Goal: Information Seeking & Learning: Learn about a topic

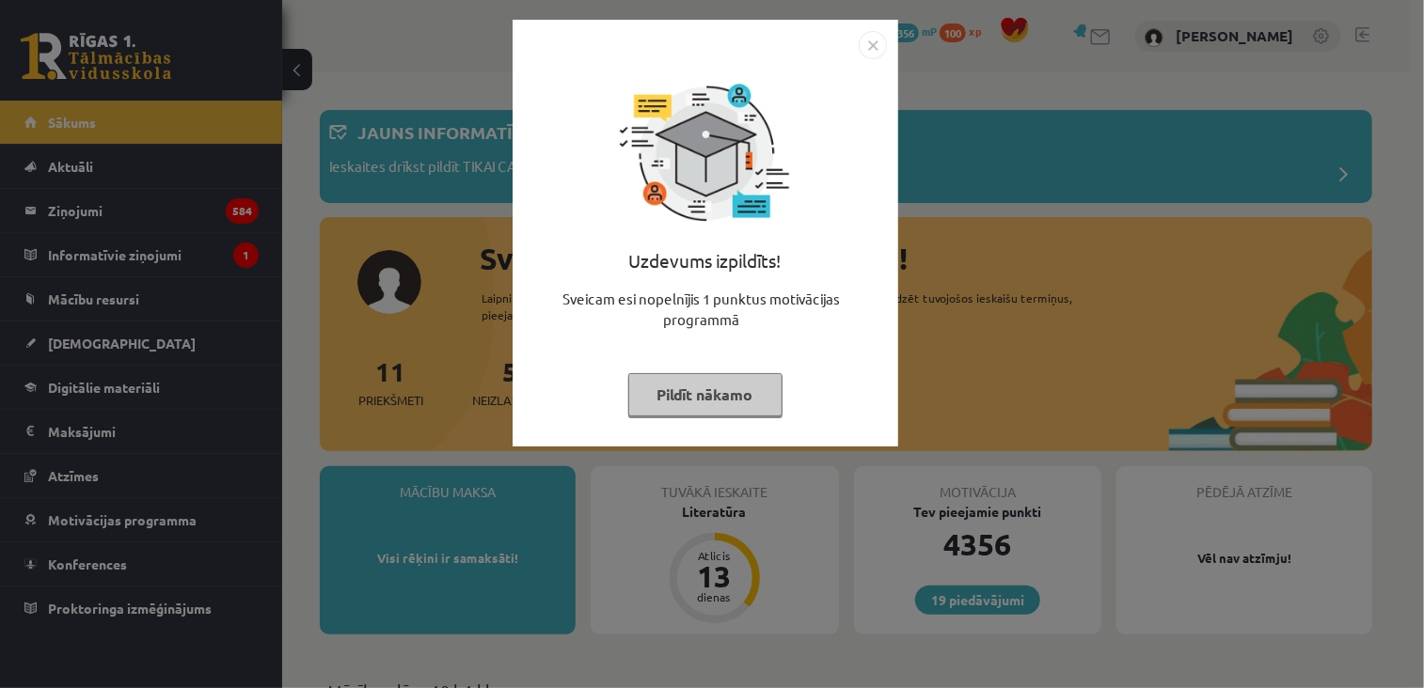
click at [676, 417] on div "Uzdevums izpildīts! Sveicam esi nopelnījis 1 punktus motivācijas programmā Pild…" at bounding box center [705, 247] width 363 height 376
click at [670, 387] on button "Pildīt nākamo" at bounding box center [705, 394] width 154 height 43
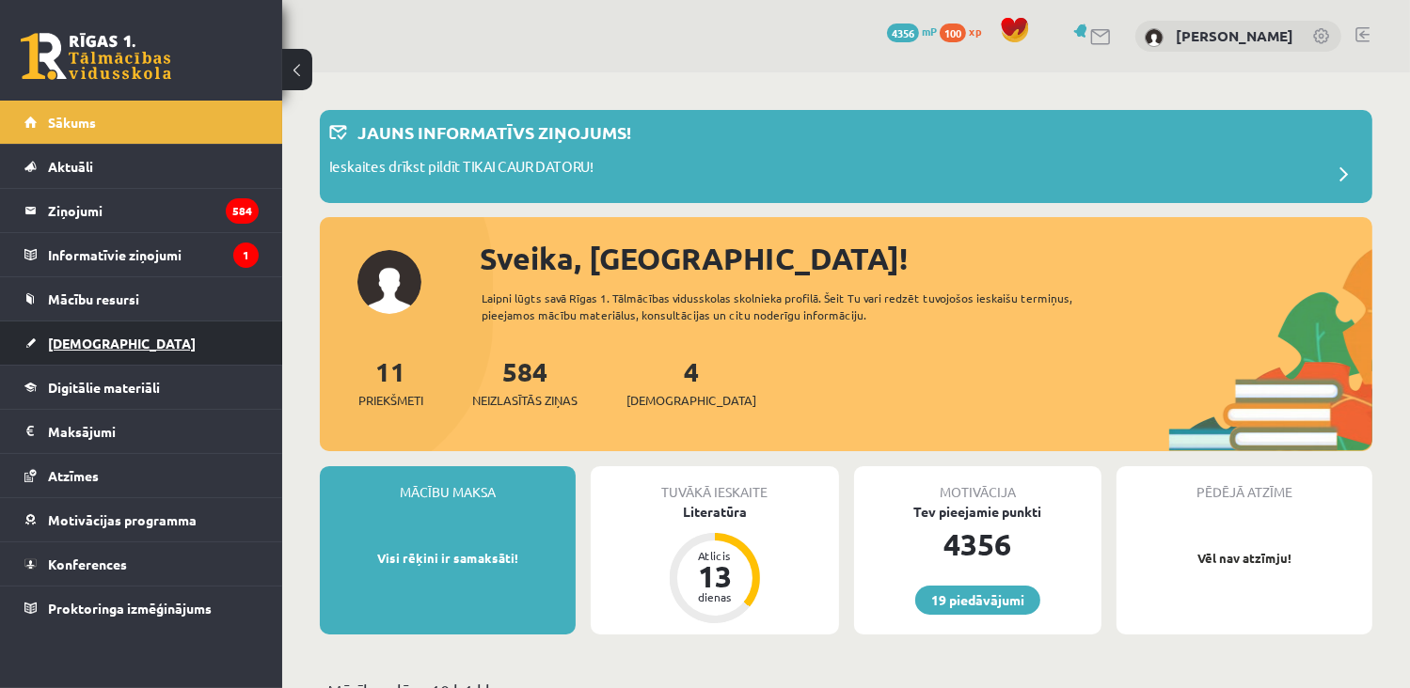
click at [184, 340] on link "[DEMOGRAPHIC_DATA]" at bounding box center [141, 343] width 234 height 43
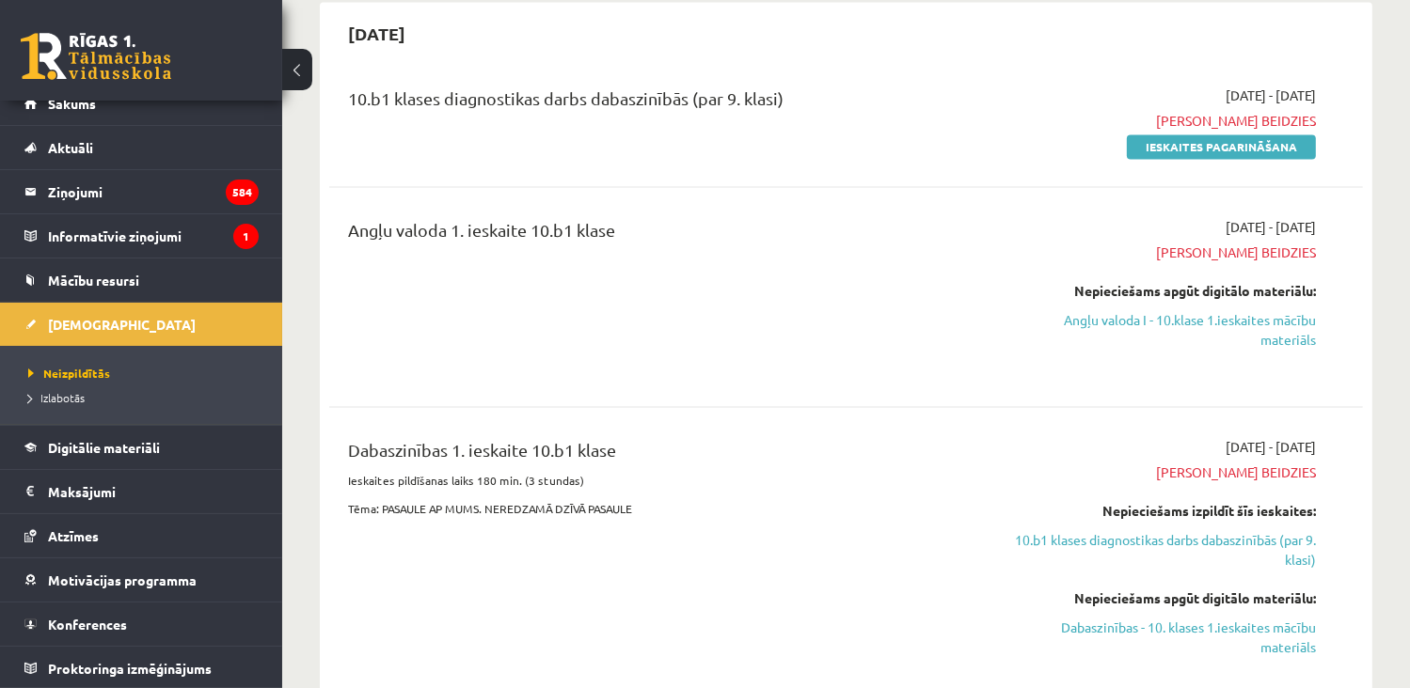
scroll to position [3615, 0]
click at [1254, 175] on div "10.b1 klases diagnostikas darbs dabaszinībās (par 9. klasi) [DATE] - [DATE] Ter…" at bounding box center [846, 121] width 1034 height 108
click at [1254, 159] on link "Ieskaites pagarināšana" at bounding box center [1221, 146] width 189 height 24
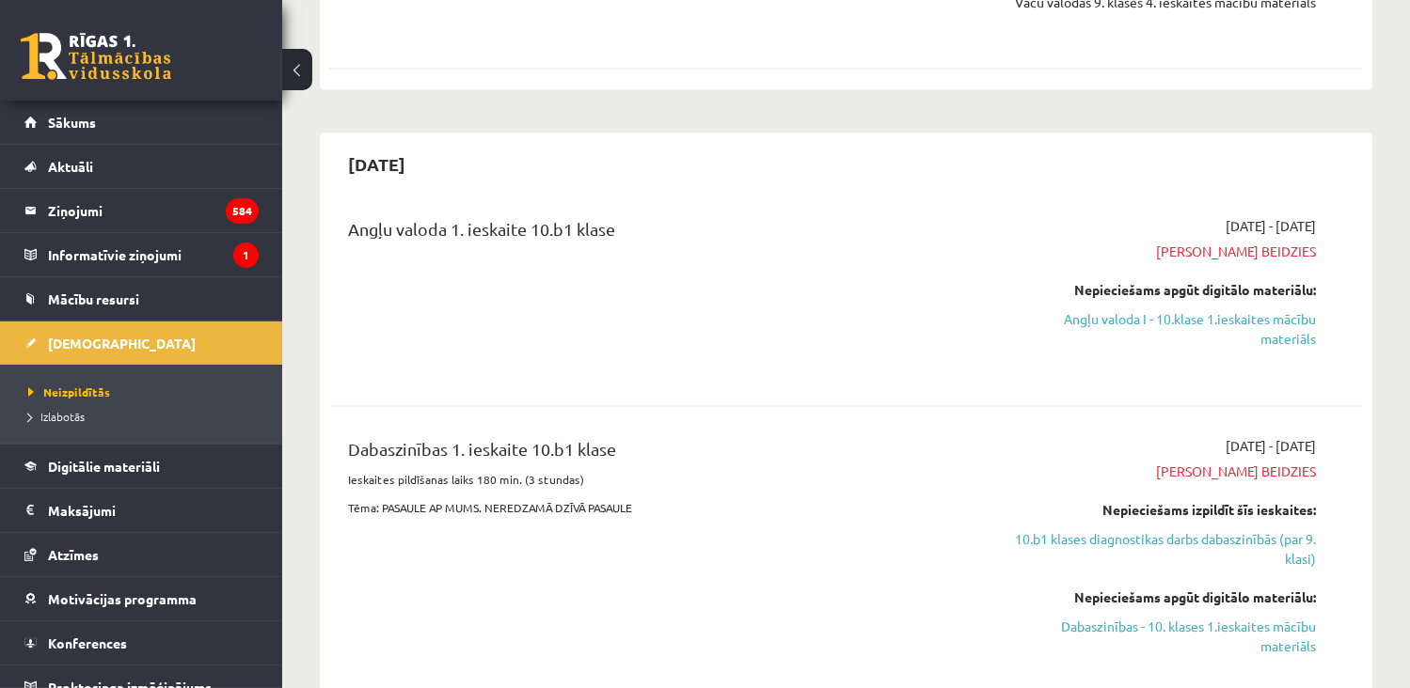
scroll to position [3460, 0]
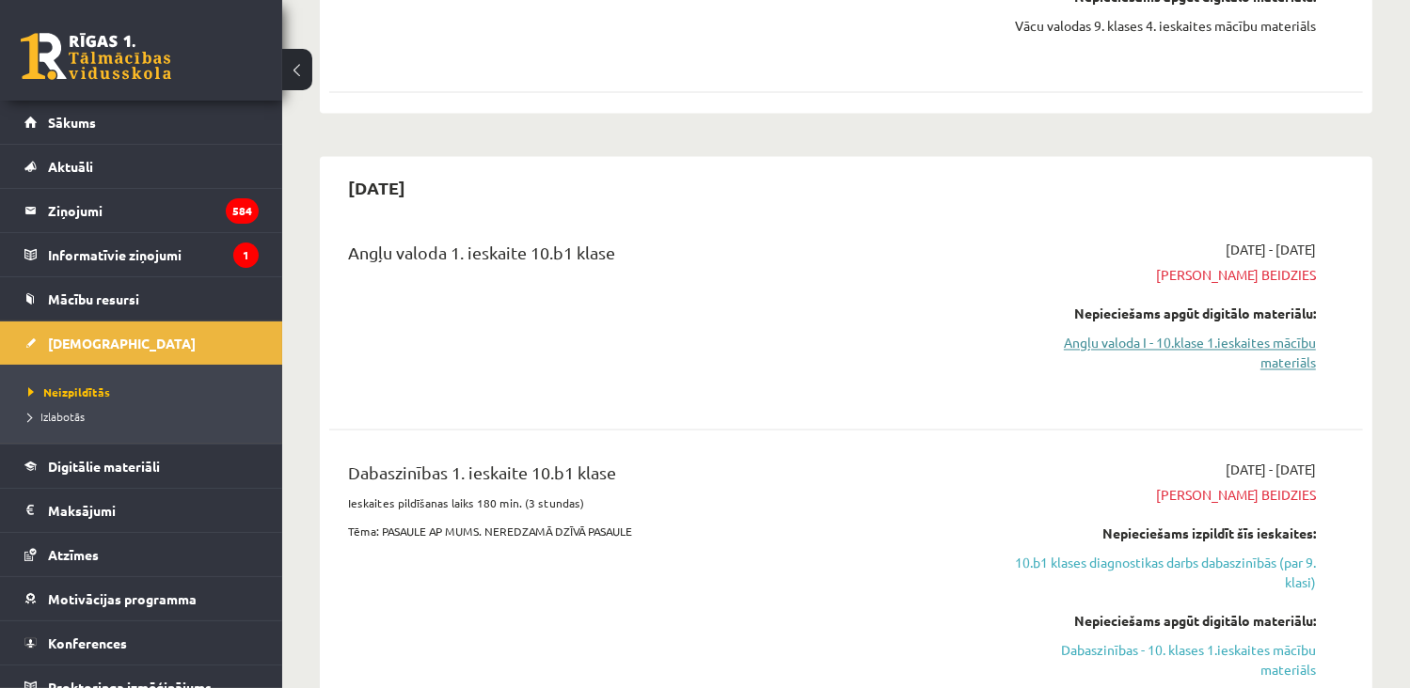
click at [1185, 373] on link "Angļu valoda I - 10.klase 1.ieskaites mācību materiāls" at bounding box center [1164, 354] width 304 height 40
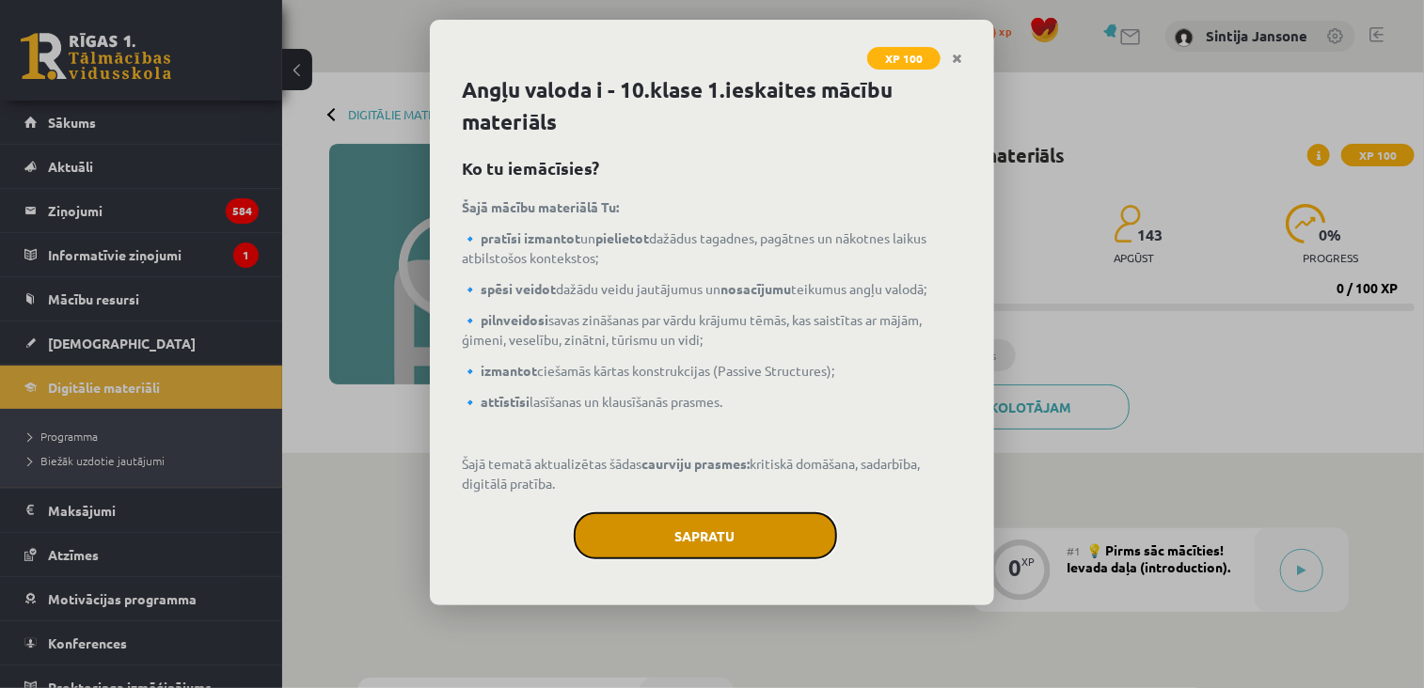
click at [741, 517] on button "Sapratu" at bounding box center [705, 536] width 263 height 47
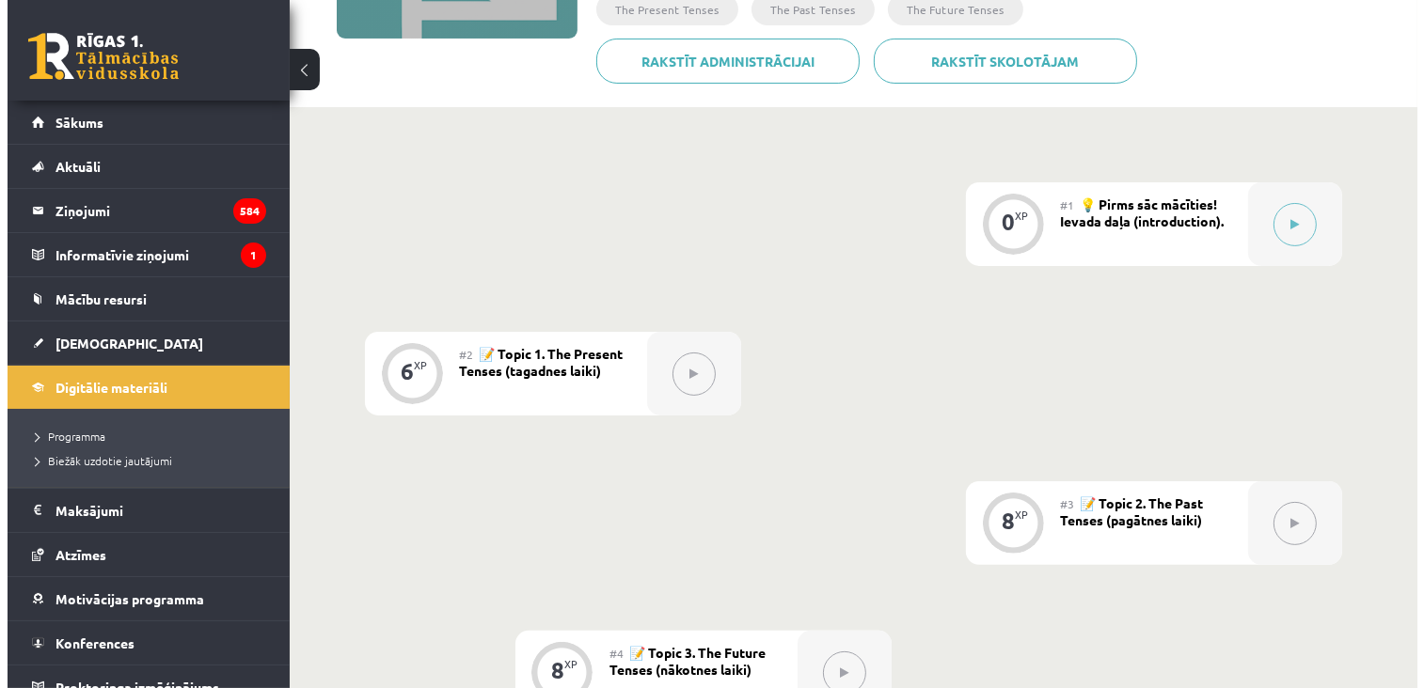
scroll to position [346, 0]
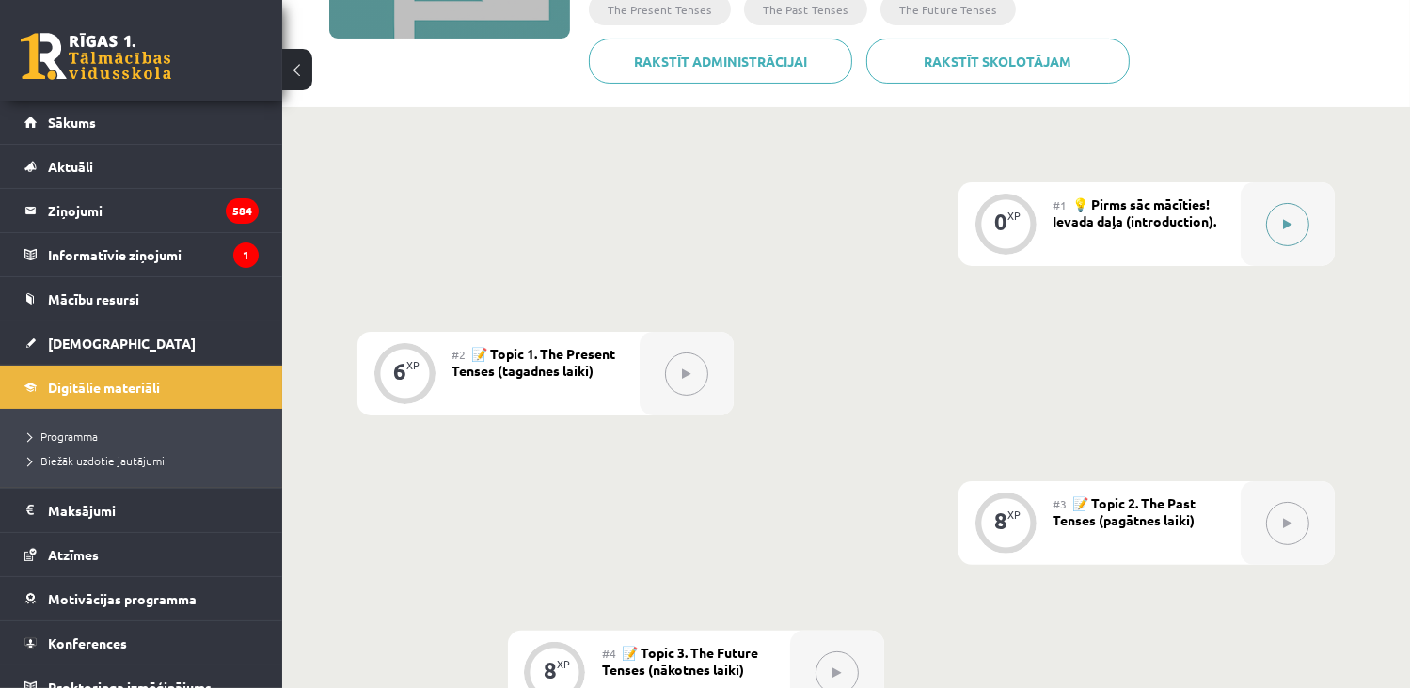
click at [1298, 224] on button at bounding box center [1287, 224] width 43 height 43
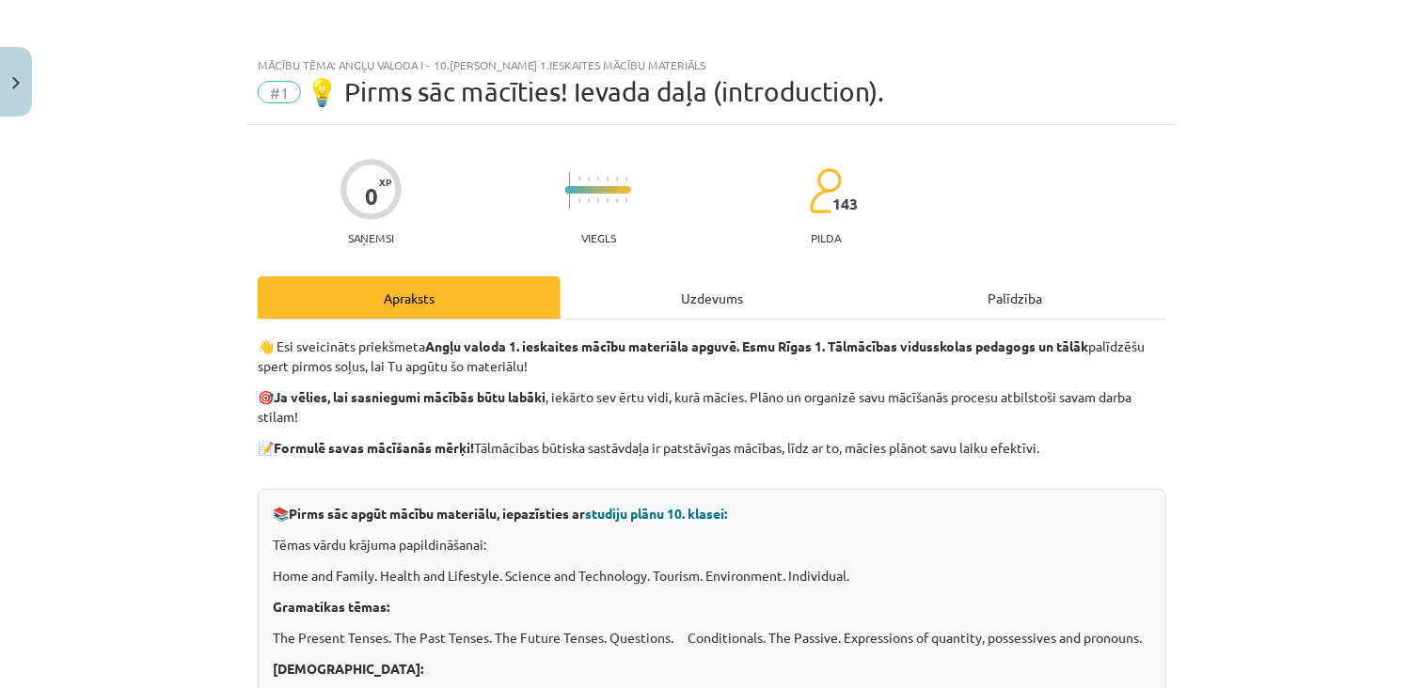
click at [625, 301] on div "Uzdevums" at bounding box center [712, 298] width 303 height 42
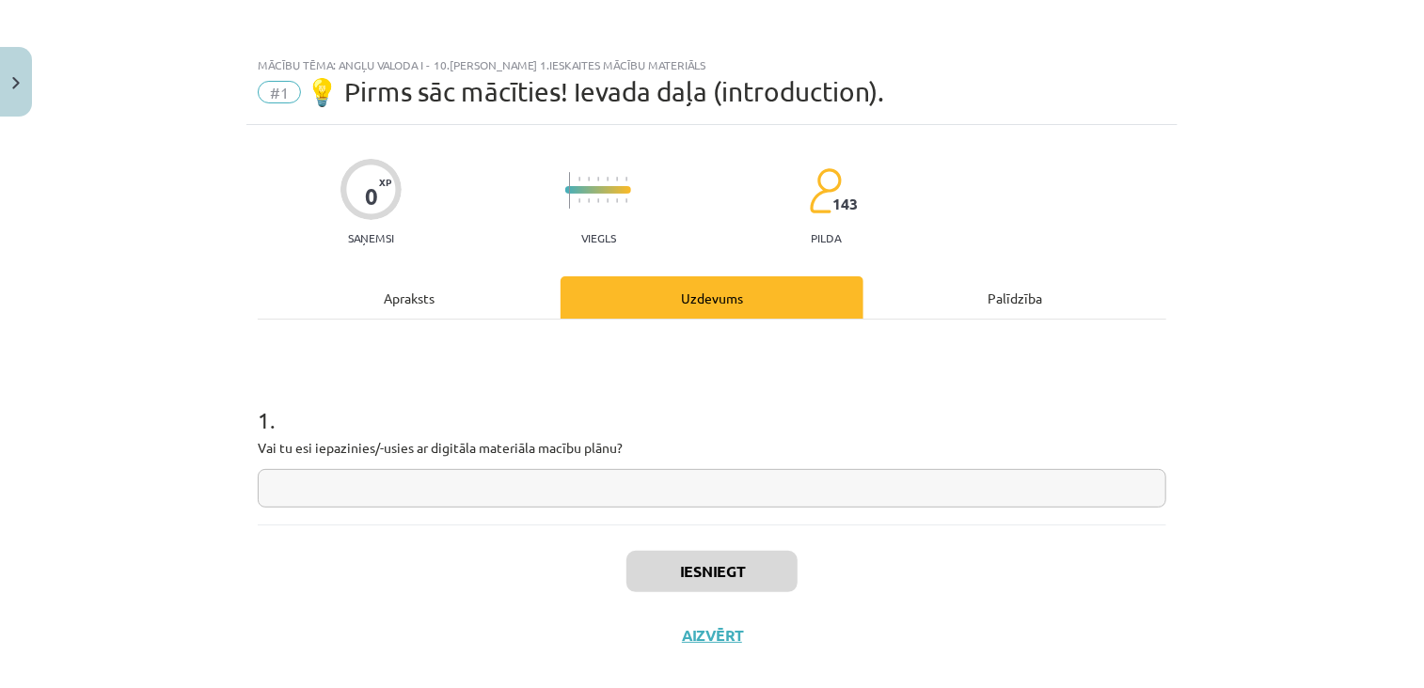
scroll to position [25, 0]
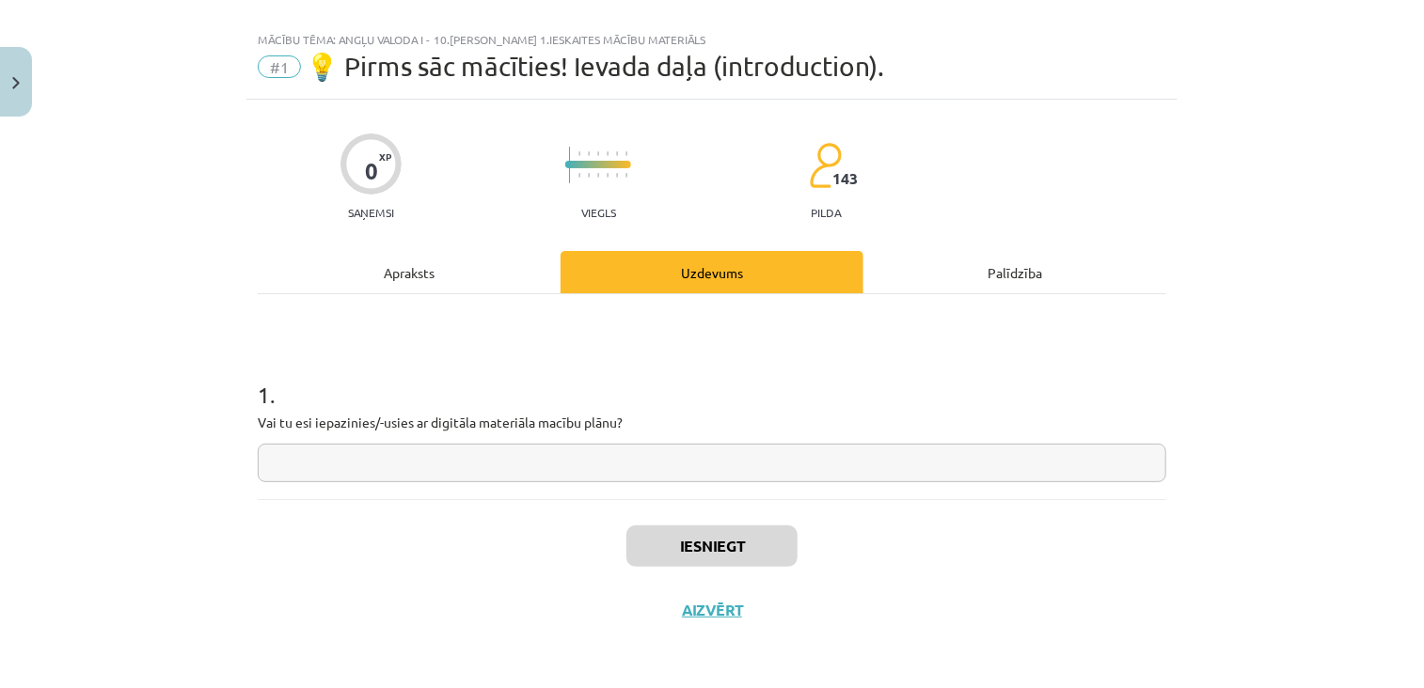
click at [586, 469] on input "text" at bounding box center [712, 463] width 909 height 39
type input "*"
type input "**"
click at [723, 539] on button "Iesniegt" at bounding box center [711, 546] width 171 height 41
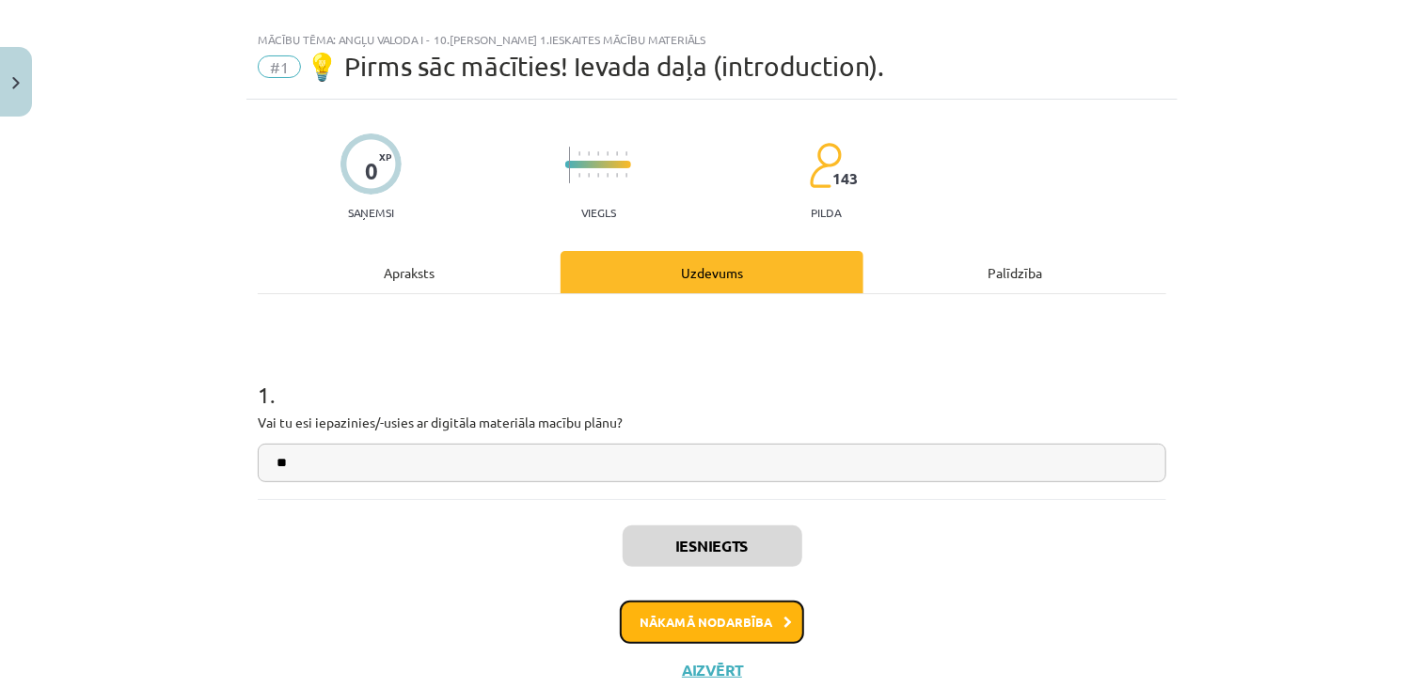
click at [748, 615] on button "Nākamā nodarbība" at bounding box center [712, 622] width 184 height 43
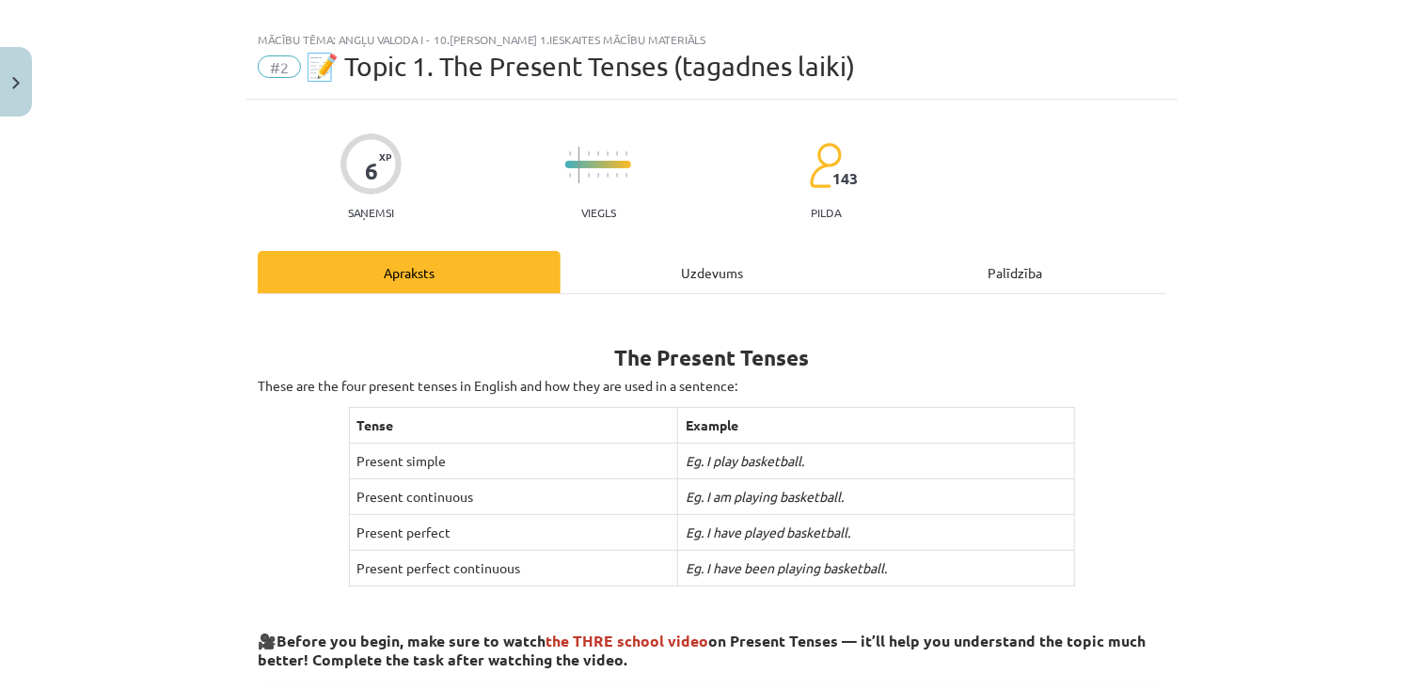
scroll to position [47, 0]
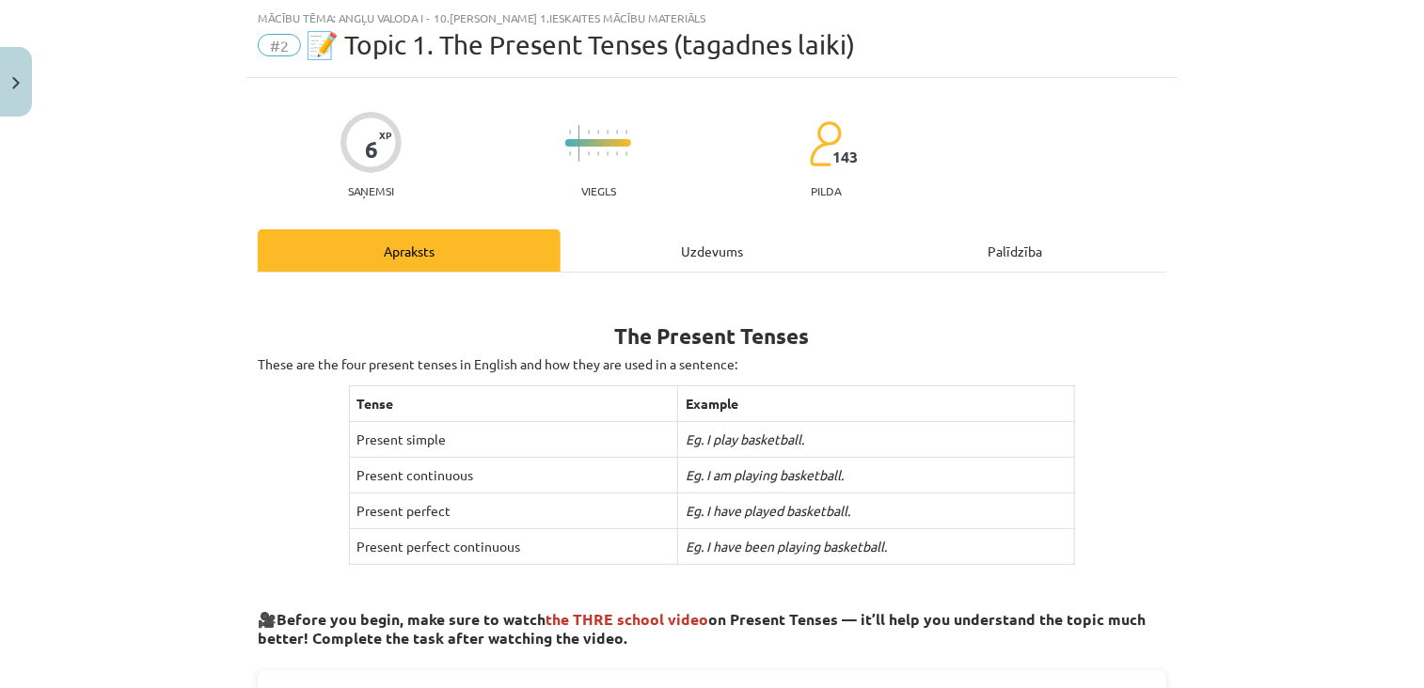
click at [651, 259] on div "Uzdevums" at bounding box center [712, 250] width 303 height 42
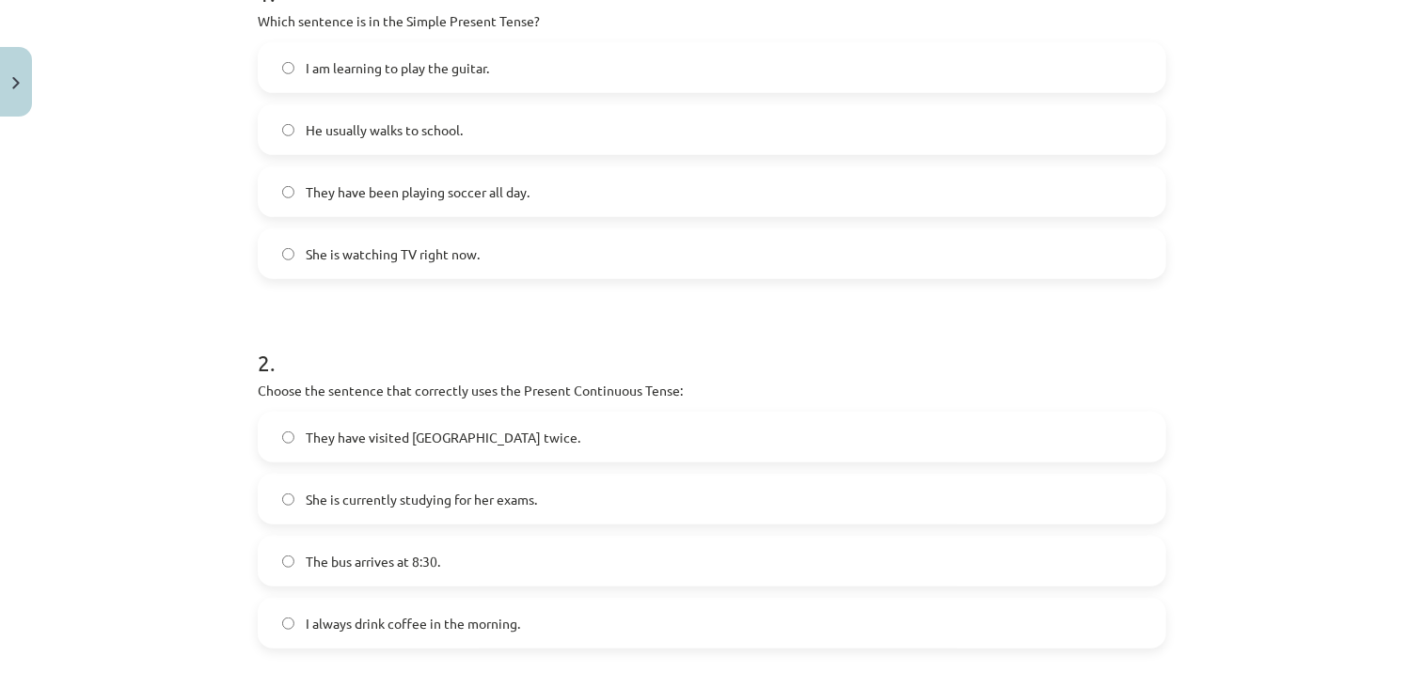
scroll to position [420, 0]
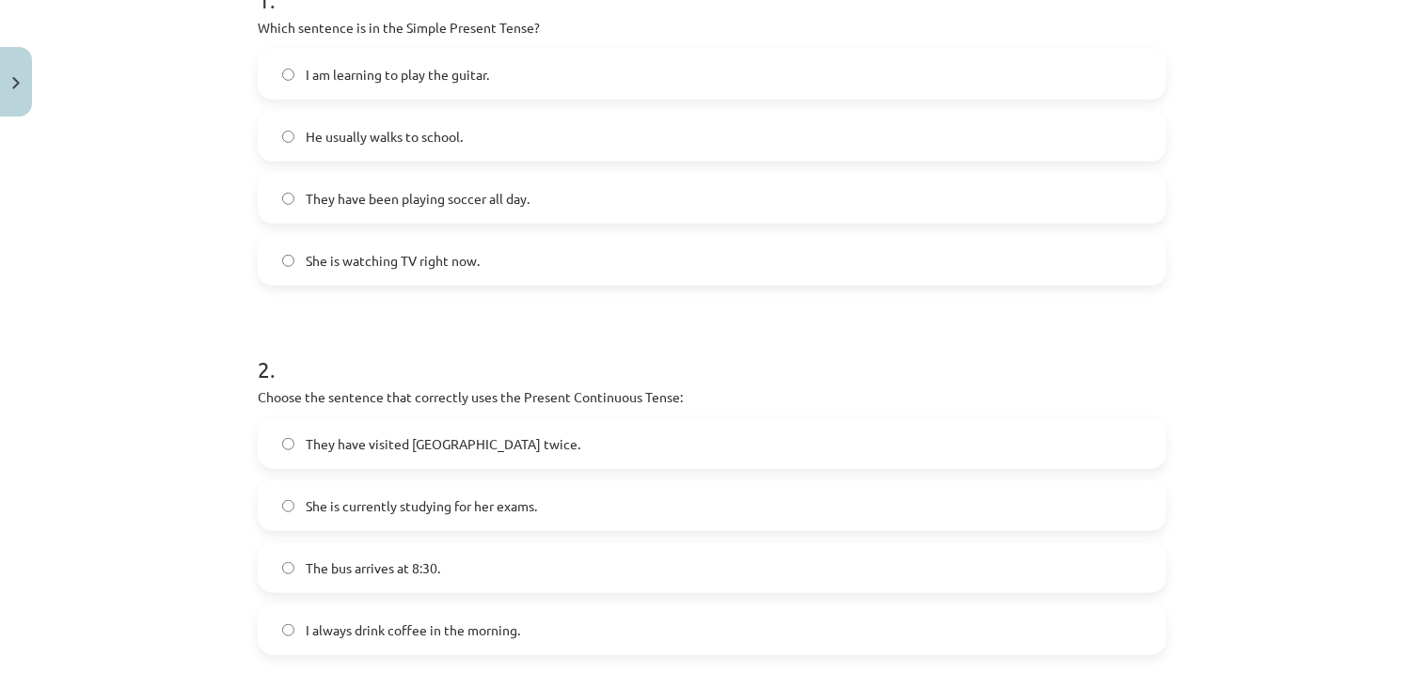
click at [482, 137] on label "He usually walks to school." at bounding box center [712, 136] width 905 height 47
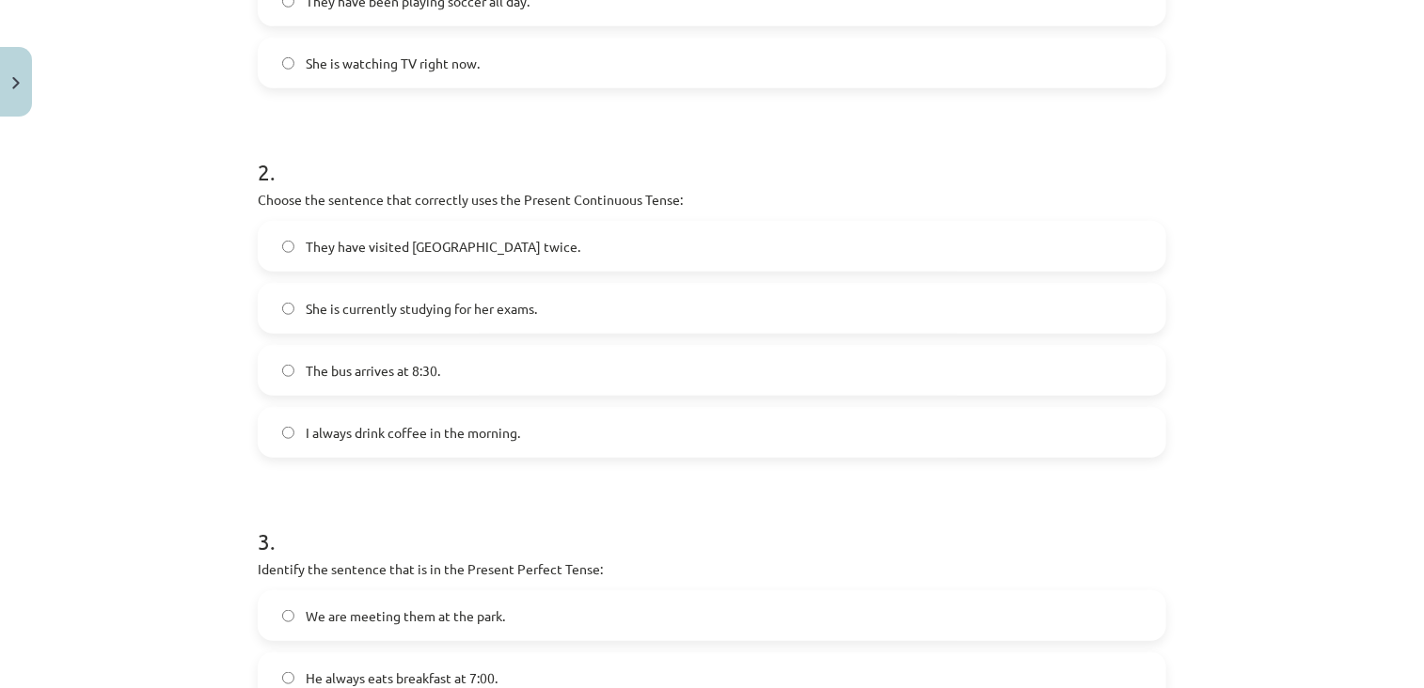
scroll to position [617, 0]
click at [361, 448] on label "I always drink coffee in the morning." at bounding box center [712, 433] width 905 height 47
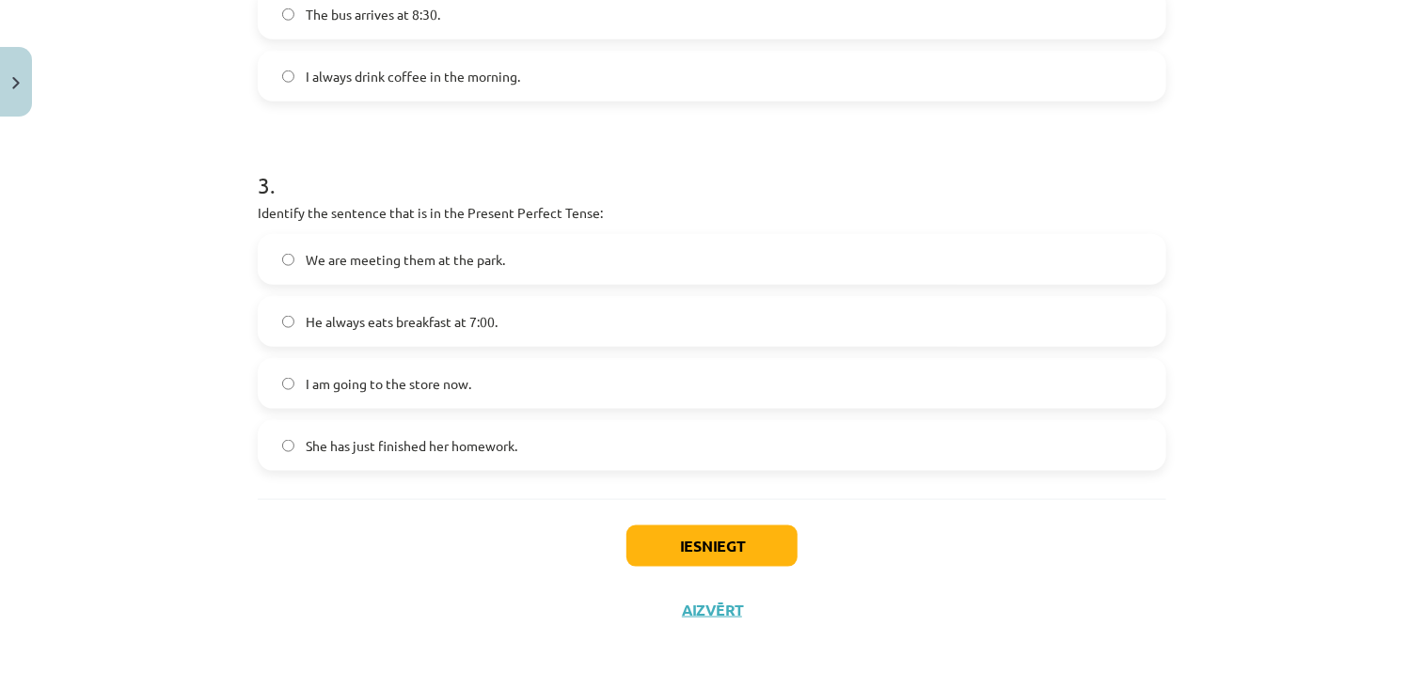
scroll to position [974, 0]
click at [313, 259] on span "We are meeting them at the park." at bounding box center [405, 260] width 199 height 20
click at [639, 533] on button "Iesniegt" at bounding box center [711, 546] width 171 height 41
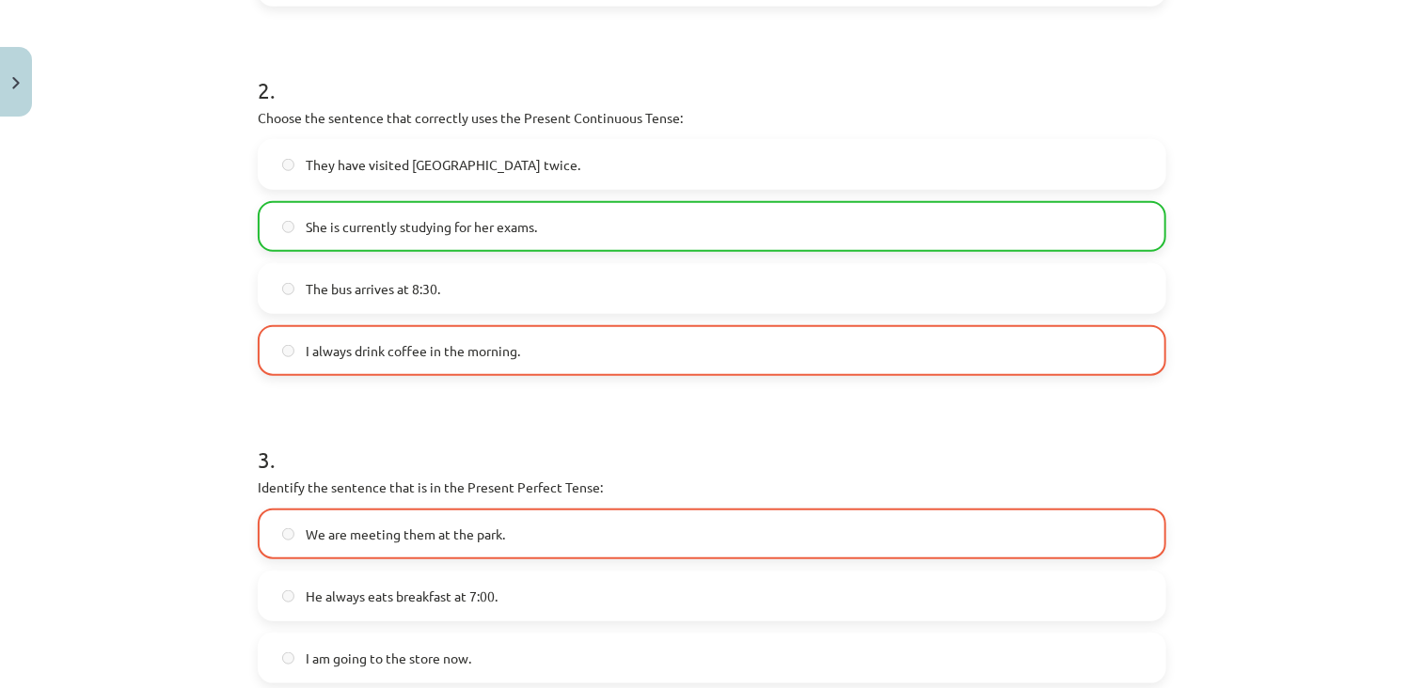
scroll to position [1034, 0]
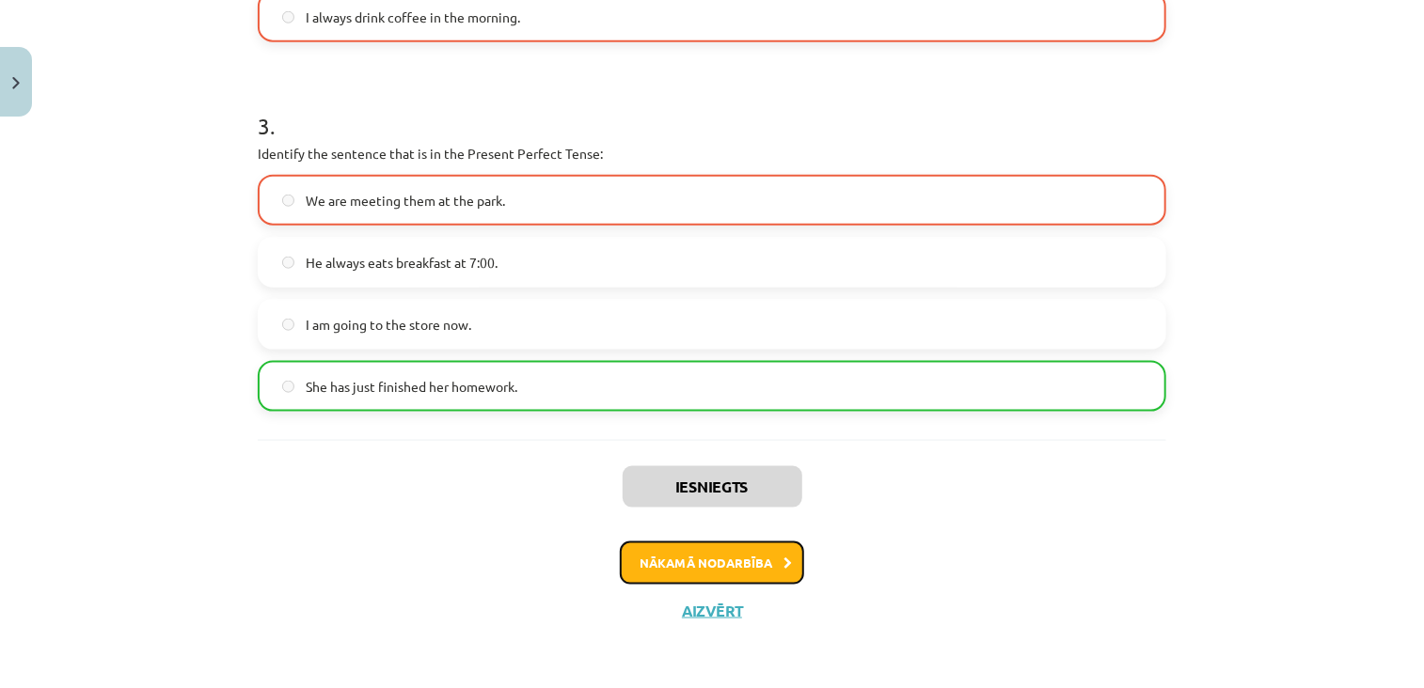
click at [658, 562] on button "Nākamā nodarbība" at bounding box center [712, 563] width 184 height 43
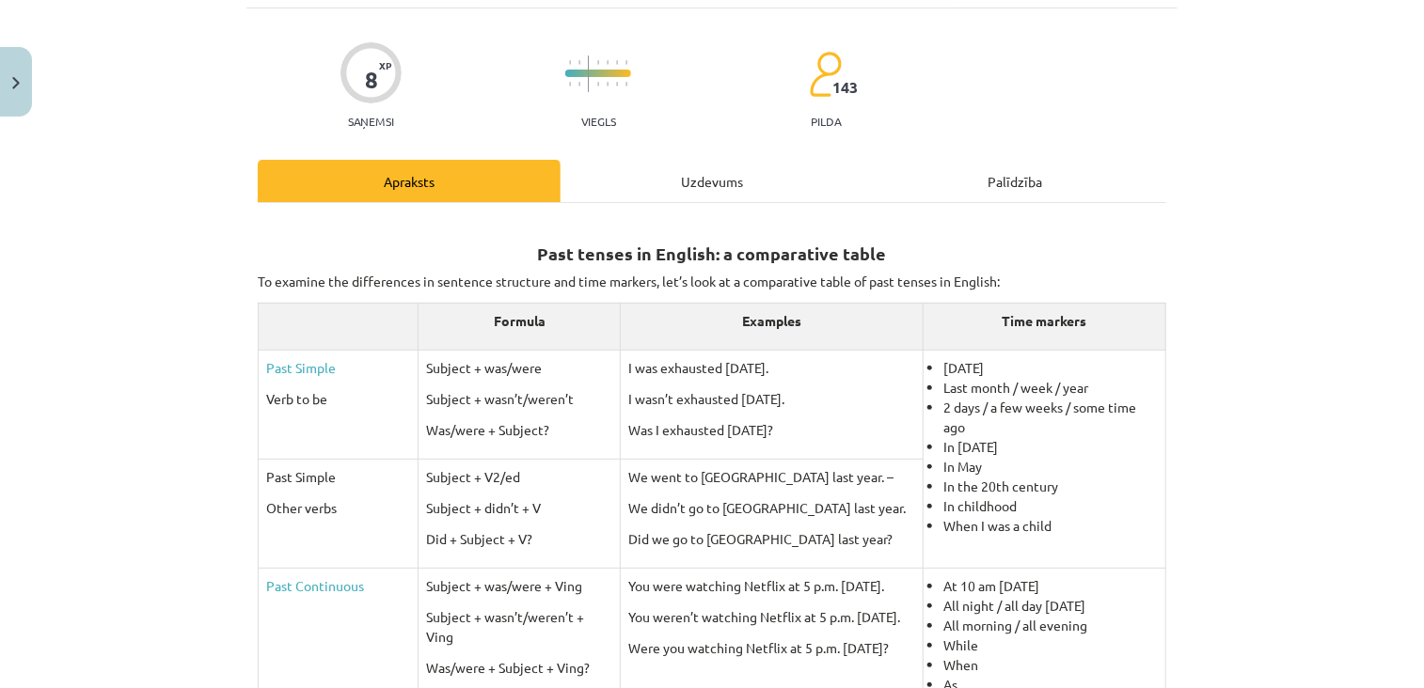
scroll to position [47, 0]
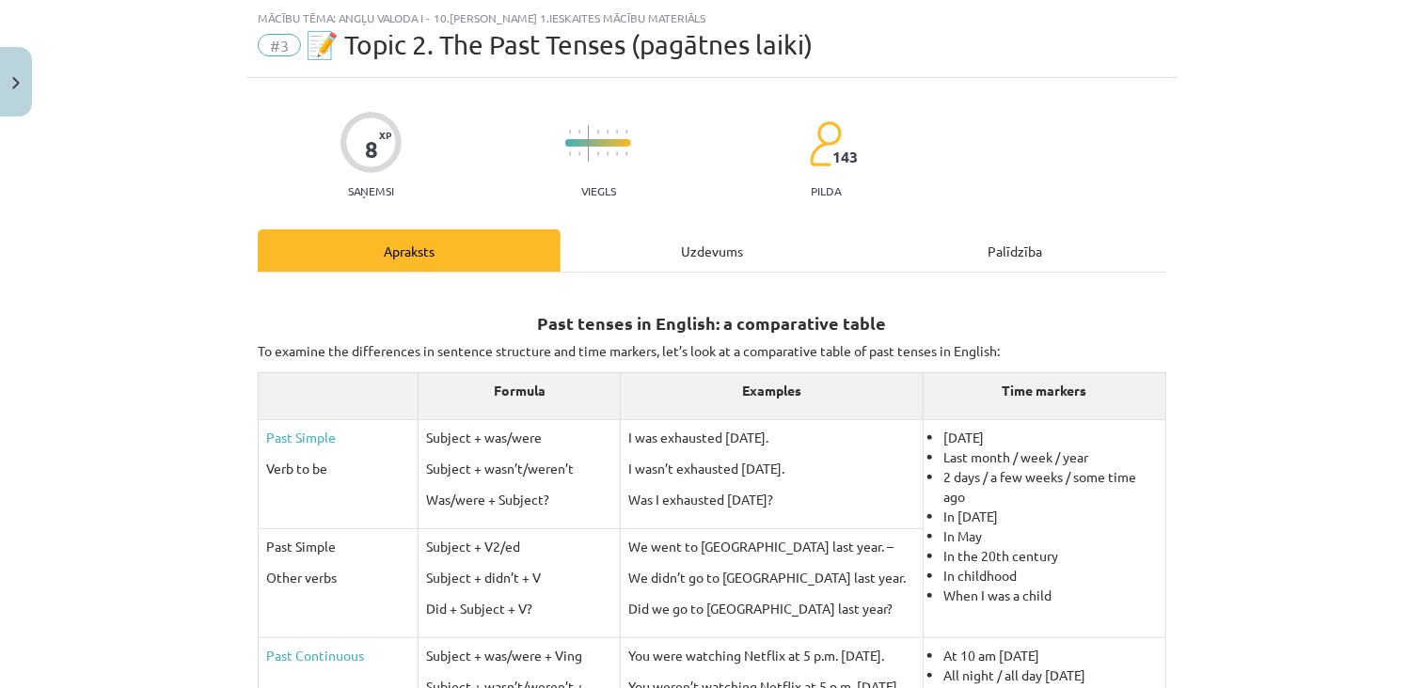
click at [672, 251] on div "Uzdevums" at bounding box center [712, 250] width 303 height 42
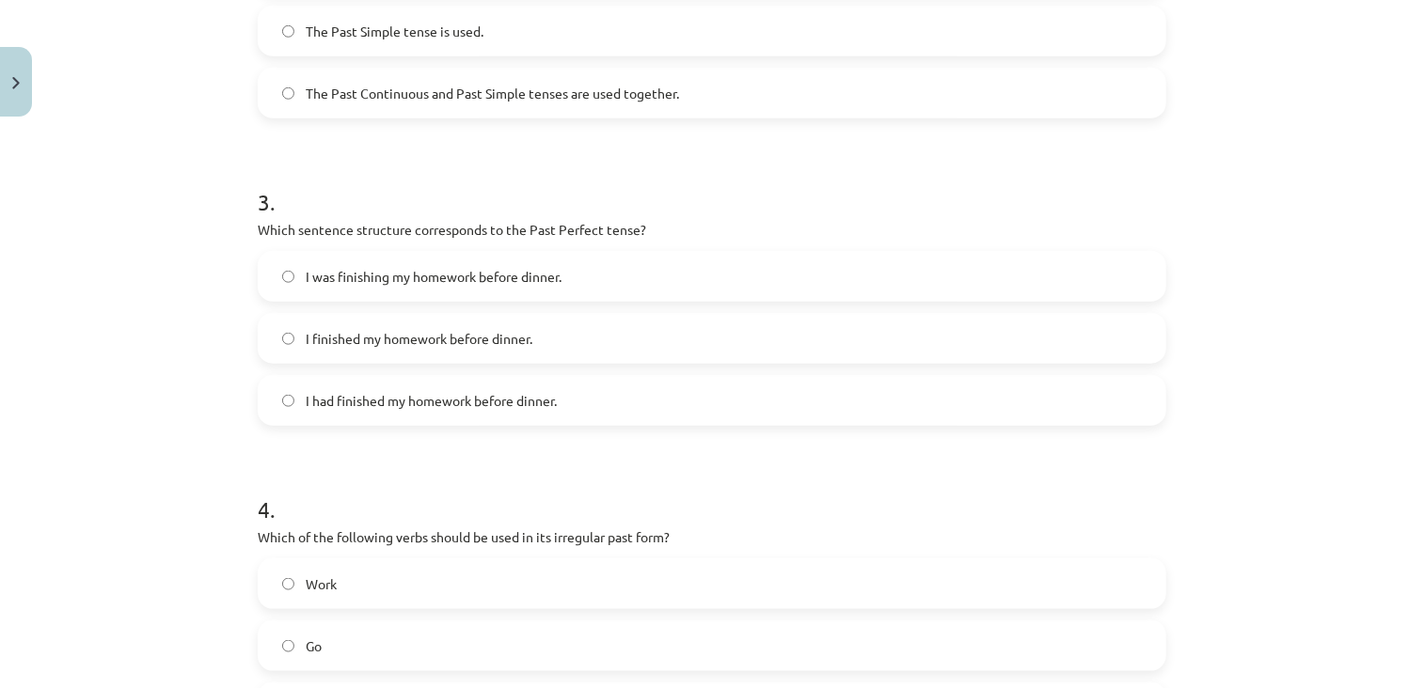
scroll to position [1096, 0]
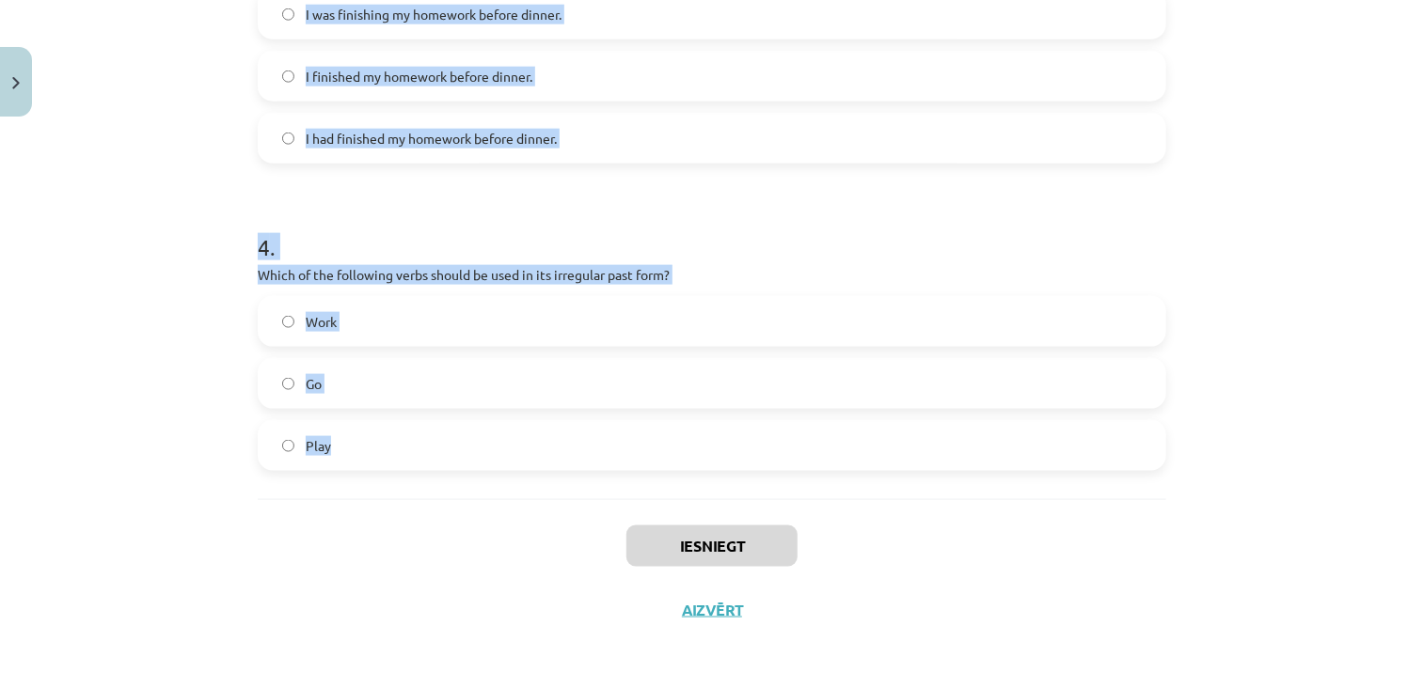
drag, startPoint x: 241, startPoint y: 441, endPoint x: 401, endPoint y: 459, distance: 160.9
copy form "Which of the following sentences is correct in the Past Simple tense? He is goi…"
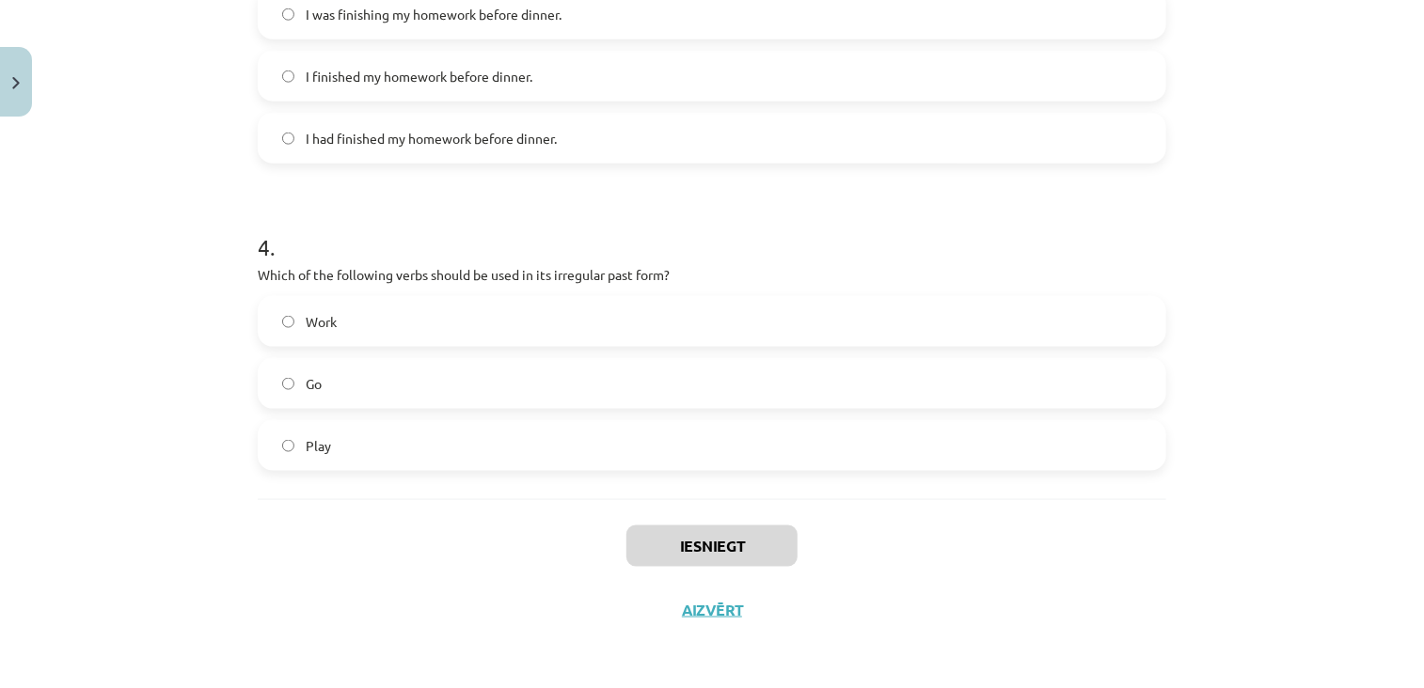
click at [448, 540] on div "Iesniegt Aizvērt" at bounding box center [712, 565] width 909 height 132
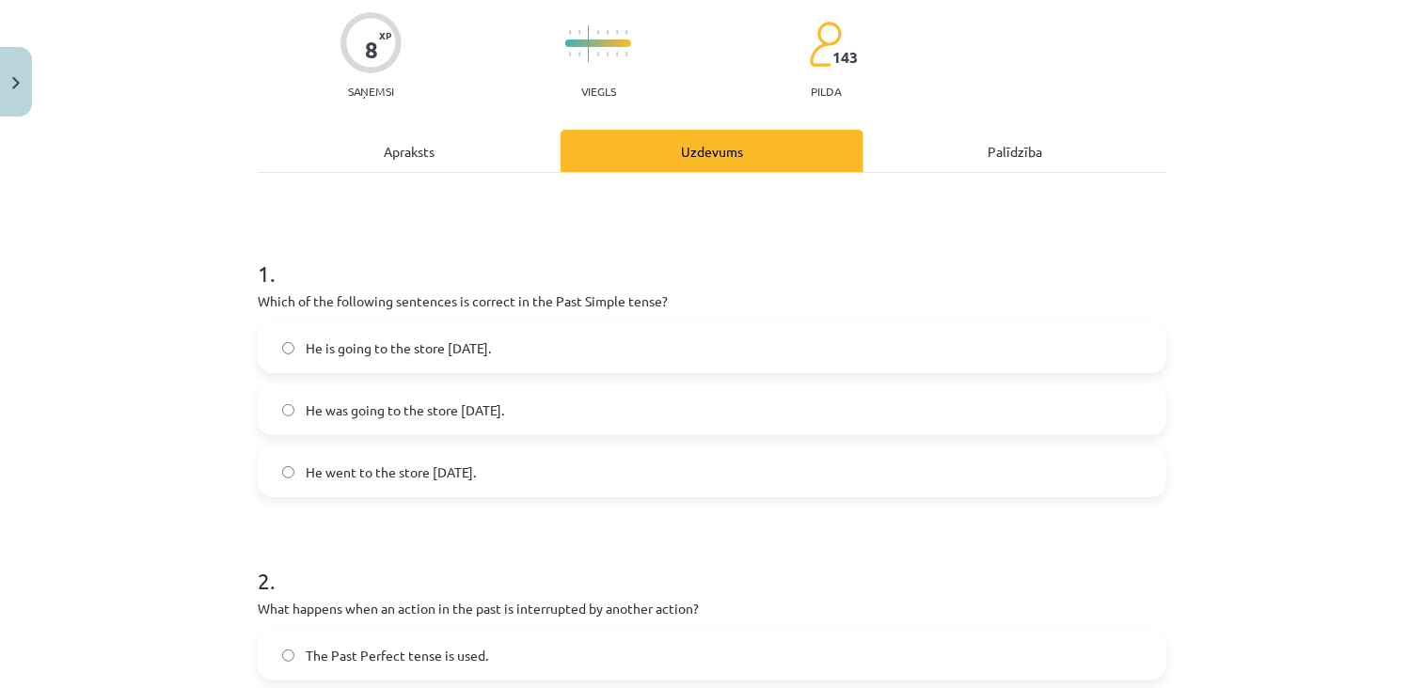
scroll to position [150, 0]
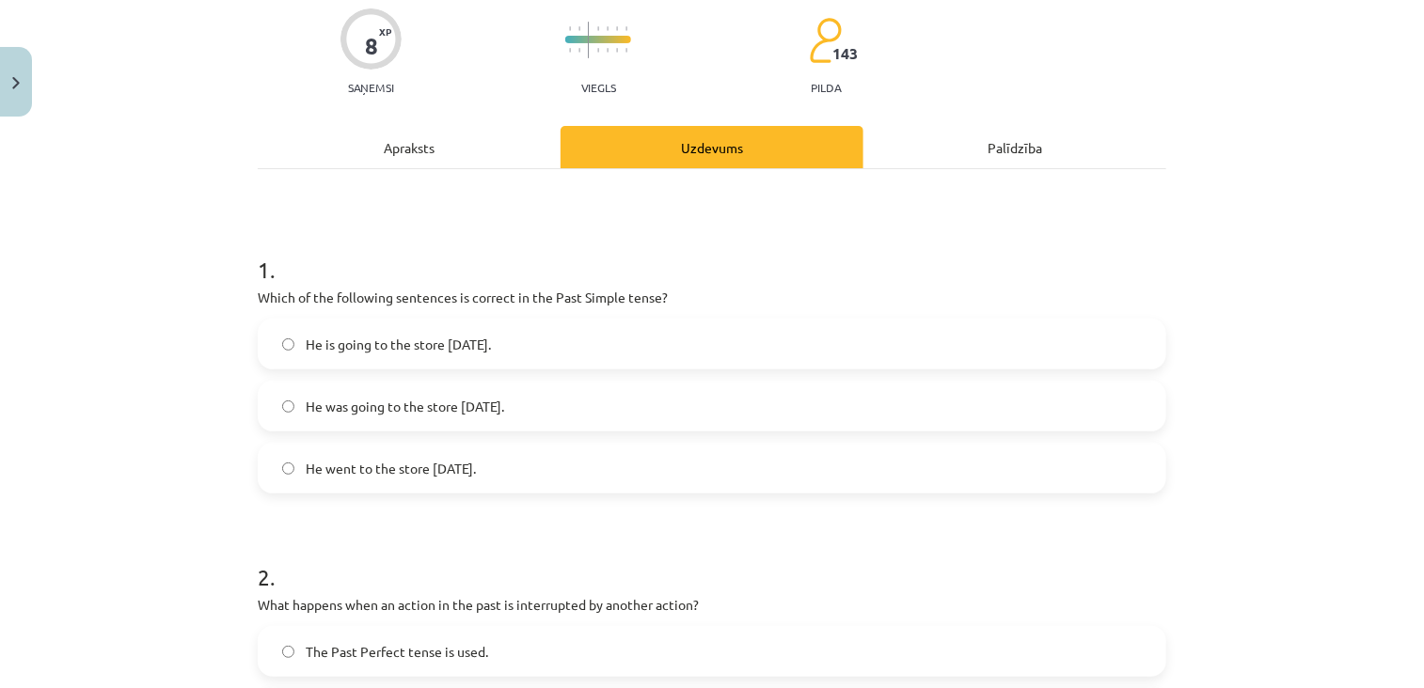
click at [476, 477] on span "He went to the store yesterday." at bounding box center [391, 469] width 170 height 20
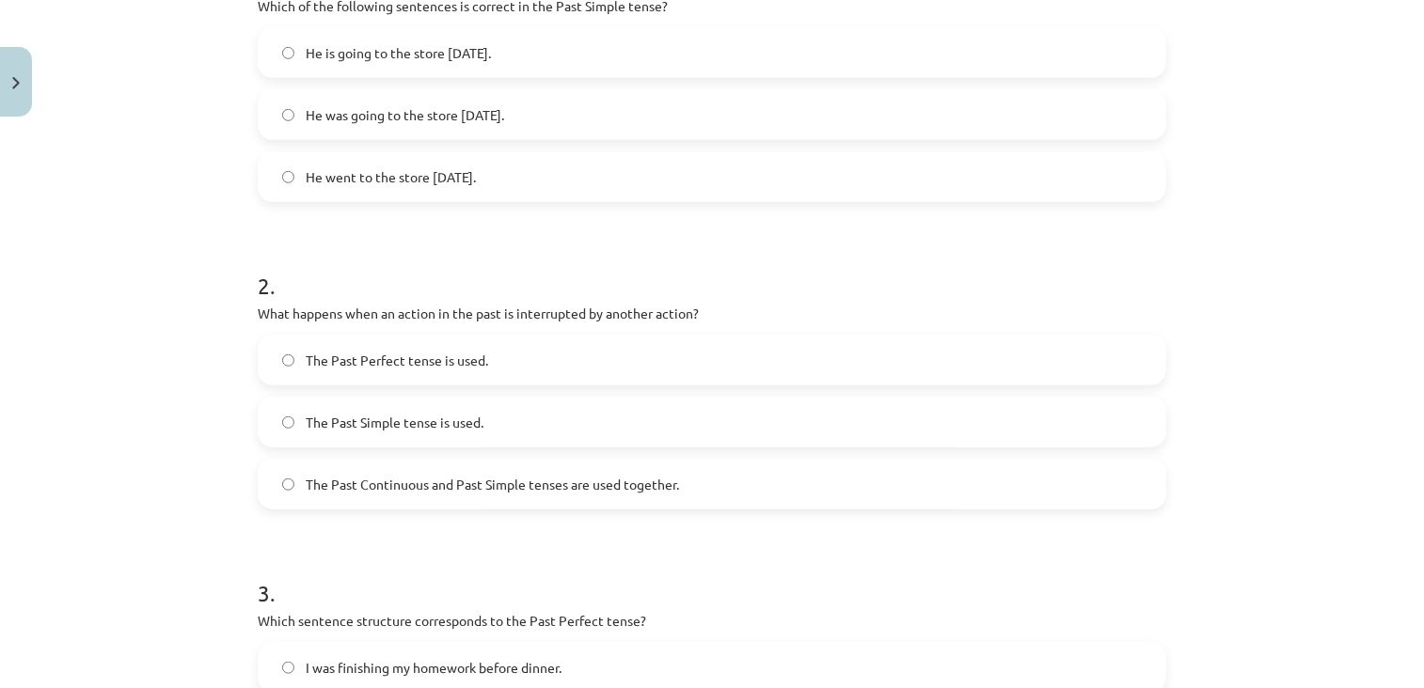
scroll to position [525, 0]
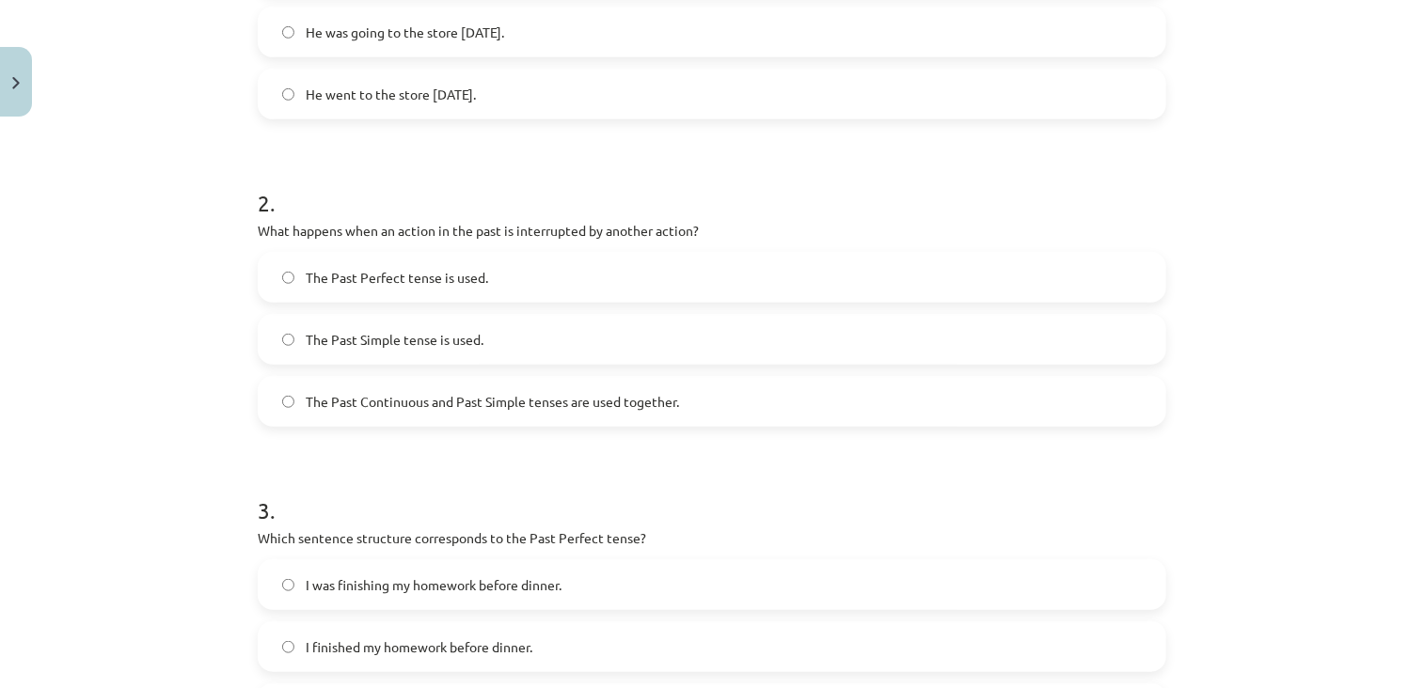
click at [420, 419] on label "The Past Continuous and Past Simple tenses are used together." at bounding box center [712, 401] width 905 height 47
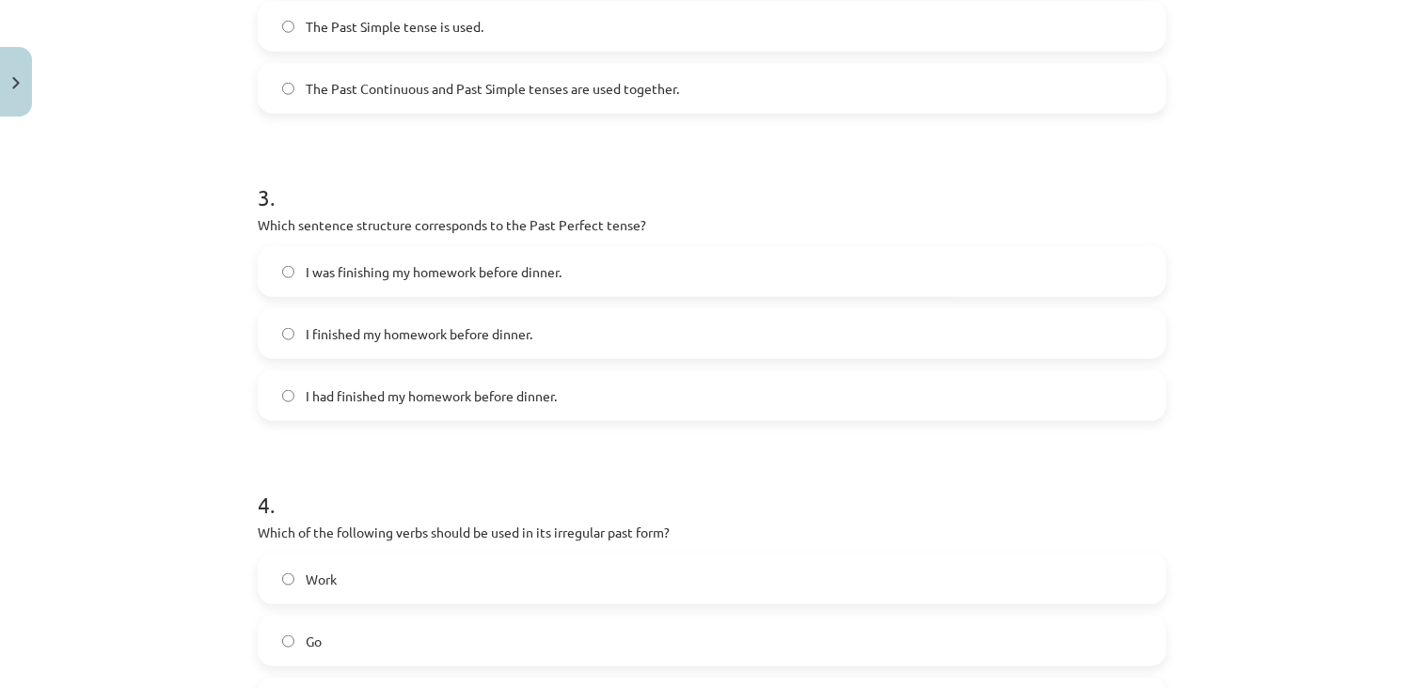
scroll to position [841, 0]
click at [466, 379] on label "I had finished my homework before dinner." at bounding box center [712, 393] width 905 height 47
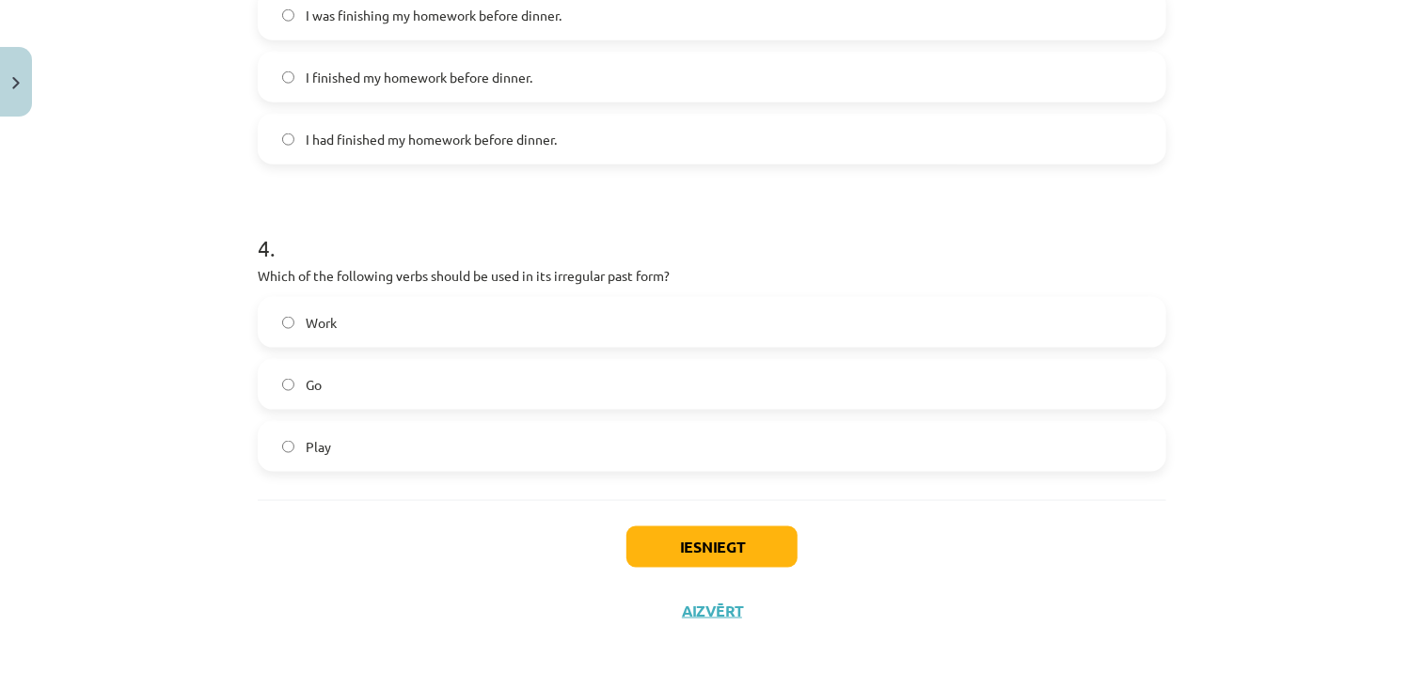
scroll to position [1096, 0]
click at [429, 390] on label "Go" at bounding box center [712, 383] width 905 height 47
click at [704, 534] on button "Iesniegt" at bounding box center [711, 546] width 171 height 41
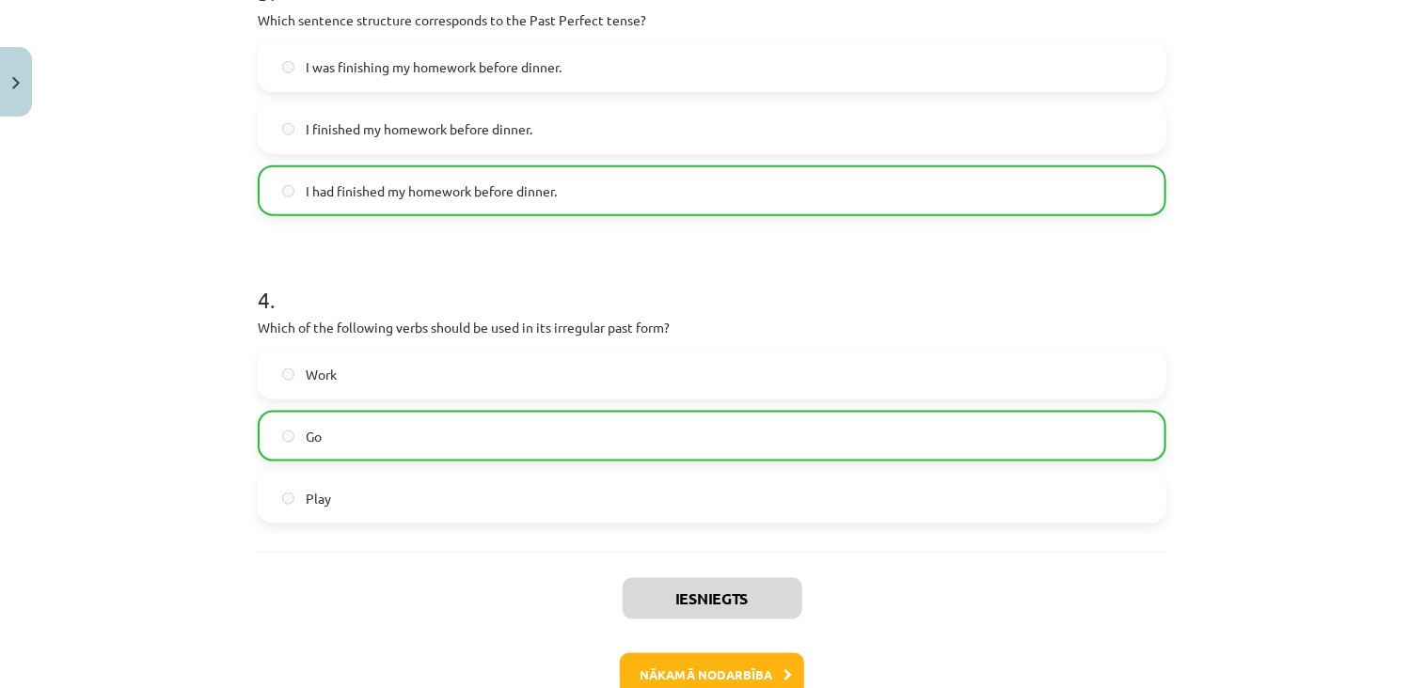
scroll to position [1155, 0]
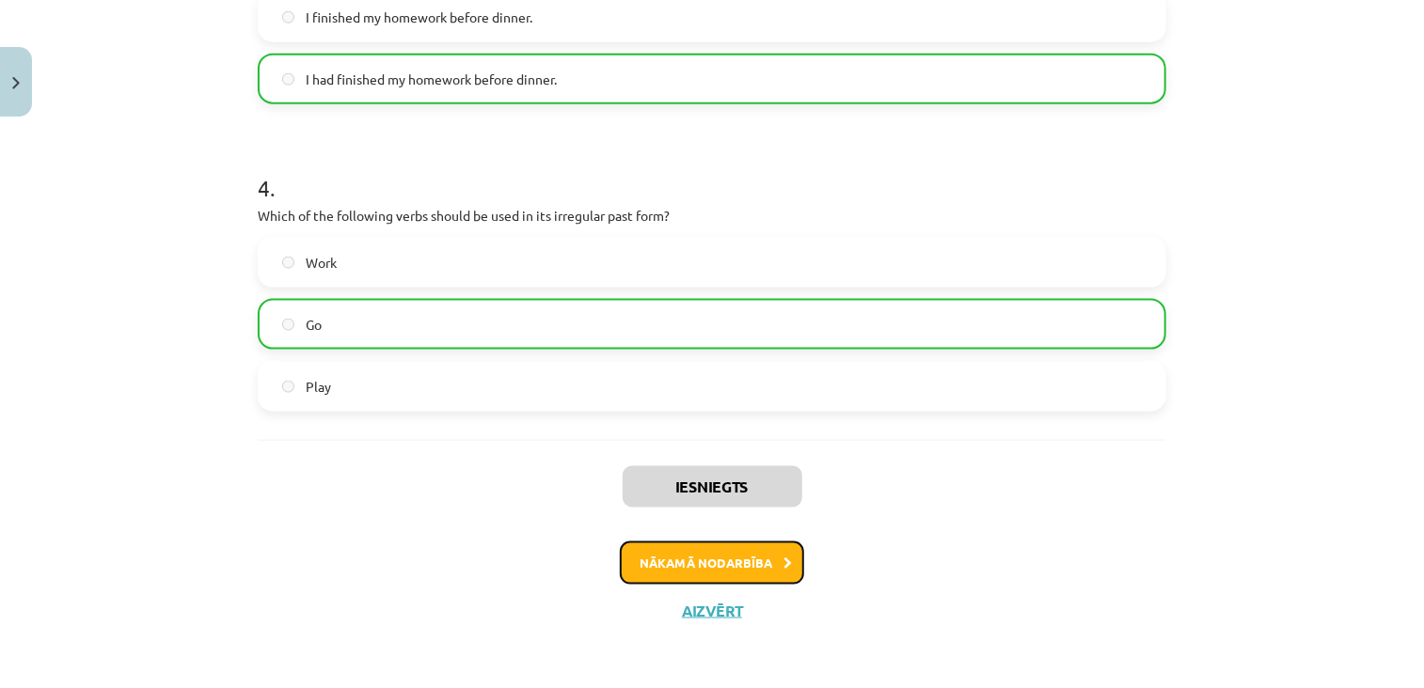
click at [679, 566] on button "Nākamā nodarbība" at bounding box center [712, 563] width 184 height 43
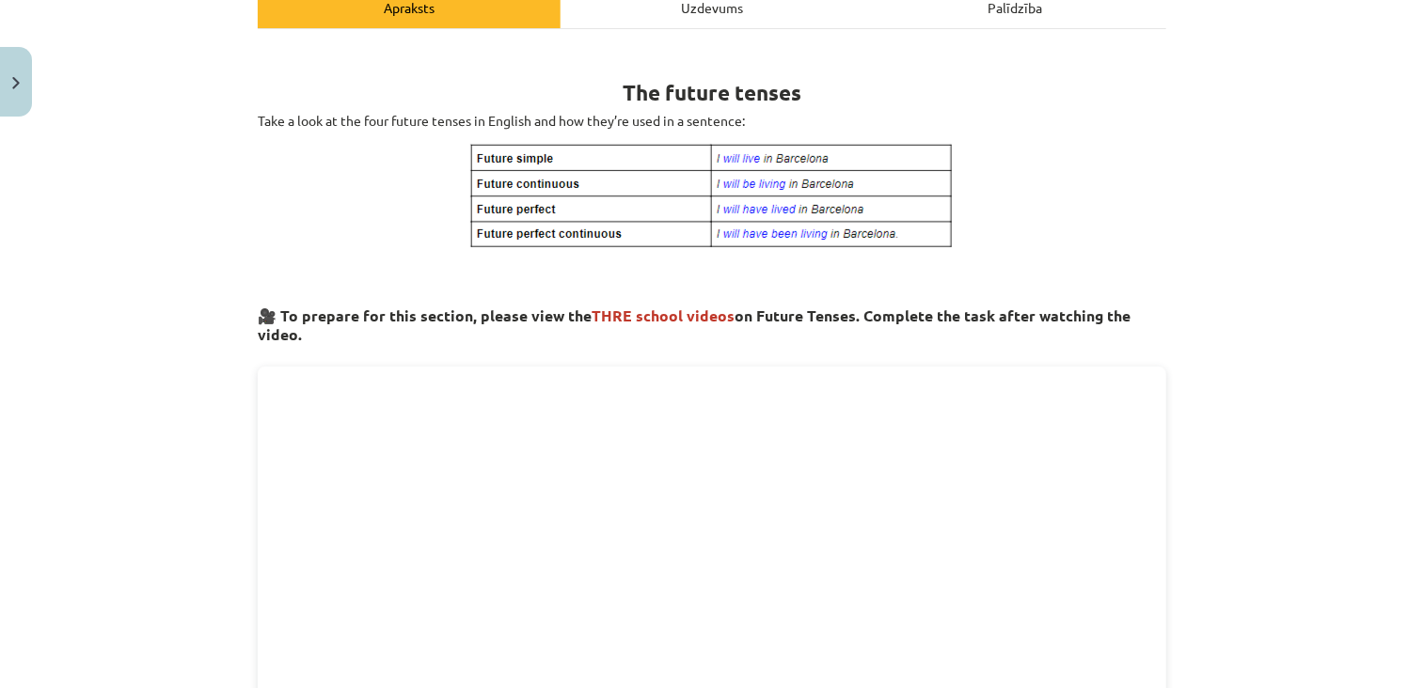
scroll to position [47, 0]
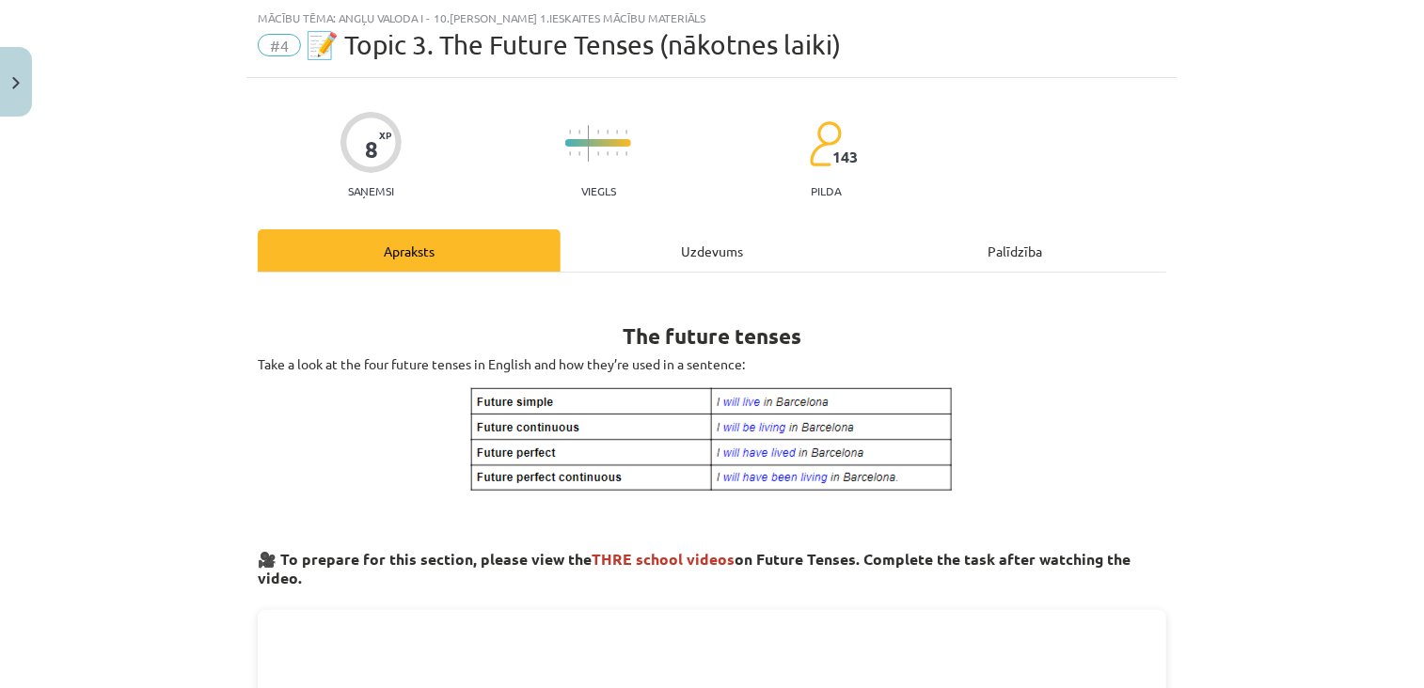
click at [695, 245] on div "Uzdevums" at bounding box center [712, 250] width 303 height 42
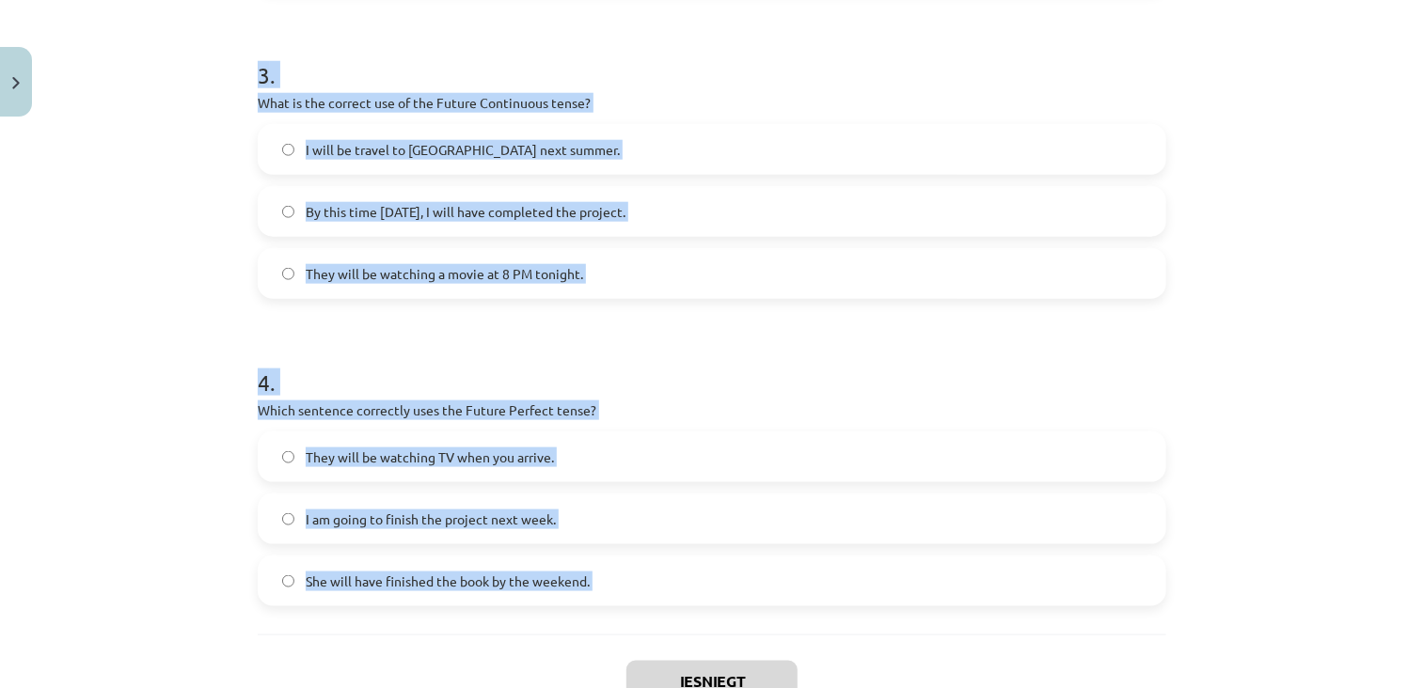
scroll to position [1096, 0]
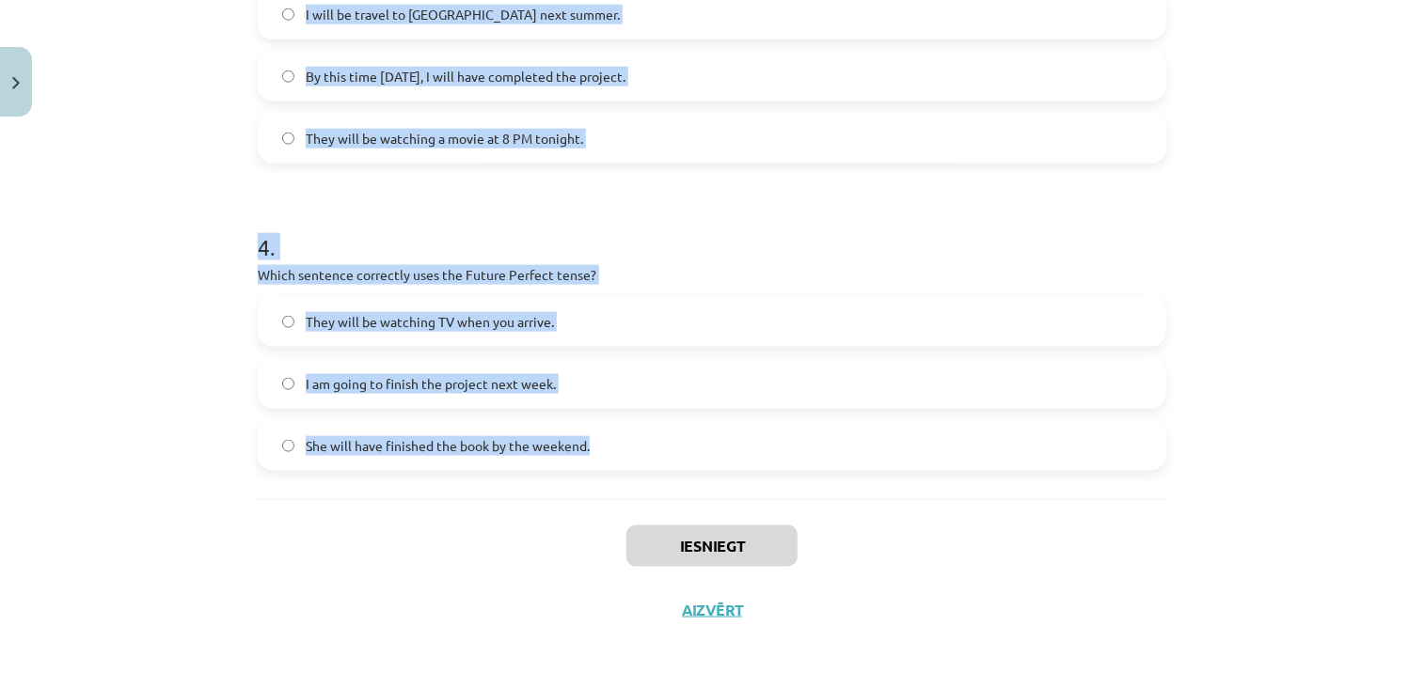
drag, startPoint x: 247, startPoint y: 55, endPoint x: 602, endPoint y: 439, distance: 522.5
copy form "Which sentence correctly uses "will" to make a prediction? She is going to stud…"
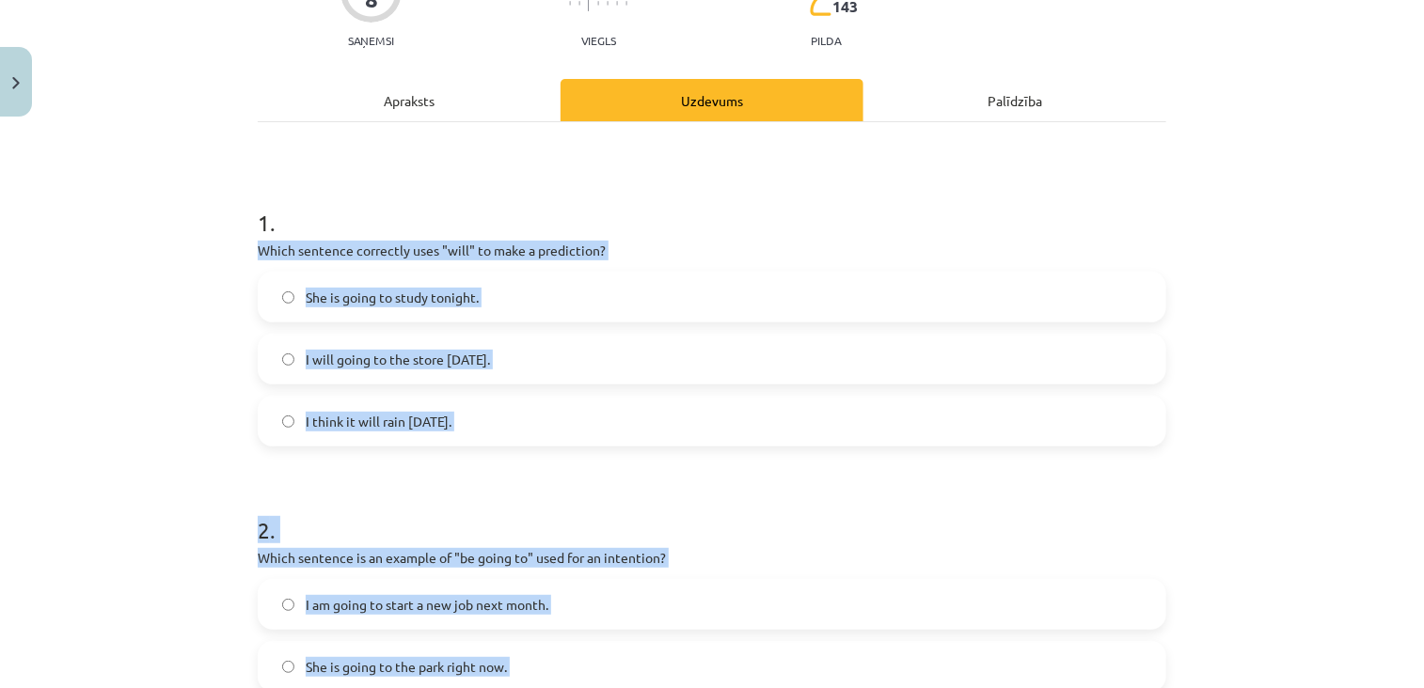
scroll to position [211, 0]
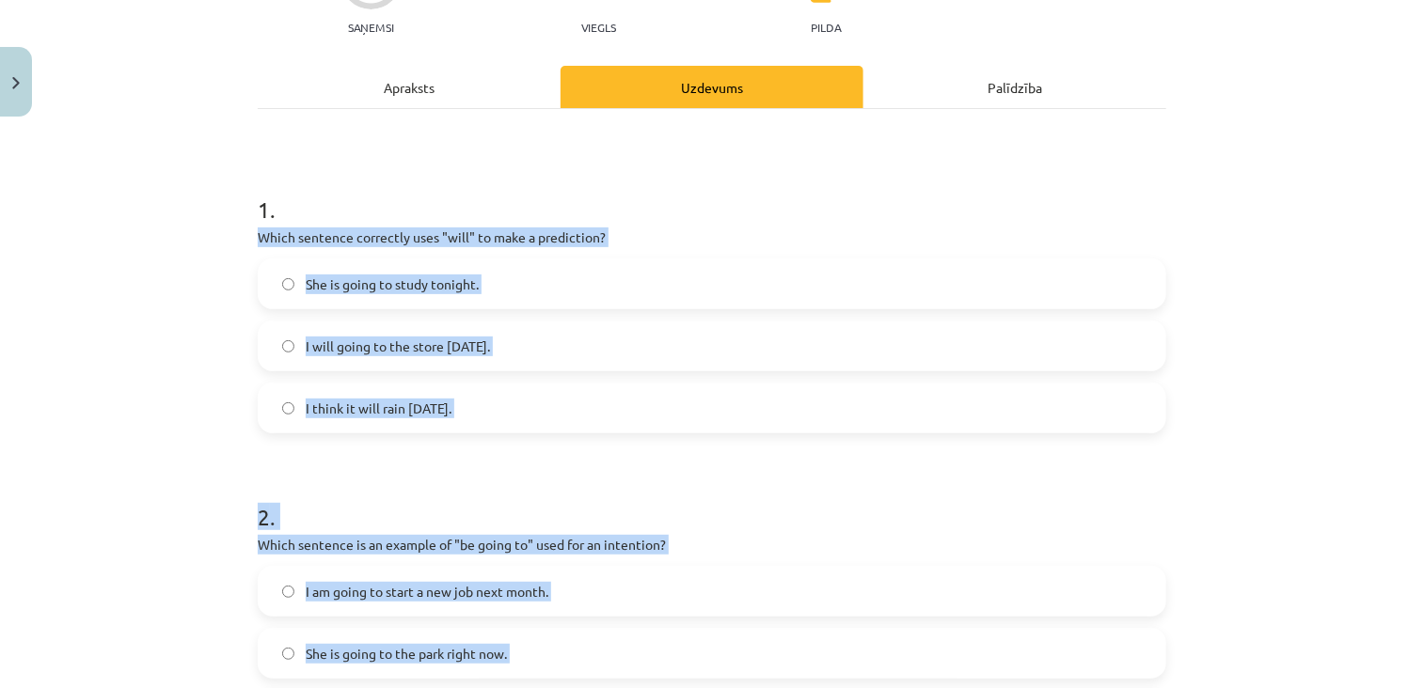
click at [182, 383] on div "Mācību tēma: Angļu valoda i - 10.klase 1.ieskaites mācību materiāls #4 📝 Topic …" at bounding box center [712, 344] width 1424 height 688
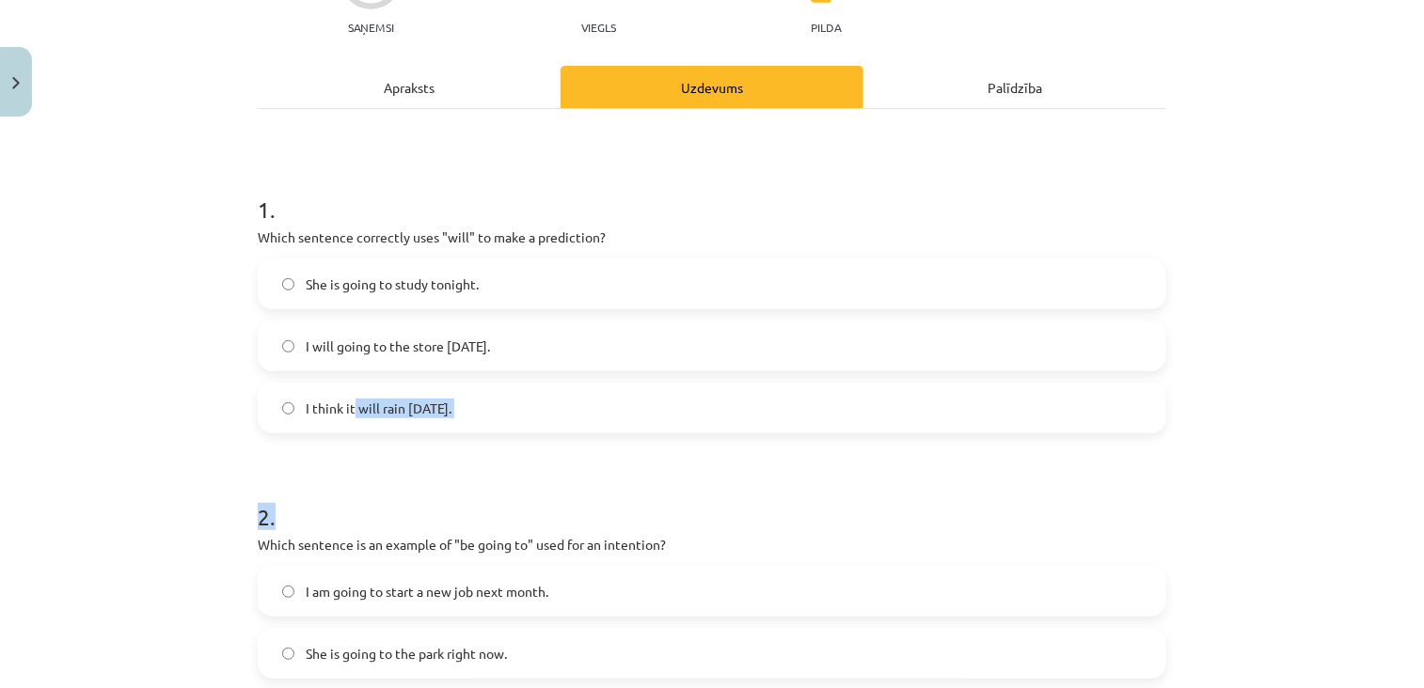
click at [348, 428] on label "I think it will rain tomorrow." at bounding box center [712, 408] width 905 height 47
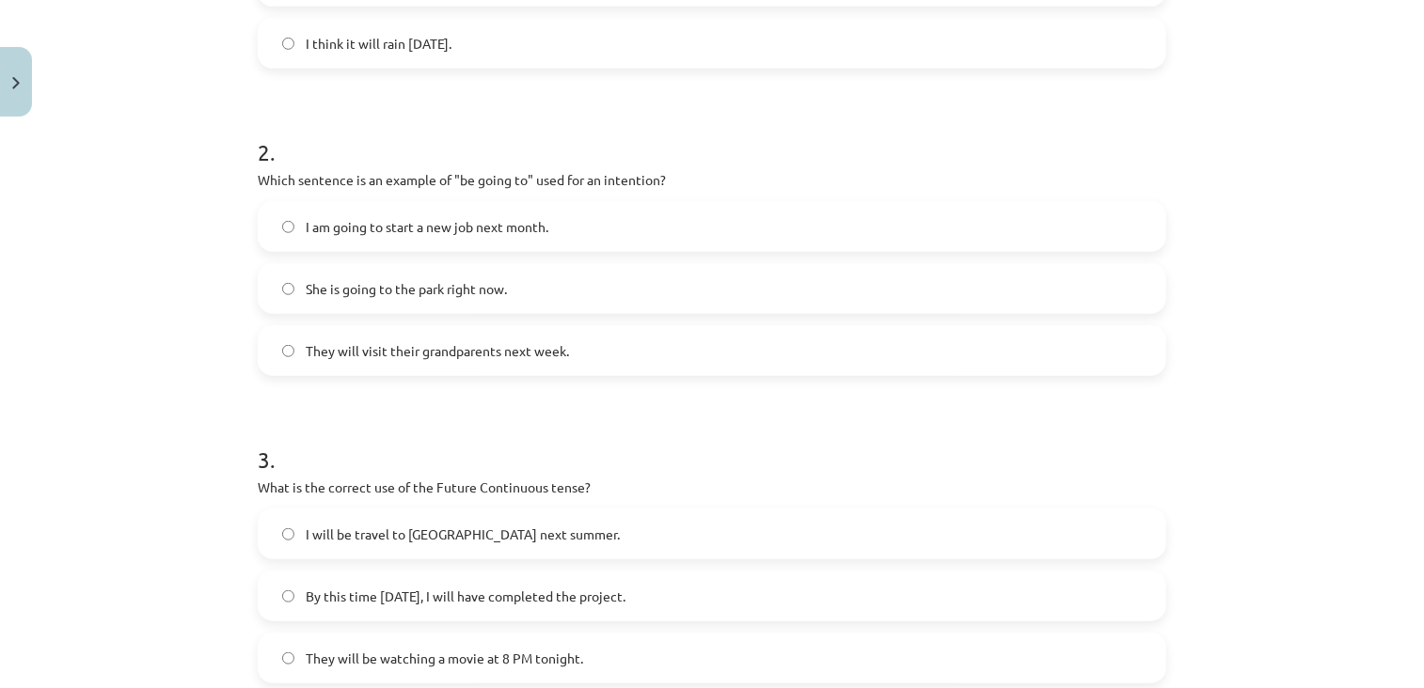
scroll to position [579, 0]
click at [413, 225] on span "I am going to start a new job next month." at bounding box center [427, 224] width 243 height 20
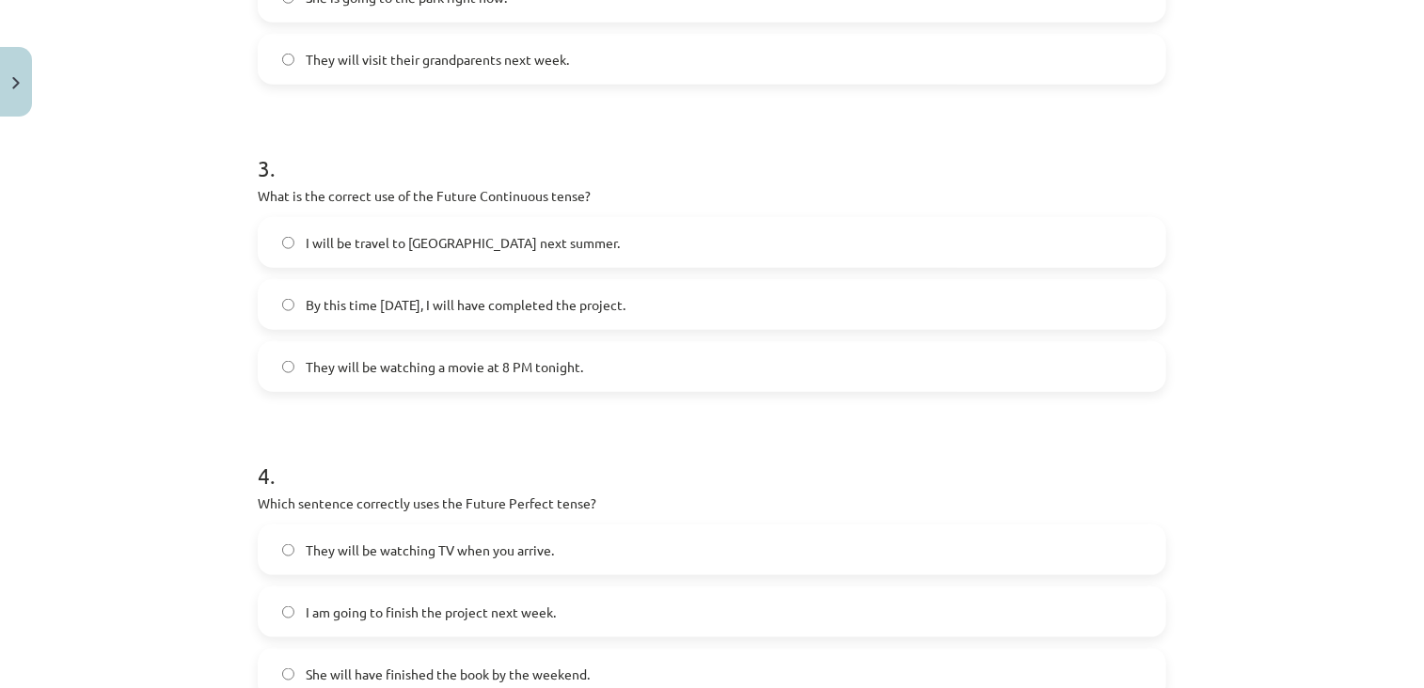
scroll to position [869, 0]
click at [432, 349] on label "They will be watching a movie at 8 PM tonight." at bounding box center [712, 364] width 905 height 47
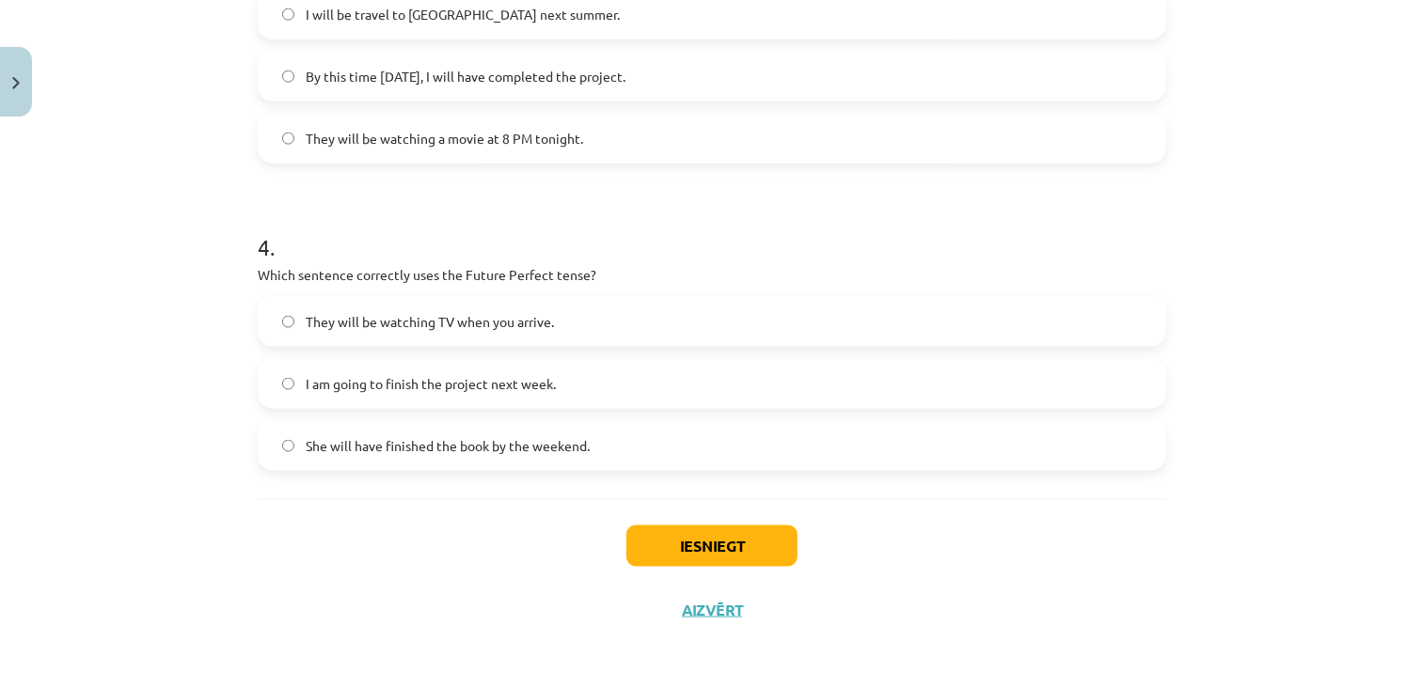
click at [465, 458] on label "She will have finished the book by the weekend." at bounding box center [712, 445] width 905 height 47
click at [685, 552] on button "Iesniegt" at bounding box center [711, 546] width 171 height 41
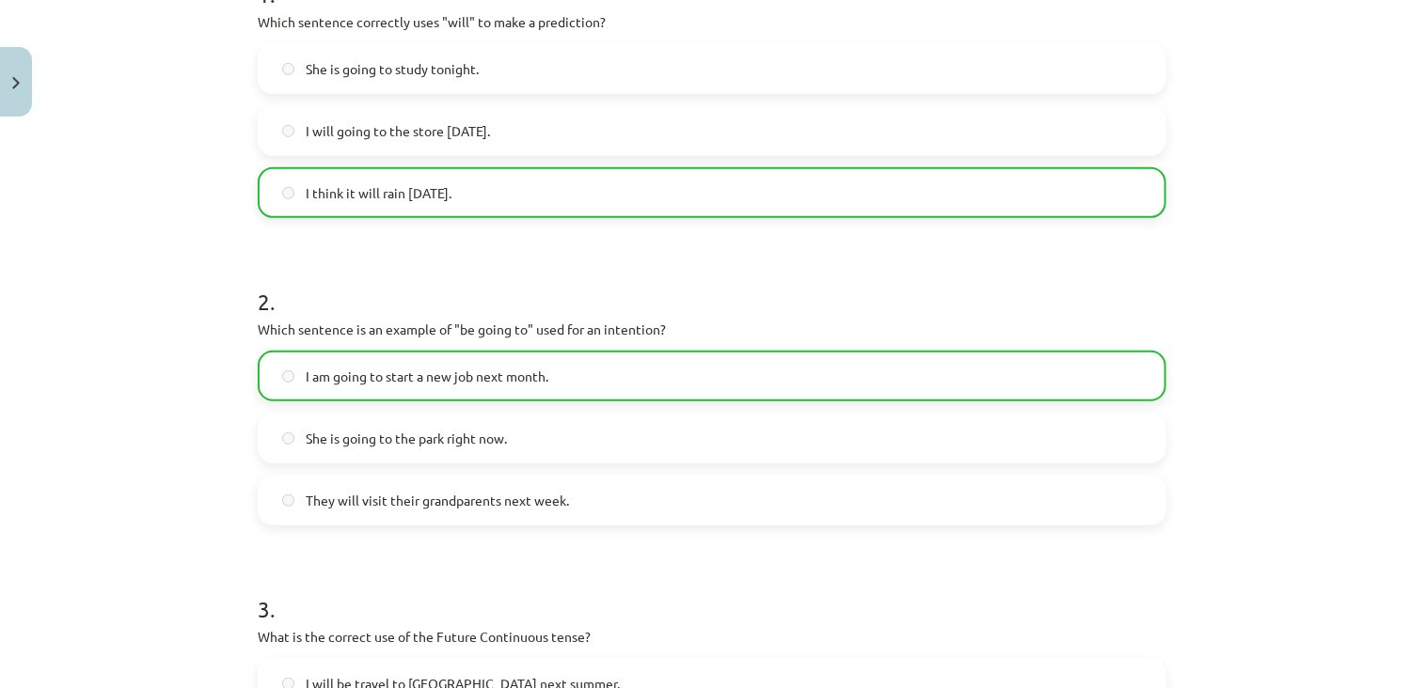
scroll to position [1155, 0]
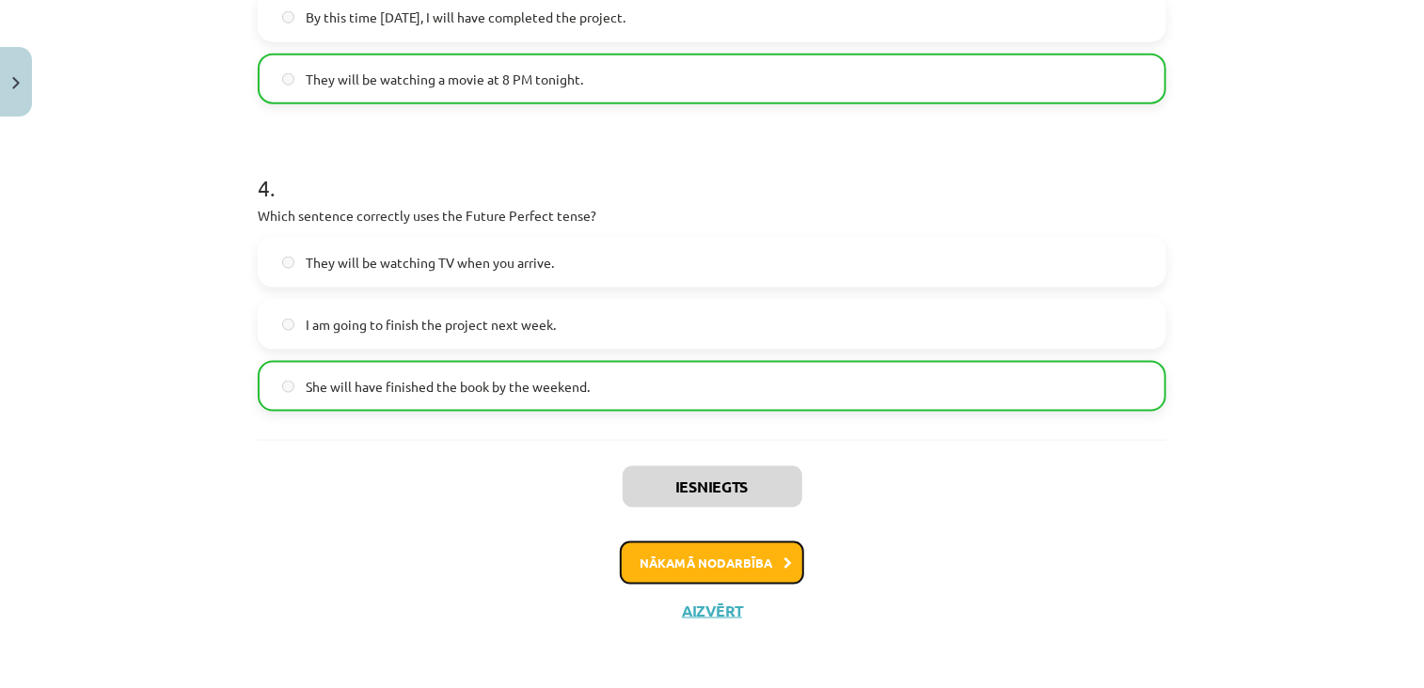
click at [681, 570] on button "Nākamā nodarbība" at bounding box center [712, 563] width 184 height 43
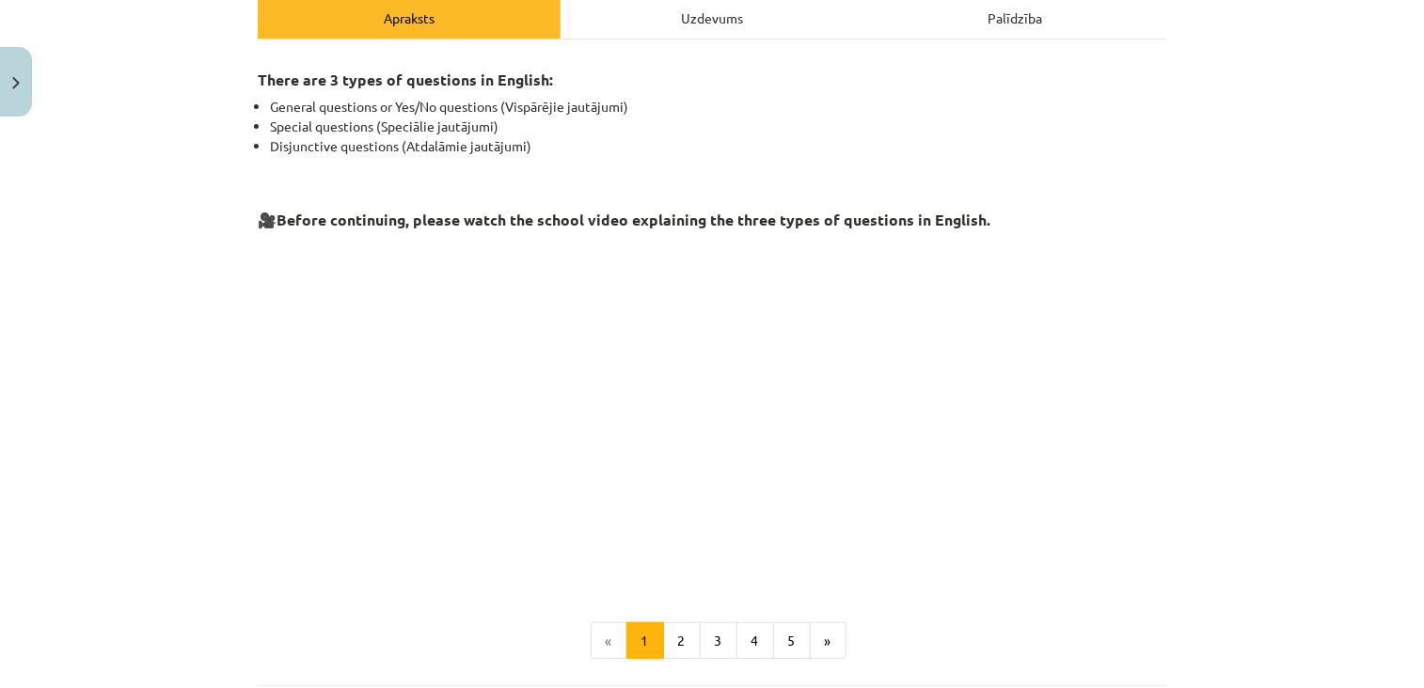
scroll to position [47, 0]
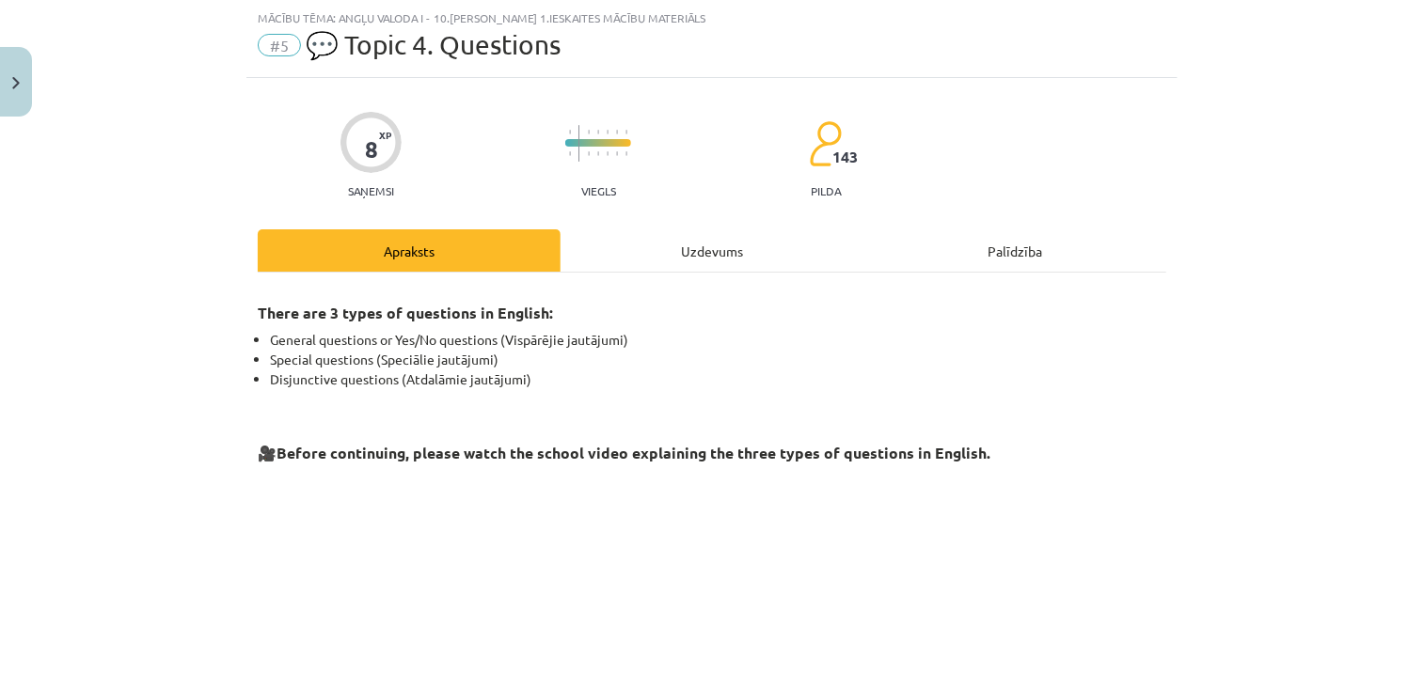
click at [649, 240] on div "Uzdevums" at bounding box center [712, 250] width 303 height 42
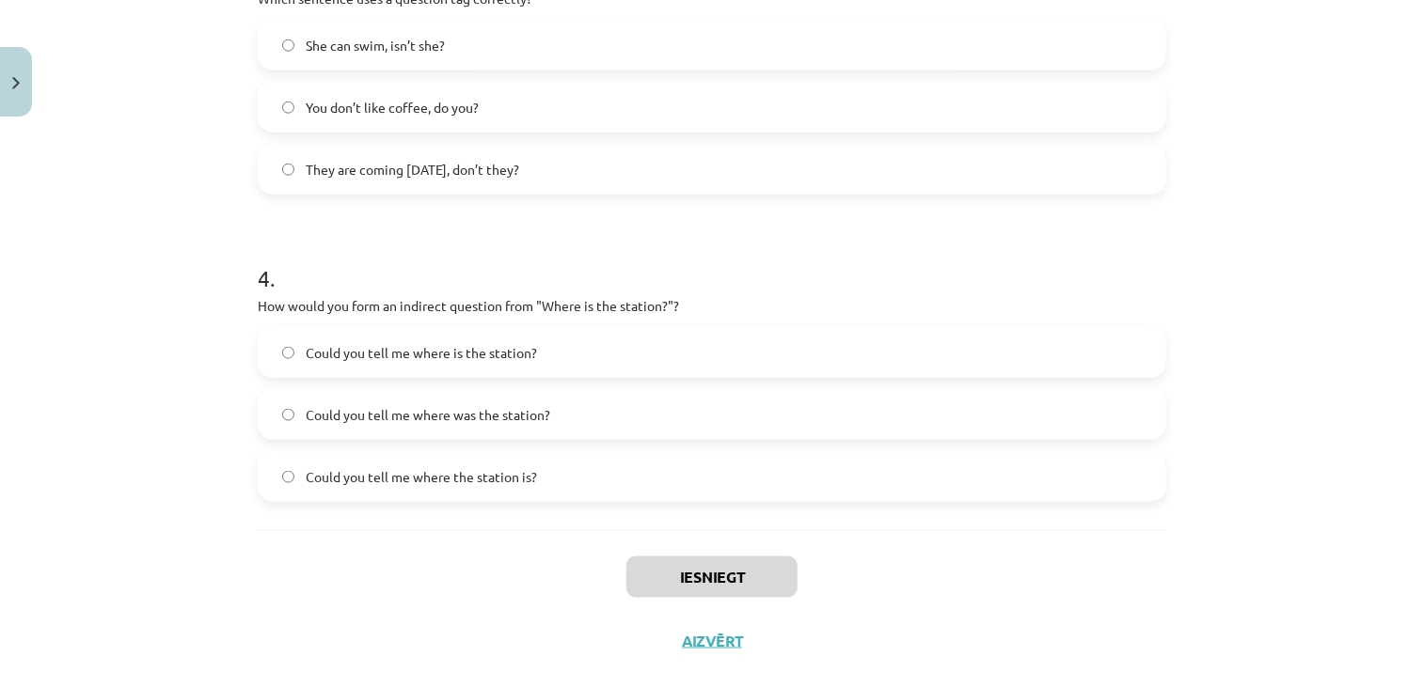
scroll to position [1096, 0]
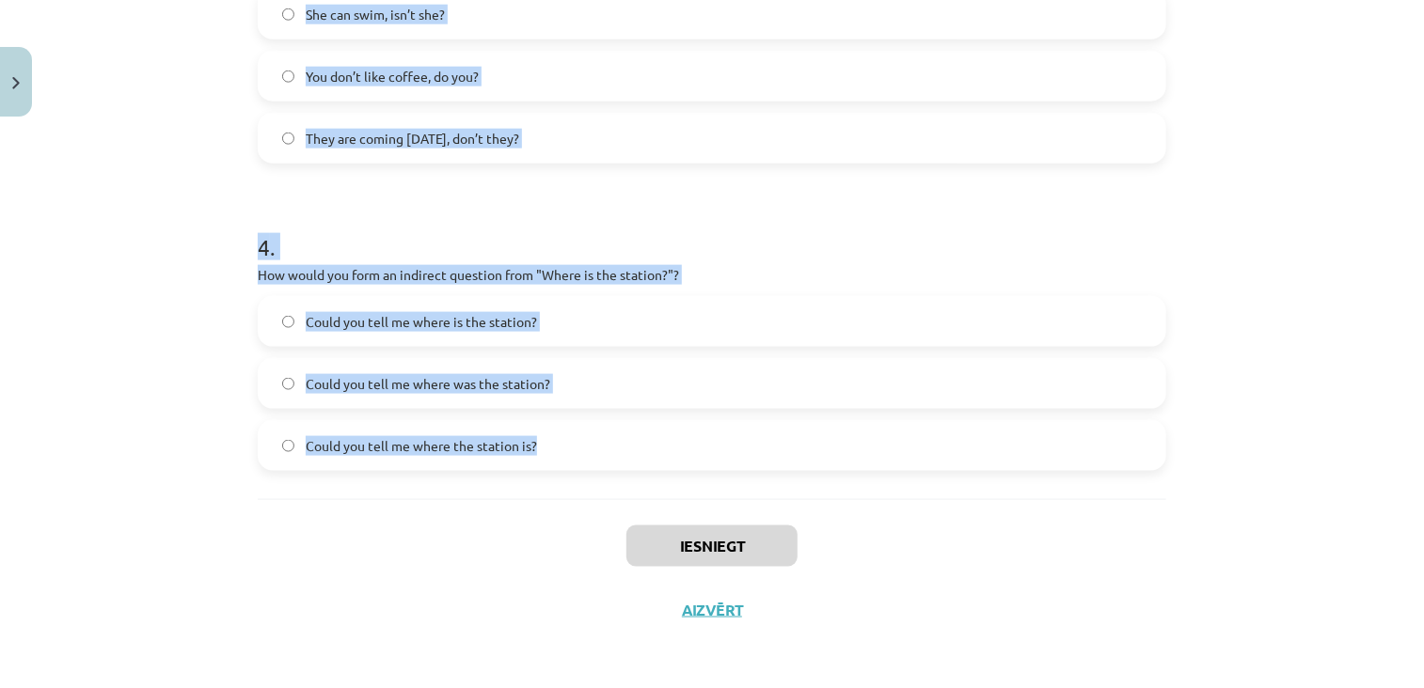
drag, startPoint x: 241, startPoint y: 276, endPoint x: 544, endPoint y: 443, distance: 346.0
copy form "What is the correct word order for a question in the Present Simple tense? Subj…"
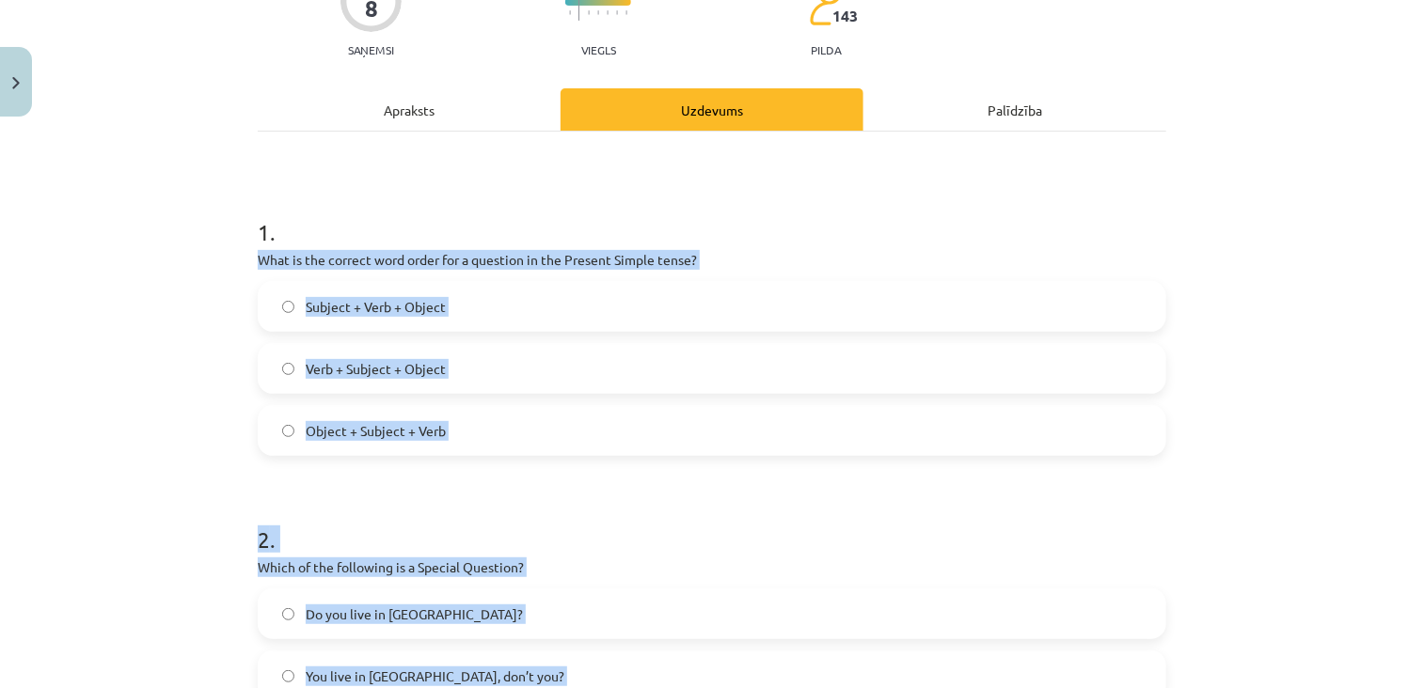
scroll to position [192, 0]
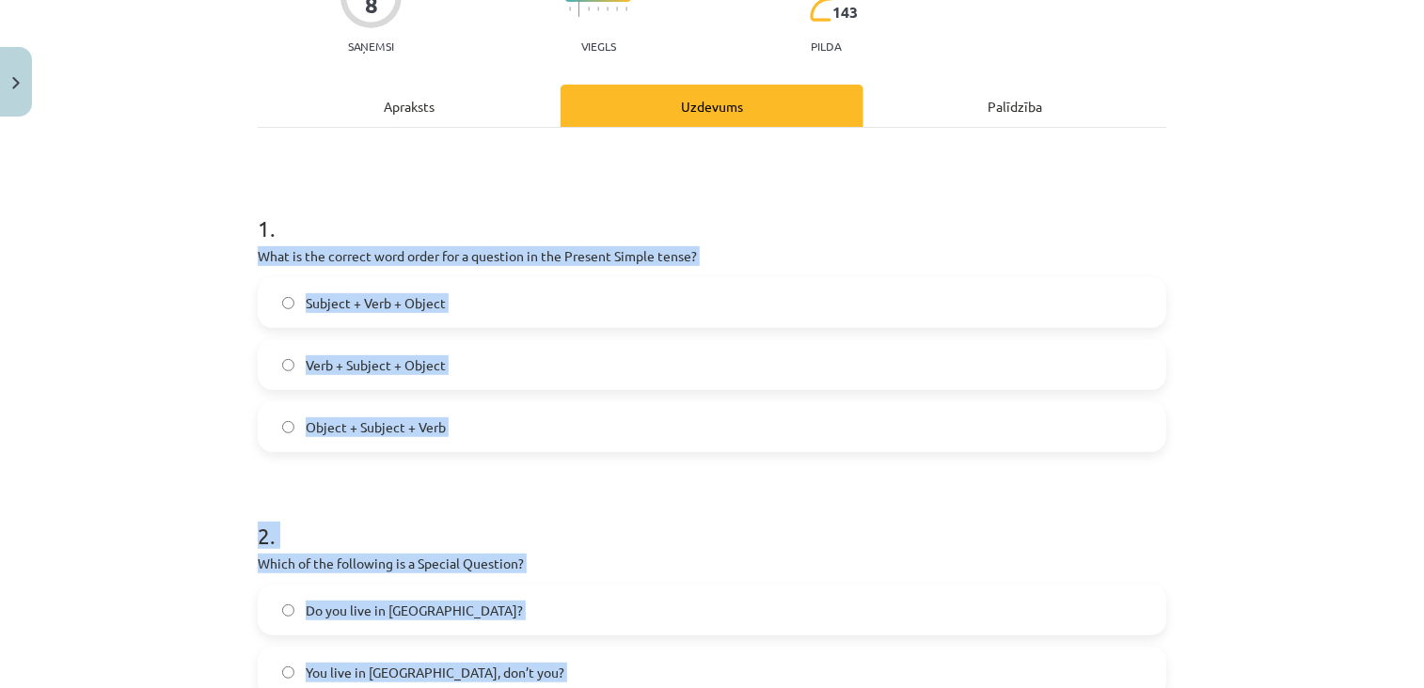
click at [419, 362] on span "Verb + Subject + Object" at bounding box center [376, 366] width 140 height 20
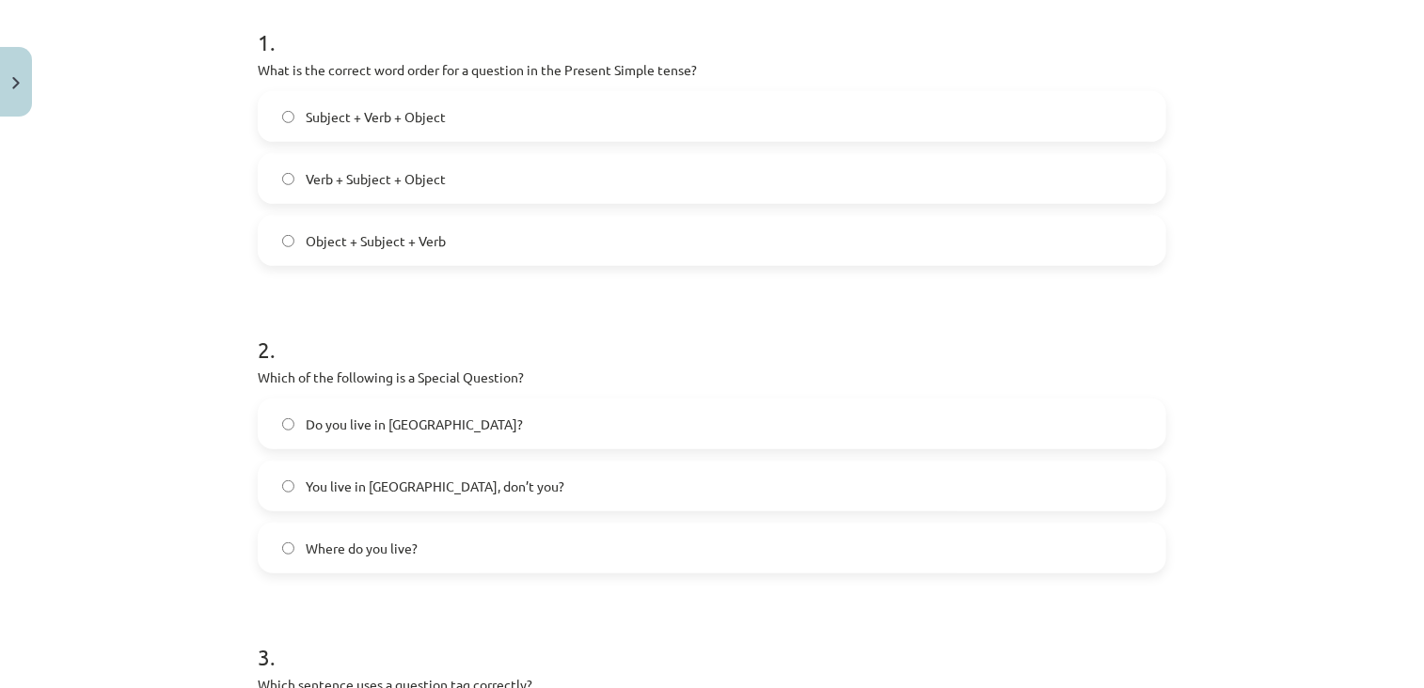
scroll to position [380, 0]
click at [334, 547] on span "Where do you live?" at bounding box center [362, 547] width 112 height 20
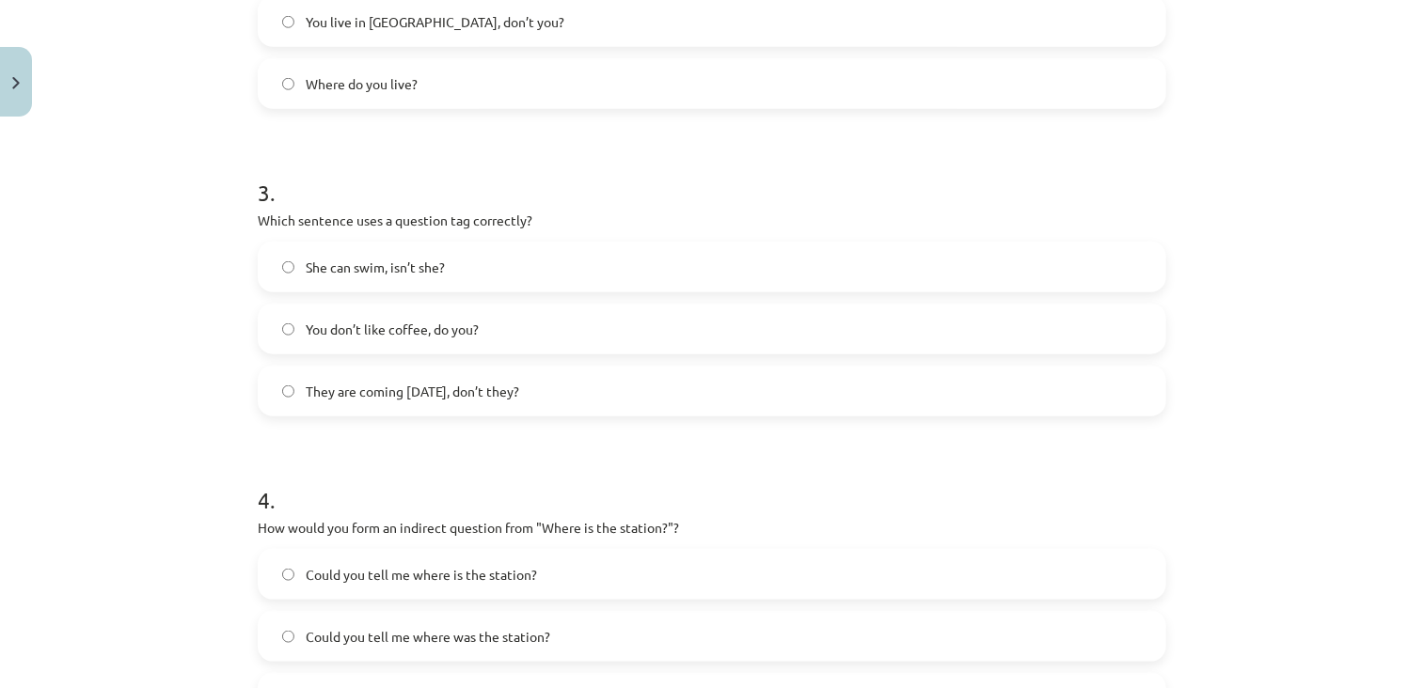
scroll to position [846, 0]
click at [408, 333] on span "You don’t like coffee, do you?" at bounding box center [392, 326] width 173 height 20
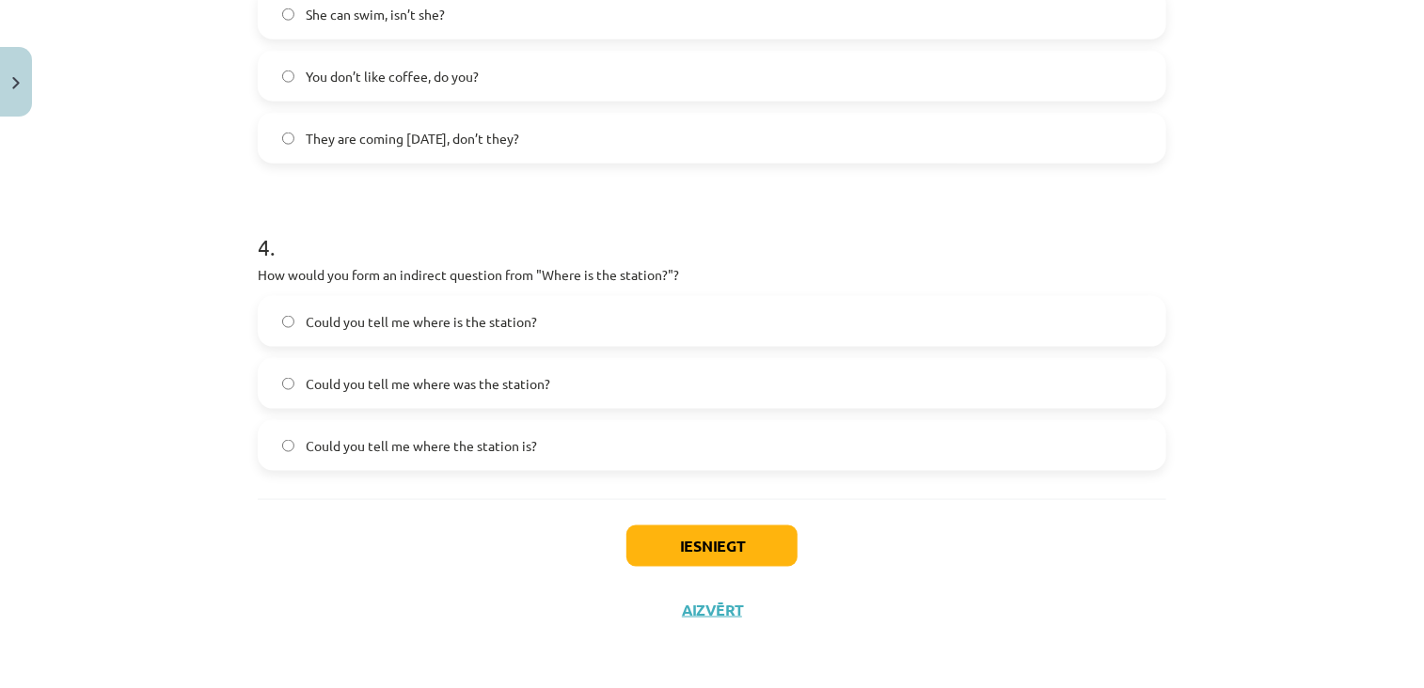
click at [421, 439] on span "Could you tell me where the station is?" at bounding box center [421, 446] width 231 height 20
click at [668, 532] on button "Iesniegt" at bounding box center [711, 546] width 171 height 41
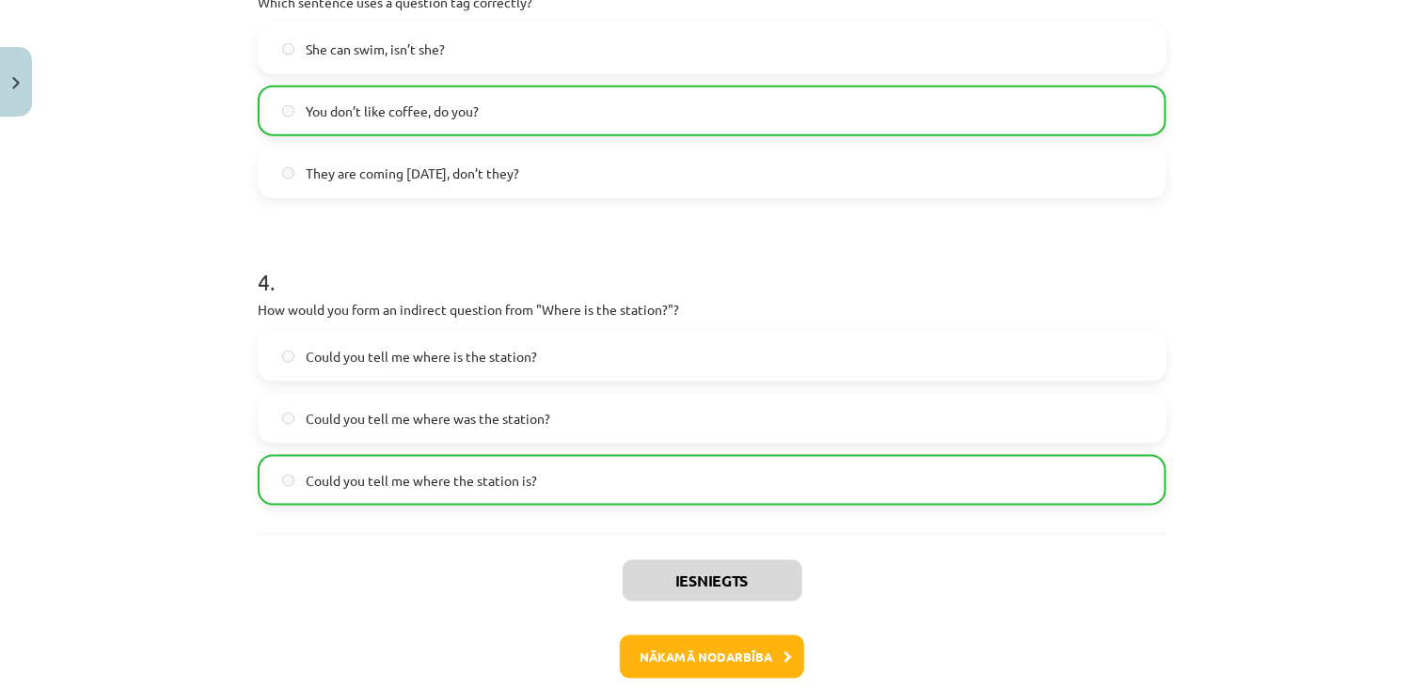
scroll to position [1155, 0]
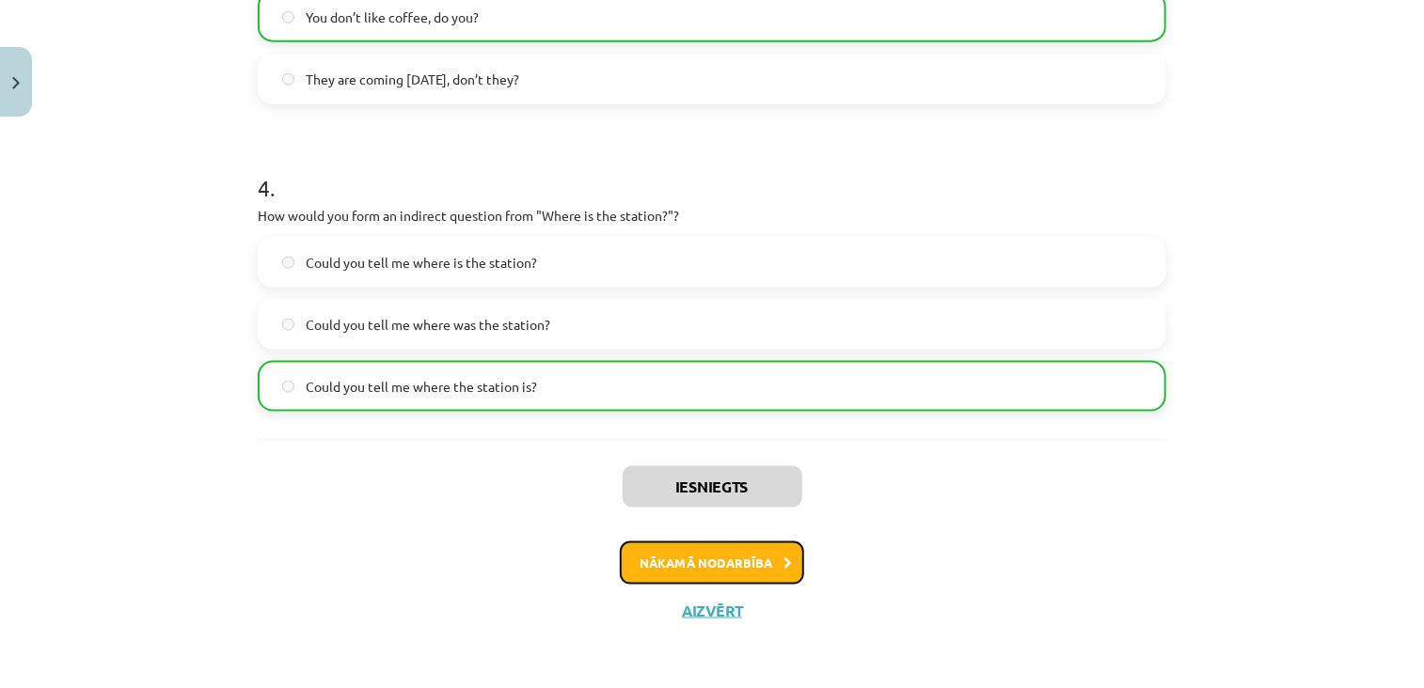
click at [654, 553] on button "Nākamā nodarbība" at bounding box center [712, 563] width 184 height 43
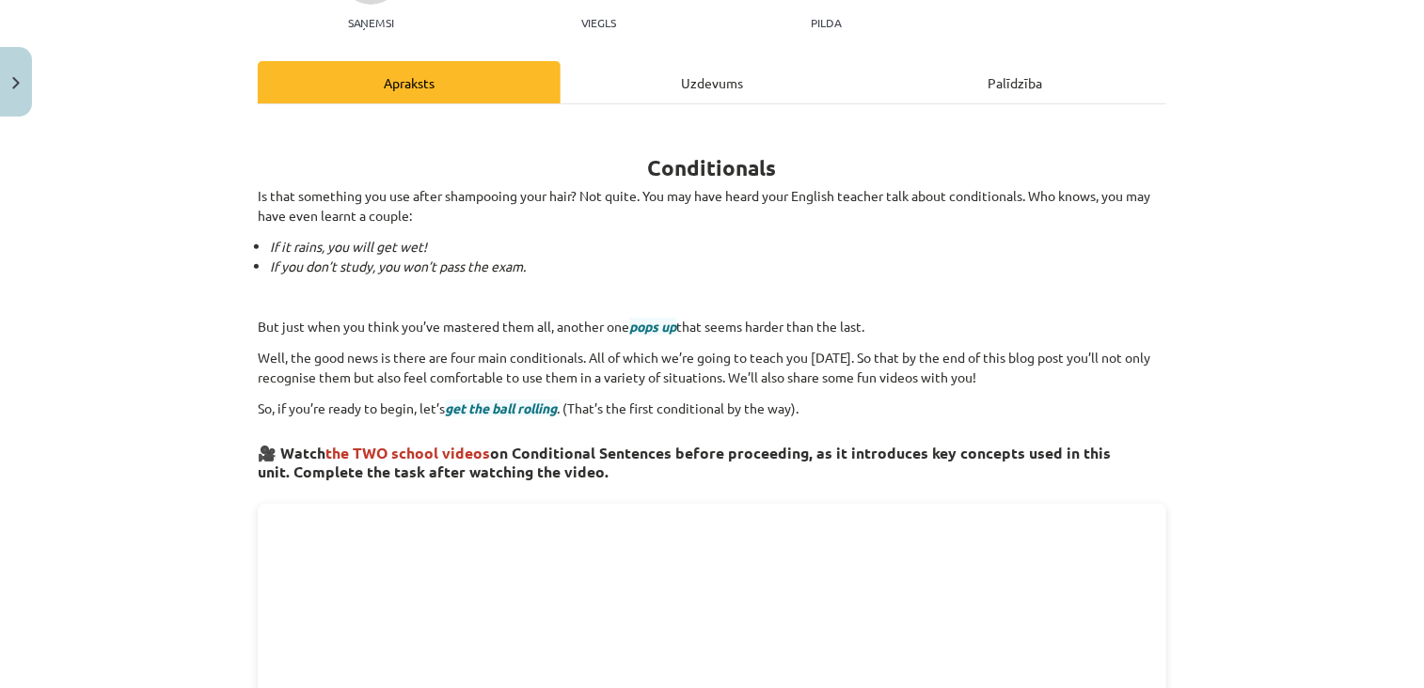
scroll to position [47, 0]
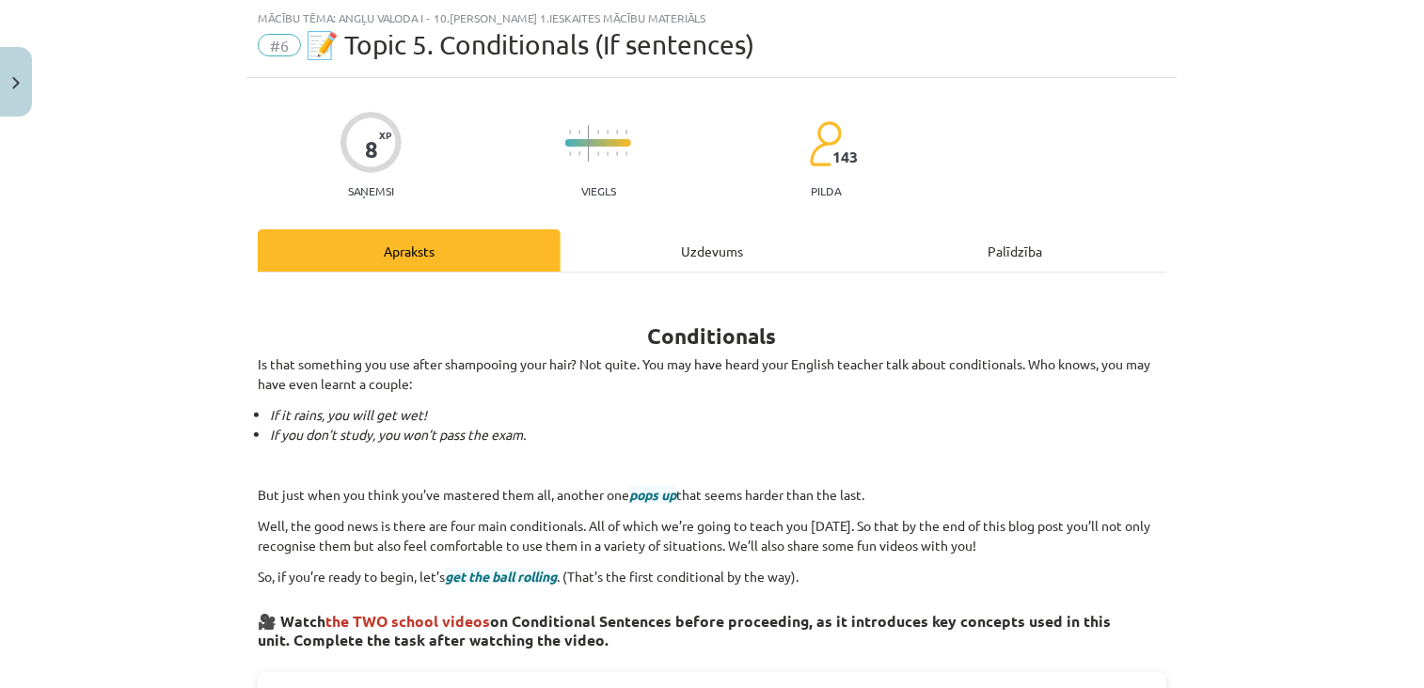
click at [688, 259] on div "Uzdevums" at bounding box center [712, 250] width 303 height 42
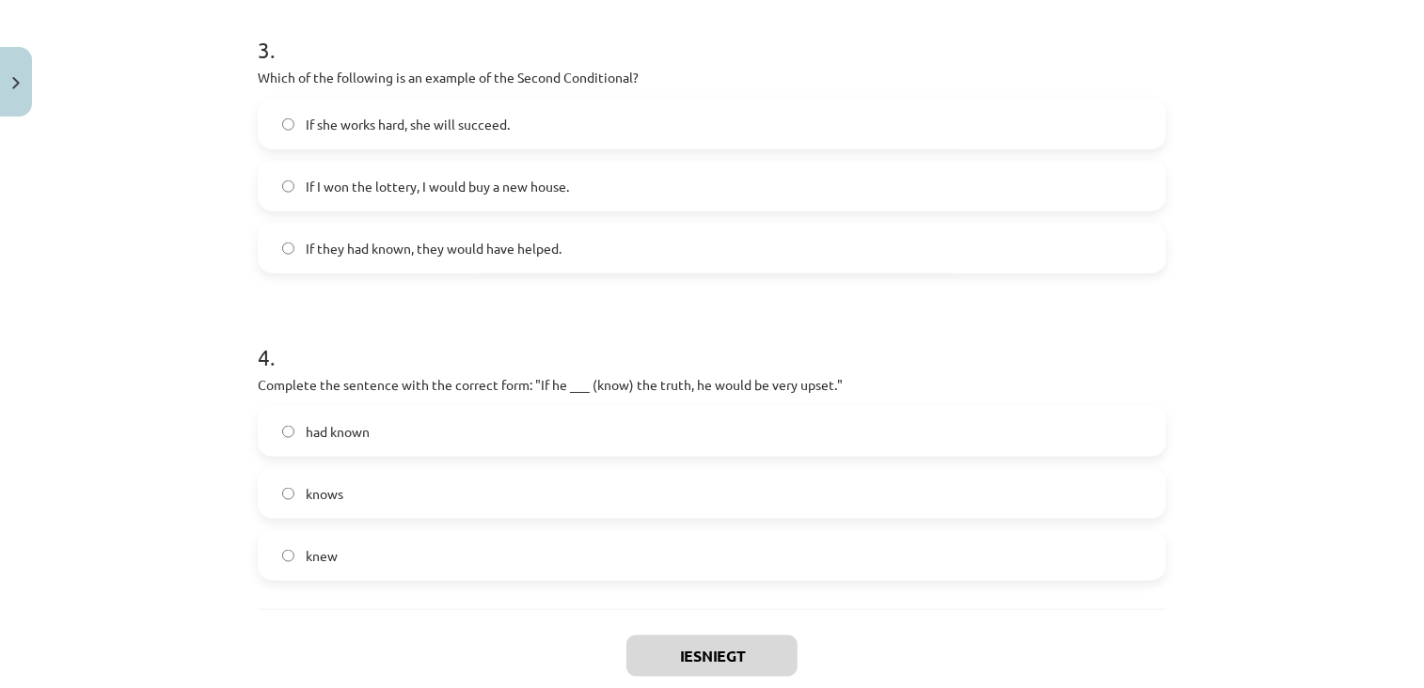
scroll to position [1096, 0]
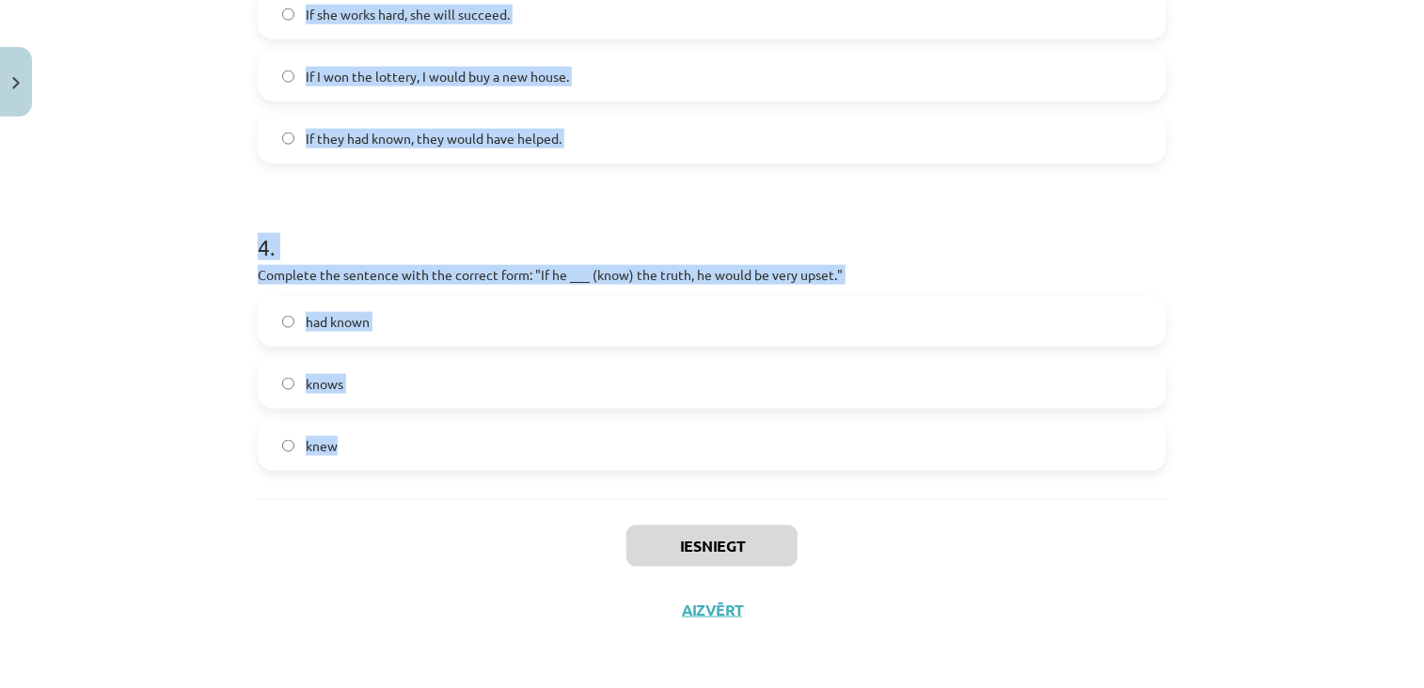
drag, startPoint x: 245, startPoint y: 197, endPoint x: 457, endPoint y: 480, distance: 353.5
copy form "Which conditional is used to express a general truth? Second Conditional First …"
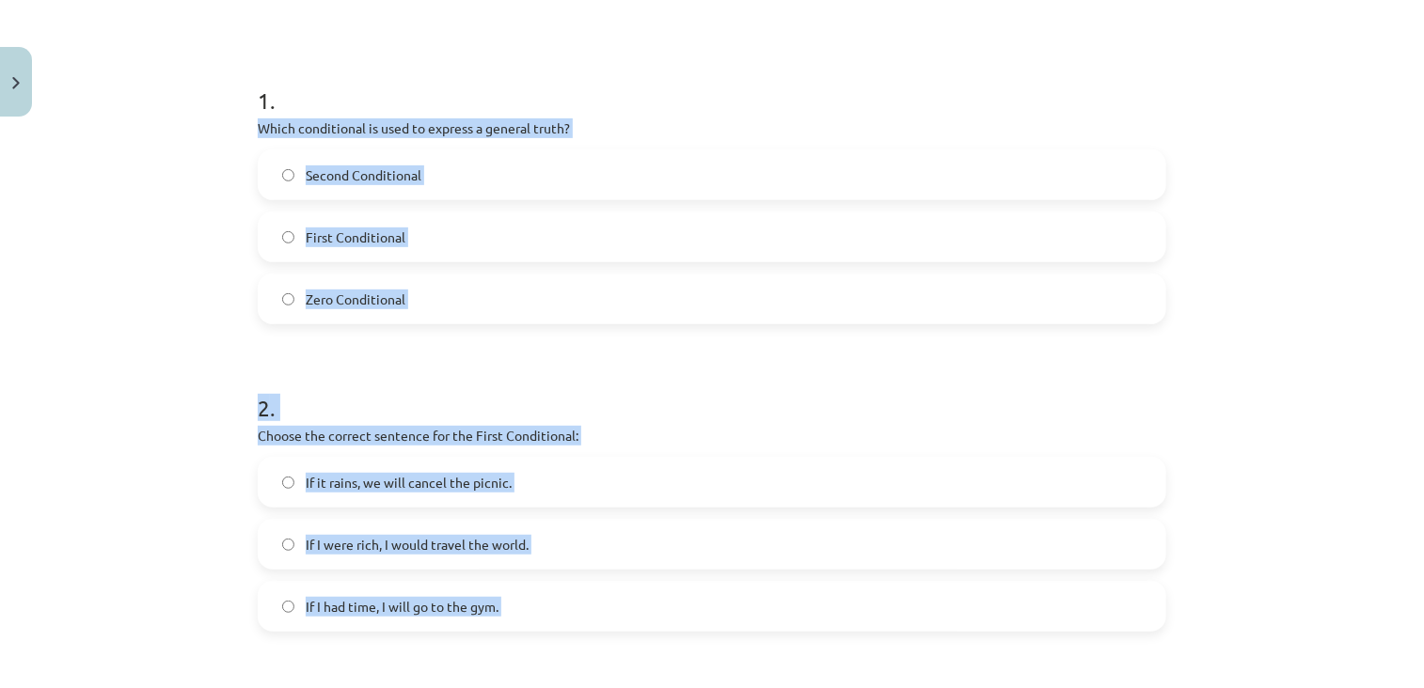
scroll to position [321, 0]
click at [426, 300] on label "Zero Conditional" at bounding box center [712, 298] width 905 height 47
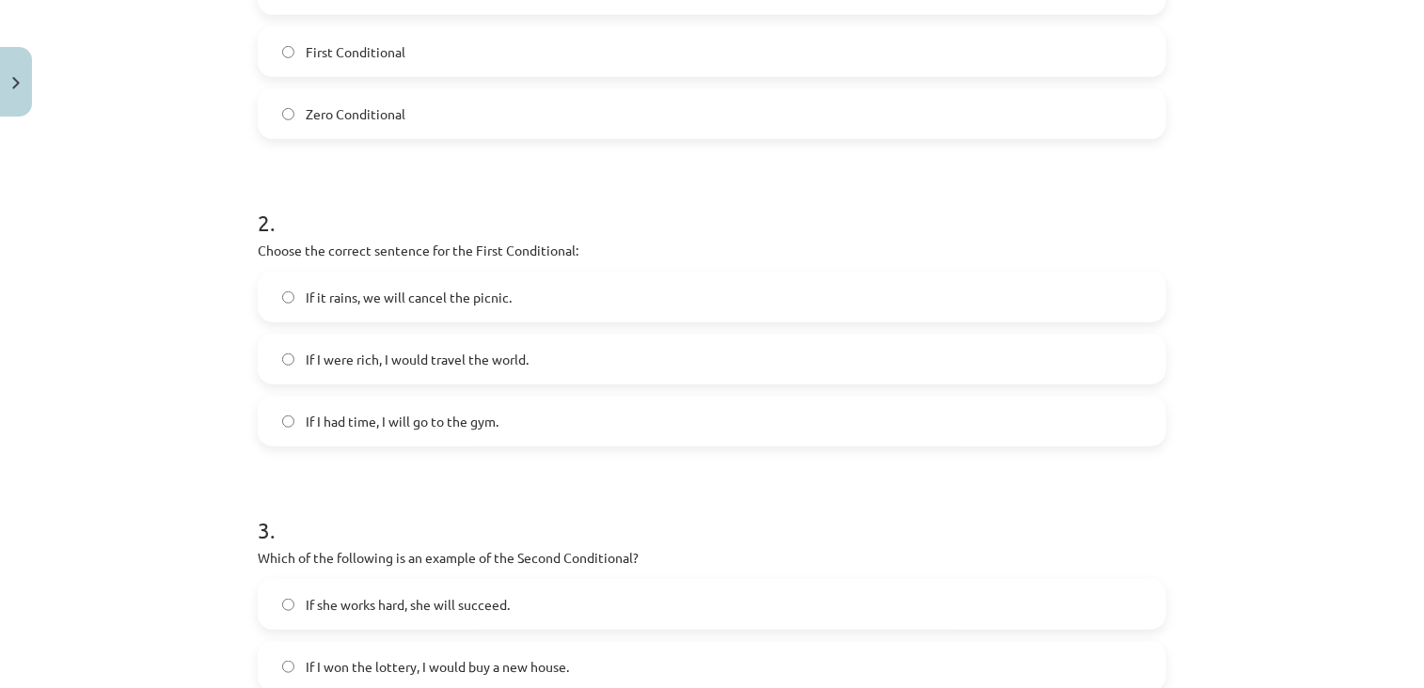
scroll to position [505, 0]
click at [549, 308] on label "If it rains, we will cancel the picnic." at bounding box center [712, 297] width 905 height 47
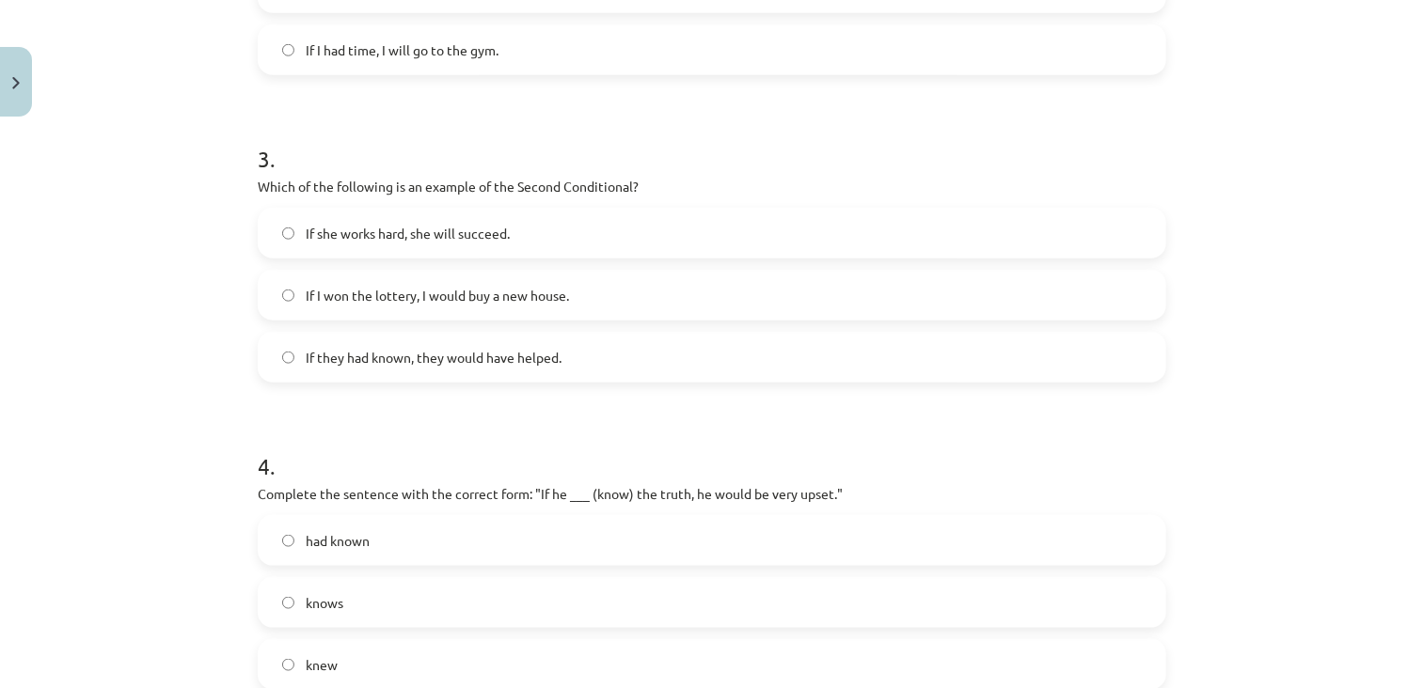
scroll to position [885, 0]
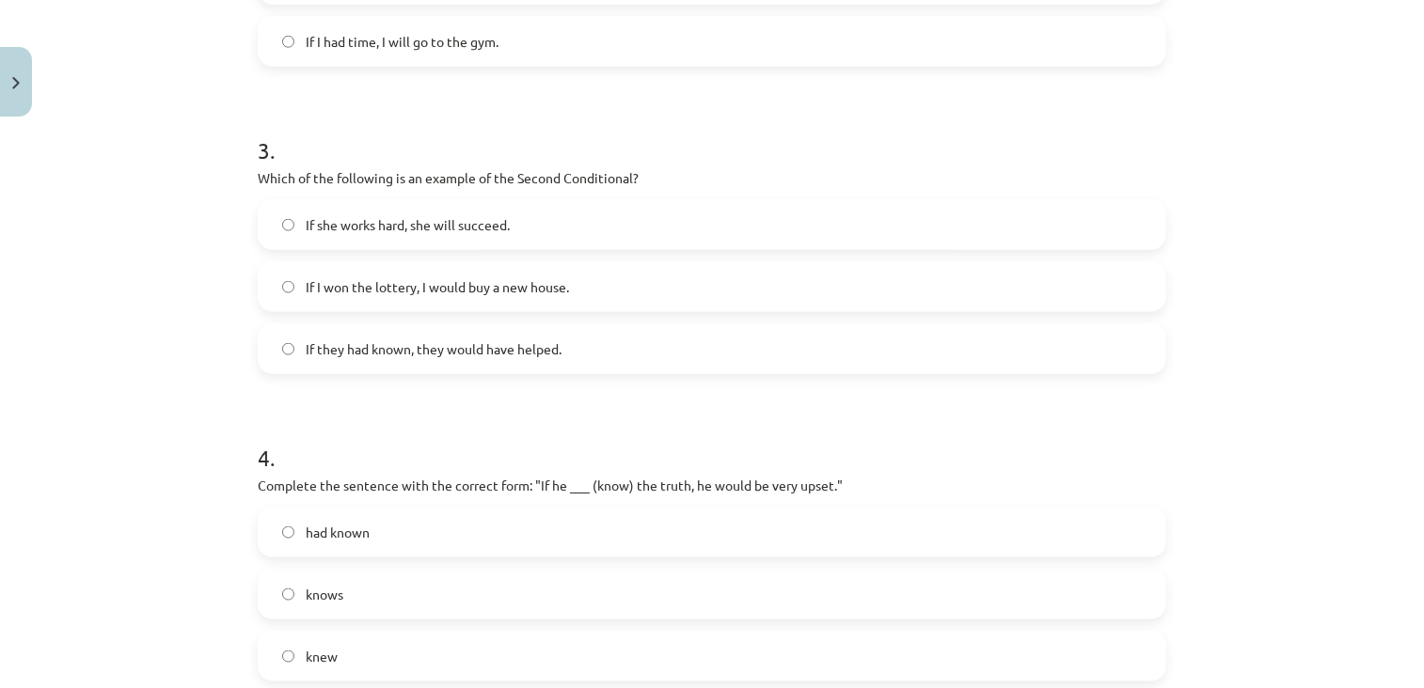
click at [577, 272] on label "If I won the lottery, I would buy a new house." at bounding box center [712, 286] width 905 height 47
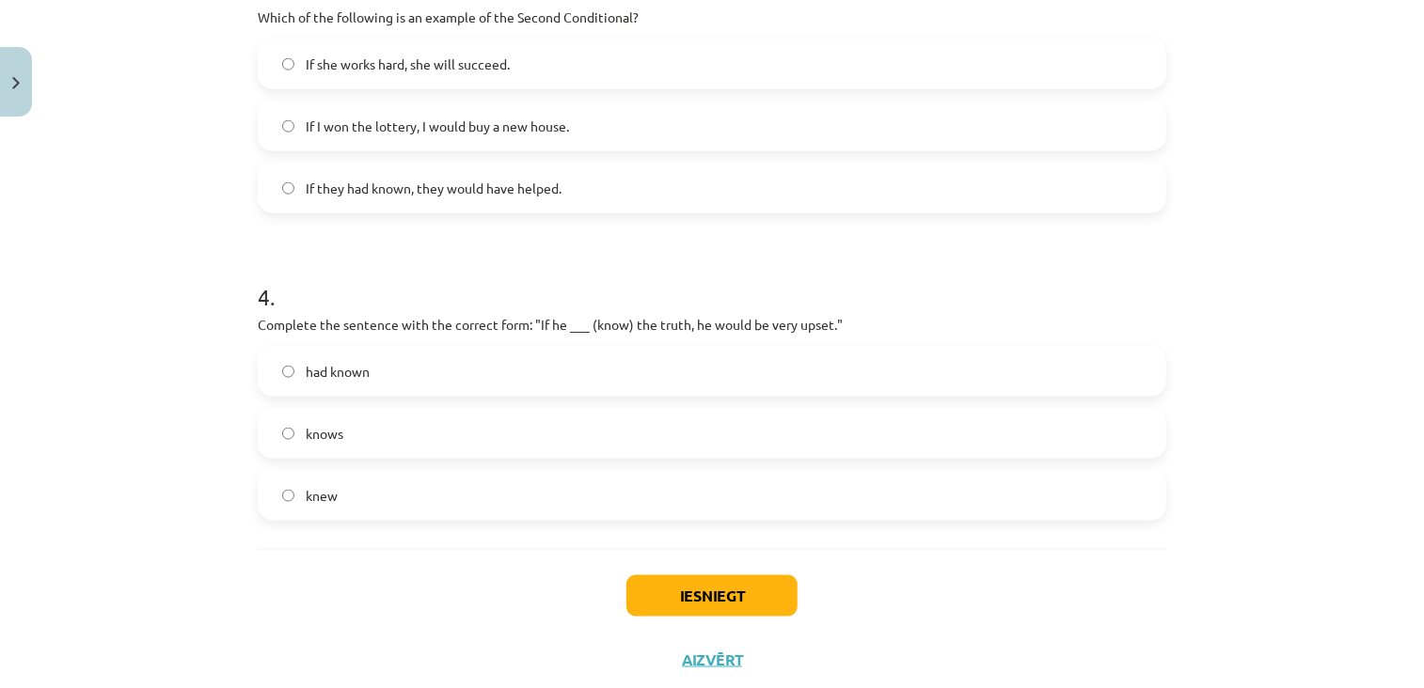
scroll to position [1096, 0]
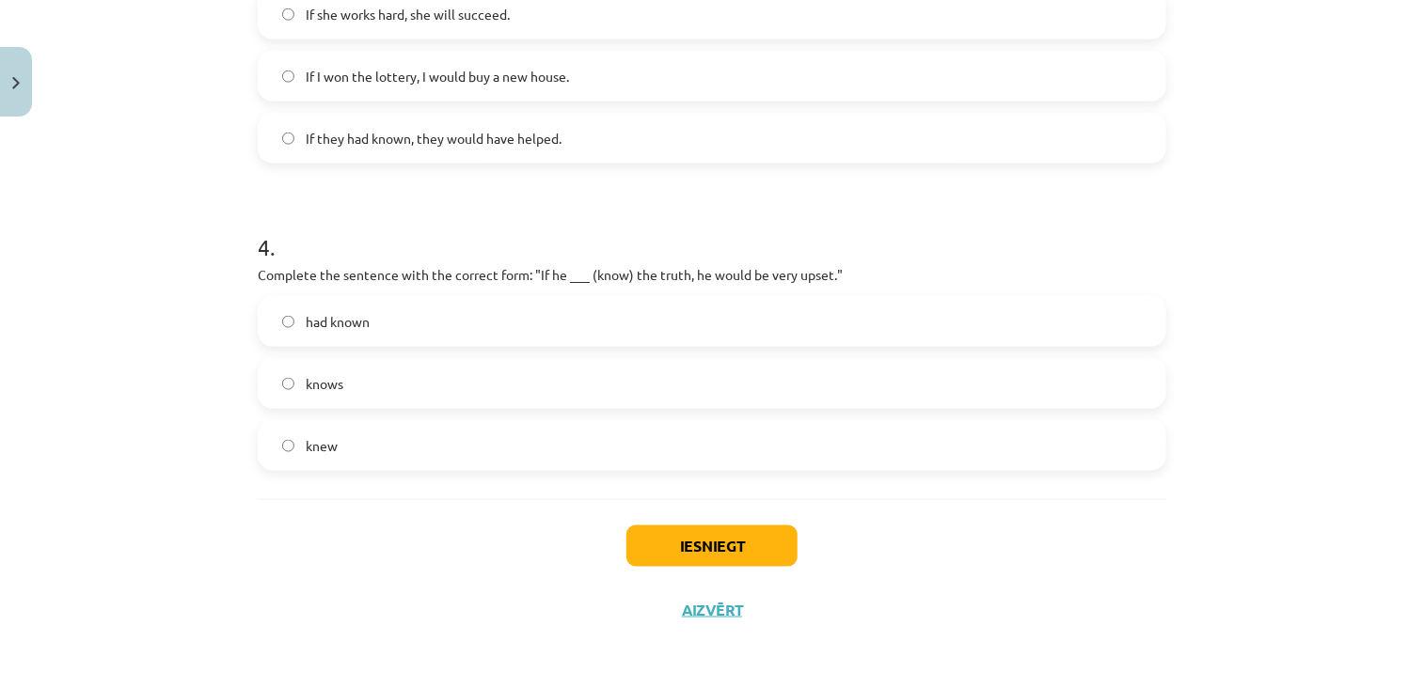
click at [387, 450] on label "knew" at bounding box center [712, 445] width 905 height 47
click at [713, 535] on button "Iesniegt" at bounding box center [711, 546] width 171 height 41
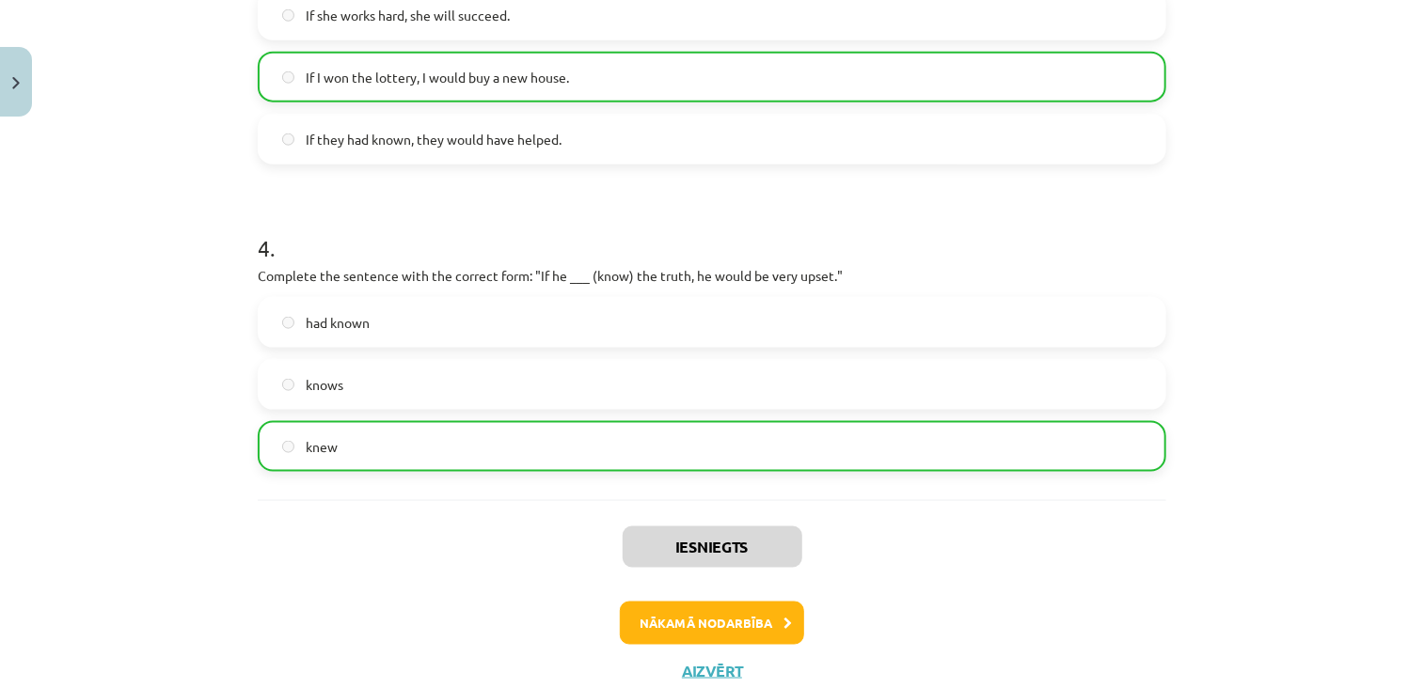
scroll to position [1155, 0]
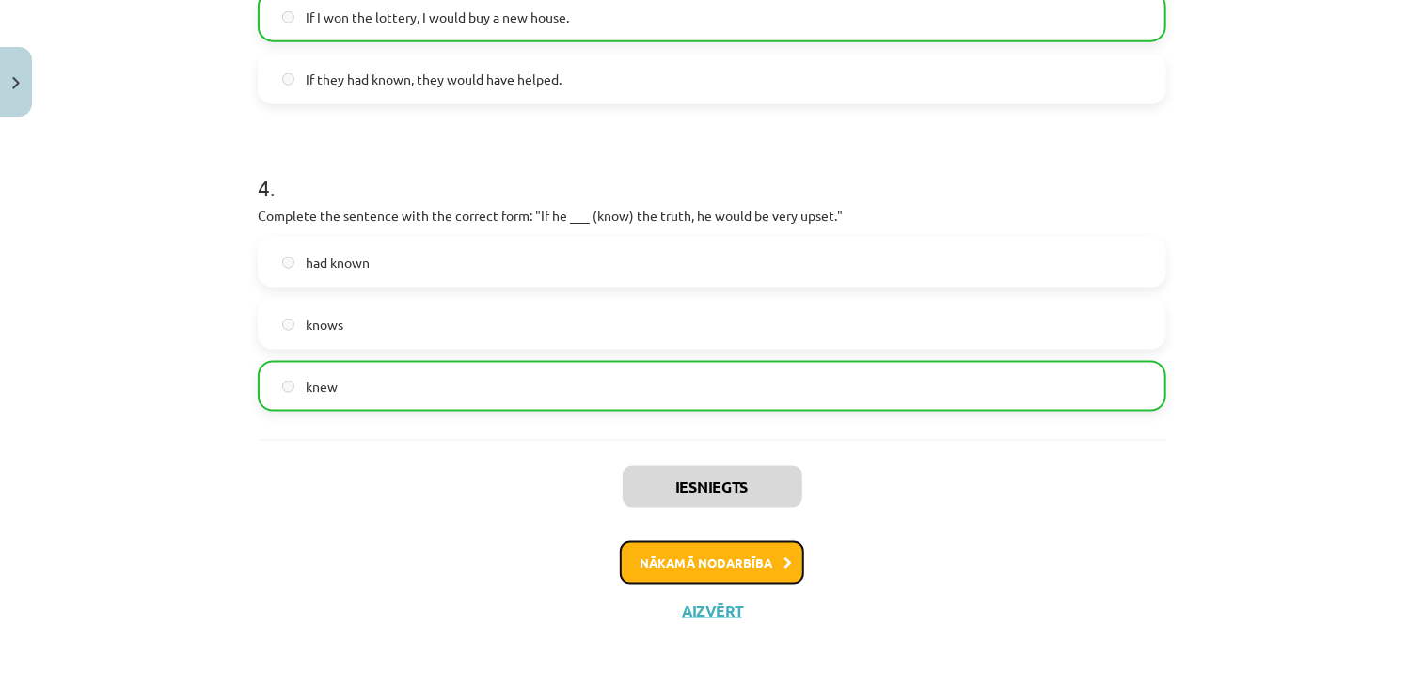
click at [656, 568] on button "Nākamā nodarbība" at bounding box center [712, 563] width 184 height 43
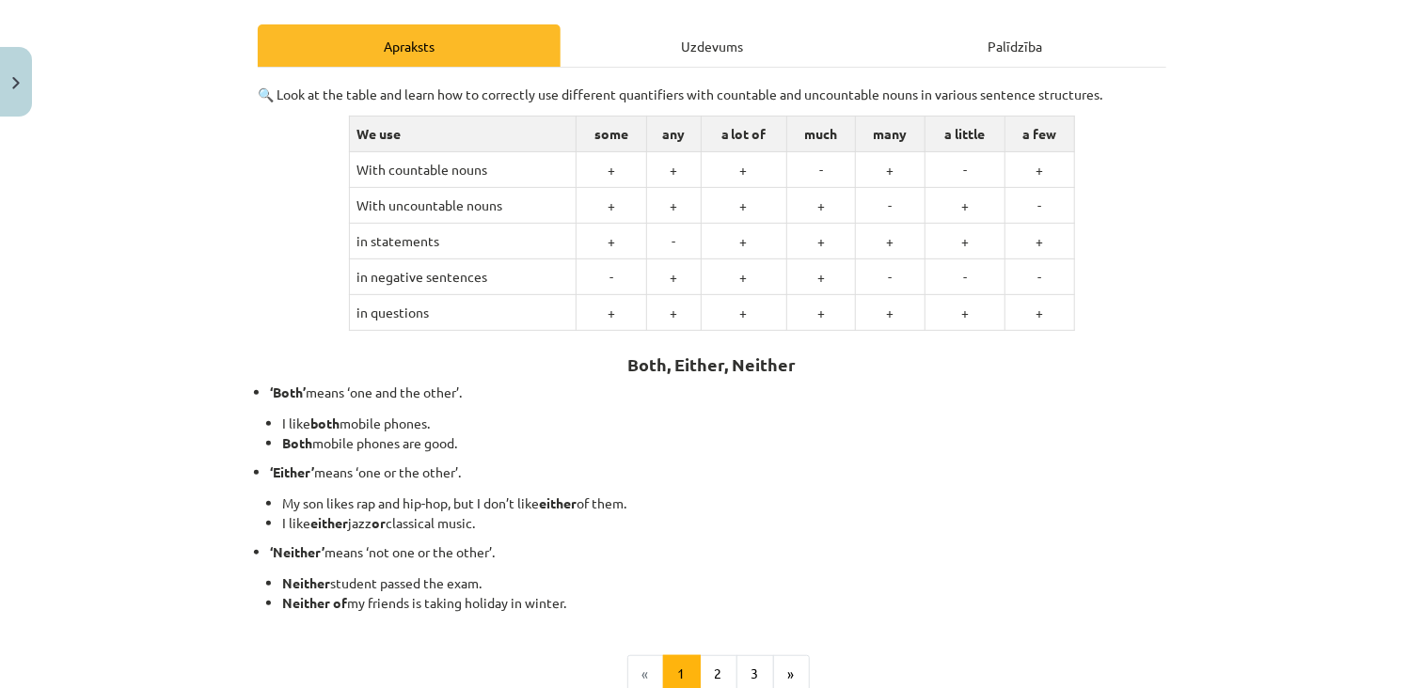
scroll to position [47, 0]
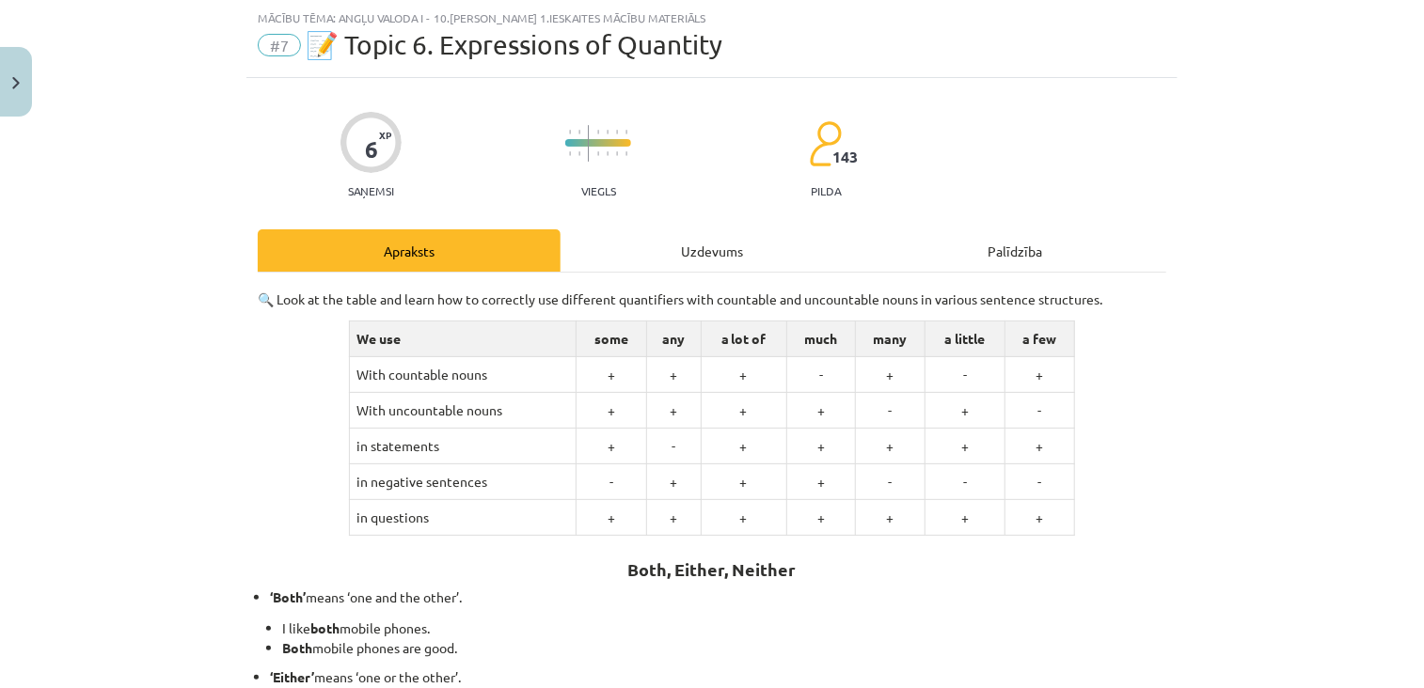
click at [646, 253] on div "Uzdevums" at bounding box center [712, 250] width 303 height 42
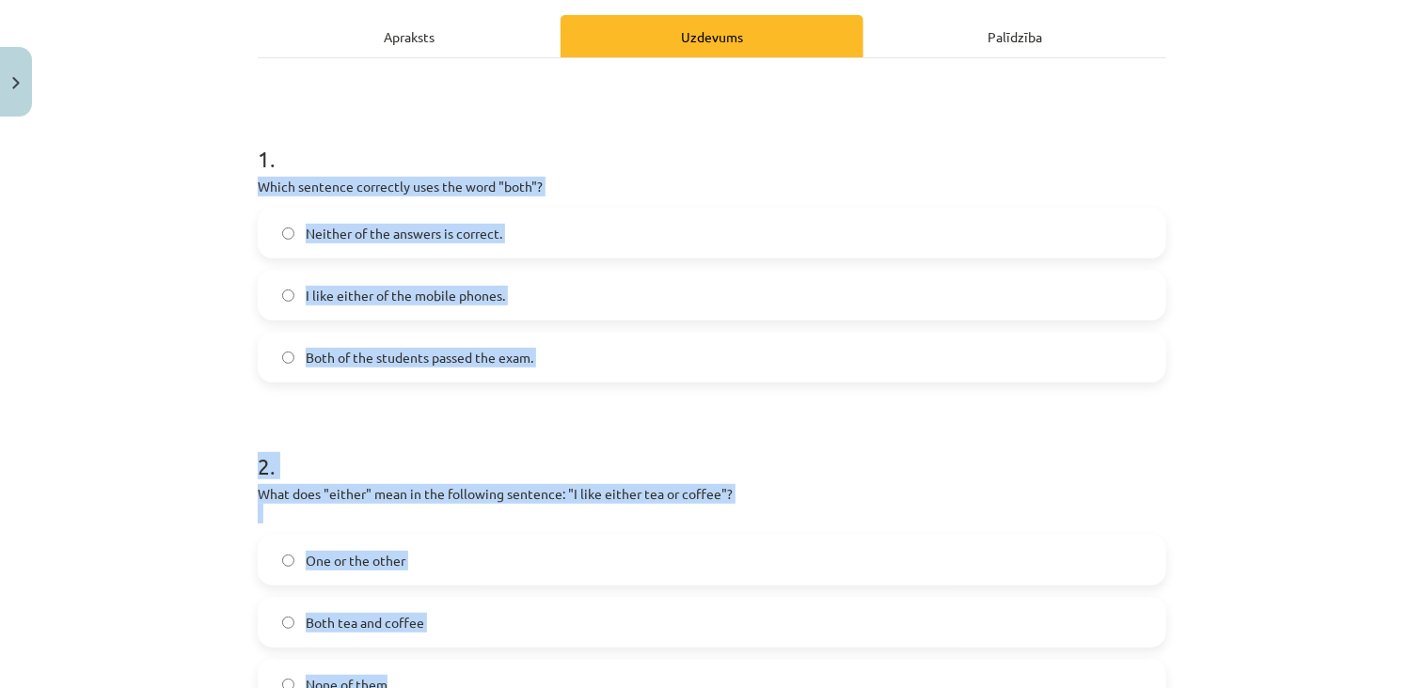
scroll to position [808, 0]
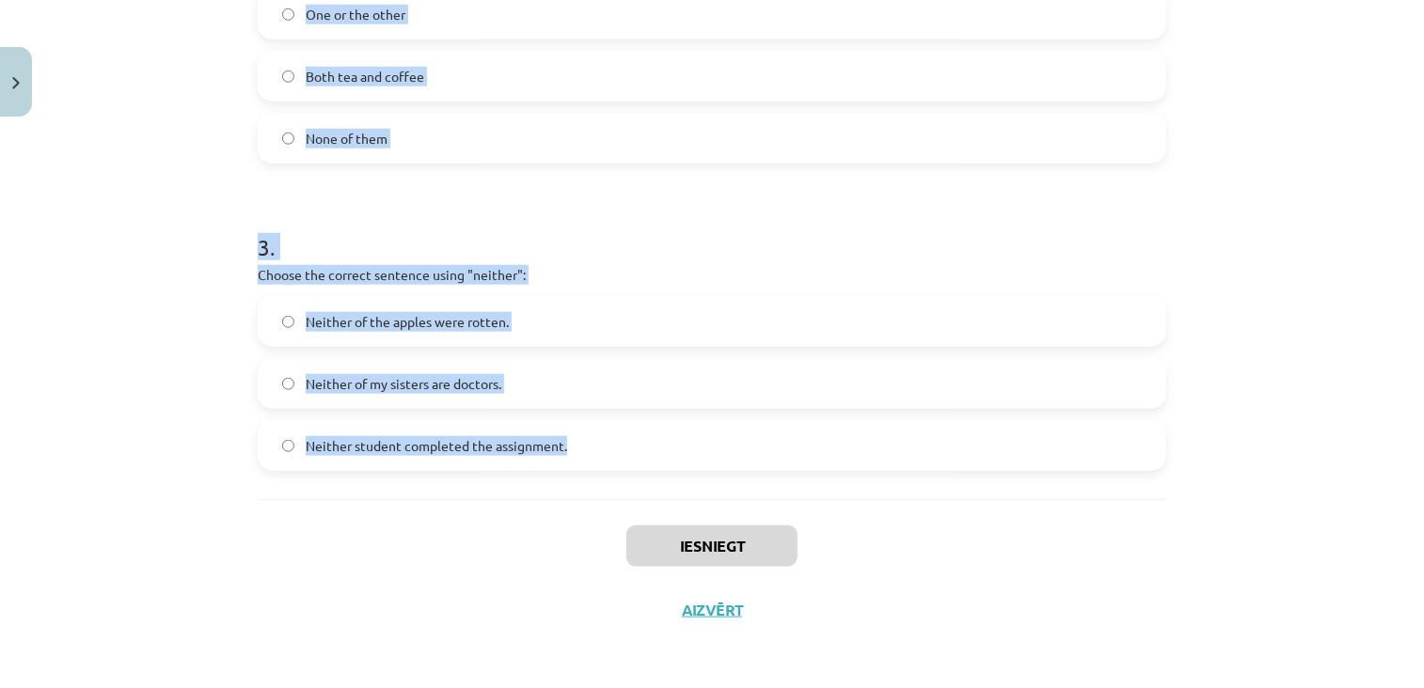
drag, startPoint x: 251, startPoint y: 181, endPoint x: 588, endPoint y: 463, distance: 439.3
click at [588, 463] on form "1 . Which sentence correctly uses the word "both"? Neither of the answers is co…" at bounding box center [712, 18] width 909 height 905
copy form "Which sentence correctly uses the word "both"? Neither of the answers is correc…"
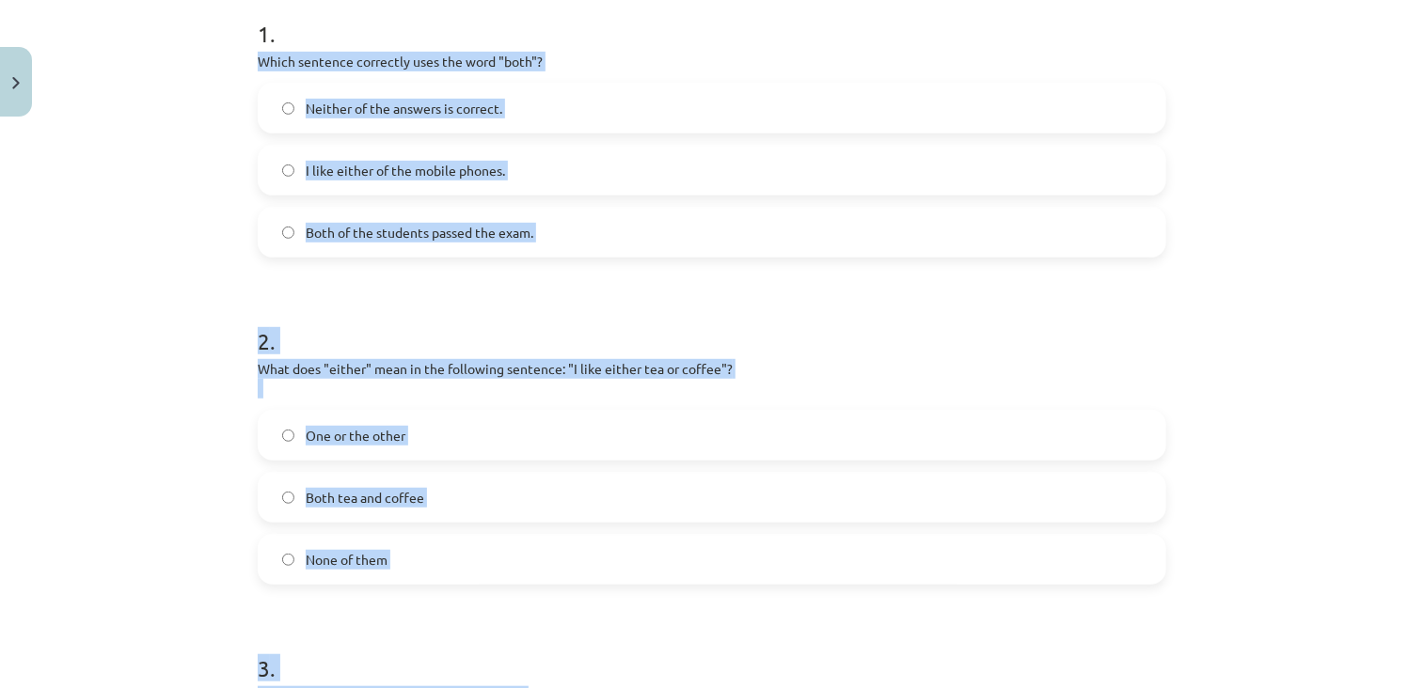
scroll to position [330, 0]
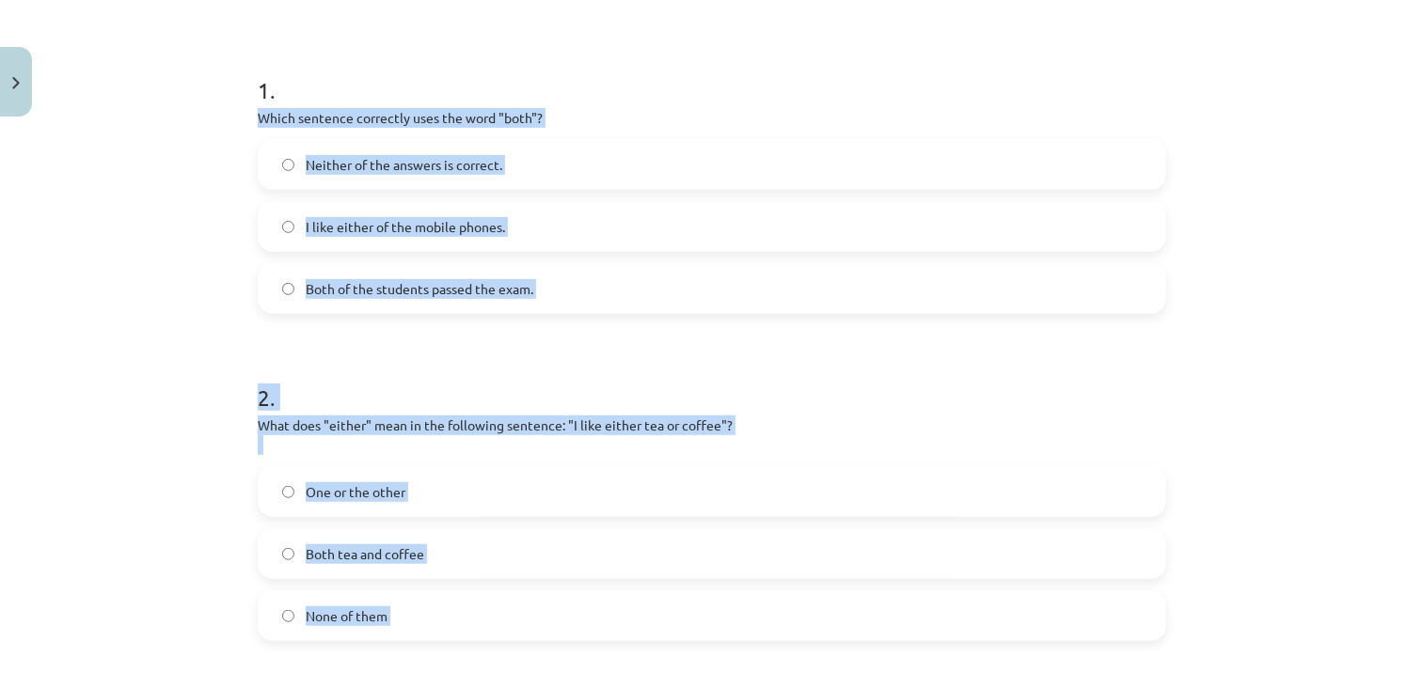
click at [444, 274] on label "Both of the students passed the exam." at bounding box center [712, 288] width 905 height 47
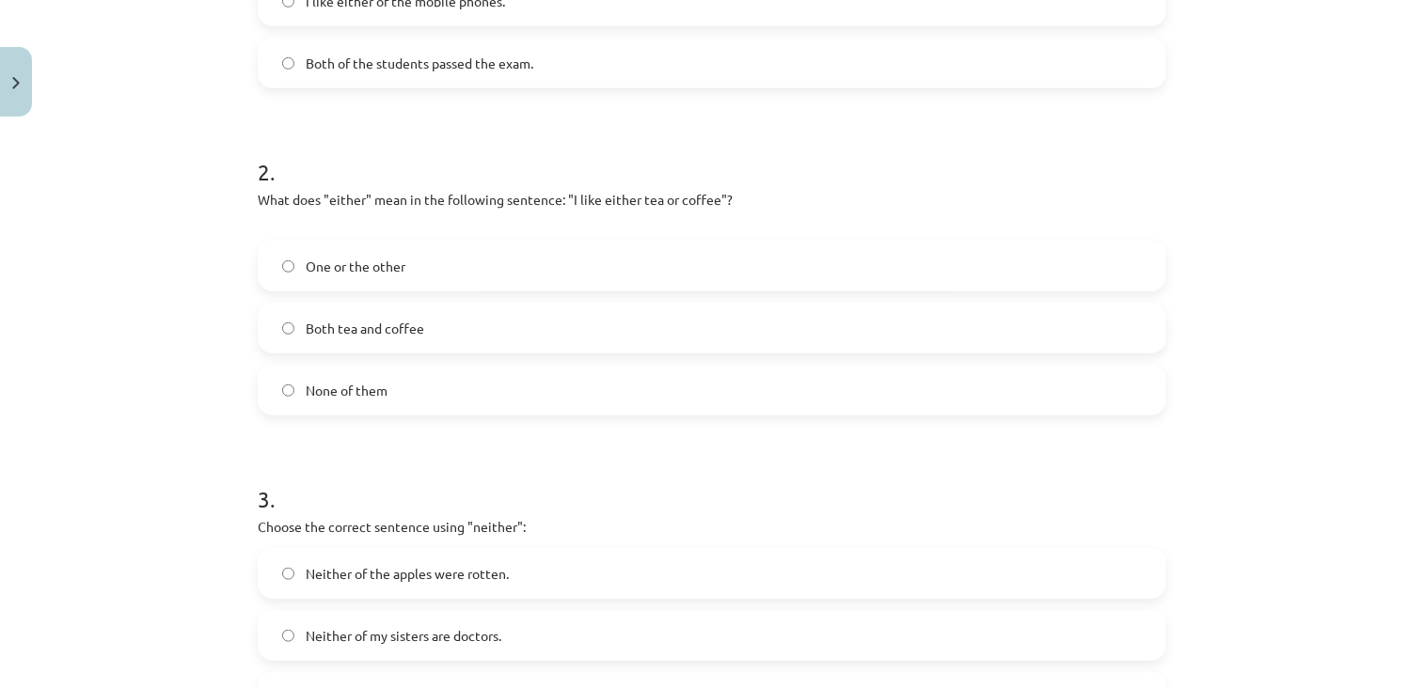
scroll to position [557, 0]
click at [406, 275] on label "One or the other" at bounding box center [712, 265] width 905 height 47
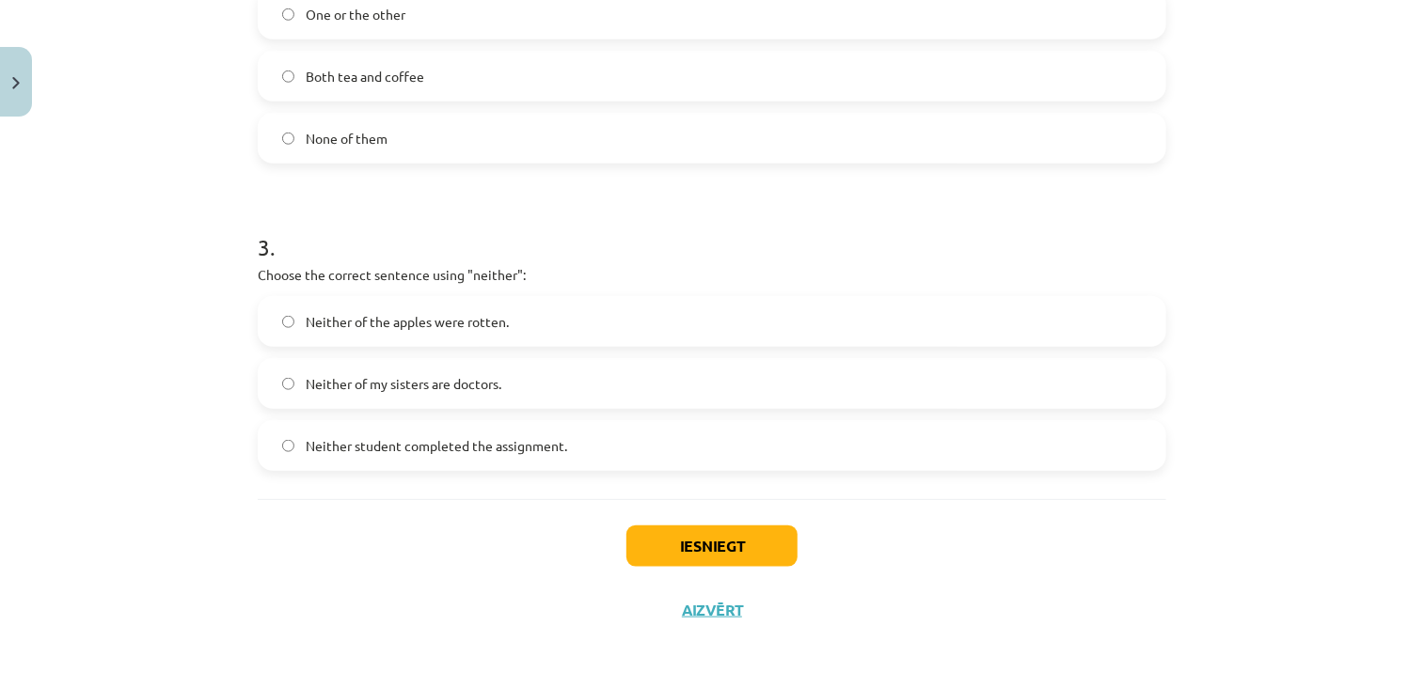
click at [452, 437] on span "Neither student completed the assignment." at bounding box center [436, 446] width 261 height 20
click at [673, 533] on button "Iesniegt" at bounding box center [711, 546] width 171 height 41
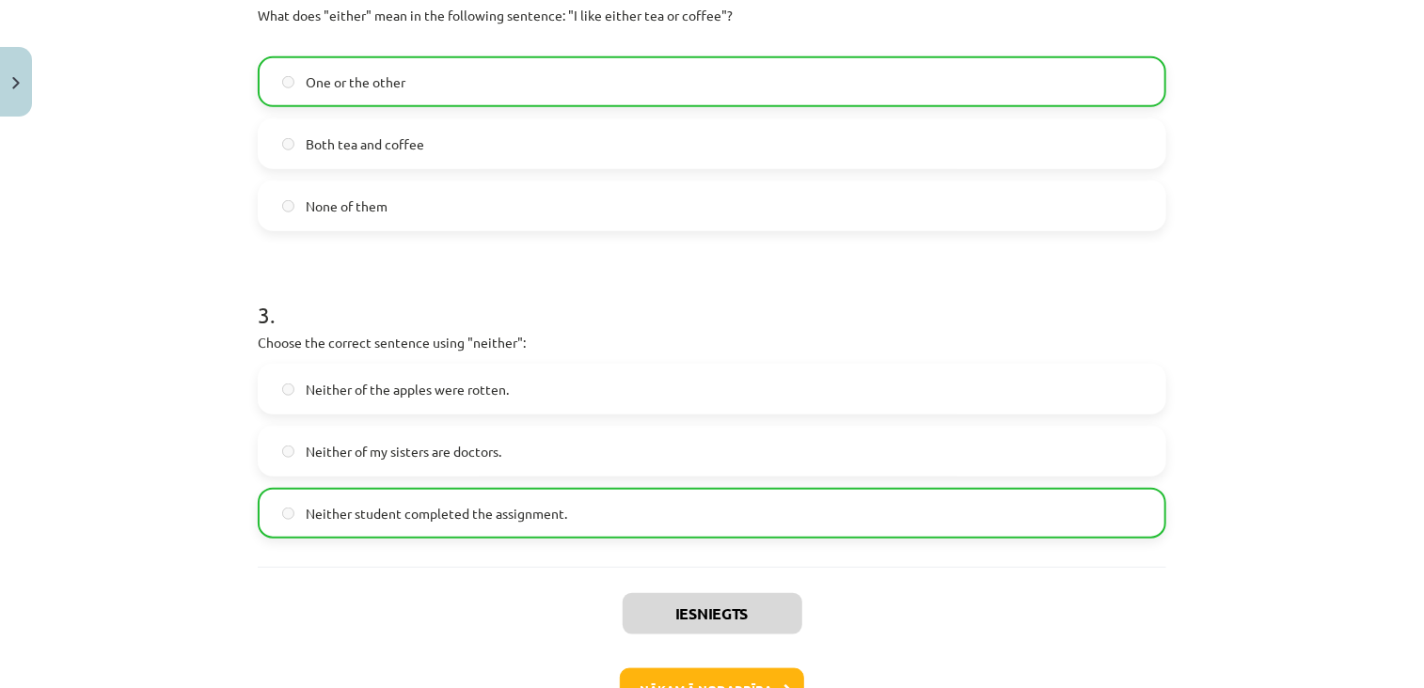
scroll to position [867, 0]
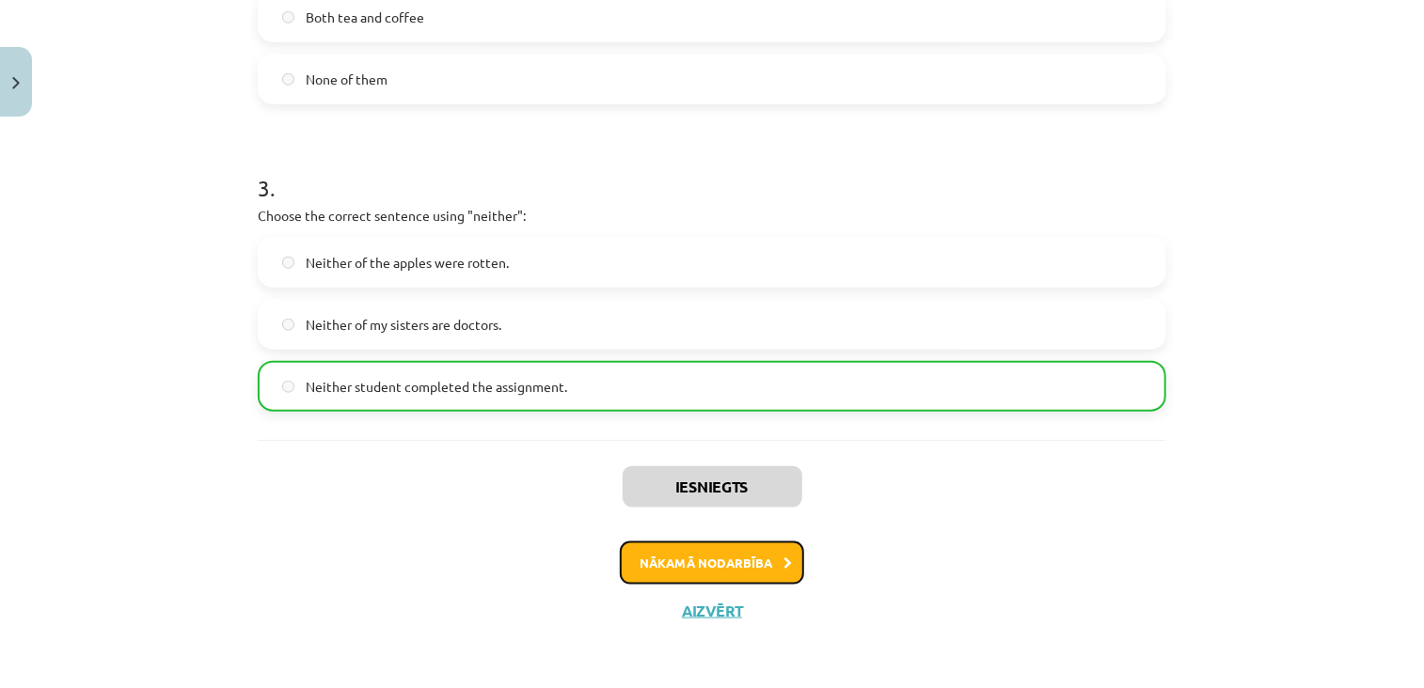
click at [675, 559] on button "Nākamā nodarbība" at bounding box center [712, 563] width 184 height 43
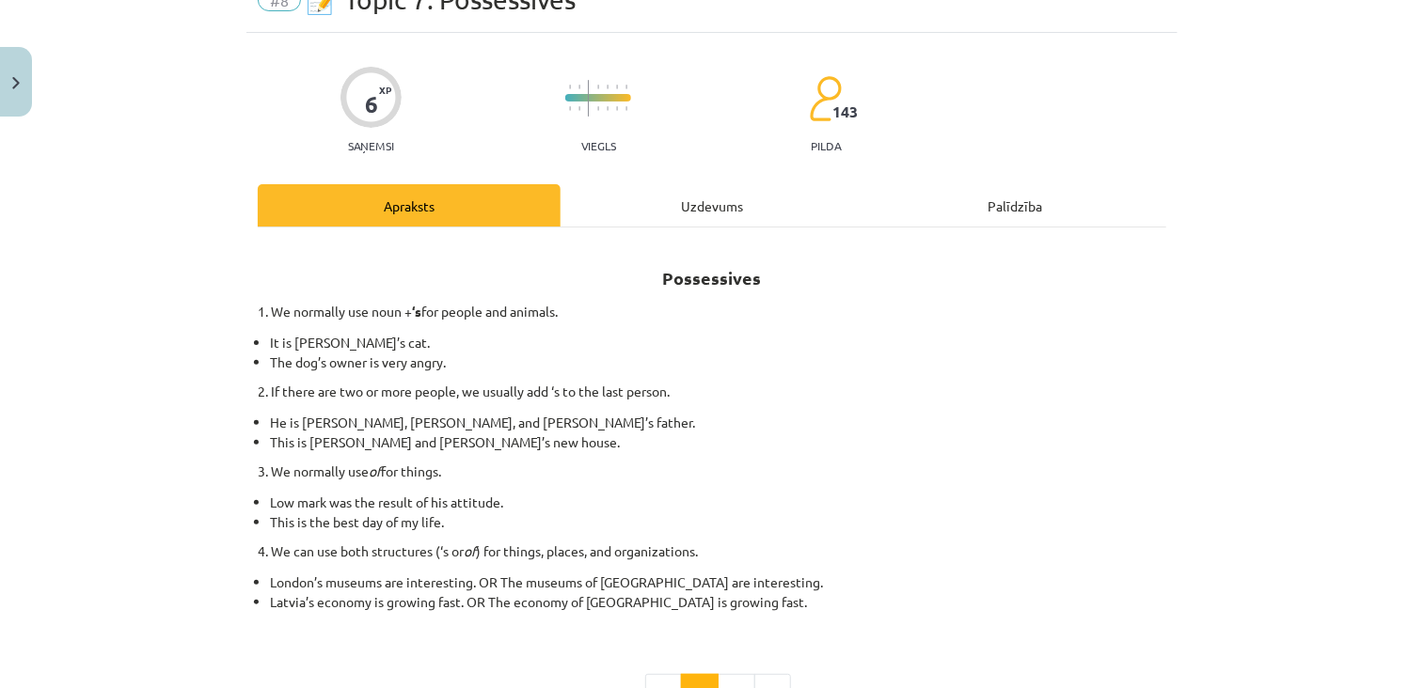
scroll to position [47, 0]
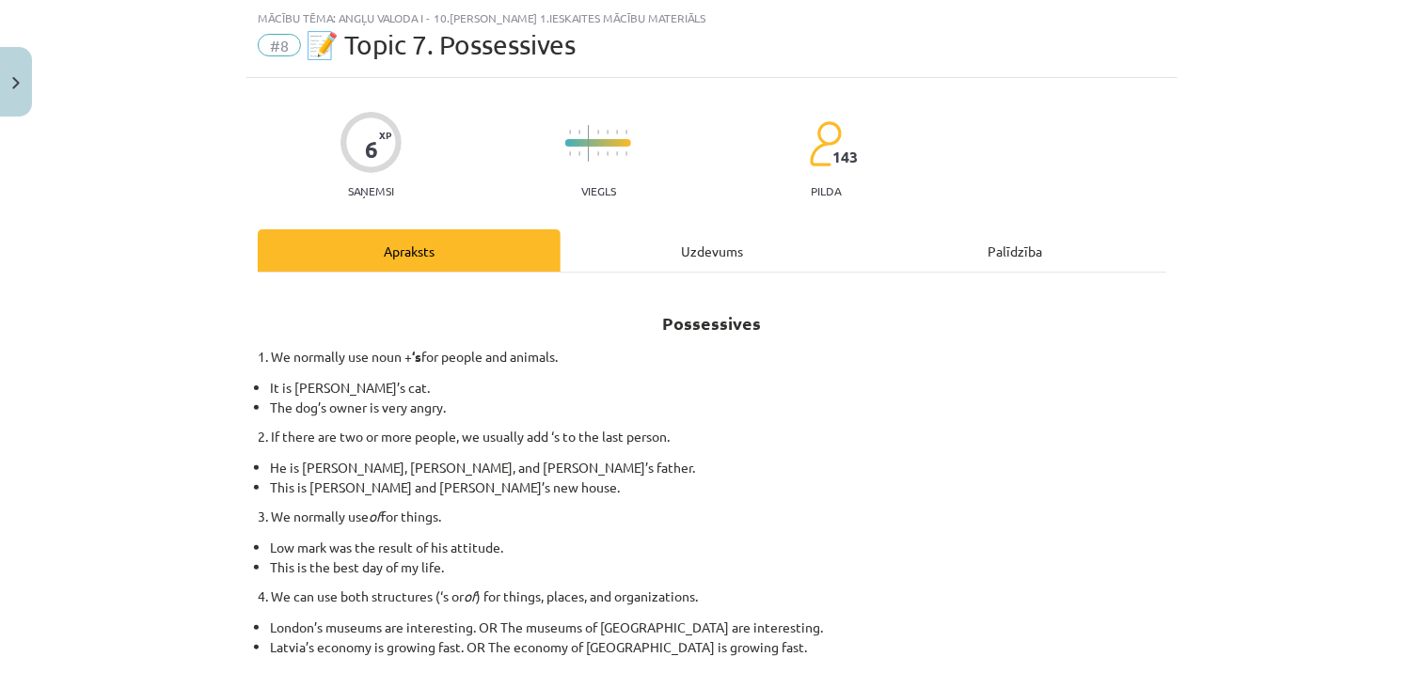
click at [669, 273] on div "Possessives 1. We normally use noun + ‘s for people and animals. It is Jane’s c…" at bounding box center [712, 528] width 909 height 510
click at [670, 256] on div "Uzdevums" at bounding box center [712, 250] width 303 height 42
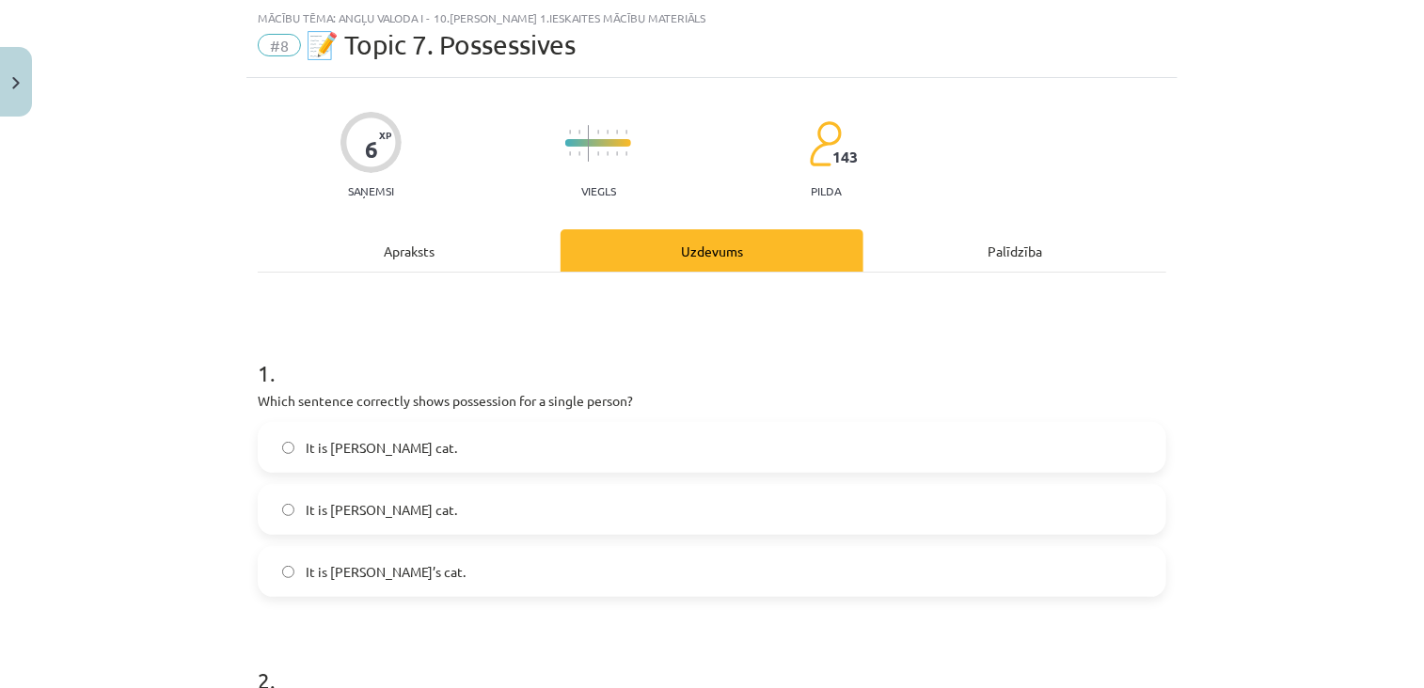
scroll to position [154, 0]
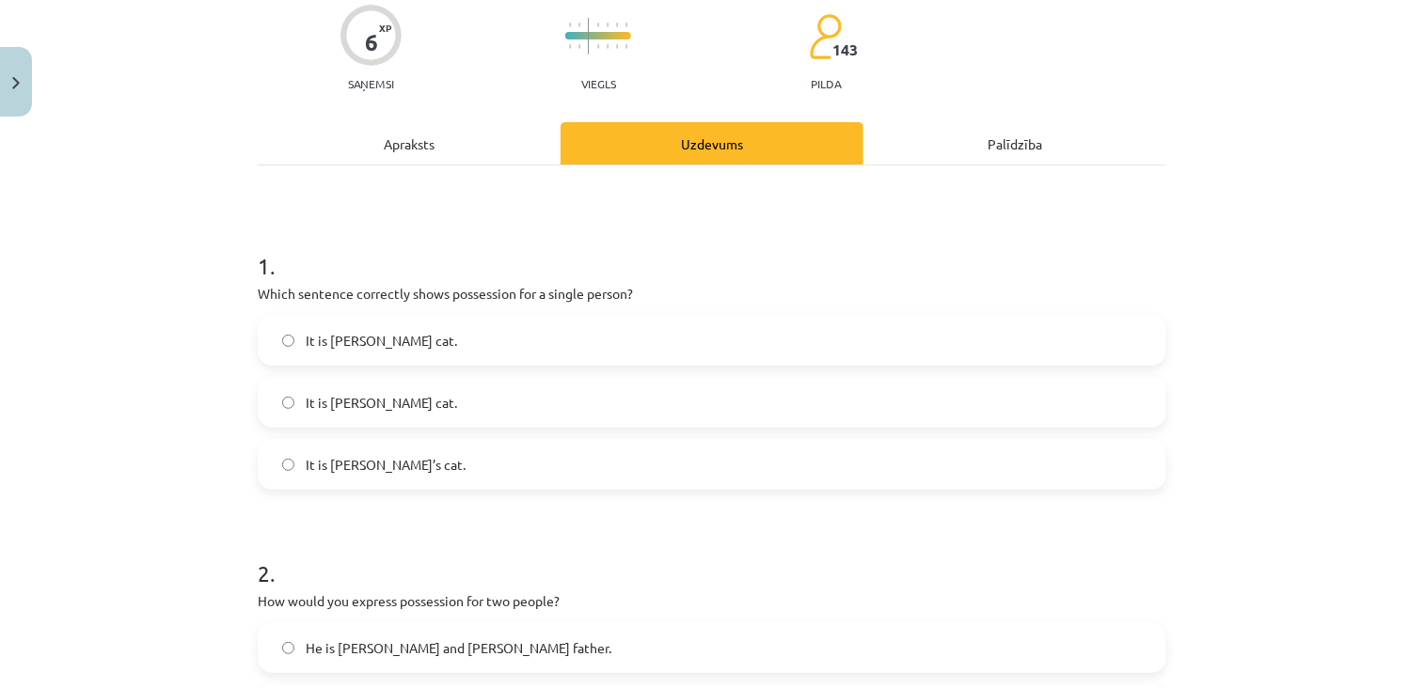
click at [258, 285] on p "Which sentence correctly shows possession for a single person?" at bounding box center [712, 294] width 909 height 20
drag, startPoint x: 256, startPoint y: 285, endPoint x: 245, endPoint y: 289, distance: 11.9
click at [246, 289] on div "6 XP Saņemsi Viegls 143 pilda Apraksts Uzdevums Palīdzība 1 . Which sentence co…" at bounding box center [711, 623] width 931 height 1305
click at [444, 259] on h1 "1 ." at bounding box center [712, 249] width 909 height 58
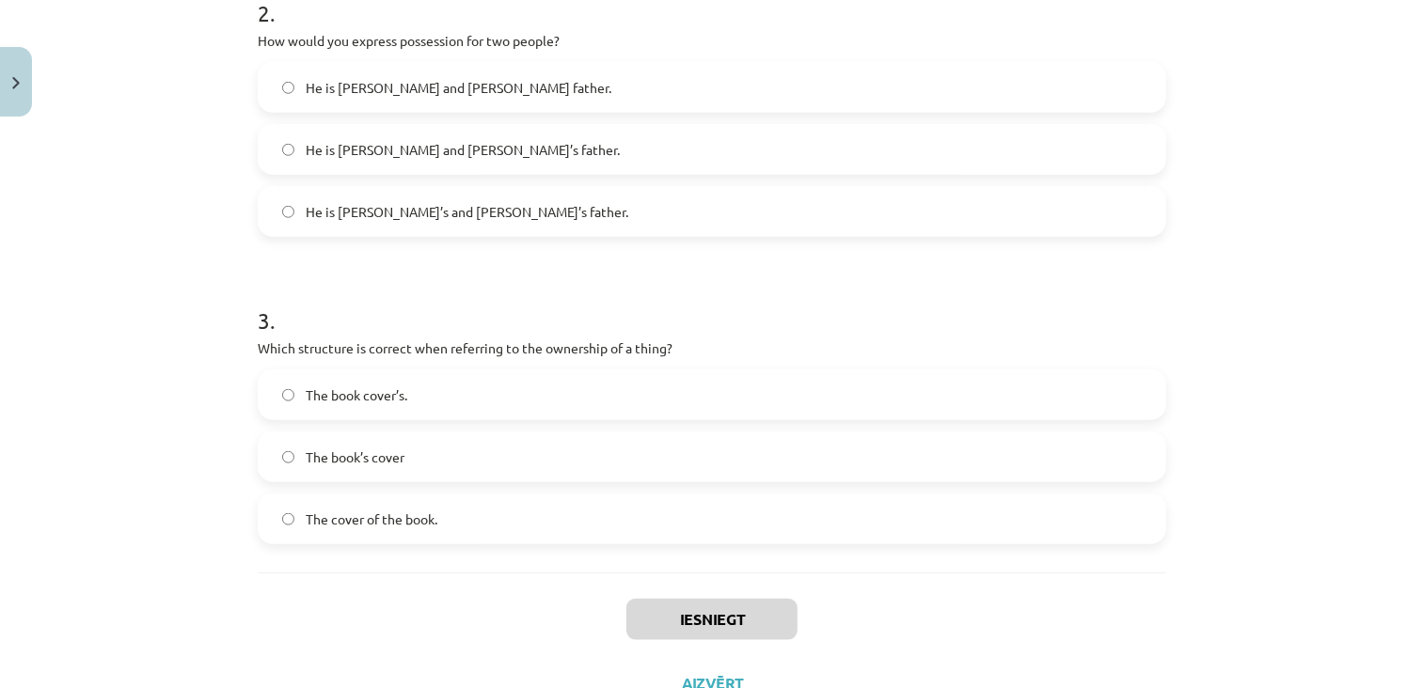
scroll to position [788, 0]
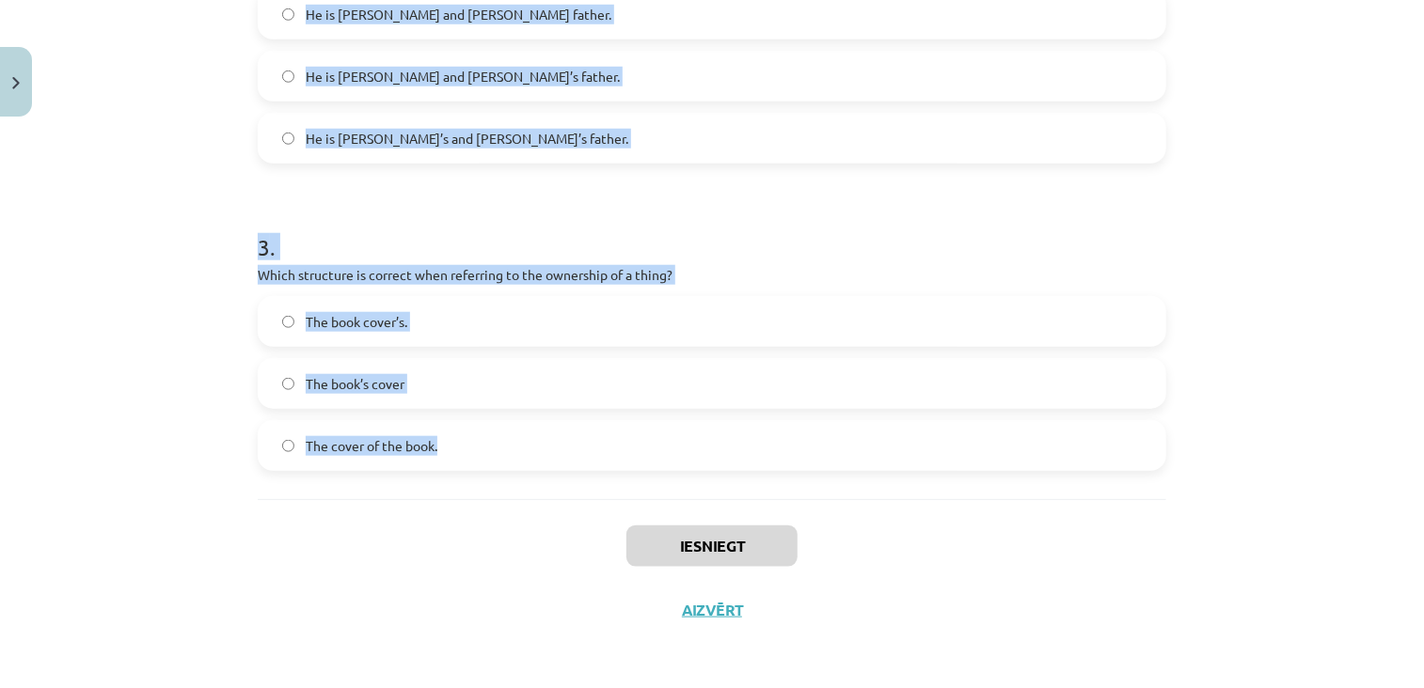
drag, startPoint x: 241, startPoint y: 293, endPoint x: 450, endPoint y: 496, distance: 291.3
copy form "Which sentence correctly shows possession for a single person? It is Janes cat.…"
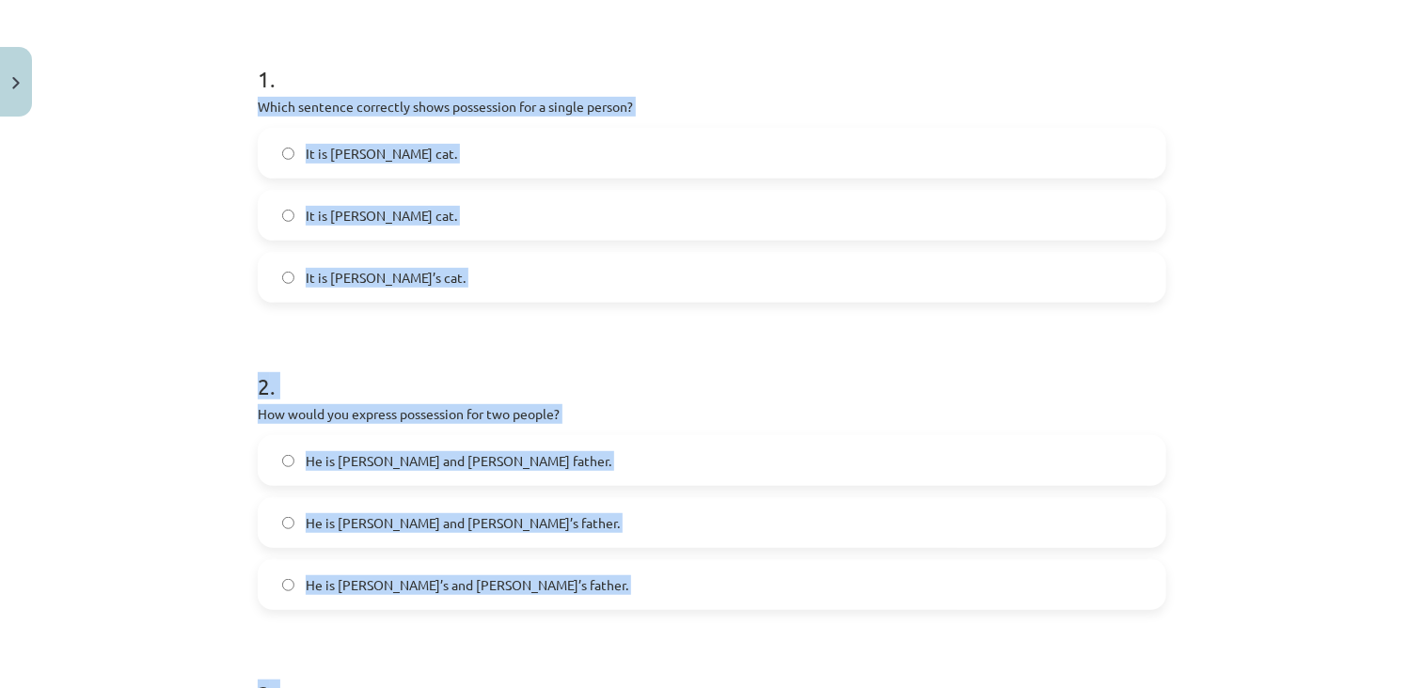
scroll to position [335, 0]
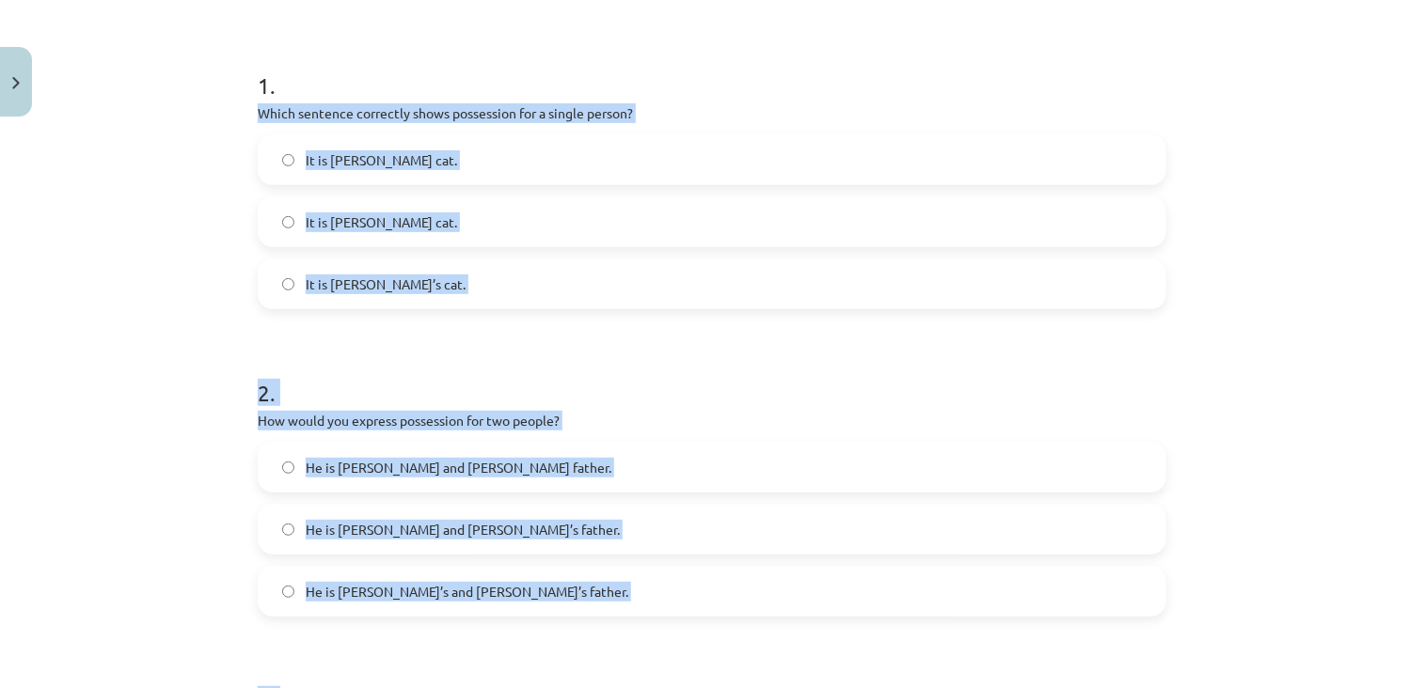
click at [438, 204] on label "It is Janes’s cat." at bounding box center [712, 221] width 905 height 47
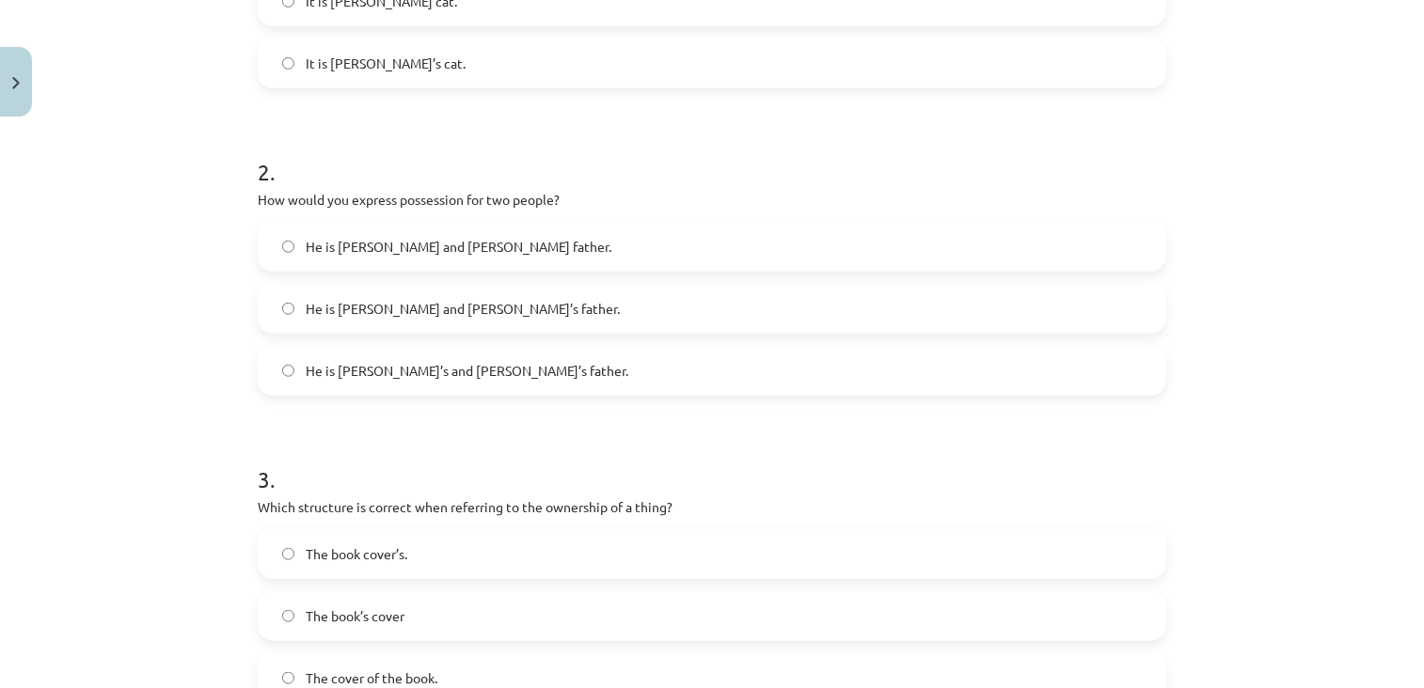
scroll to position [557, 0]
click at [419, 304] on span "He is Alice and James’s father." at bounding box center [463, 308] width 314 height 20
click at [372, 360] on span "He is Alice’s and James’s father." at bounding box center [467, 370] width 323 height 20
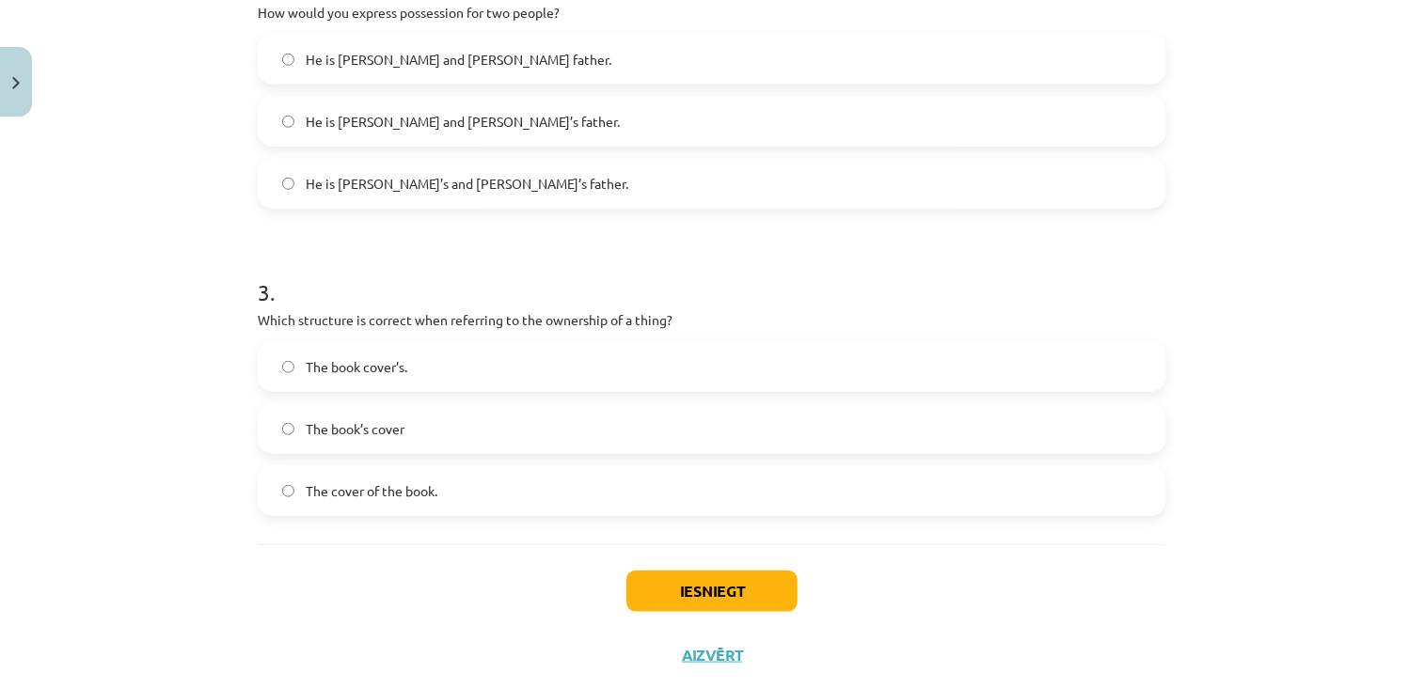
scroll to position [744, 0]
click at [378, 500] on label "The cover of the book." at bounding box center [712, 490] width 905 height 47
click at [742, 580] on button "Iesniegt" at bounding box center [711, 590] width 171 height 41
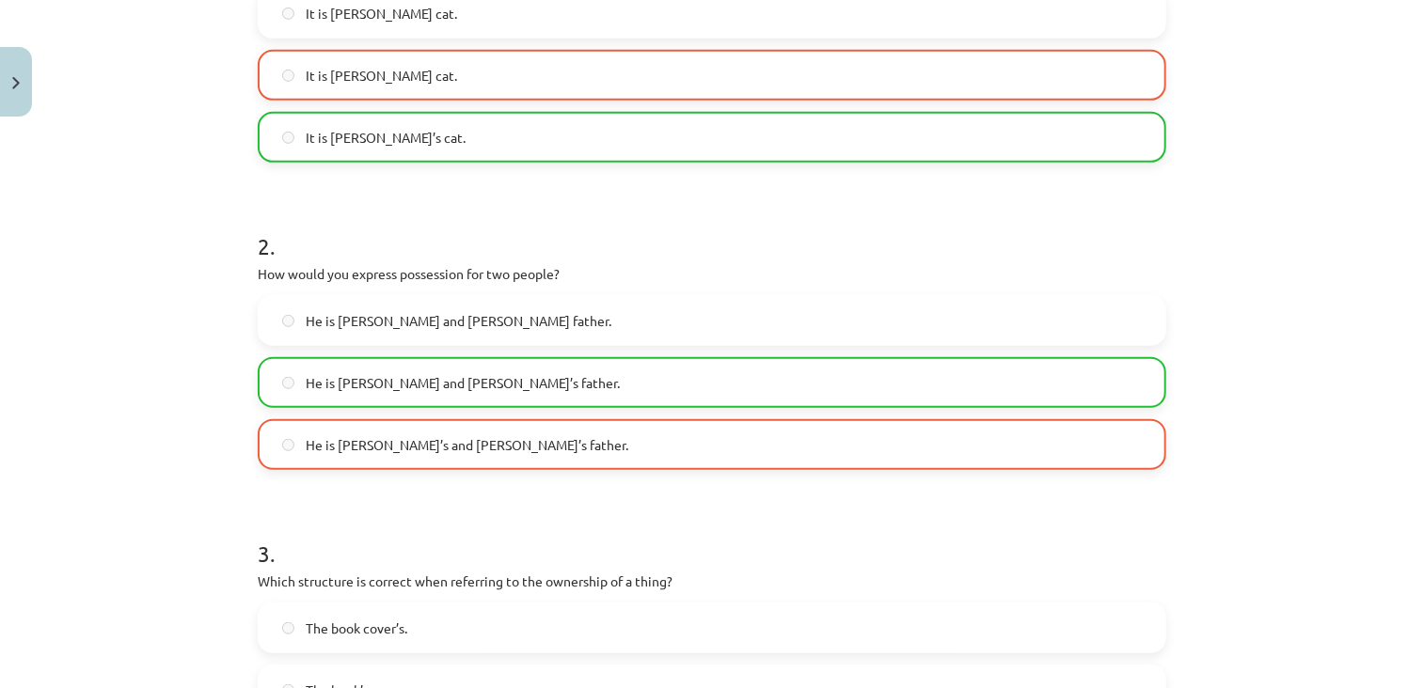
scroll to position [847, 0]
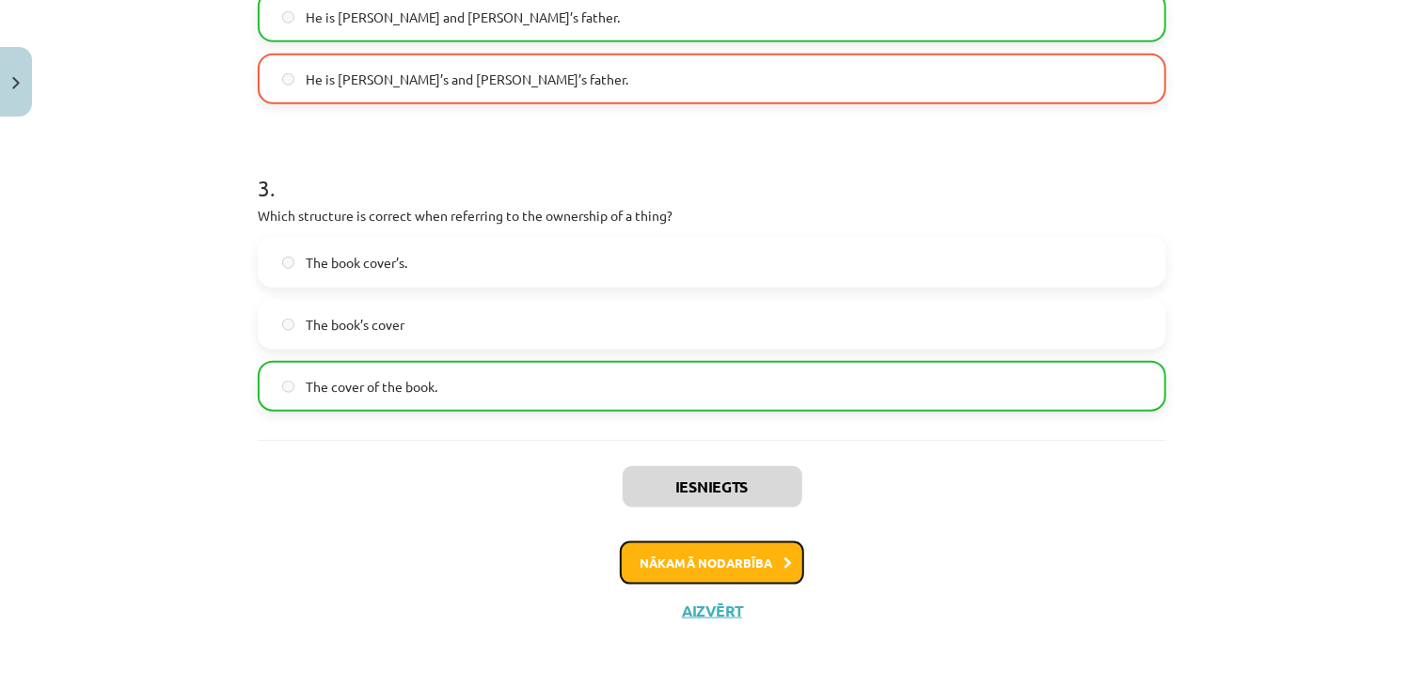
click at [707, 567] on button "Nākamā nodarbība" at bounding box center [712, 563] width 184 height 43
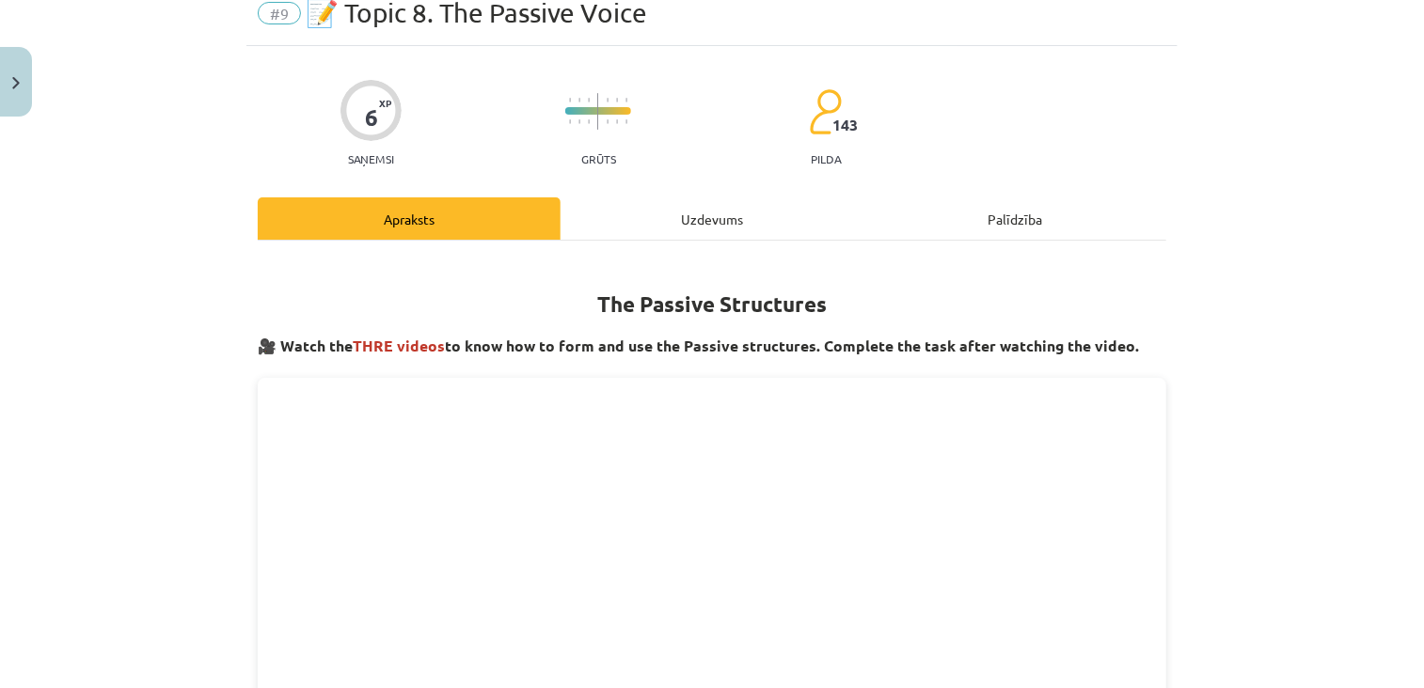
scroll to position [47, 0]
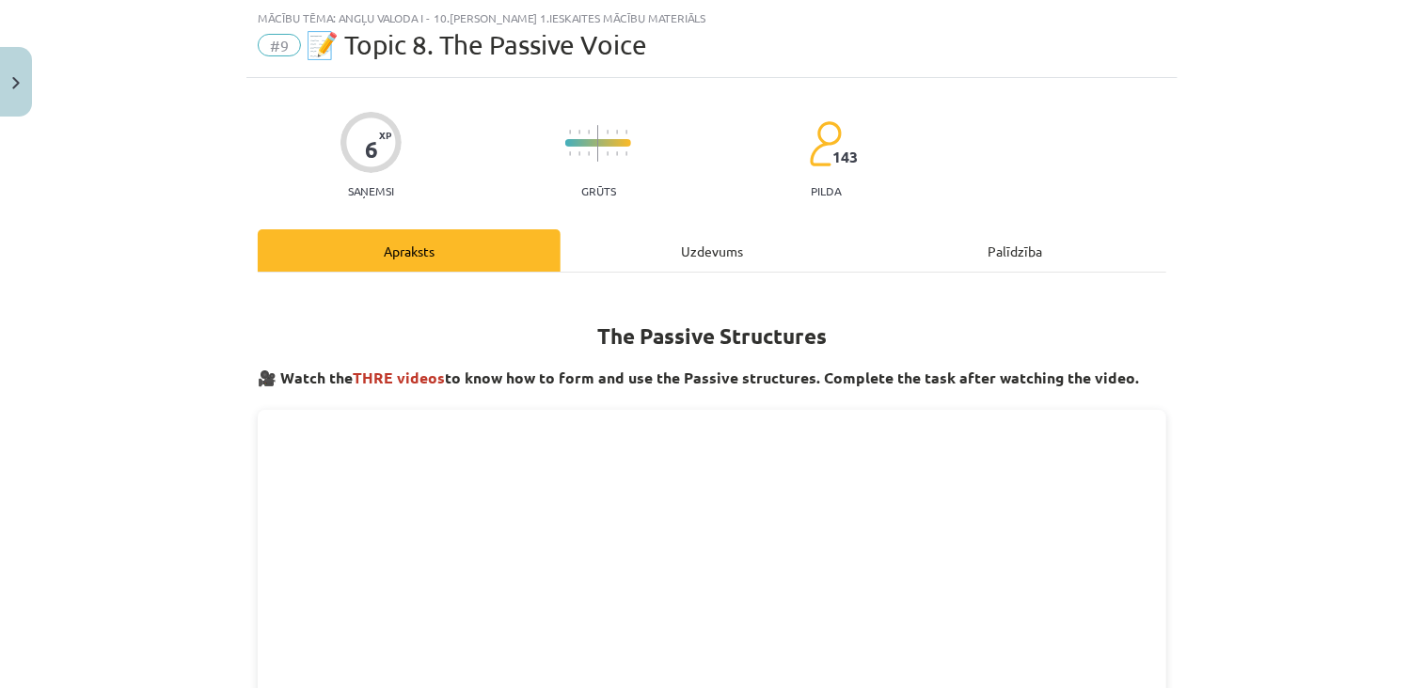
click at [721, 244] on div "Uzdevums" at bounding box center [712, 250] width 303 height 42
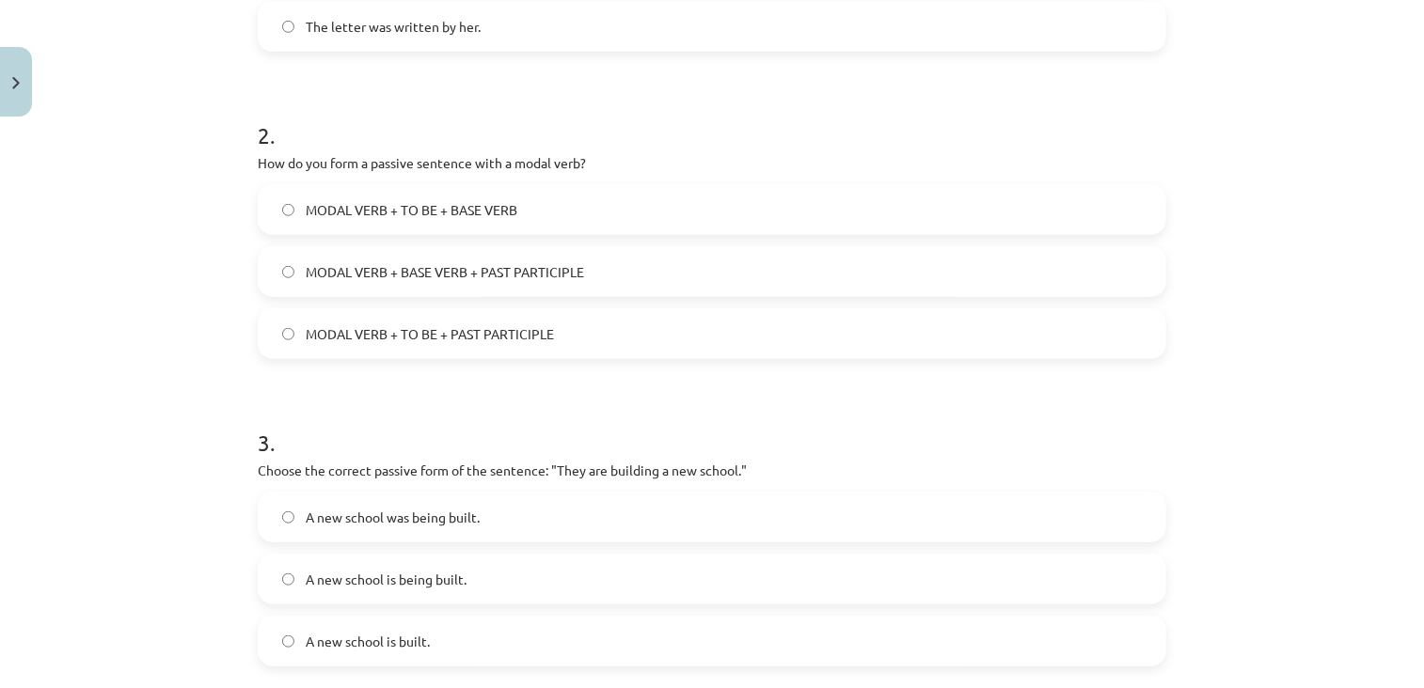
scroll to position [788, 0]
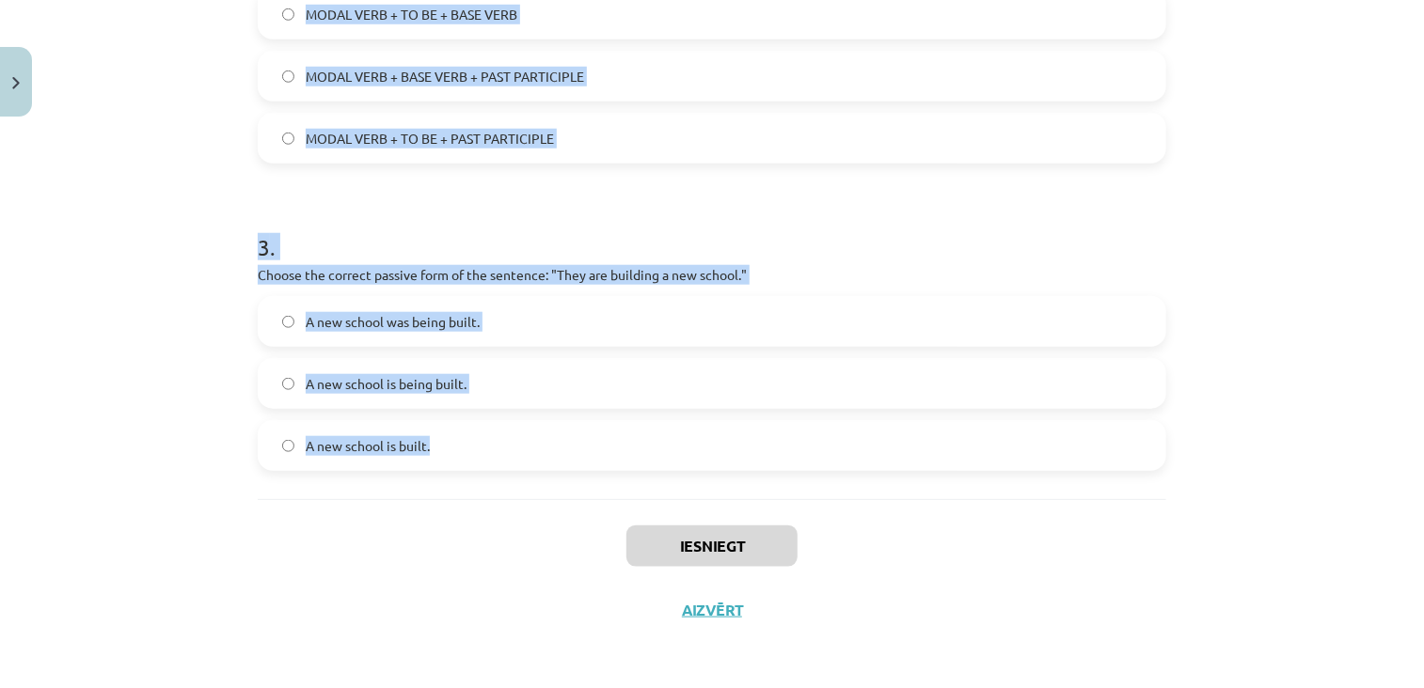
drag, startPoint x: 256, startPoint y: 205, endPoint x: 536, endPoint y: 456, distance: 376.3
copy form "Which of the following sentences is in the passive voice? She is writing a lett…"
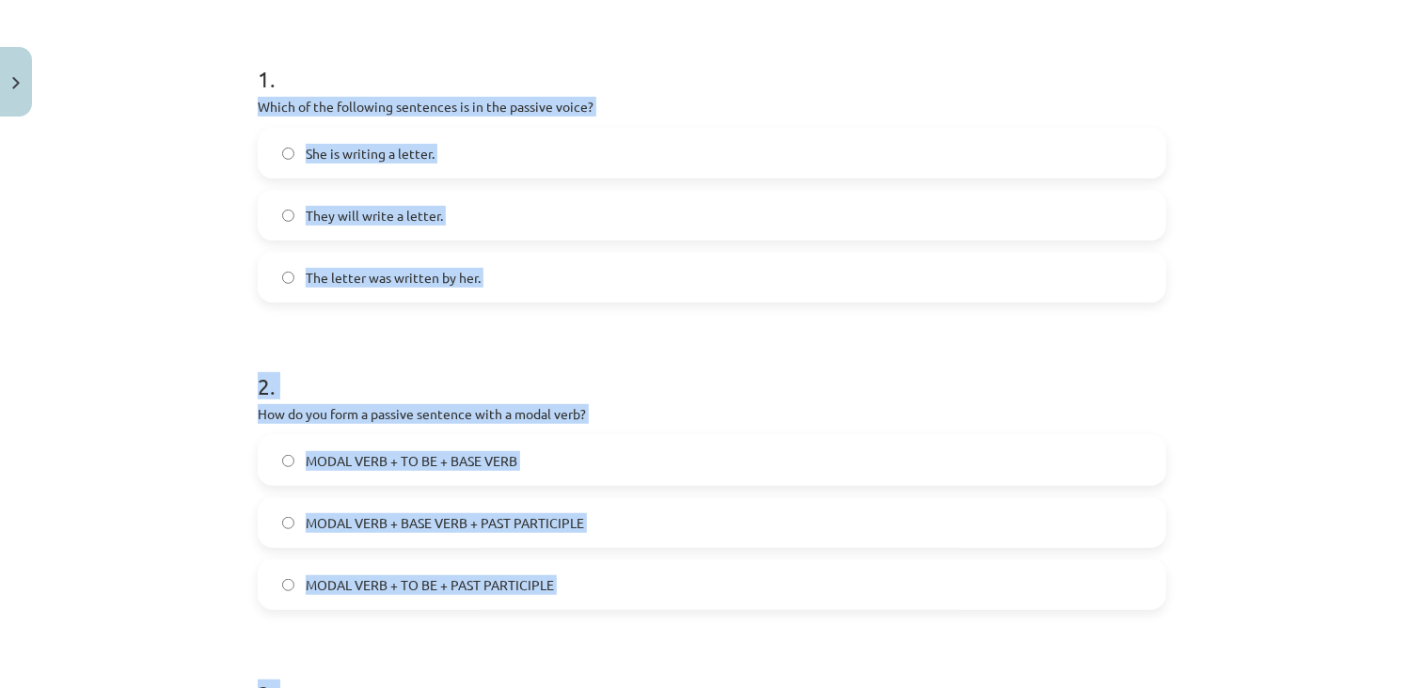
scroll to position [335, 0]
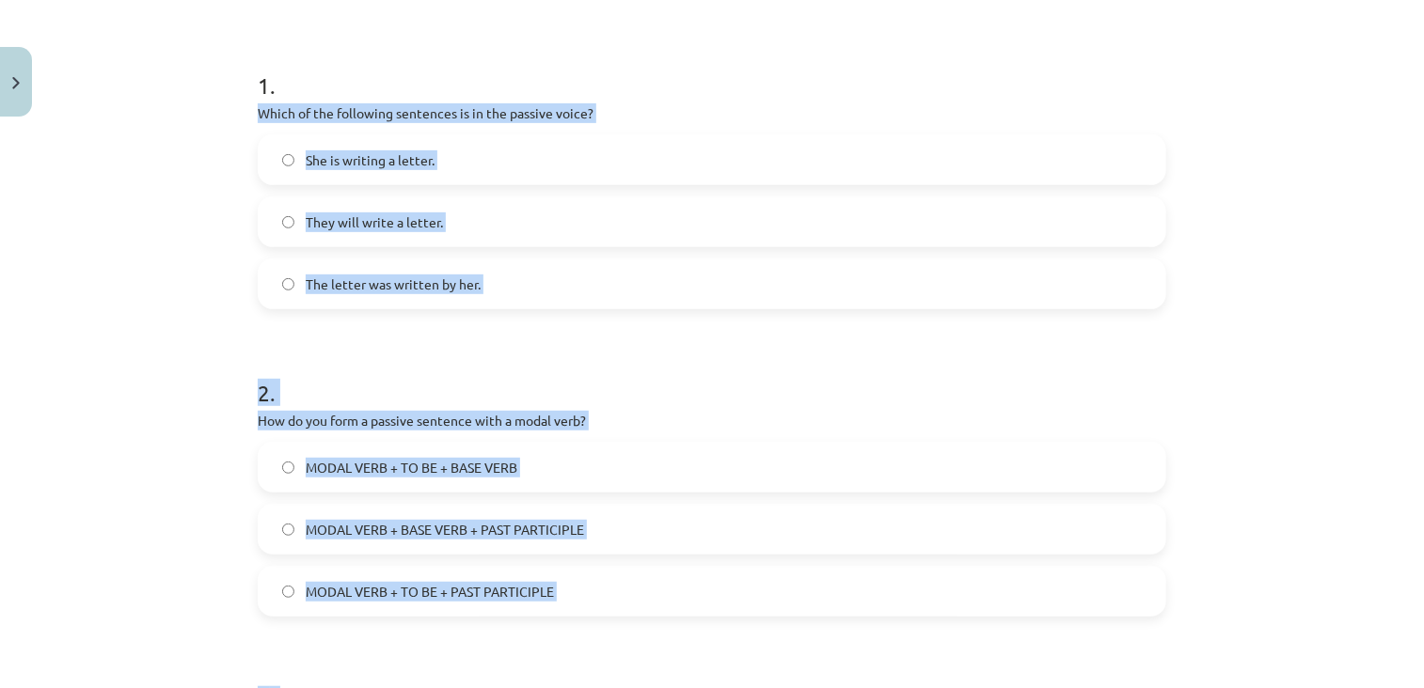
click at [457, 283] on span "The letter was written by her." at bounding box center [393, 285] width 175 height 20
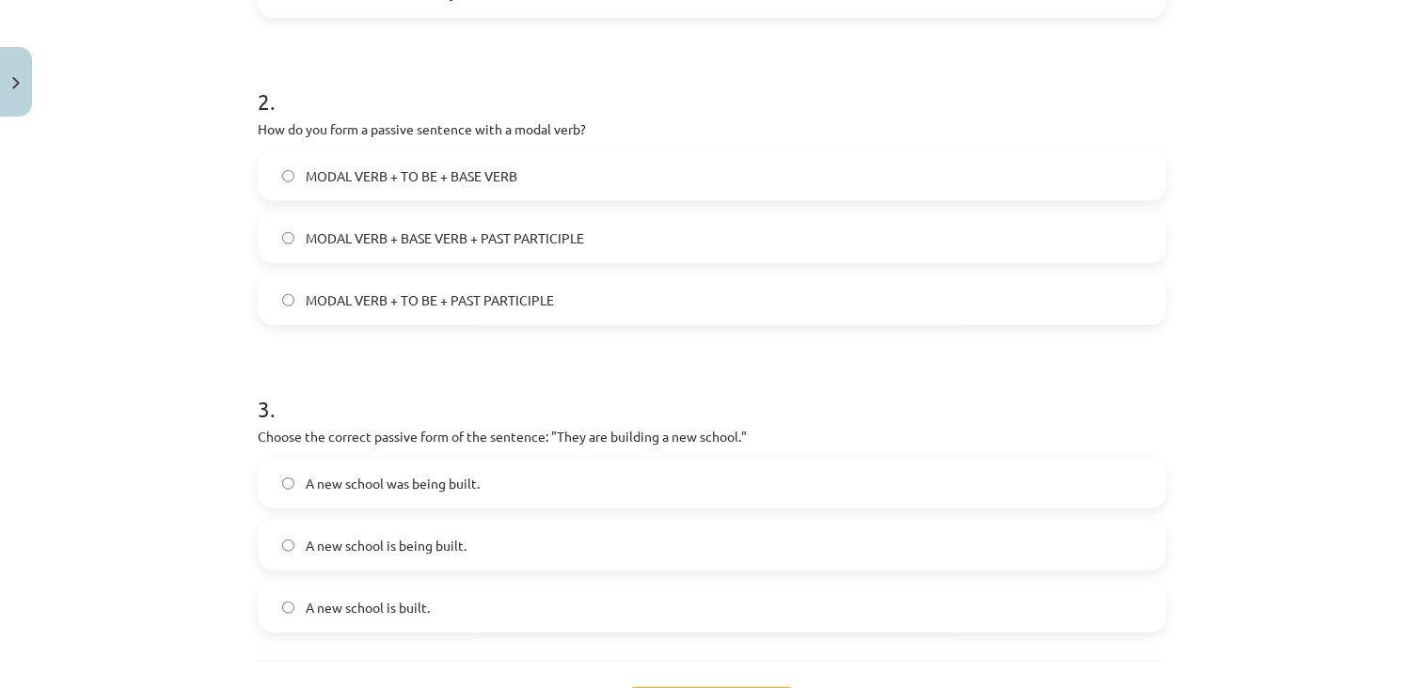
scroll to position [628, 0]
click at [408, 304] on span "MODAL VERB + TO BE + PAST PARTICIPLE" at bounding box center [430, 299] width 248 height 20
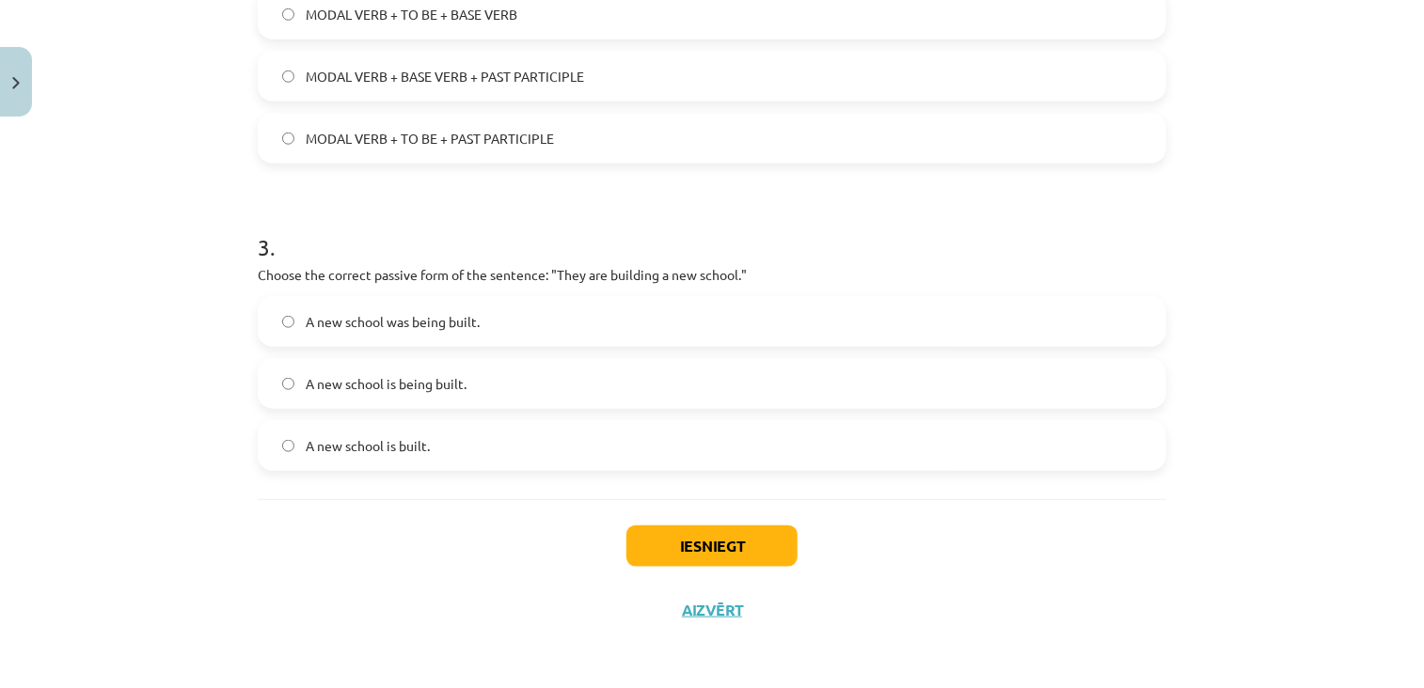
click at [354, 374] on span "A new school is being built." at bounding box center [386, 384] width 161 height 20
click at [645, 554] on button "Iesniegt" at bounding box center [711, 546] width 171 height 41
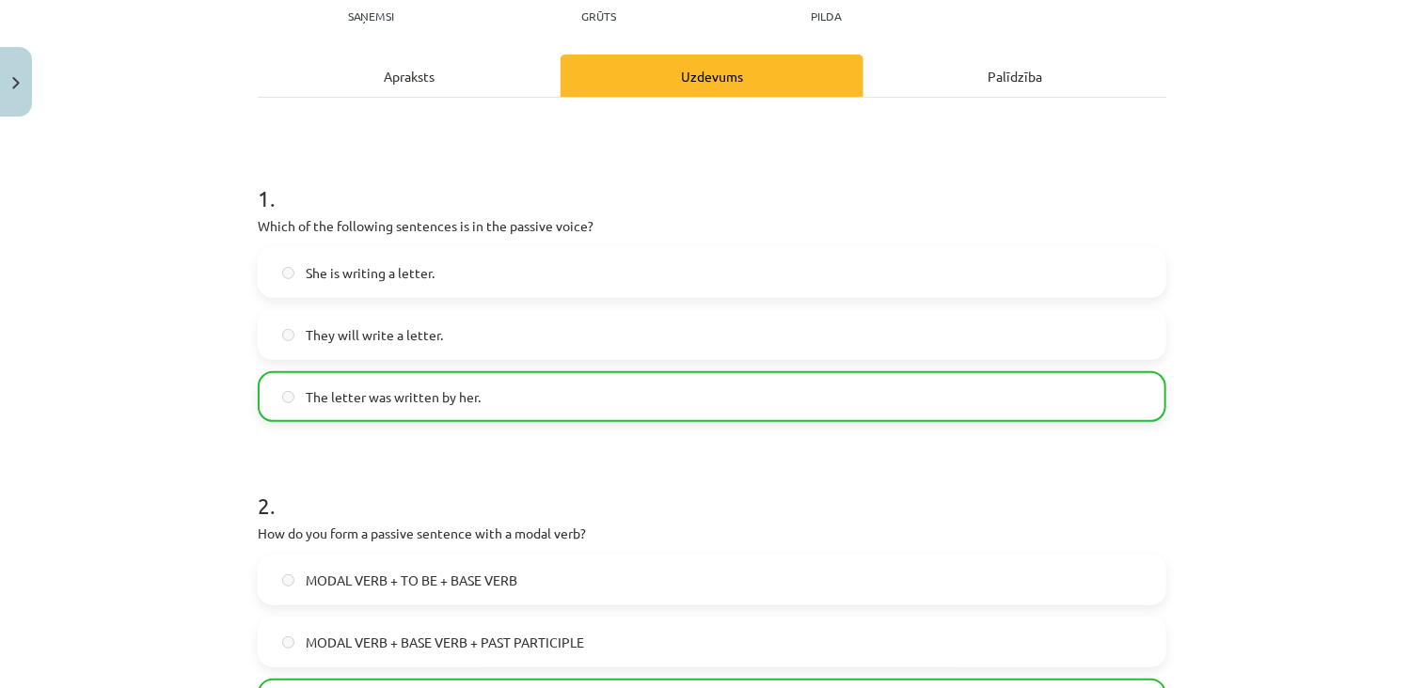
scroll to position [847, 0]
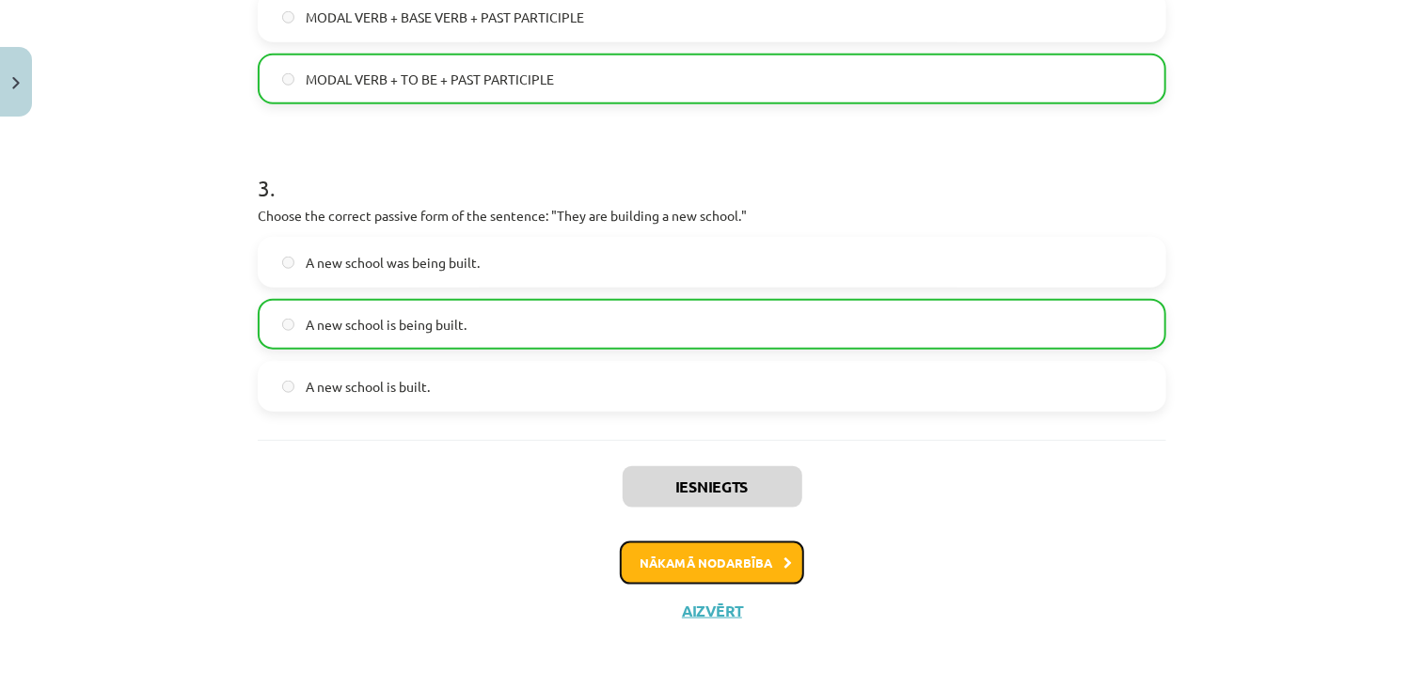
click at [709, 566] on button "Nākamā nodarbība" at bounding box center [712, 563] width 184 height 43
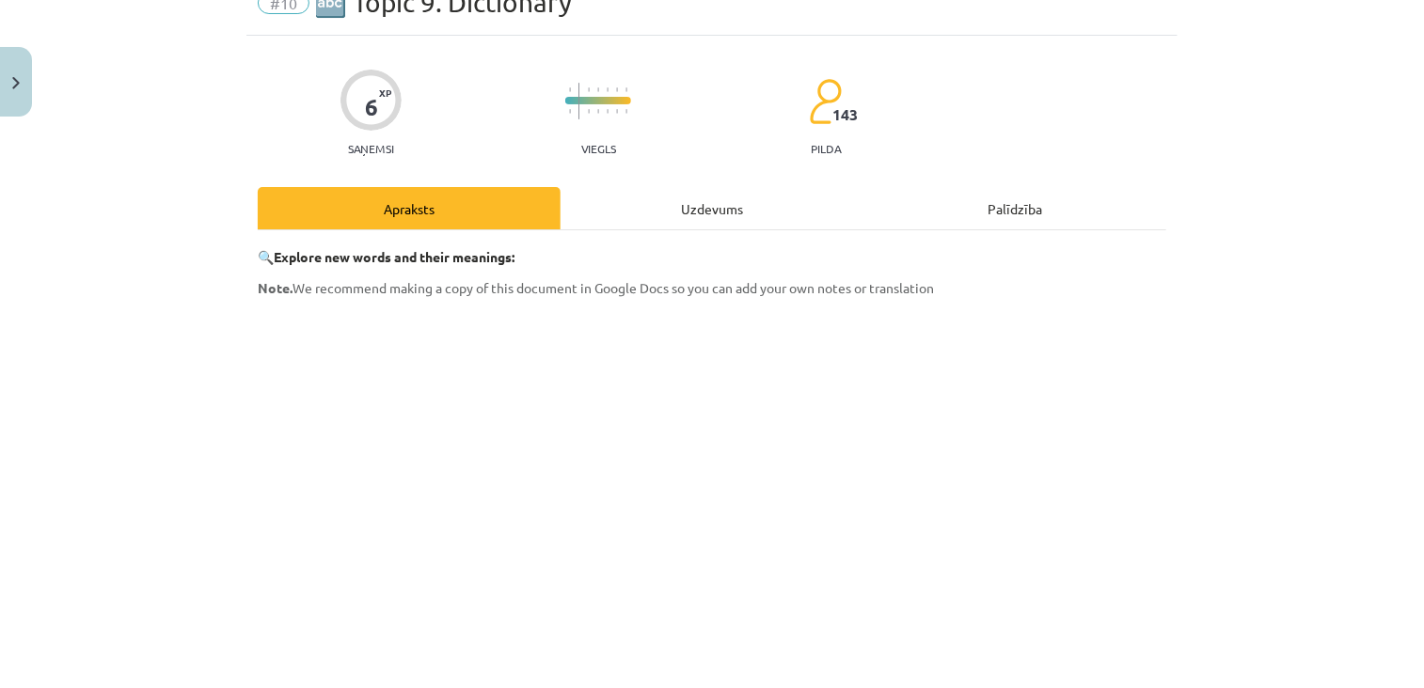
scroll to position [47, 0]
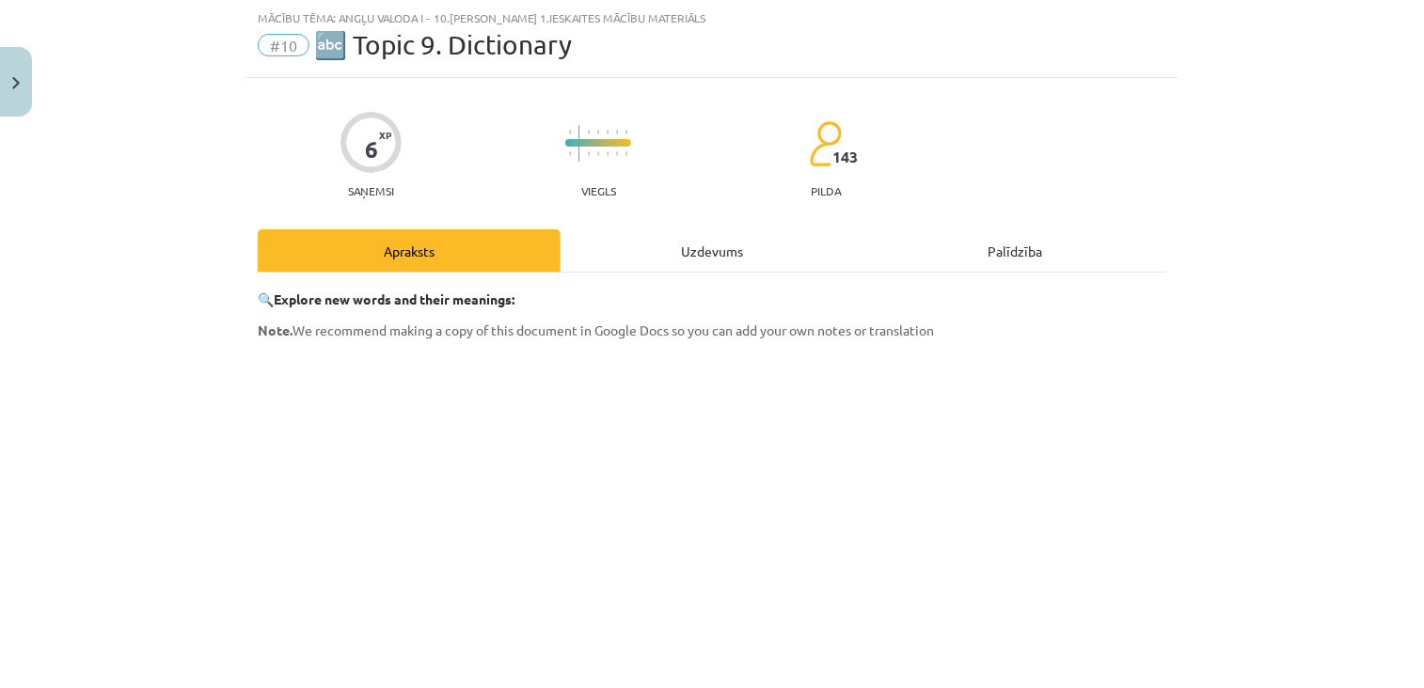
click at [661, 246] on div "Uzdevums" at bounding box center [712, 250] width 303 height 42
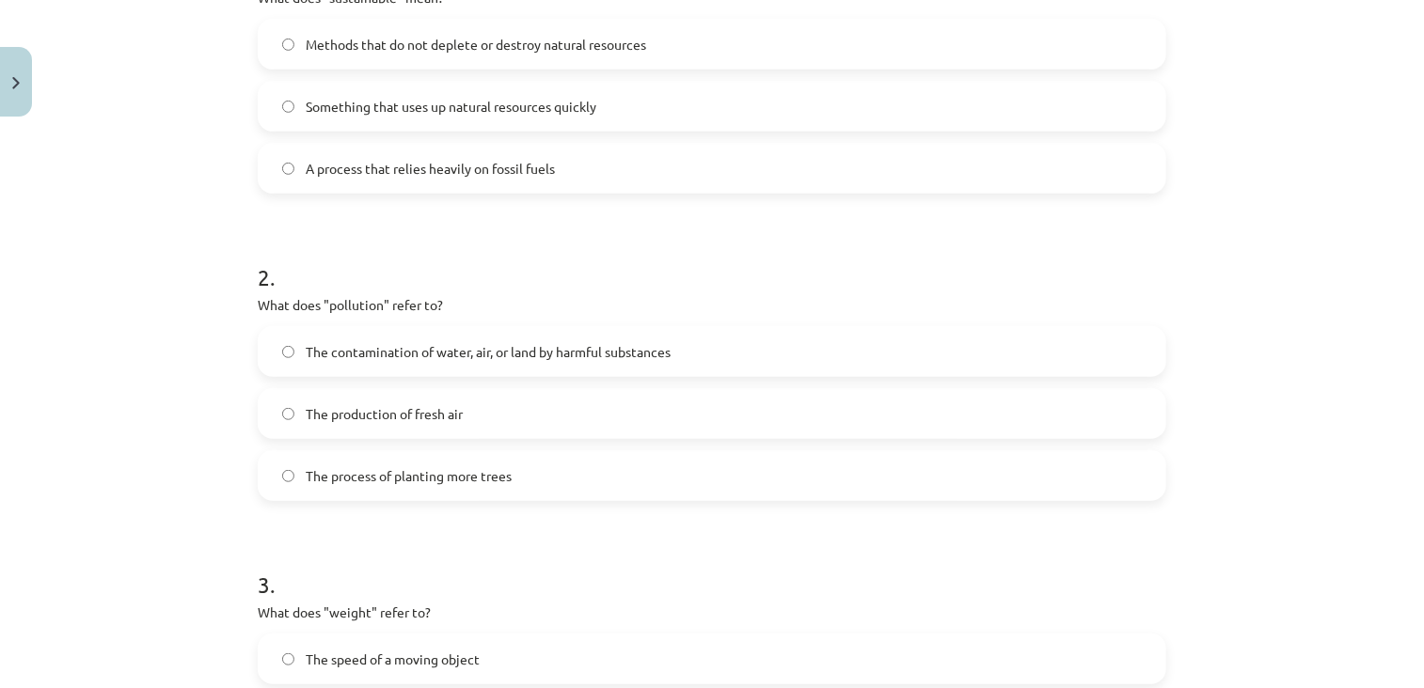
scroll to position [788, 0]
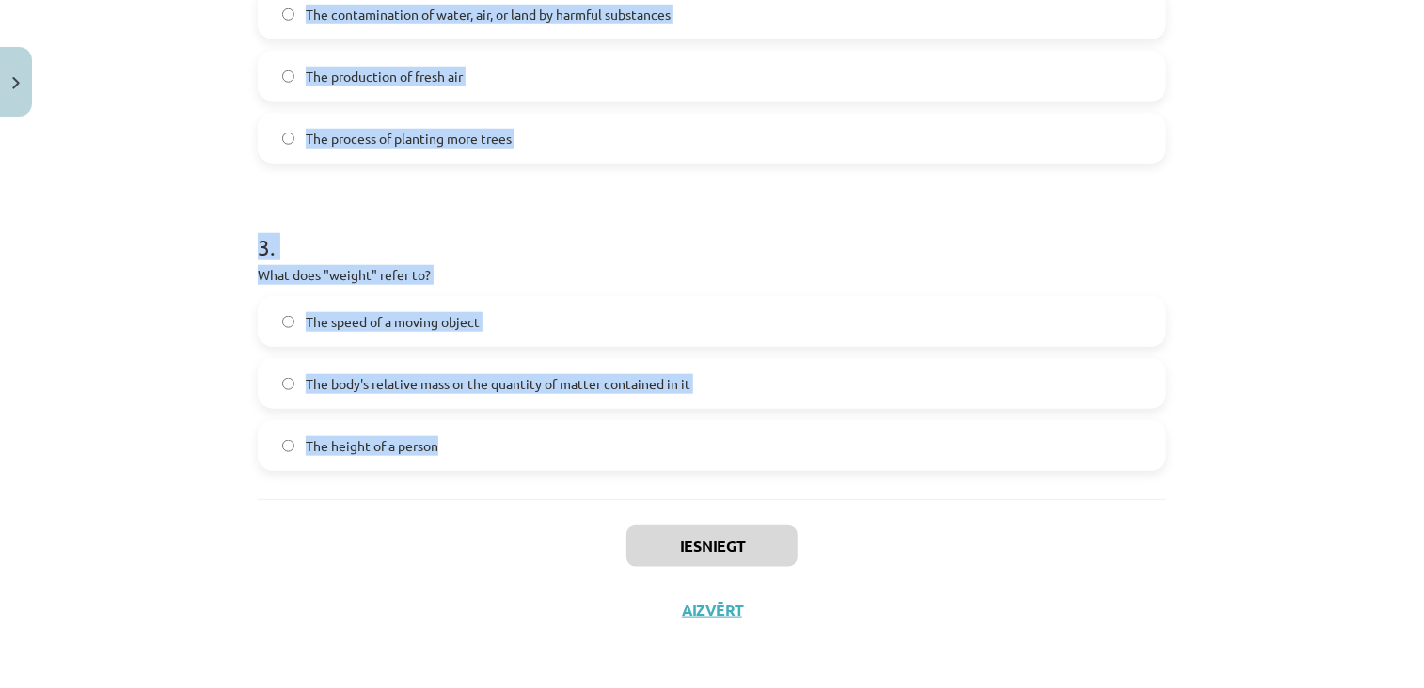
drag, startPoint x: 249, startPoint y: 130, endPoint x: 495, endPoint y: 437, distance: 393.5
copy form "What does "sustainable" mean? Methods that do not deplete or destroy natural re…"
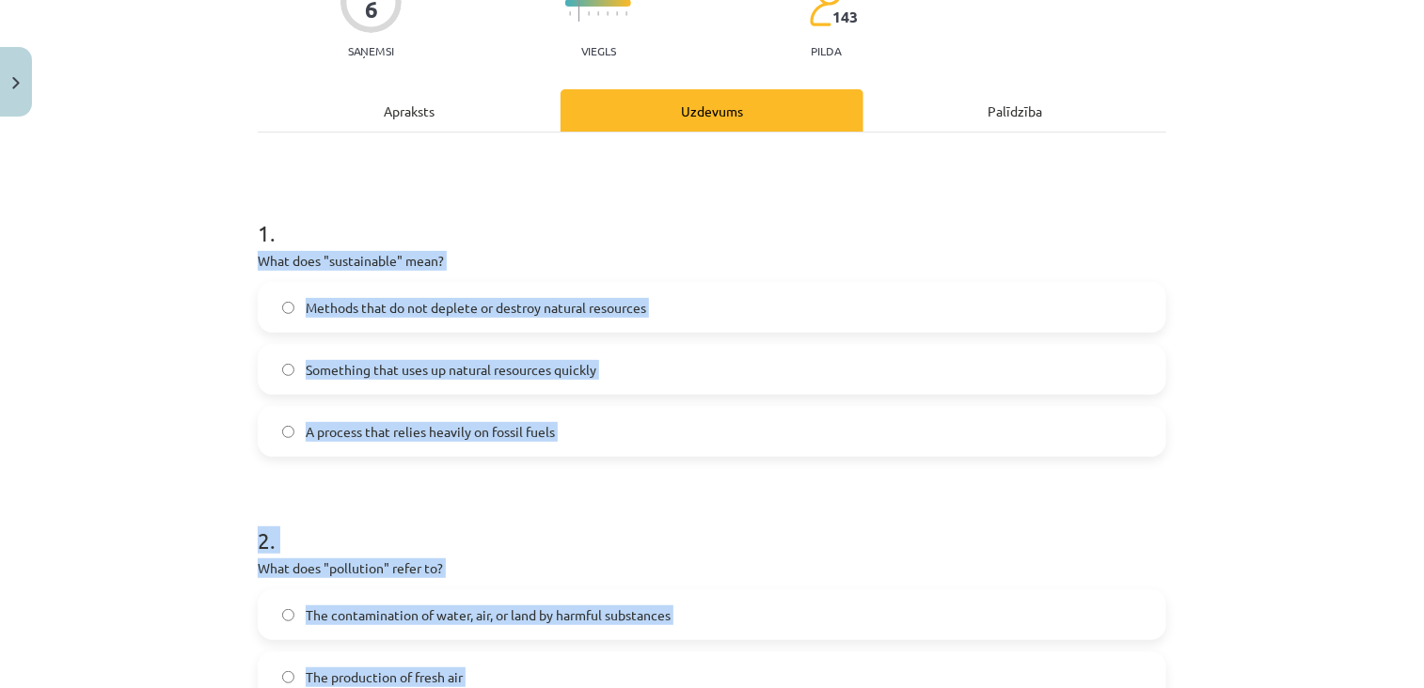
scroll to position [184, 0]
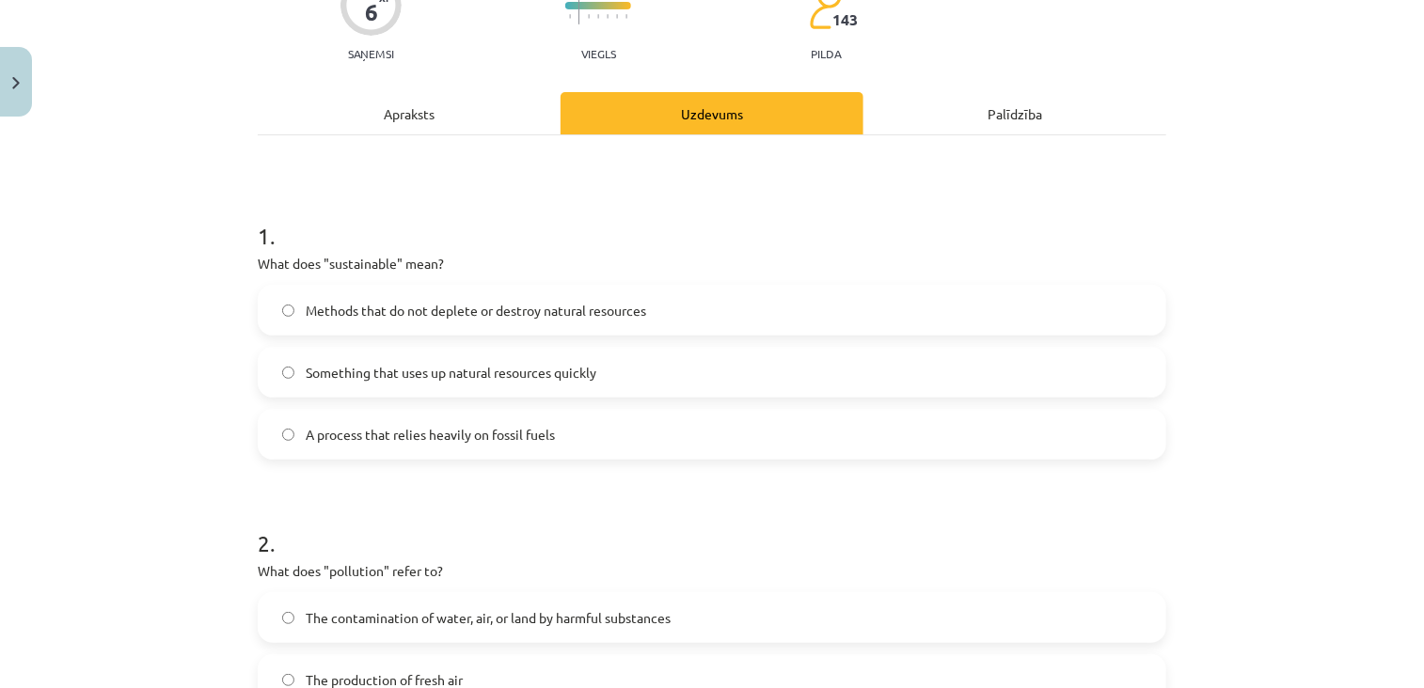
click at [534, 247] on div "1 . What does "sustainable" mean? Methods that do not deplete or destroy natura…" at bounding box center [712, 325] width 909 height 270
click at [534, 308] on span "Methods that do not deplete or destroy natural resources" at bounding box center [476, 311] width 340 height 20
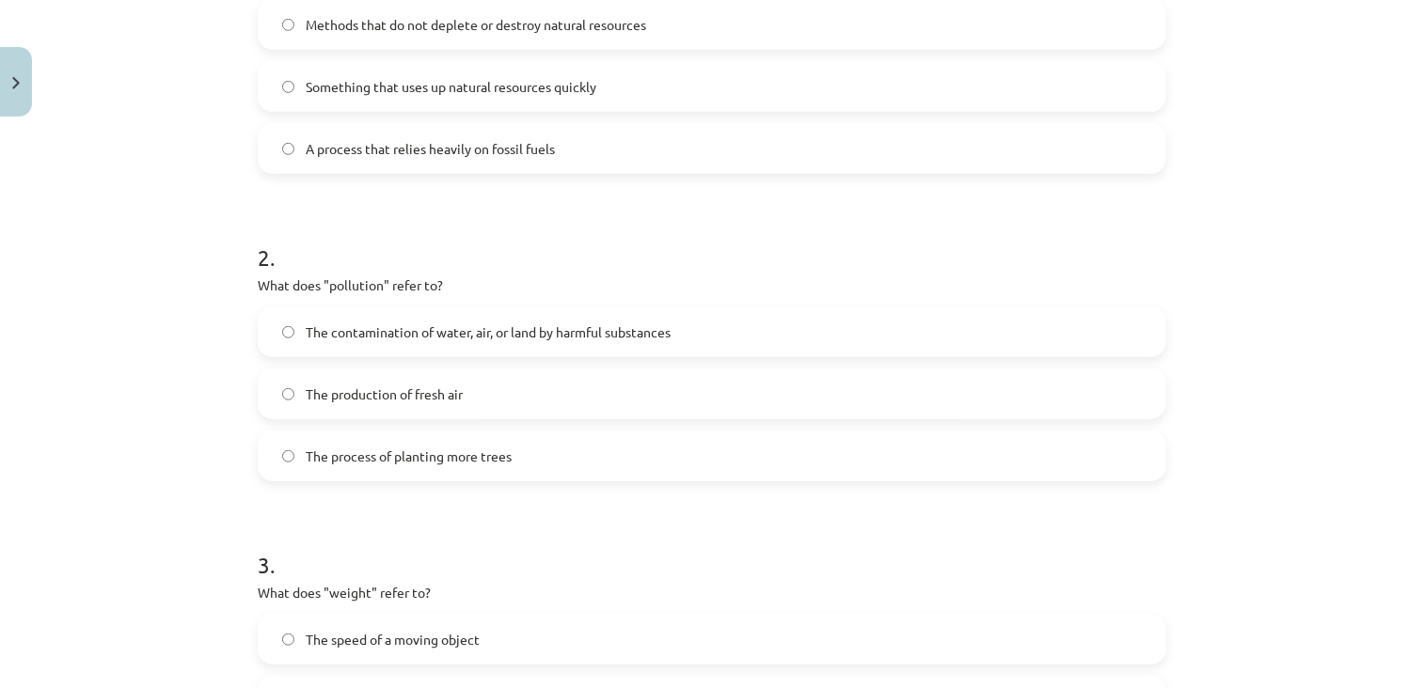
scroll to position [472, 0]
click at [603, 326] on span "The contamination of water, air, or land by harmful substances" at bounding box center [488, 331] width 365 height 20
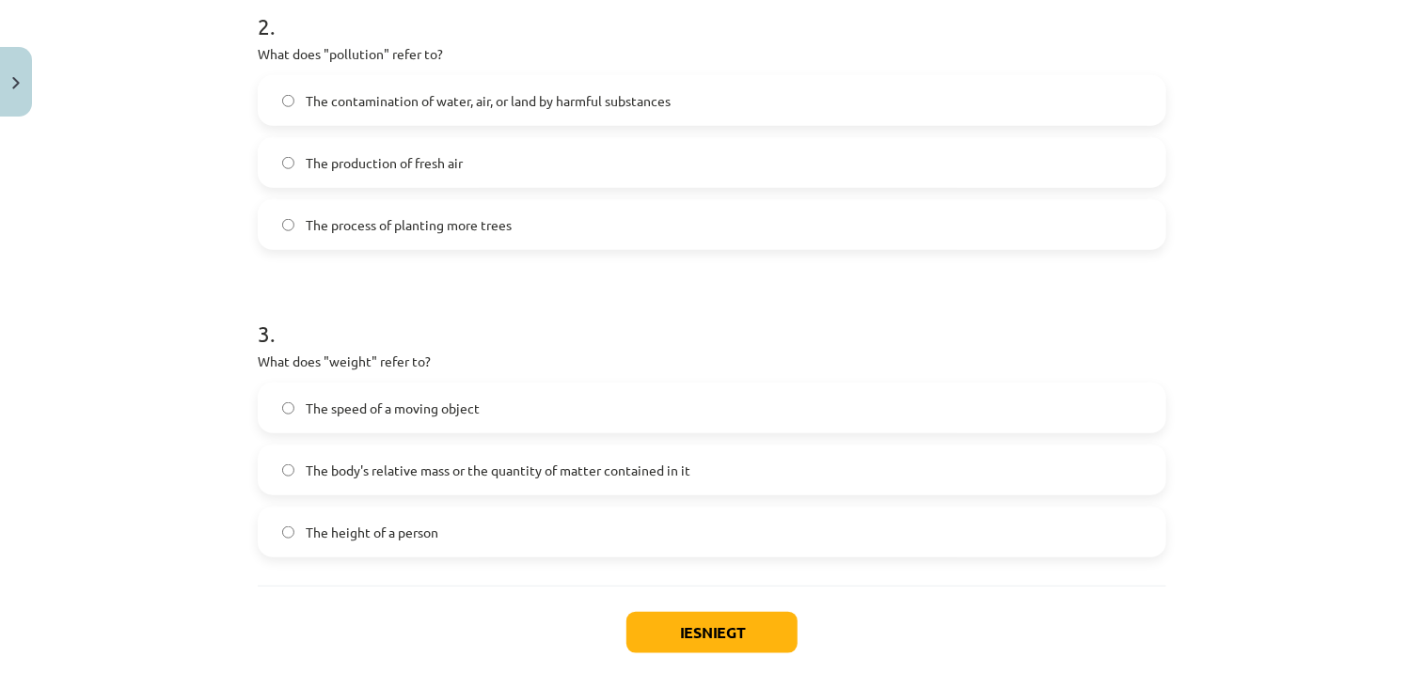
scroll to position [704, 0]
click at [665, 459] on span "The body's relative mass or the quantity of matter contained in it" at bounding box center [498, 468] width 385 height 20
click at [666, 642] on button "Iesniegt" at bounding box center [711, 629] width 171 height 41
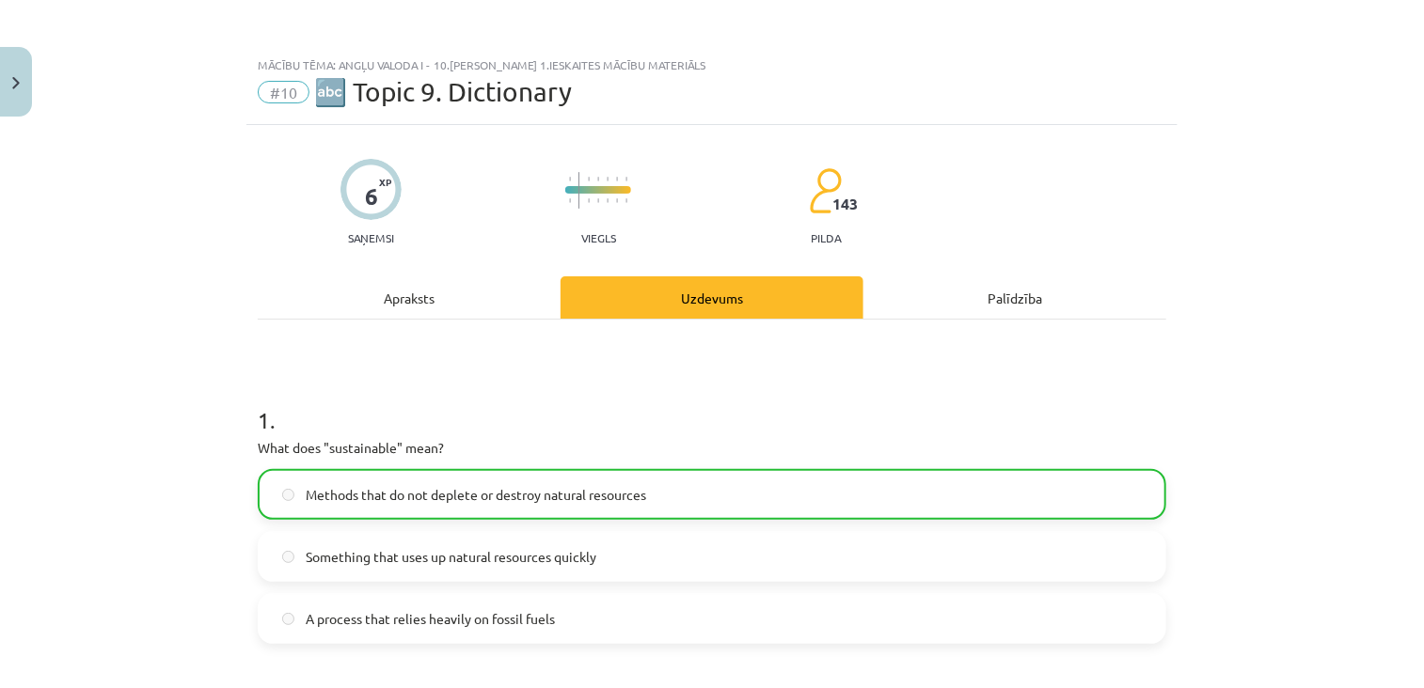
scroll to position [847, 0]
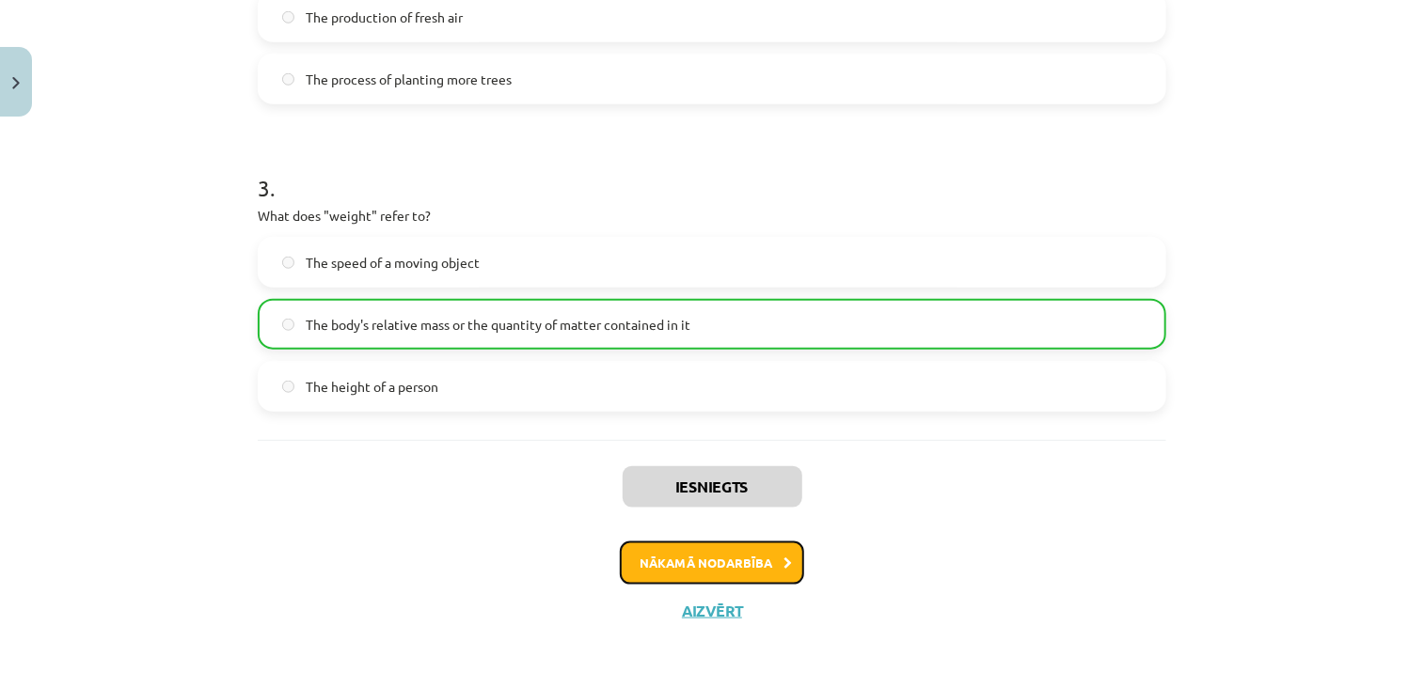
click at [672, 559] on button "Nākamā nodarbība" at bounding box center [712, 563] width 184 height 43
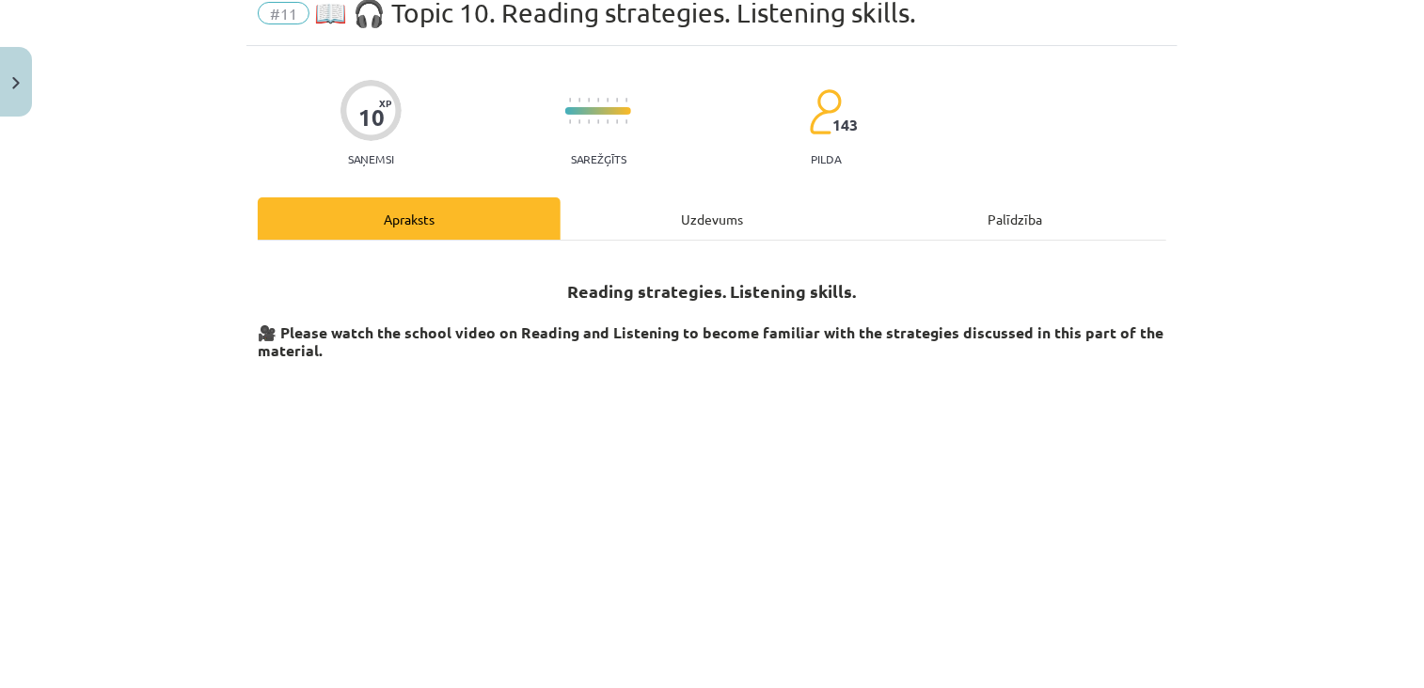
scroll to position [47, 0]
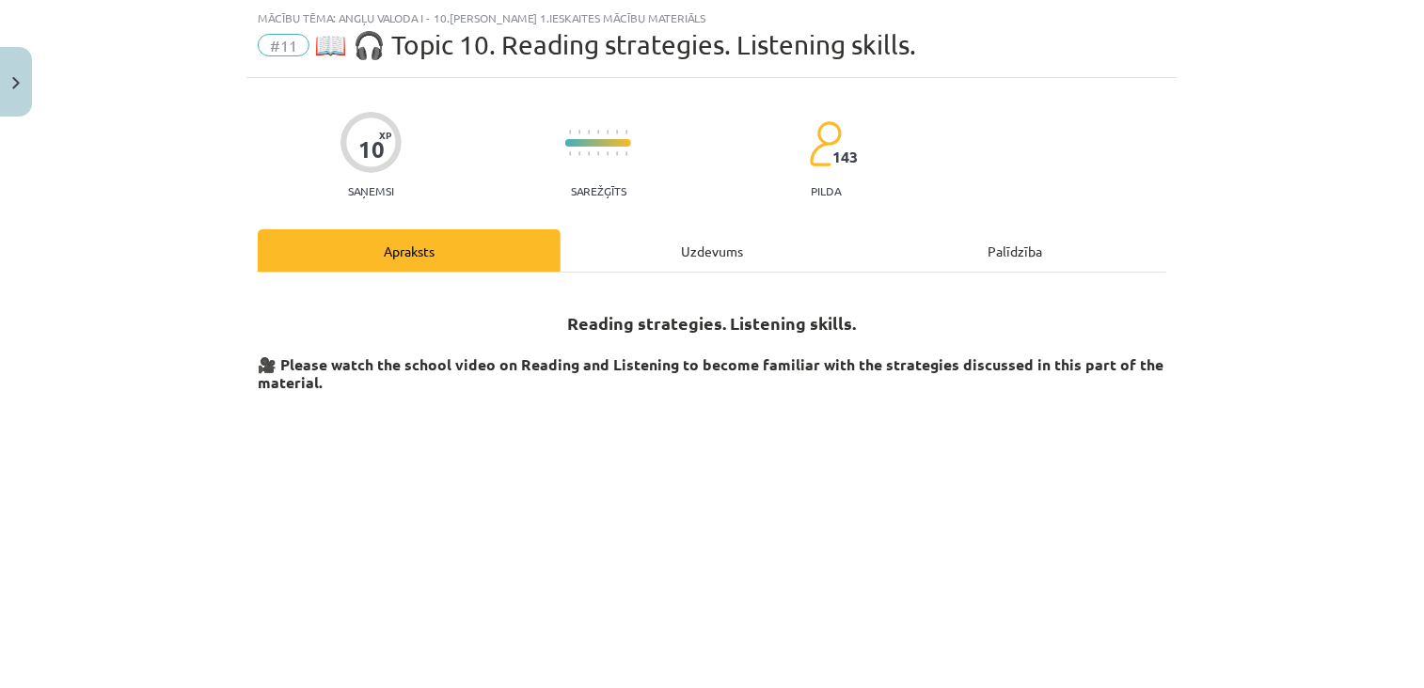
click at [653, 241] on div "Uzdevums" at bounding box center [712, 250] width 303 height 42
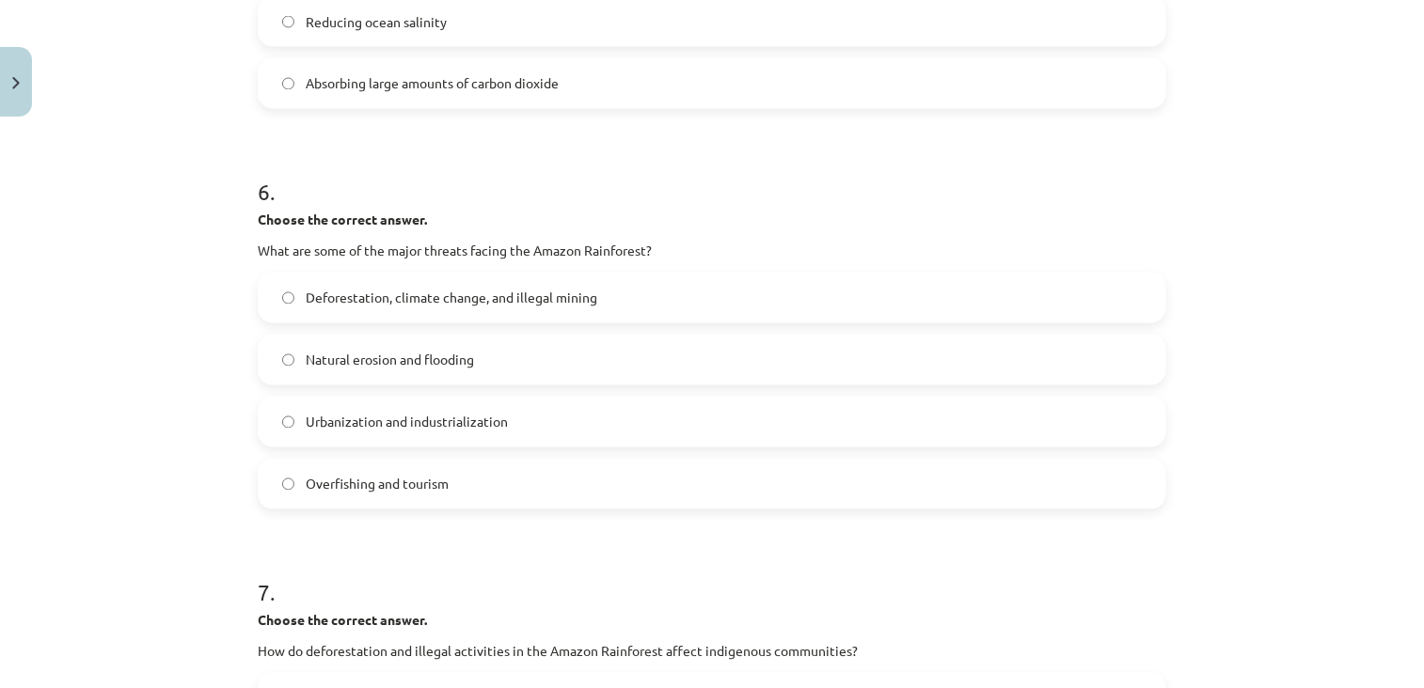
scroll to position [2174, 0]
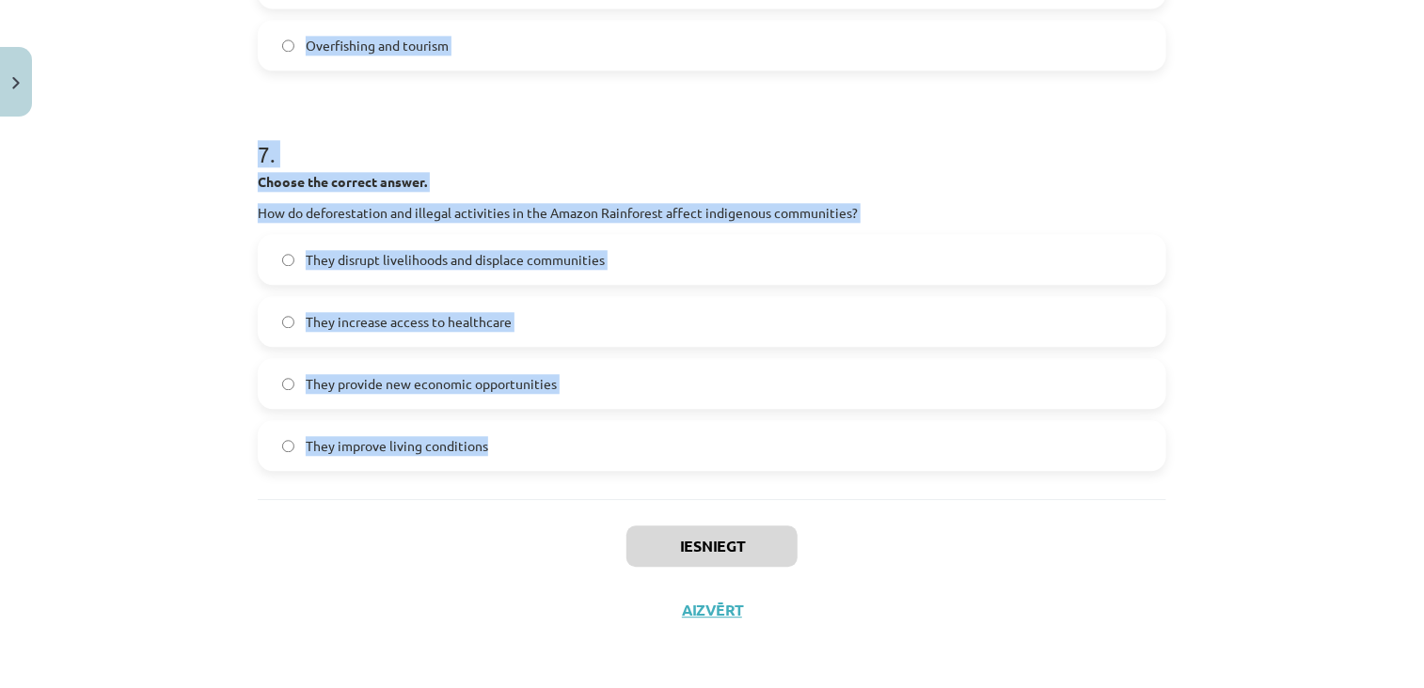
drag, startPoint x: 242, startPoint y: 66, endPoint x: 538, endPoint y: 424, distance: 465.0
copy form "Choose whether the sentence is True or False. The Amazon Rainforest is often ca…"
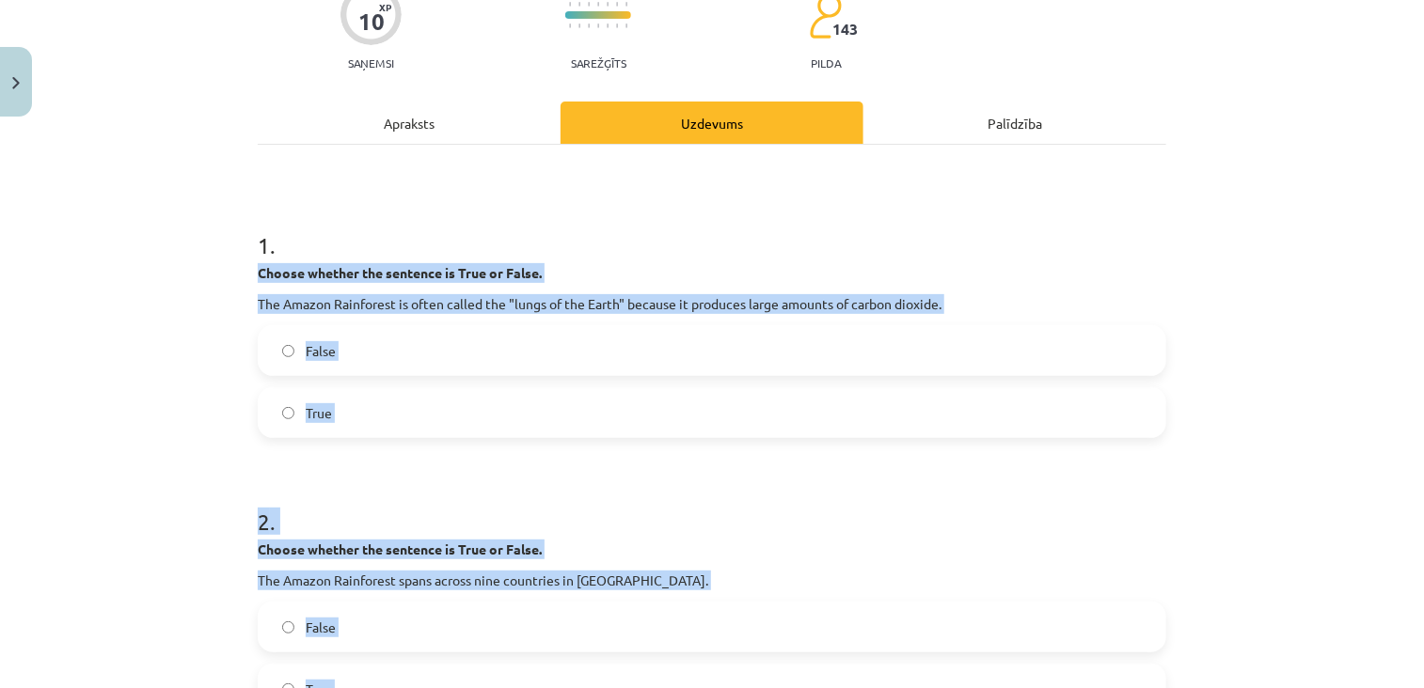
scroll to position [0, 0]
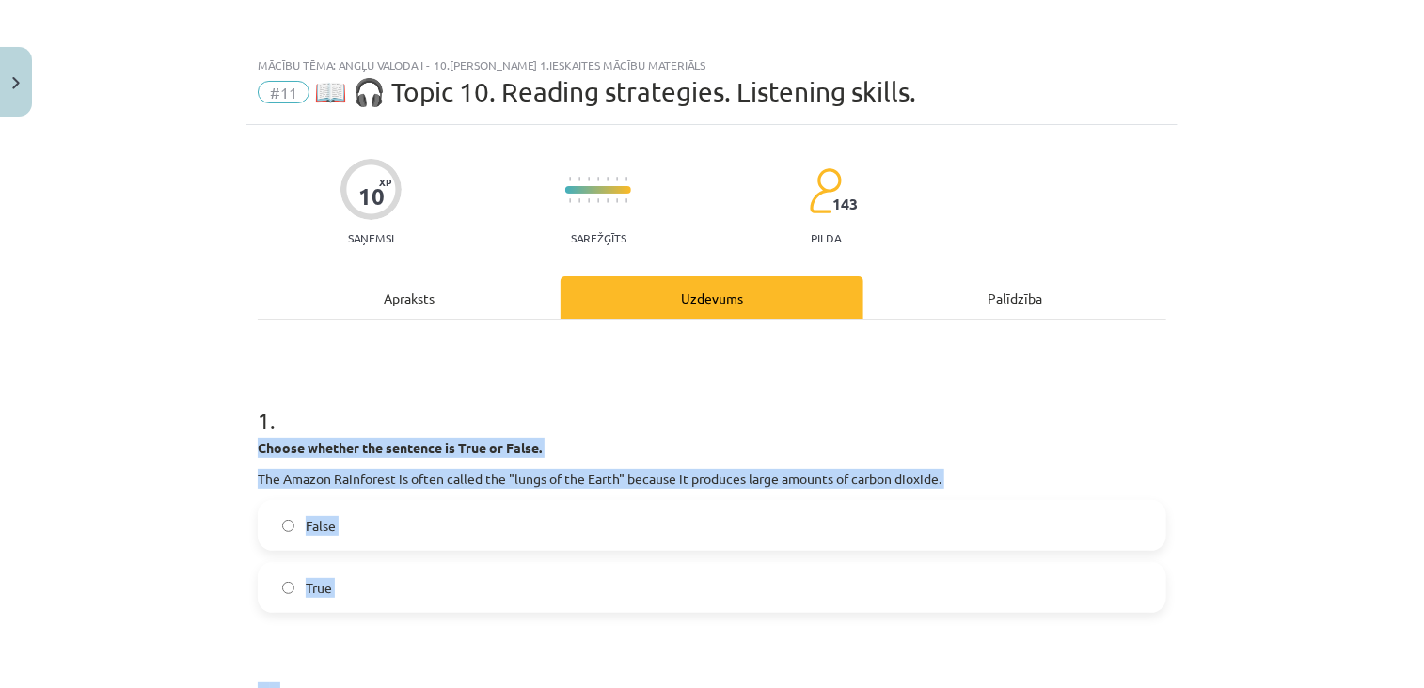
click at [308, 525] on span "False" at bounding box center [321, 526] width 30 height 20
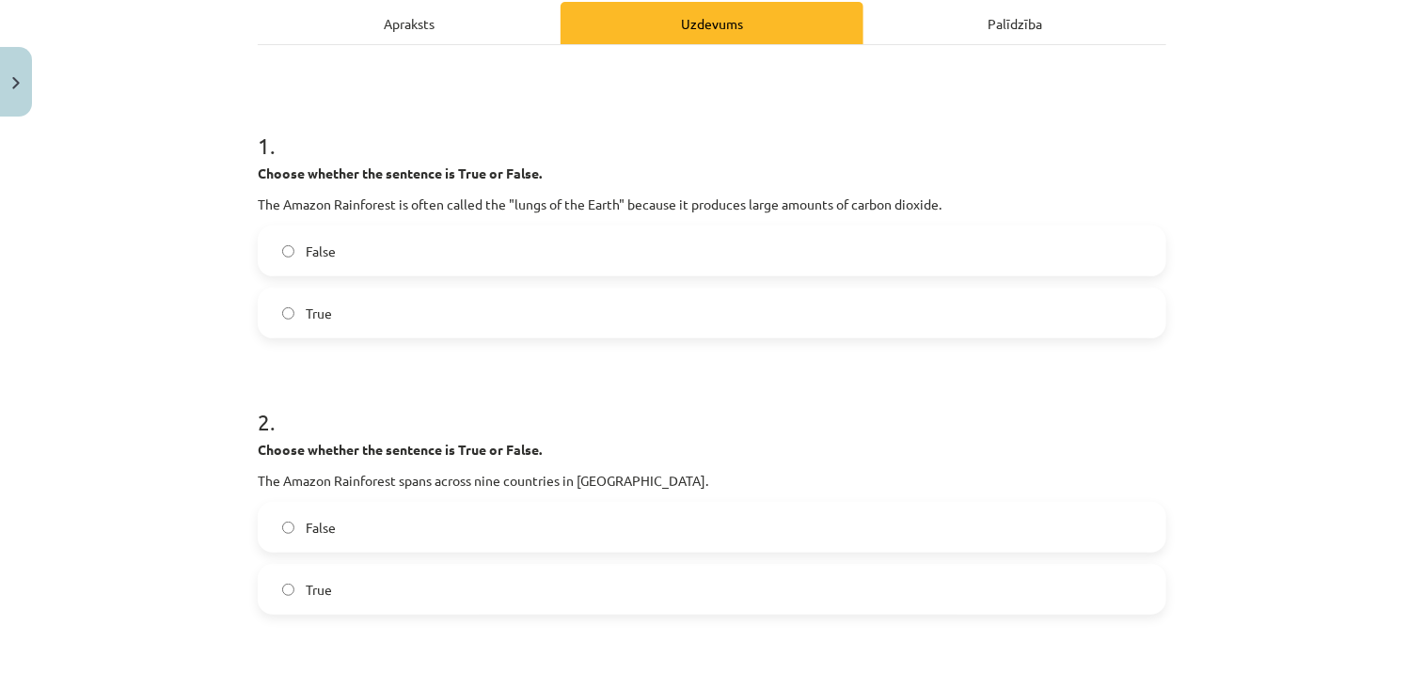
scroll to position [304, 0]
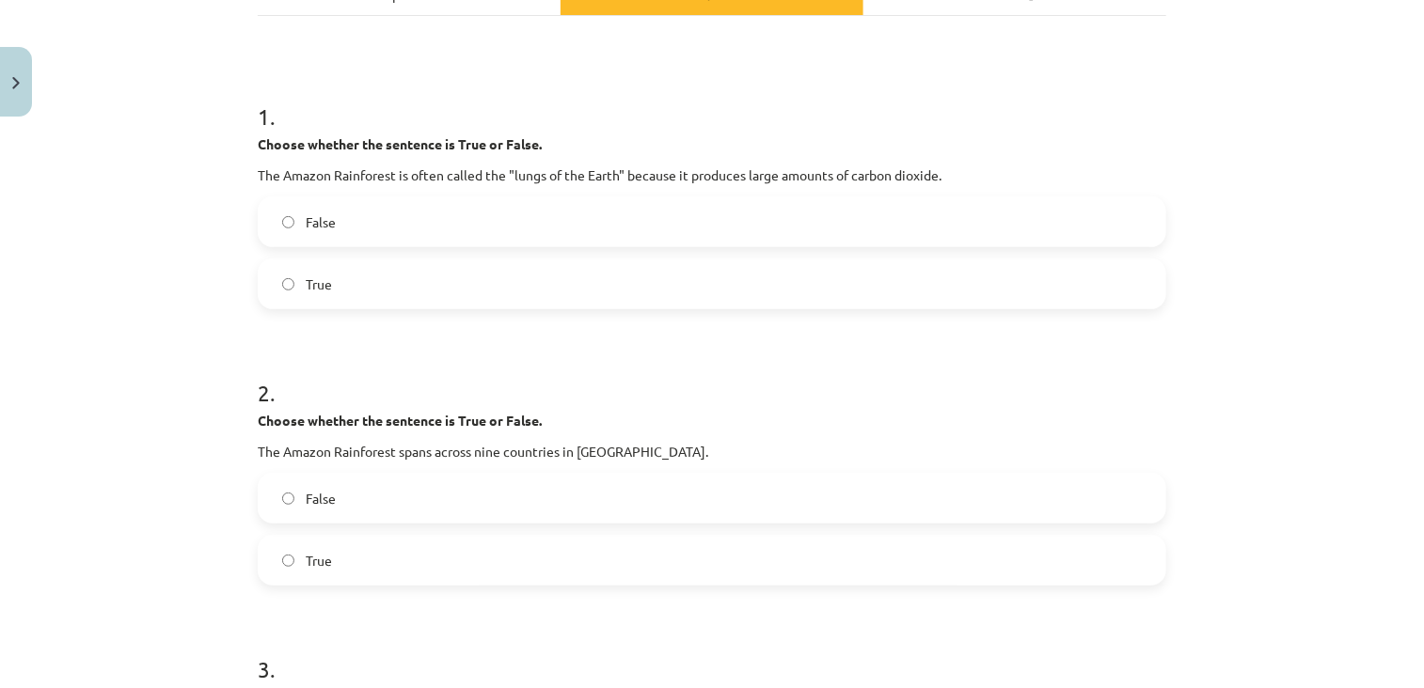
click at [312, 563] on span "True" at bounding box center [319, 561] width 26 height 20
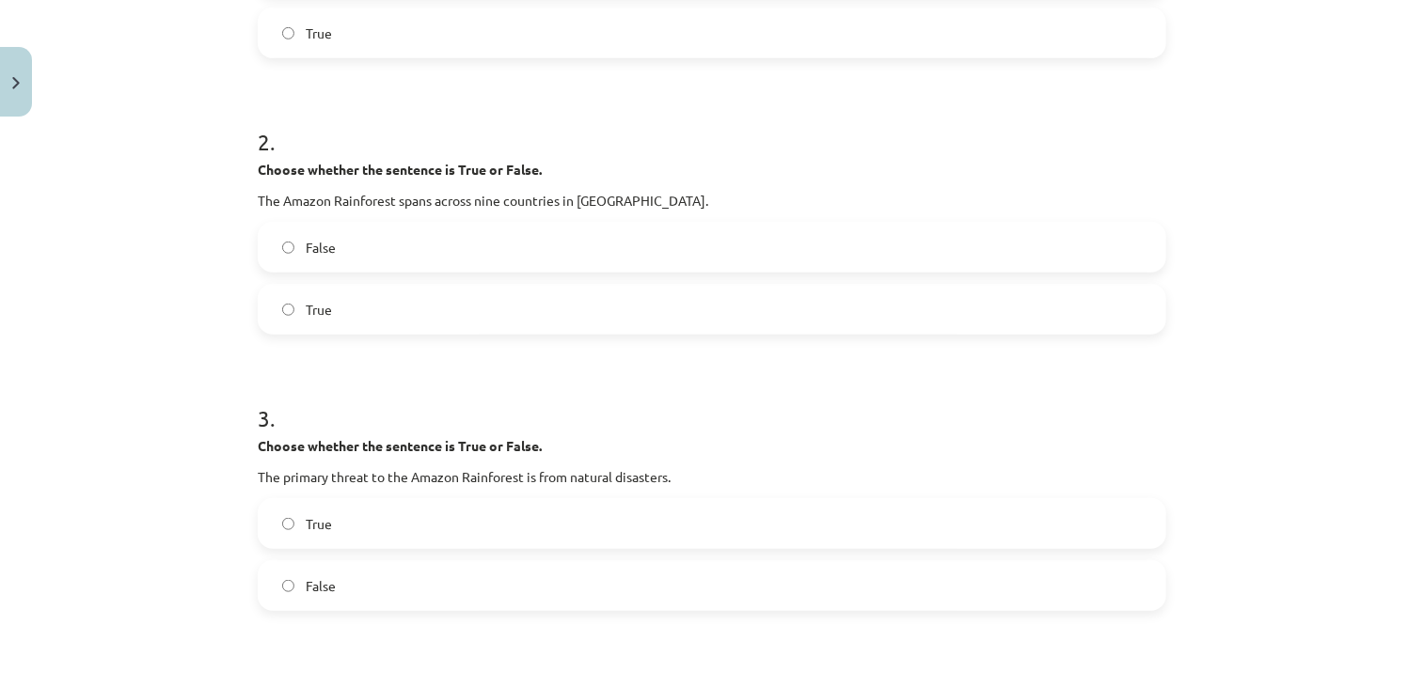
scroll to position [568, 0]
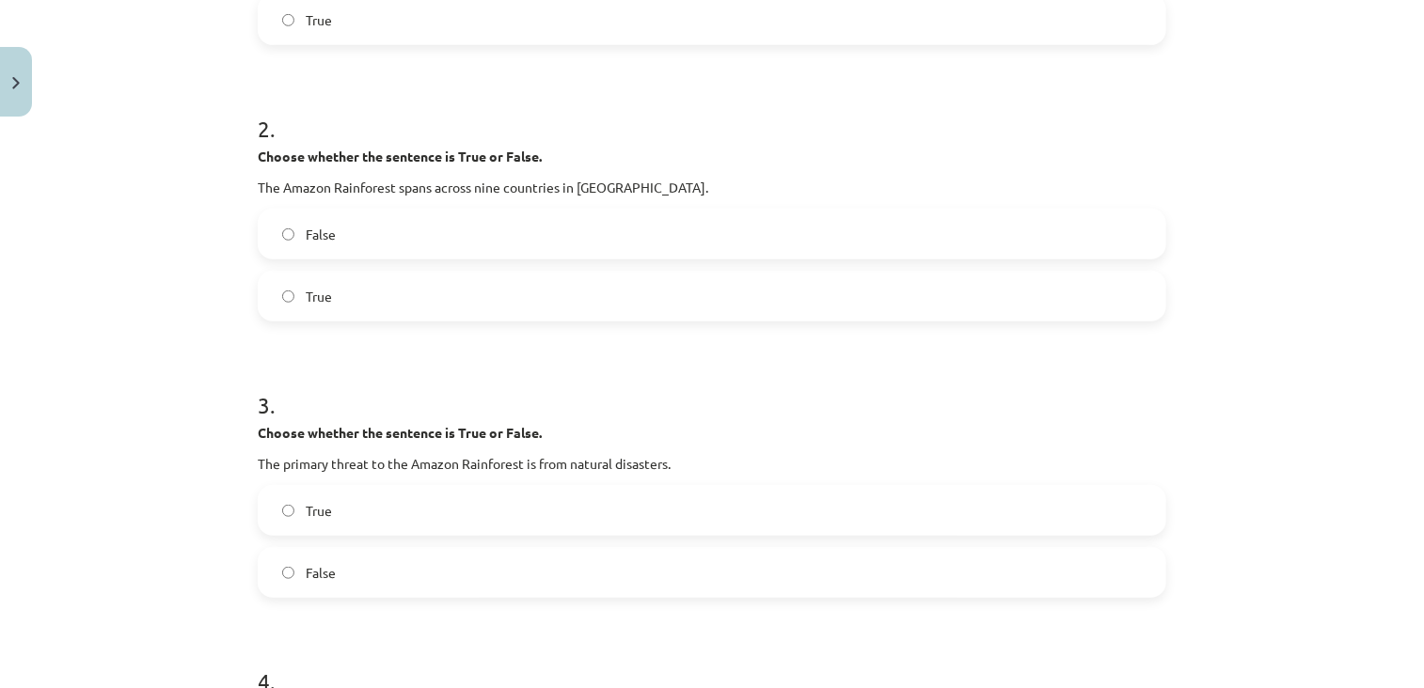
click at [318, 571] on span "False" at bounding box center [321, 573] width 30 height 20
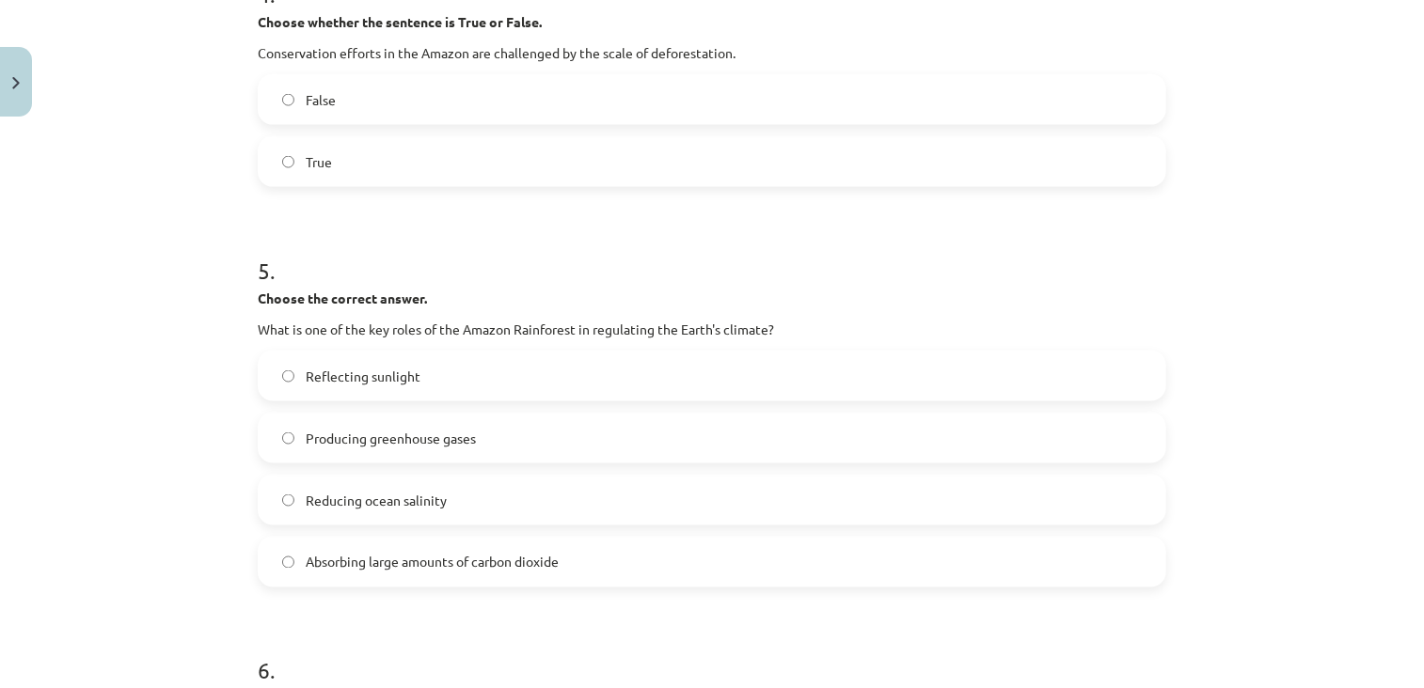
scroll to position [1262, 0]
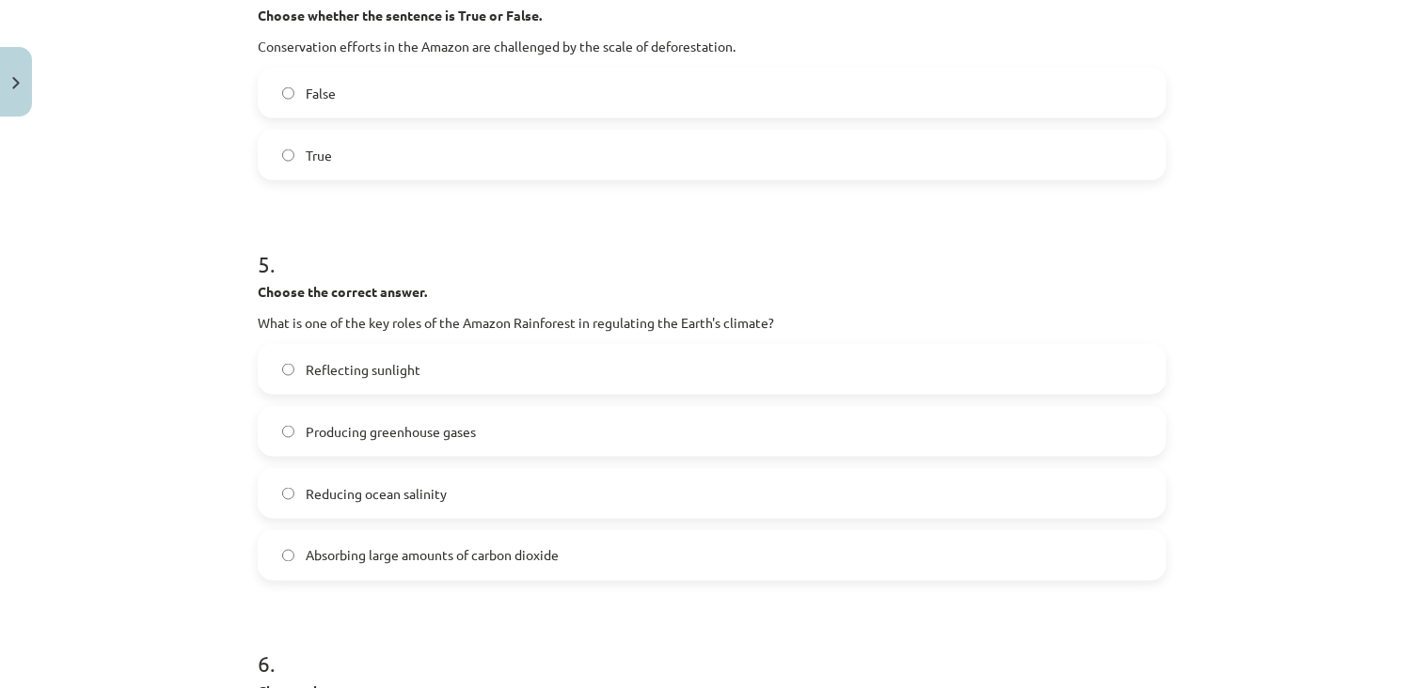
click at [332, 150] on label "True" at bounding box center [712, 155] width 905 height 47
click at [400, 540] on label "Absorbing large amounts of carbon dioxide" at bounding box center [712, 555] width 905 height 47
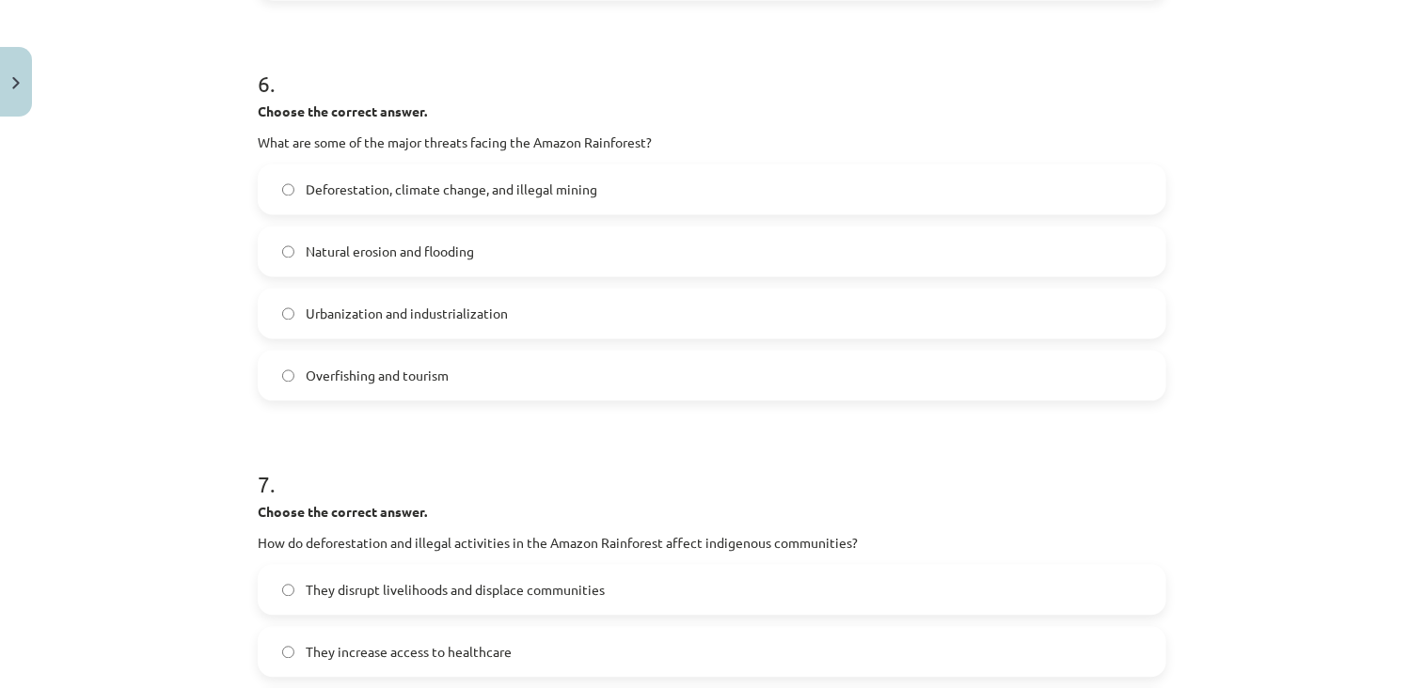
scroll to position [1853, 0]
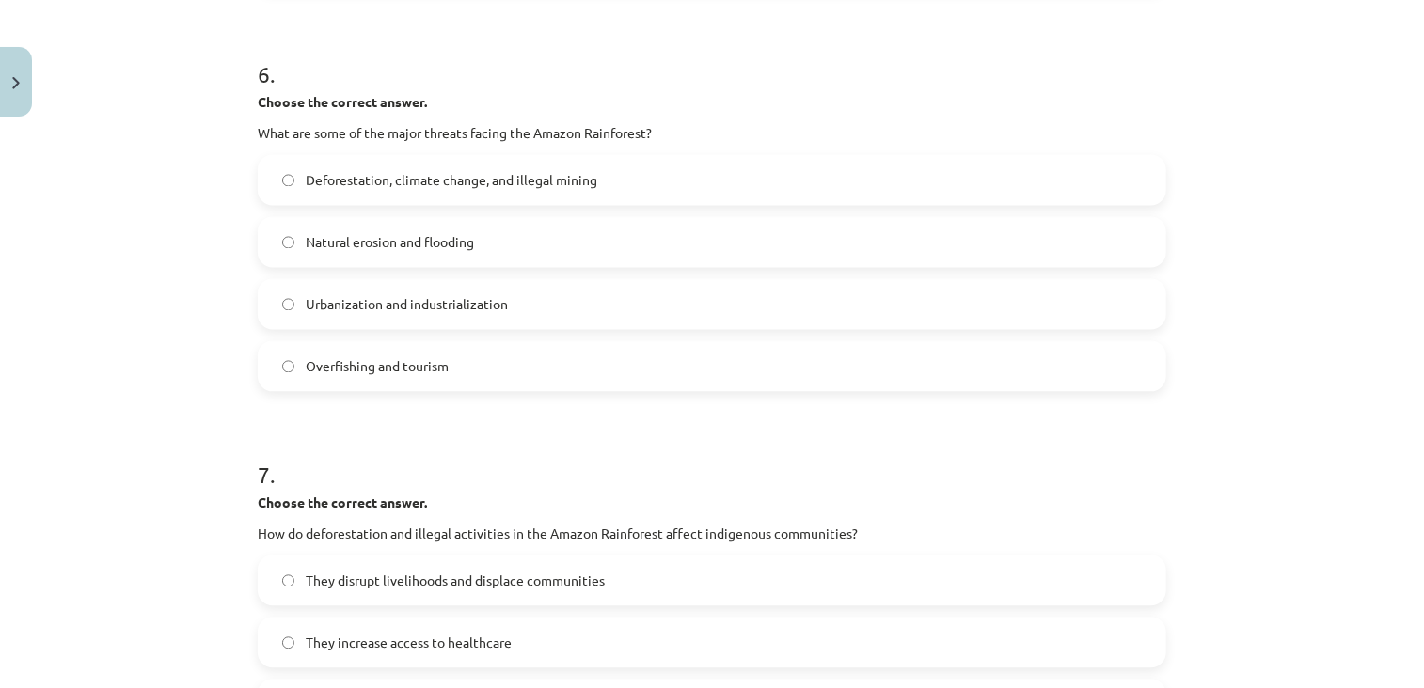
click at [537, 175] on span "Deforestation, climate change, and illegal mining" at bounding box center [452, 180] width 292 height 20
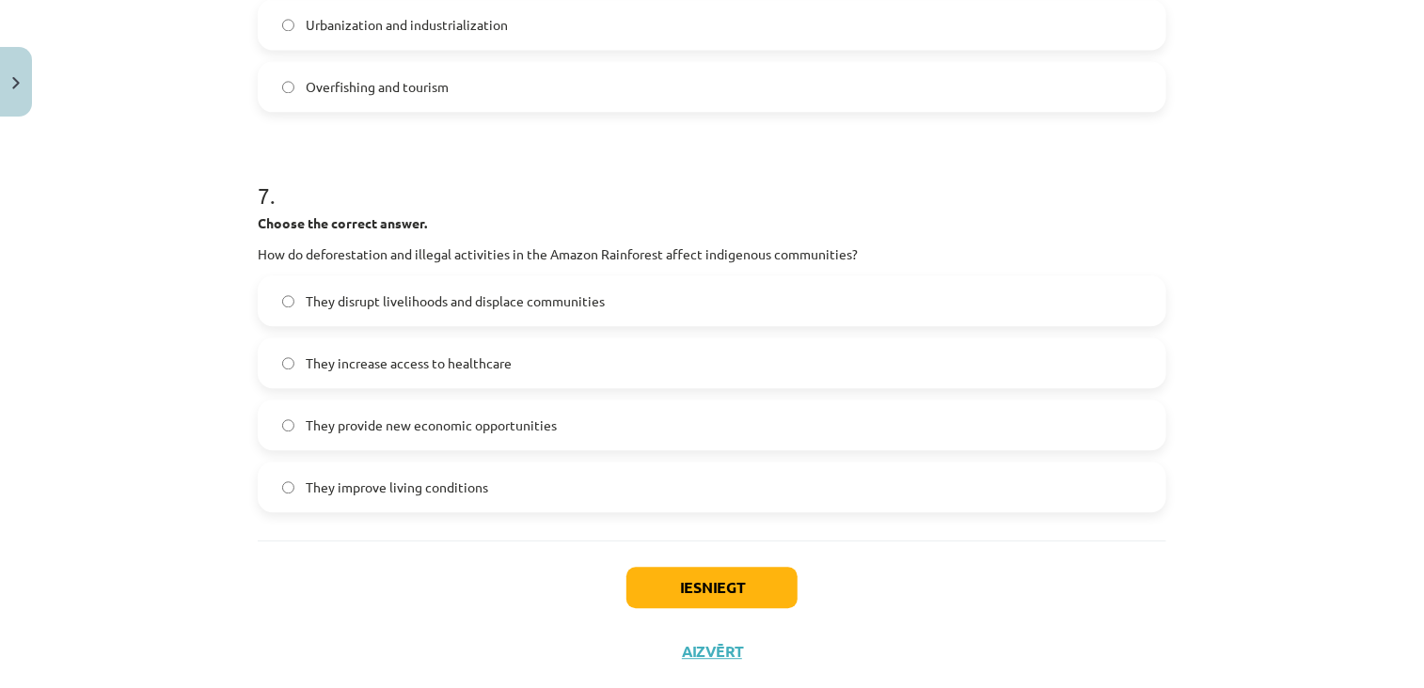
scroll to position [2133, 0]
click at [570, 287] on label "They disrupt livelihoods and displace communities" at bounding box center [712, 300] width 905 height 47
click at [659, 583] on button "Iesniegt" at bounding box center [711, 586] width 171 height 41
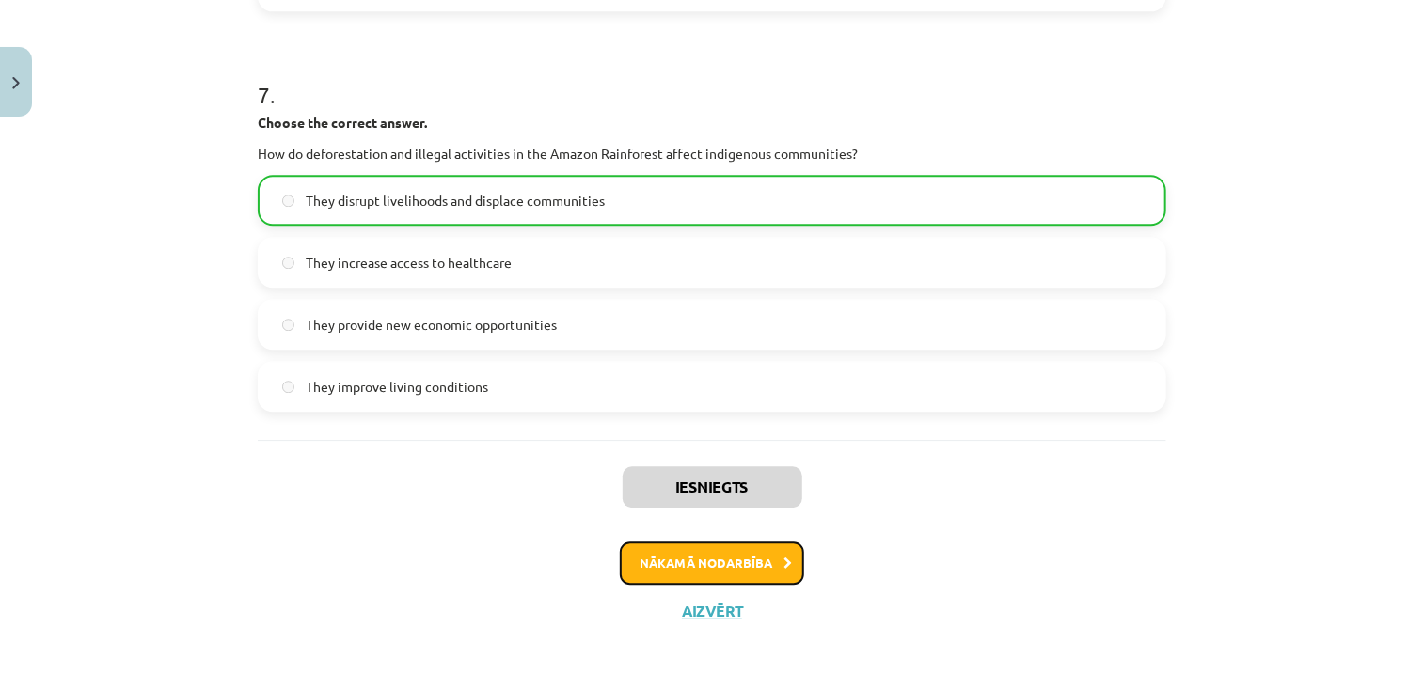
click at [662, 581] on button "Nākamā nodarbība" at bounding box center [712, 563] width 184 height 43
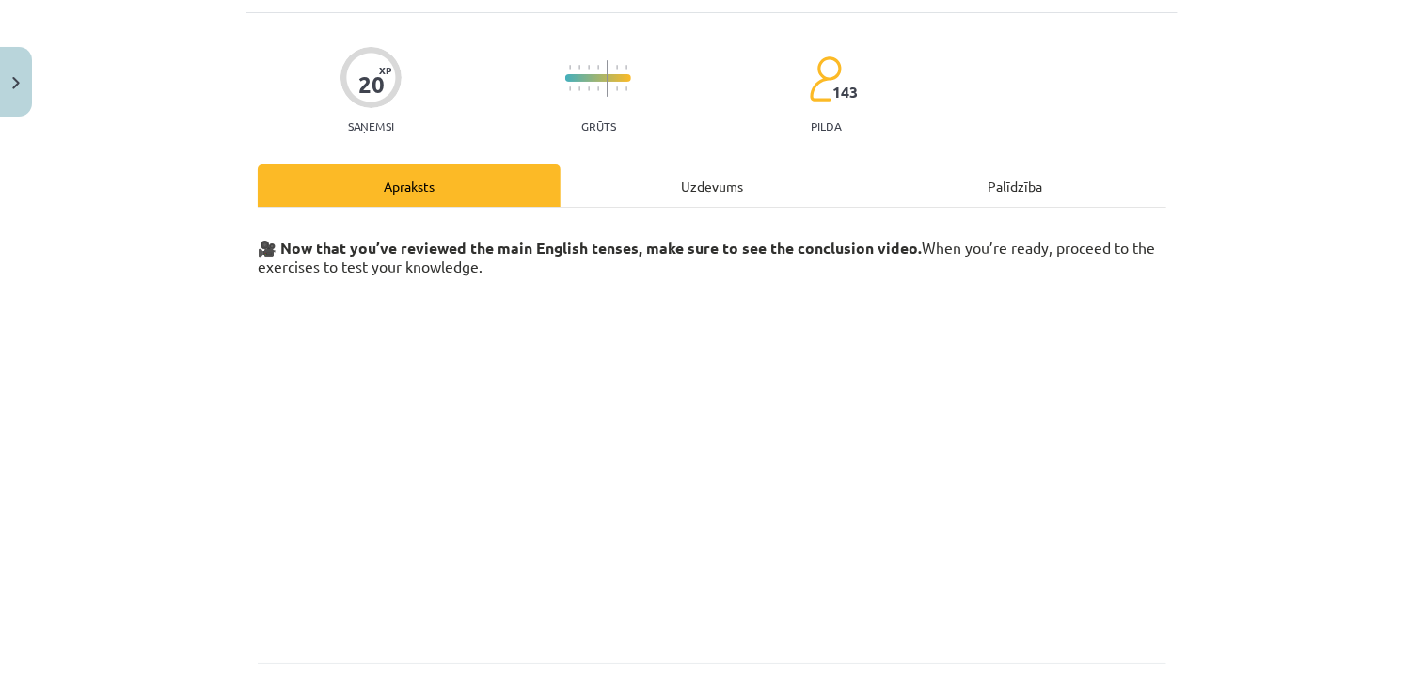
scroll to position [47, 0]
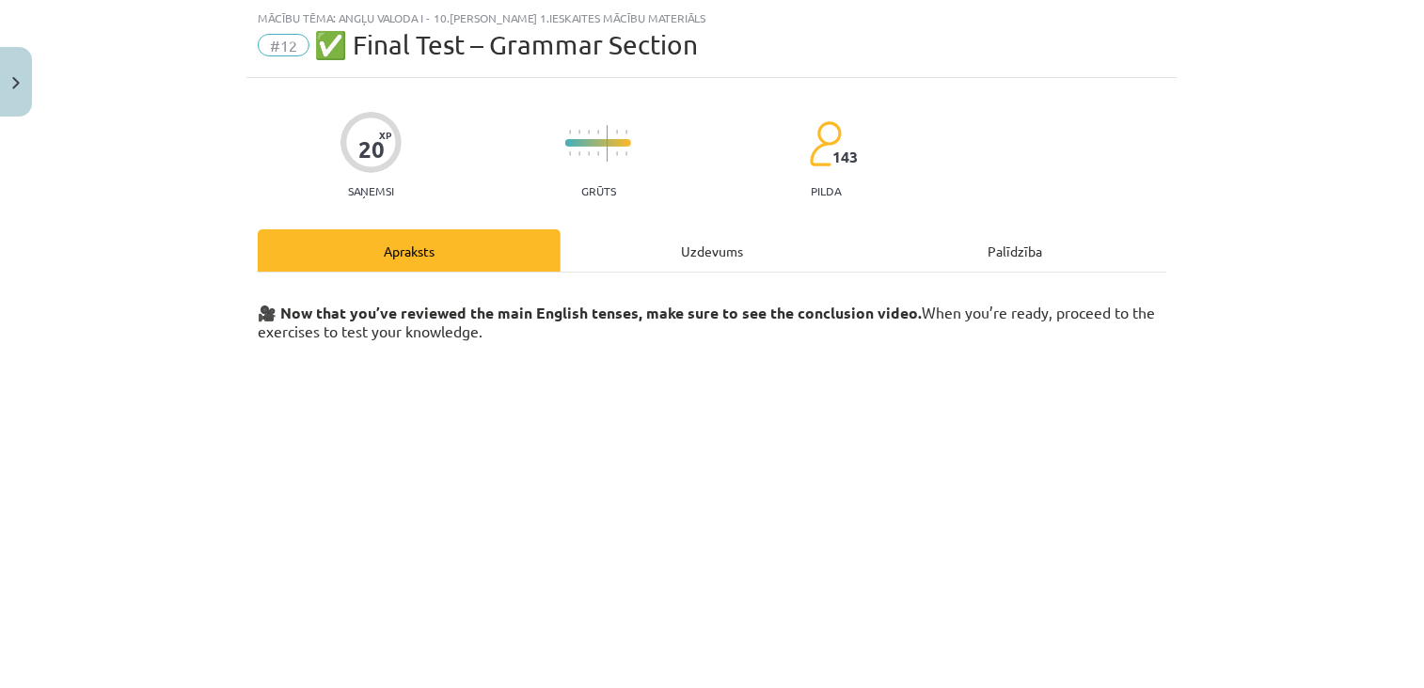
click at [656, 222] on div "20 XP Saņemsi Grūts 143 pilda Apraksts Uzdevums Palīdzība 🎥 Now that you’ve rev…" at bounding box center [711, 474] width 931 height 793
click at [652, 251] on div "Uzdevums" at bounding box center [712, 250] width 303 height 42
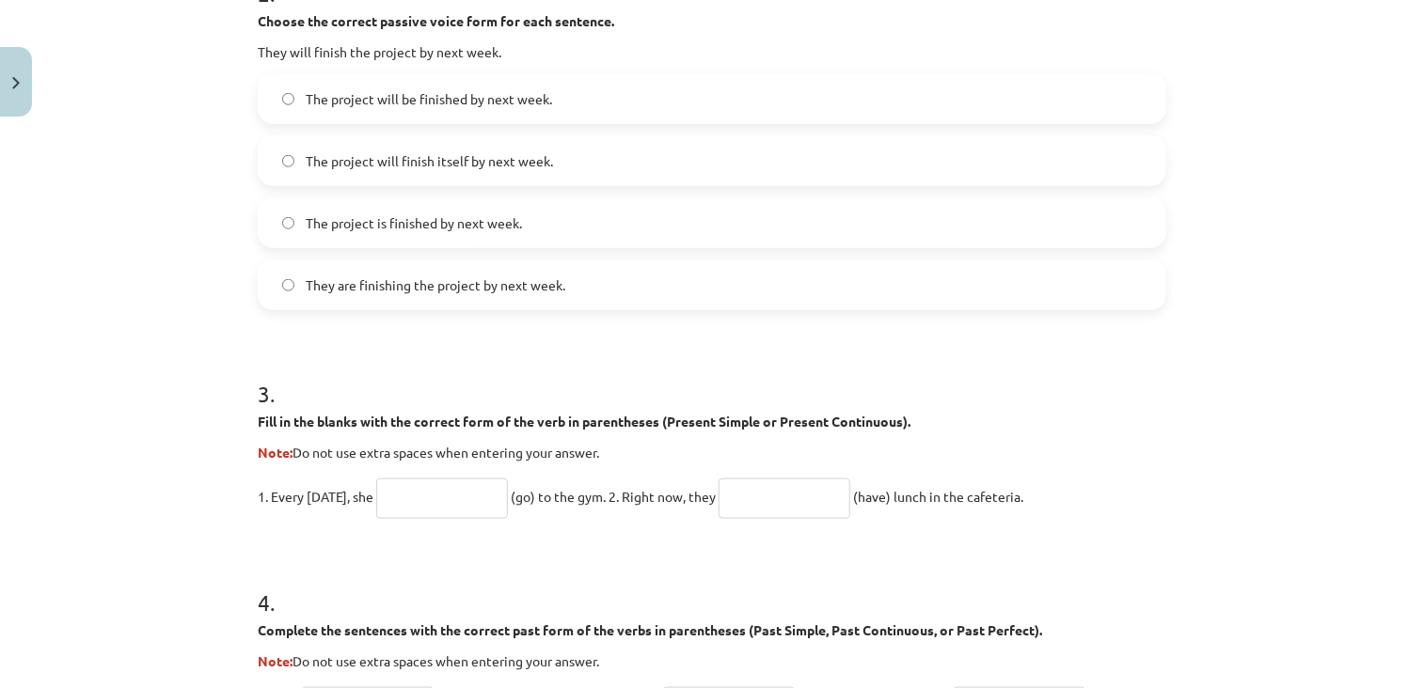
scroll to position [1621, 0]
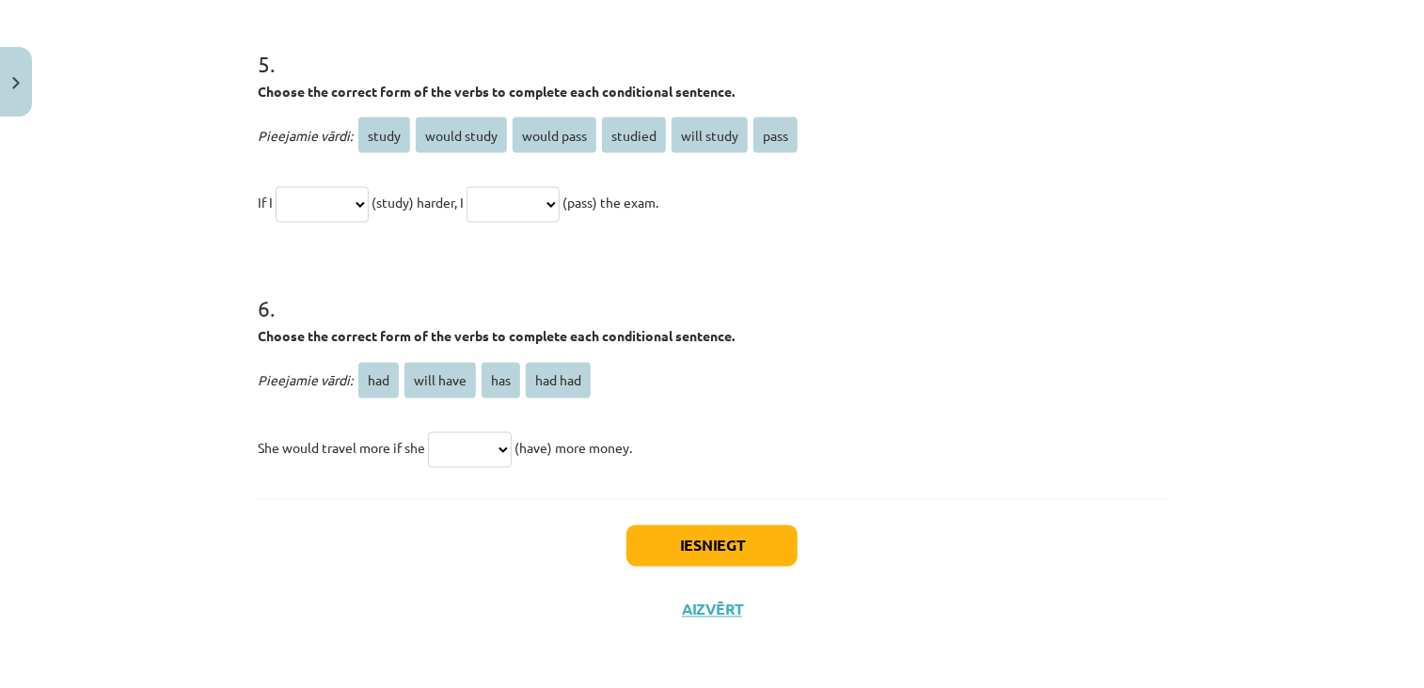
drag, startPoint x: 224, startPoint y: 240, endPoint x: 657, endPoint y: 443, distance: 478.8
click at [657, 443] on div "Mācību tēma: Angļu valoda i - 10.klase 1.ieskaites mācību materiāls #12 ✅ Final…" at bounding box center [712, 344] width 1424 height 688
copy form "1 . Choose the correct passive voice form for each sentence. The chef prepares …"
click at [915, 202] on p "**********" at bounding box center [712, 203] width 909 height 45
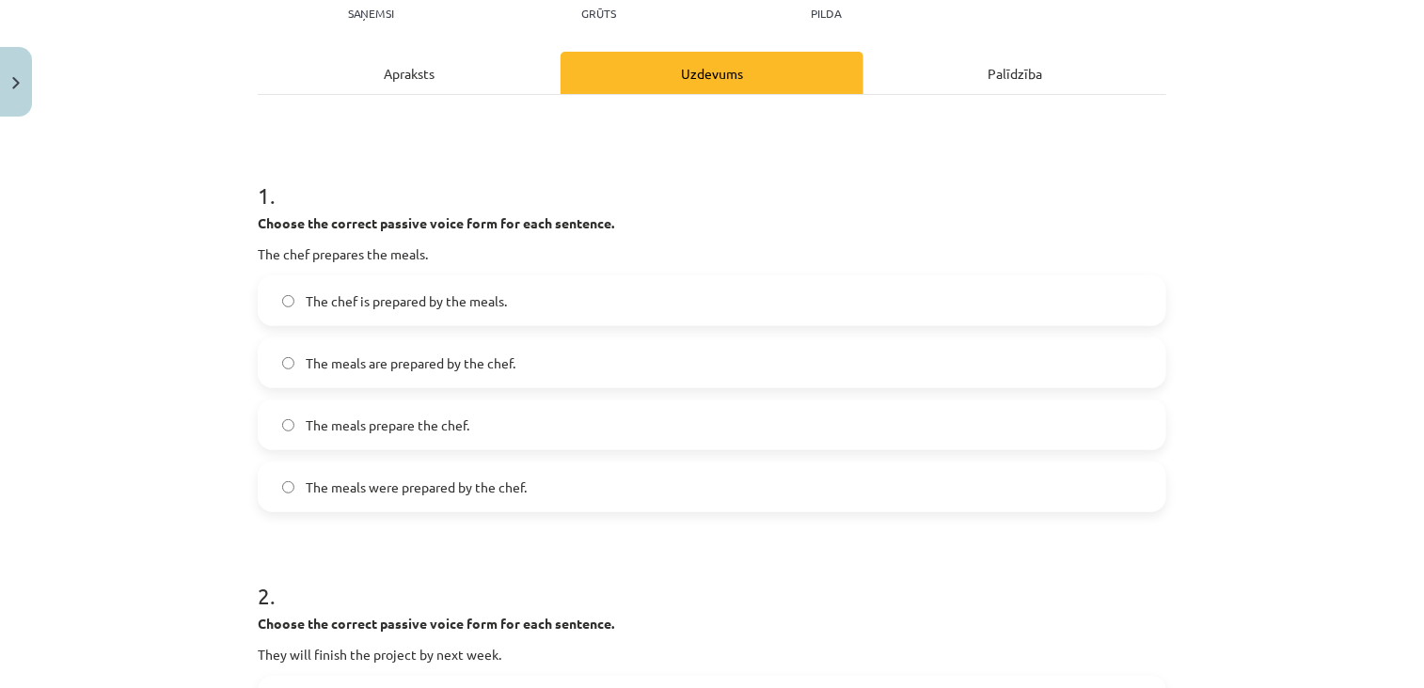
scroll to position [263, 0]
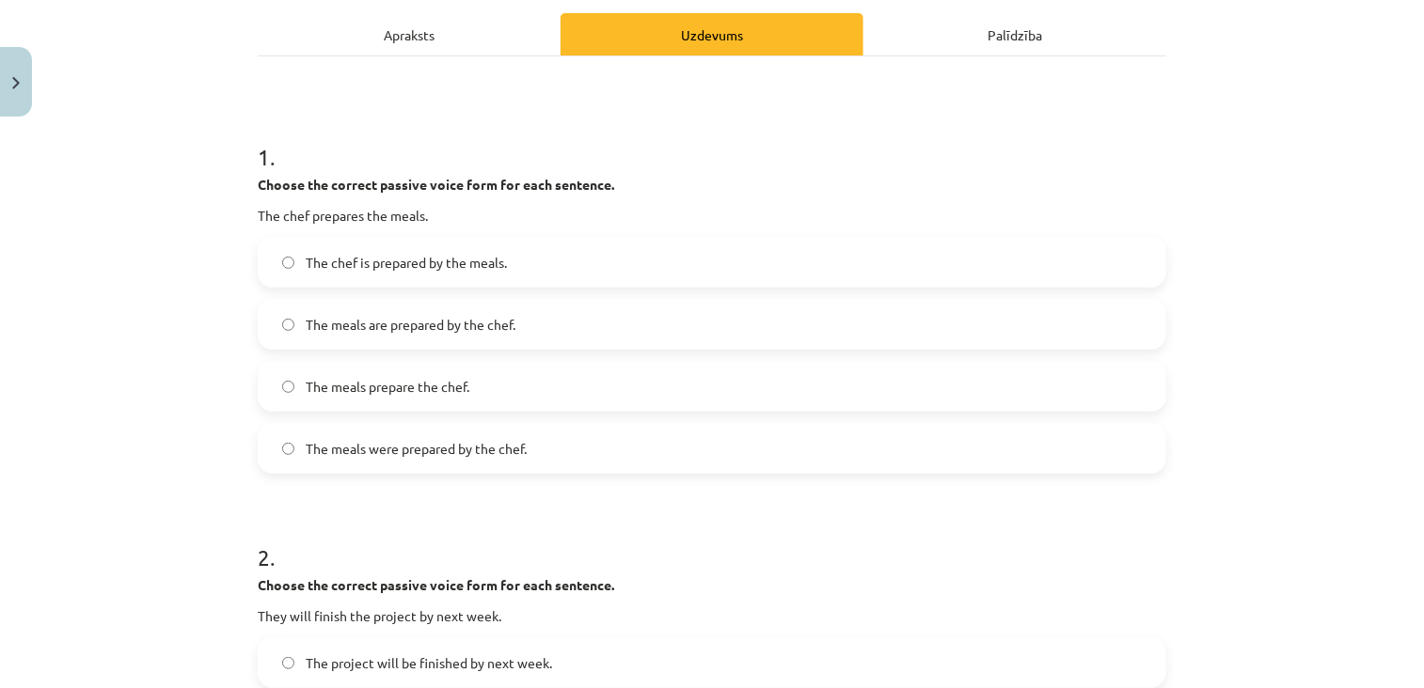
click at [514, 261] on label "The chef is prepared by the meals." at bounding box center [712, 262] width 905 height 47
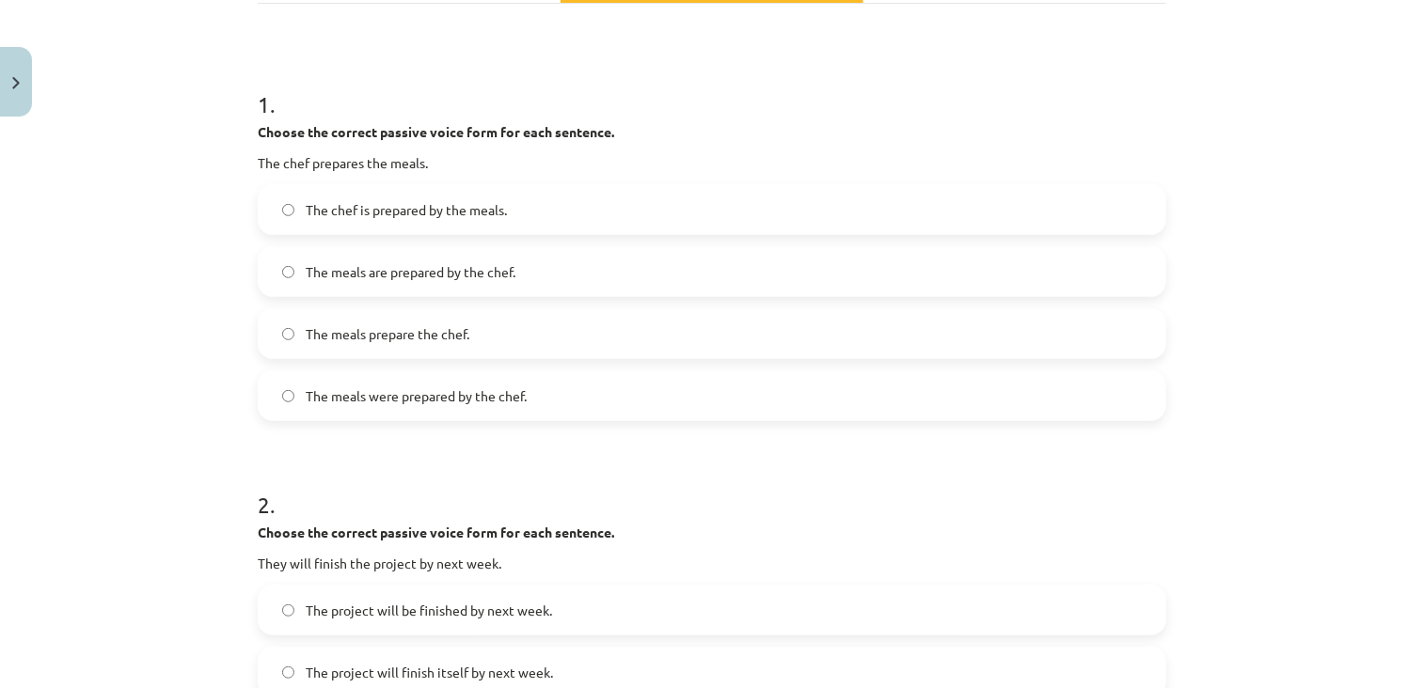
scroll to position [316, 0]
click at [402, 277] on span "The meals are prepared by the chef." at bounding box center [411, 272] width 210 height 20
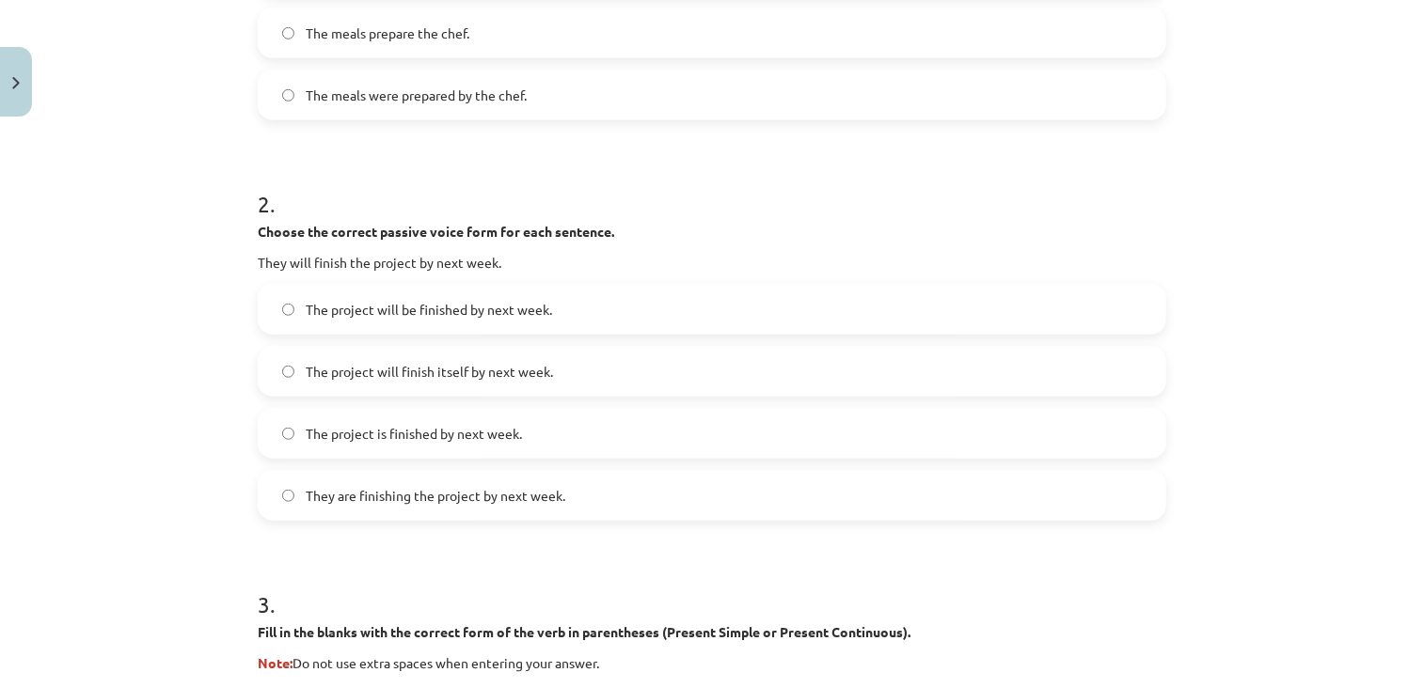
scroll to position [617, 0]
click at [520, 308] on span "The project will be finished by next week." at bounding box center [429, 310] width 246 height 20
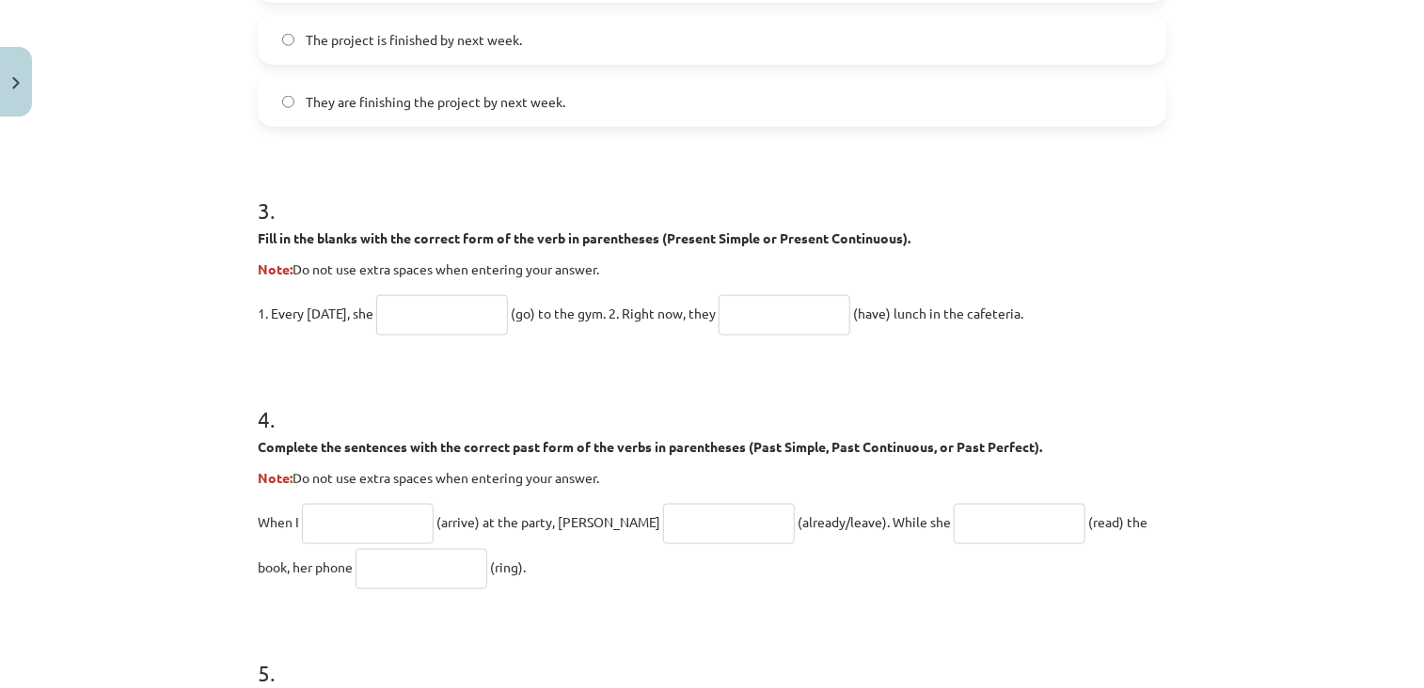
scroll to position [1012, 0]
click at [474, 306] on input "text" at bounding box center [442, 314] width 132 height 40
type input "****"
click at [756, 322] on input "text" at bounding box center [785, 314] width 132 height 40
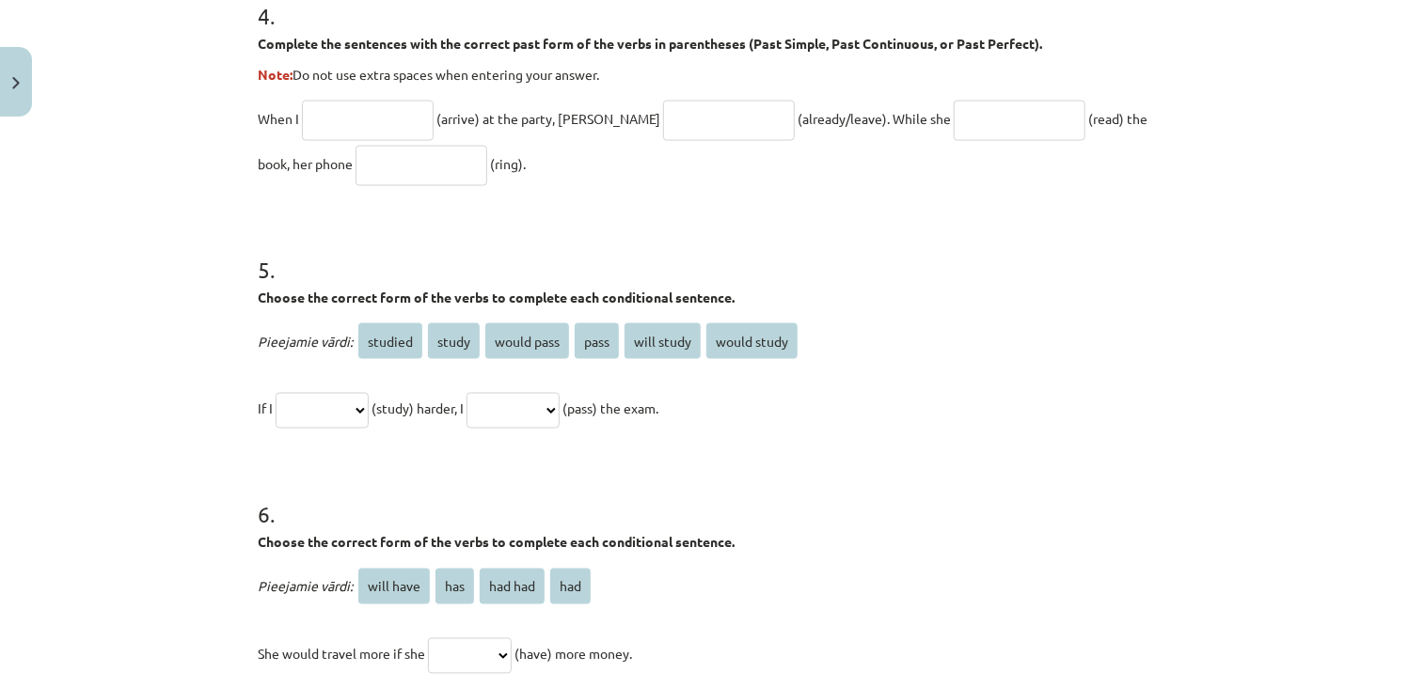
scroll to position [1415, 0]
type input "**********"
click at [342, 119] on input "text" at bounding box center [368, 121] width 132 height 40
type input "*******"
click at [671, 125] on input "text" at bounding box center [729, 121] width 132 height 40
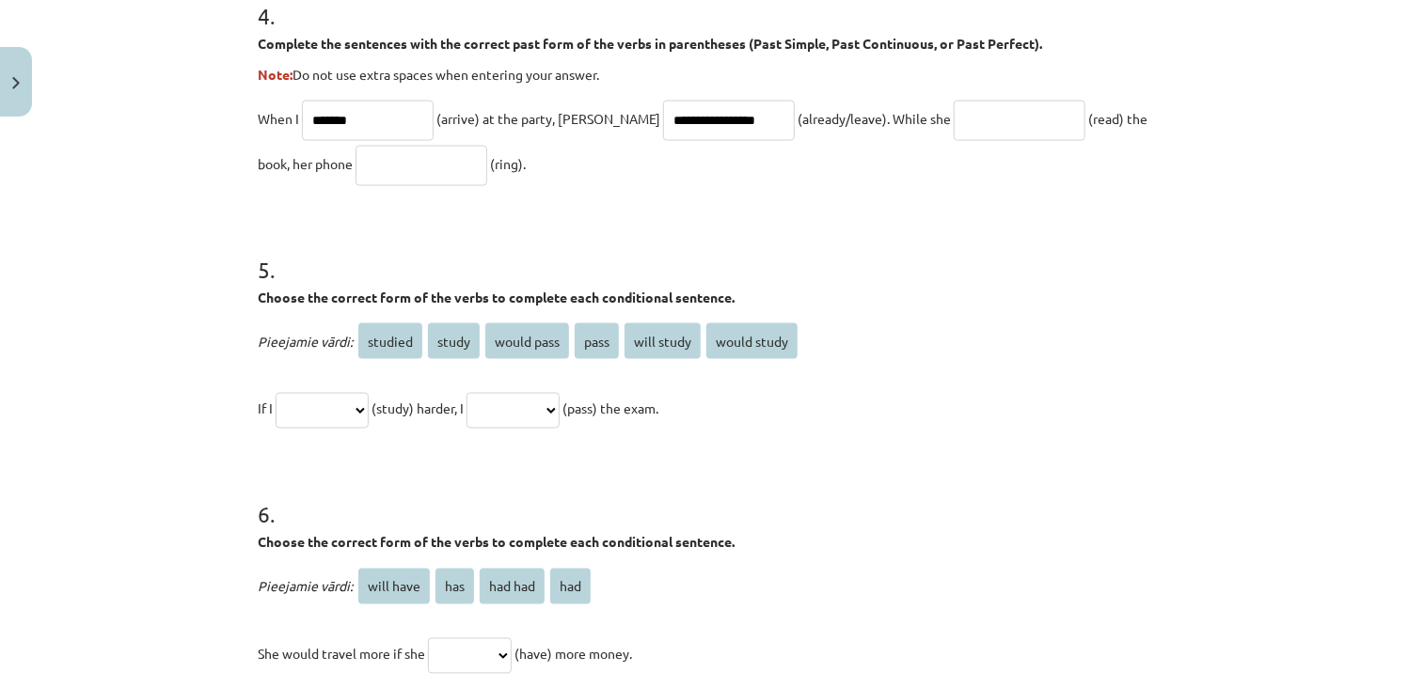
type input "**********"
click at [971, 130] on input "text" at bounding box center [1020, 121] width 132 height 40
type input "**********"
click at [356, 166] on input "*" at bounding box center [422, 166] width 132 height 40
type input "****"
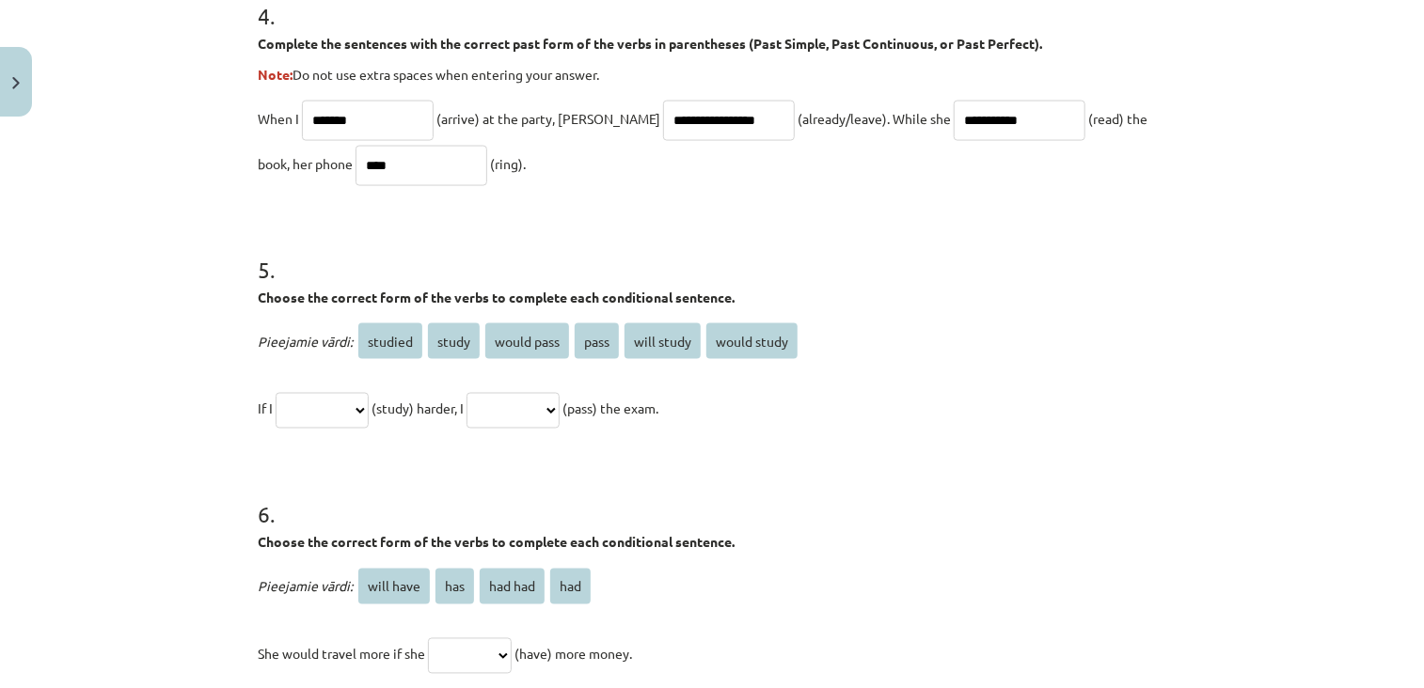
click at [523, 422] on select "**********" at bounding box center [513, 411] width 93 height 36
click at [335, 417] on select "**********" at bounding box center [322, 411] width 93 height 36
select select "*****"
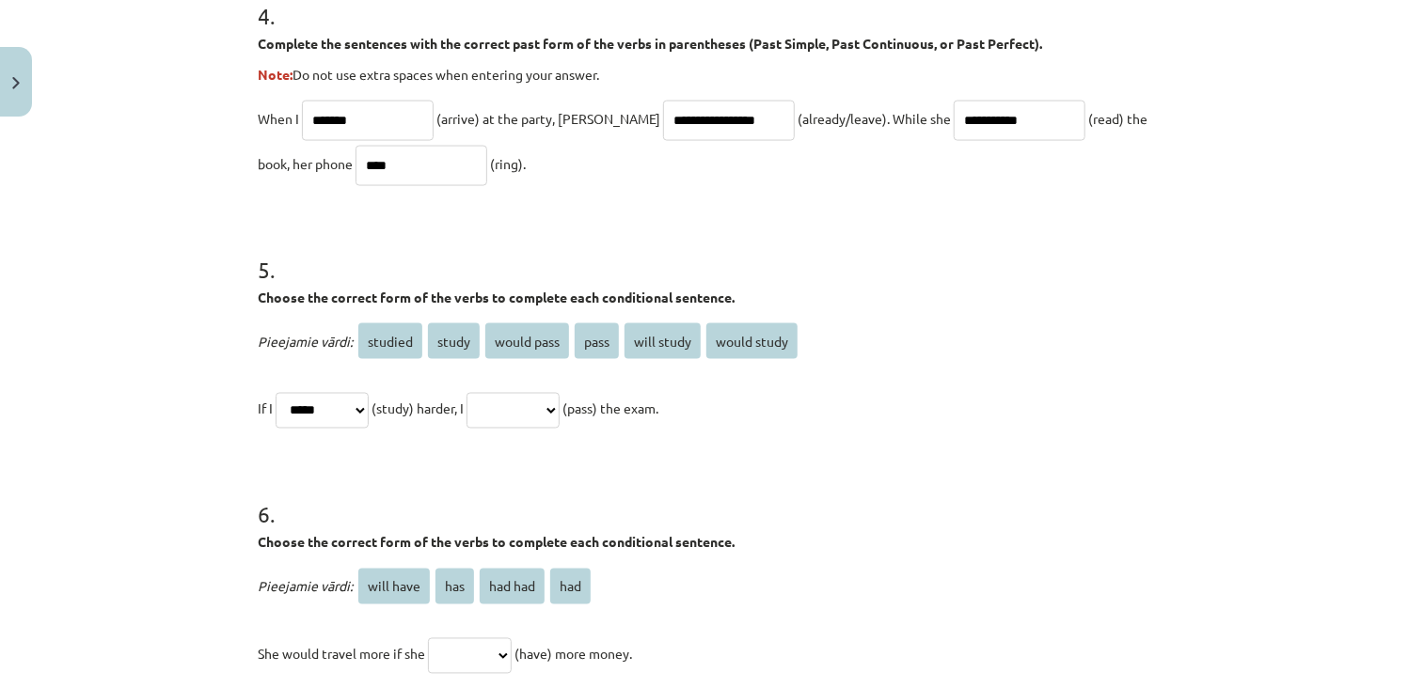
click at [276, 393] on select "**********" at bounding box center [322, 411] width 93 height 36
click at [543, 409] on select "**********" at bounding box center [513, 411] width 93 height 36
select select "**********"
click at [488, 393] on select "**********" at bounding box center [513, 411] width 93 height 36
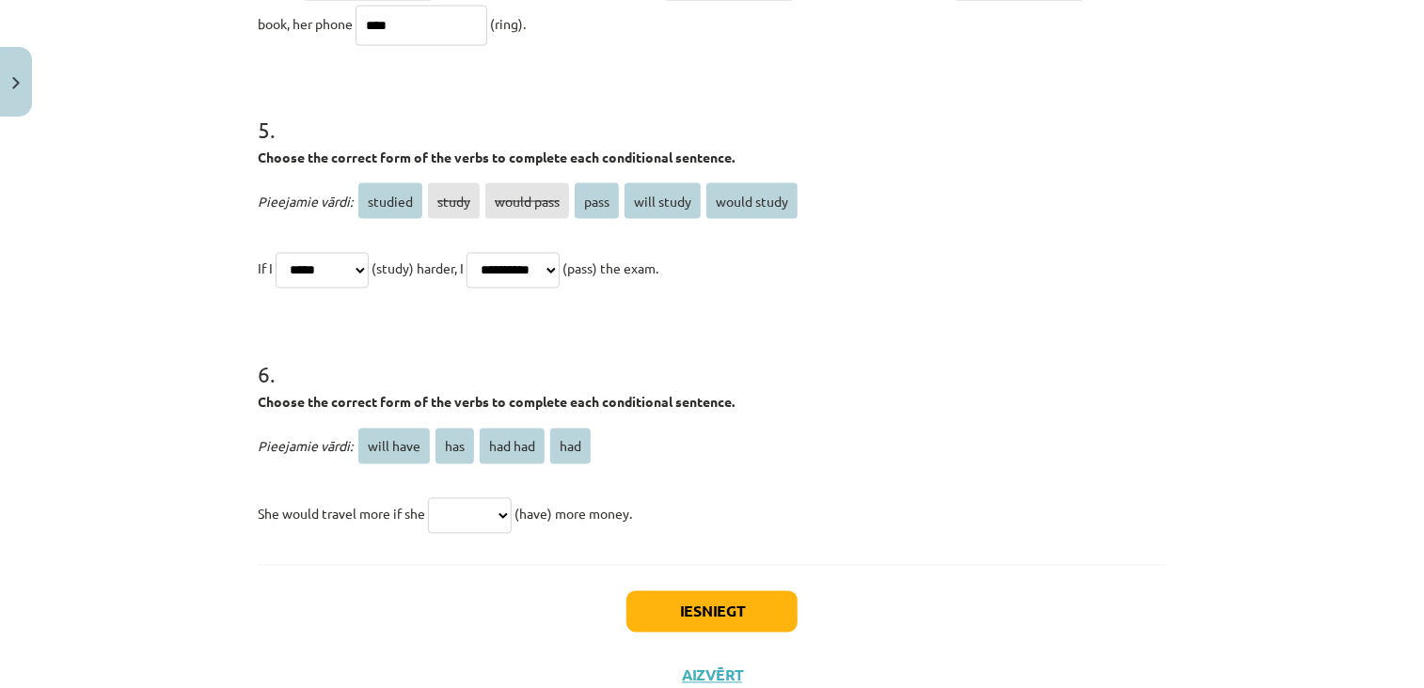
scroll to position [1561, 0]
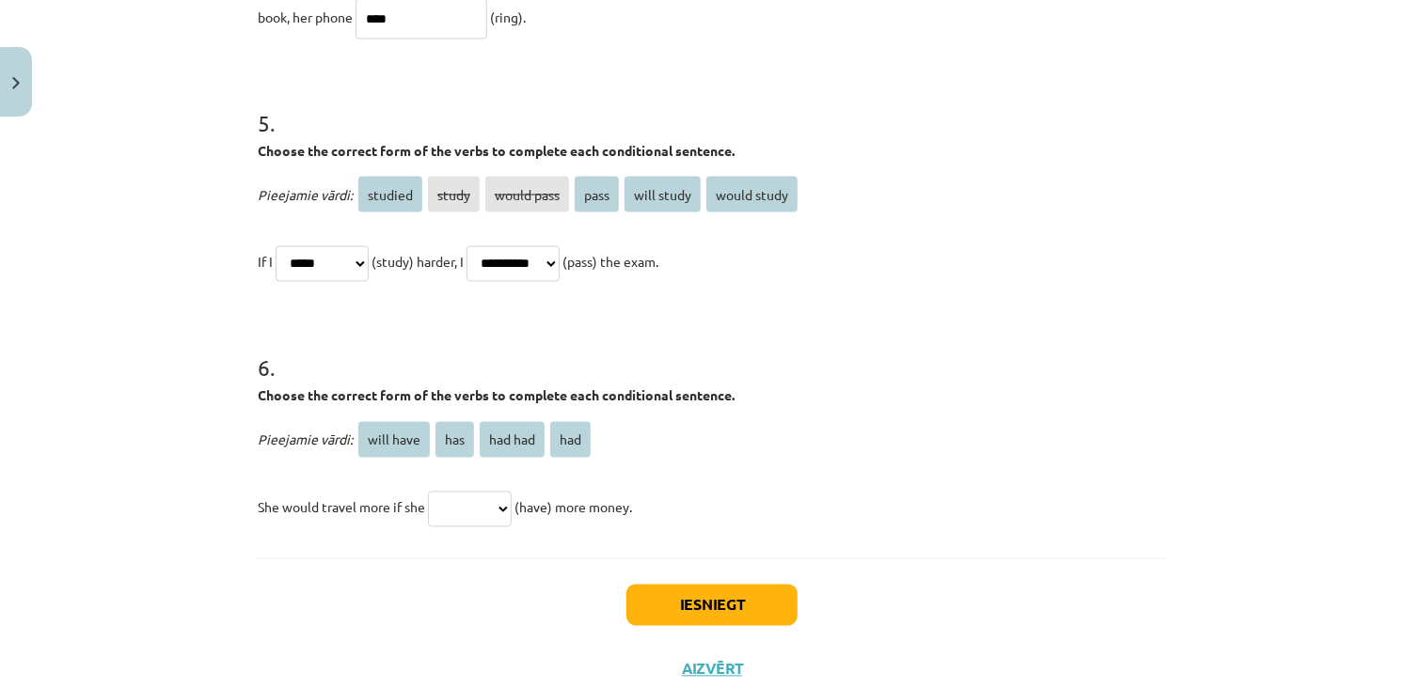
click at [465, 512] on select "********* *** ******* ***" at bounding box center [470, 510] width 84 height 36
select select "***"
click at [428, 492] on select "********* *** ******* ***" at bounding box center [470, 510] width 84 height 36
click at [713, 617] on button "Iesniegt" at bounding box center [711, 605] width 171 height 41
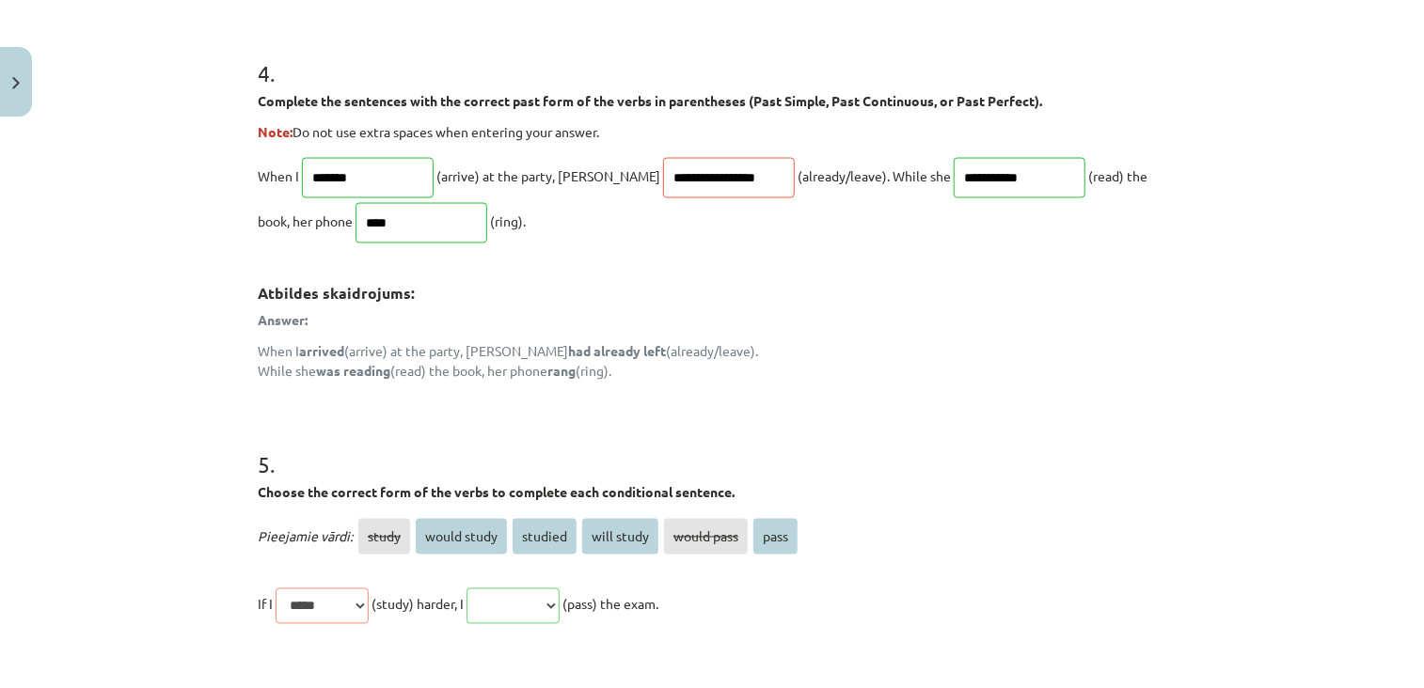
scroll to position [1956, 0]
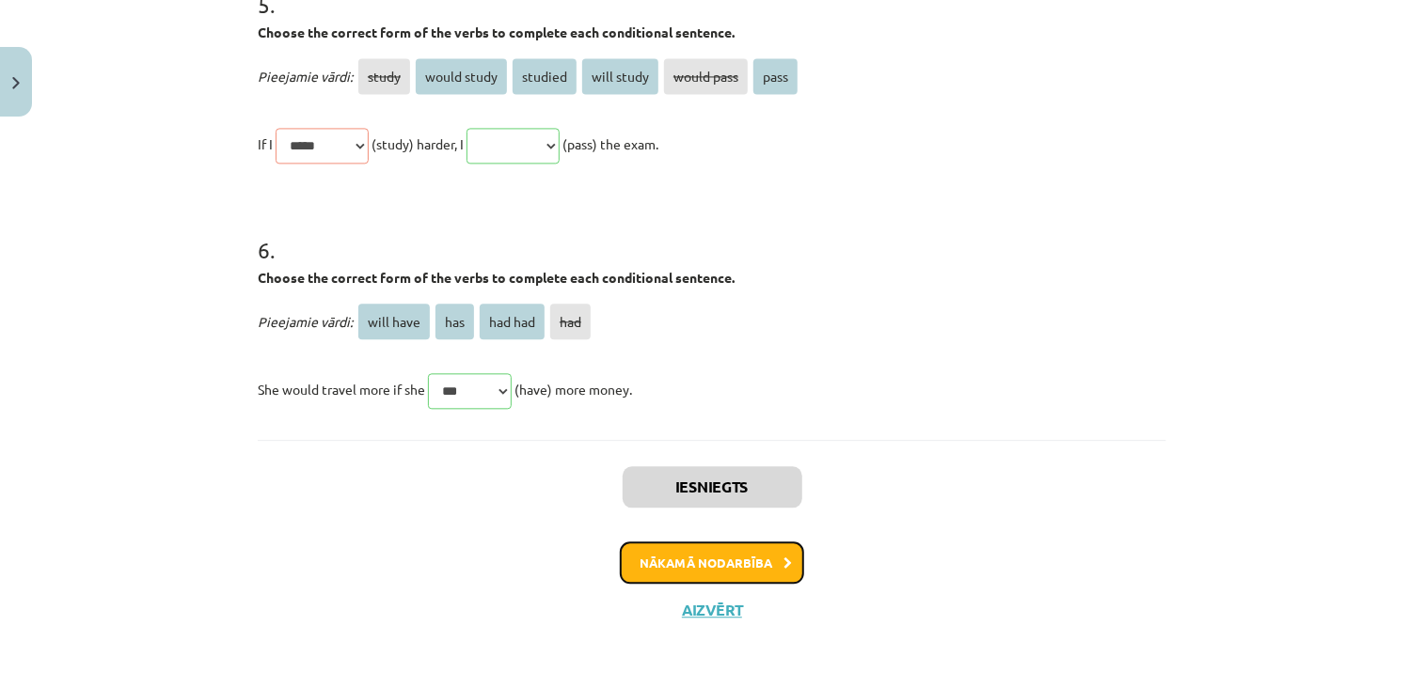
click at [751, 559] on button "Nākamā nodarbība" at bounding box center [712, 563] width 184 height 43
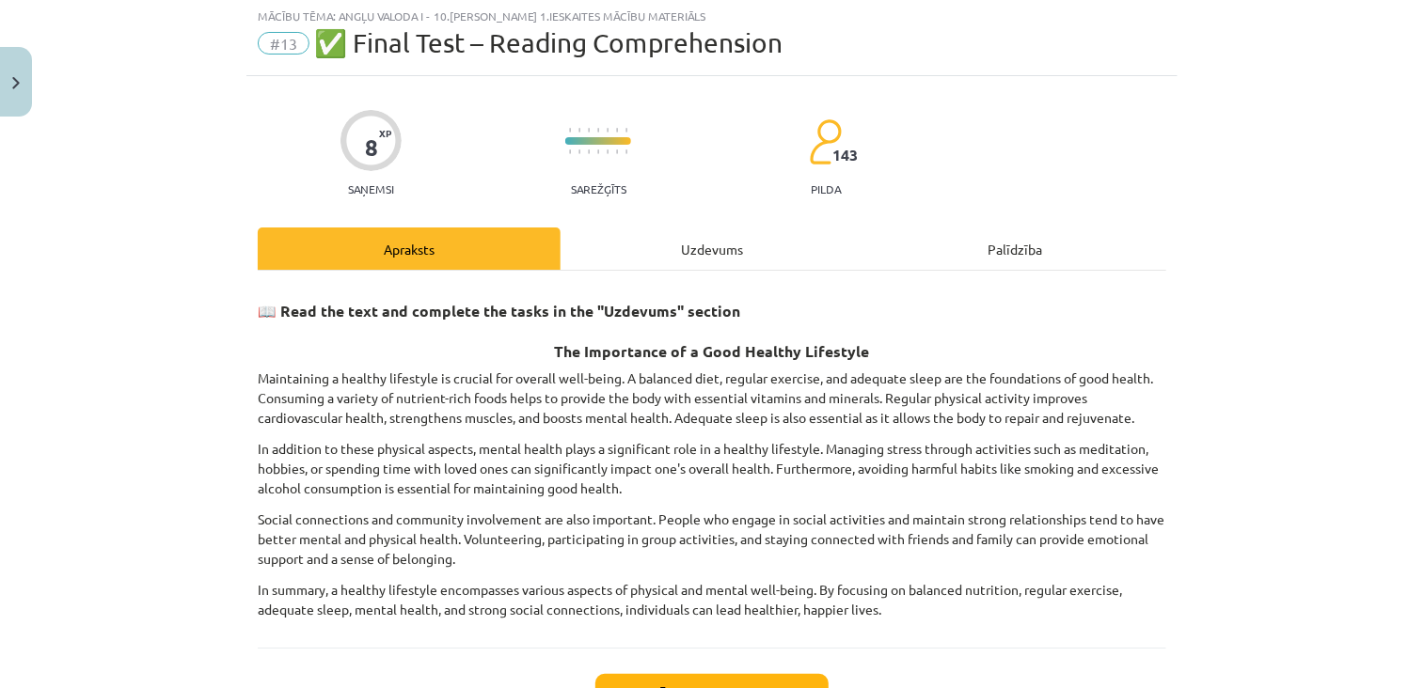
scroll to position [47, 0]
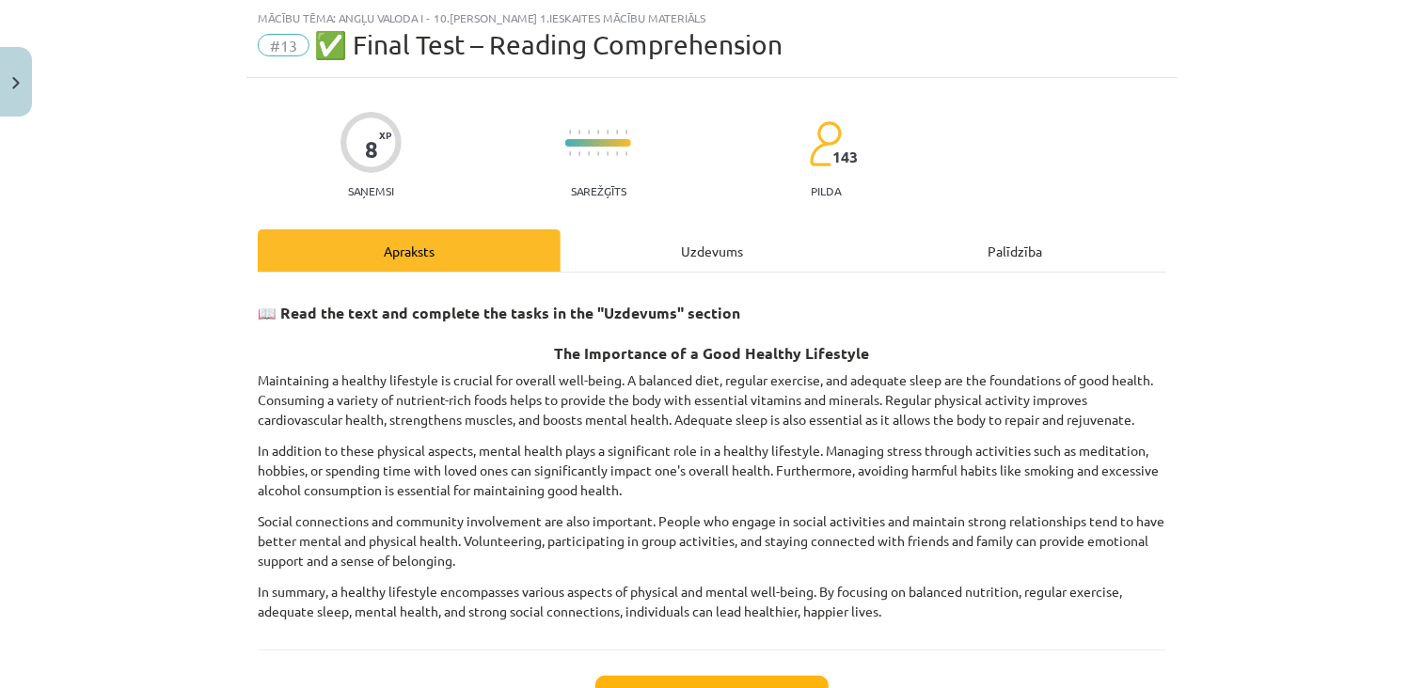
click at [692, 249] on div "Uzdevums" at bounding box center [712, 250] width 303 height 42
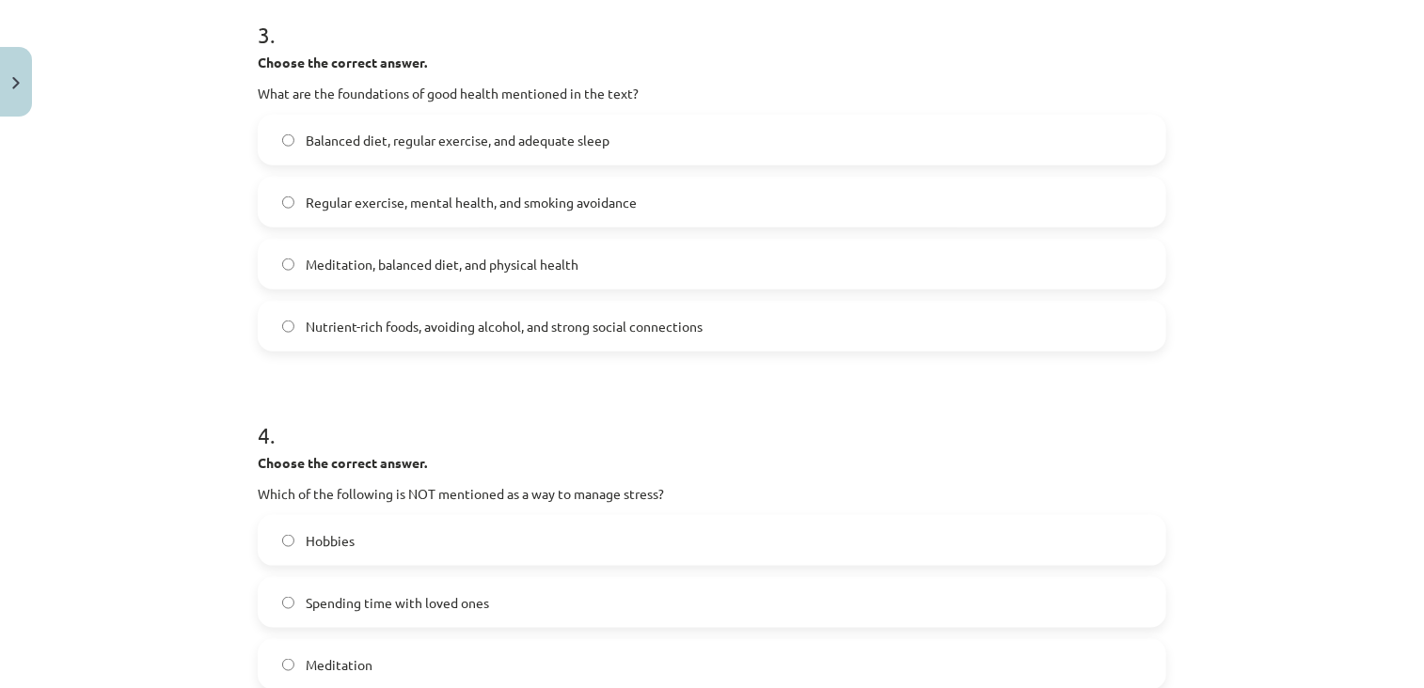
scroll to position [1220, 0]
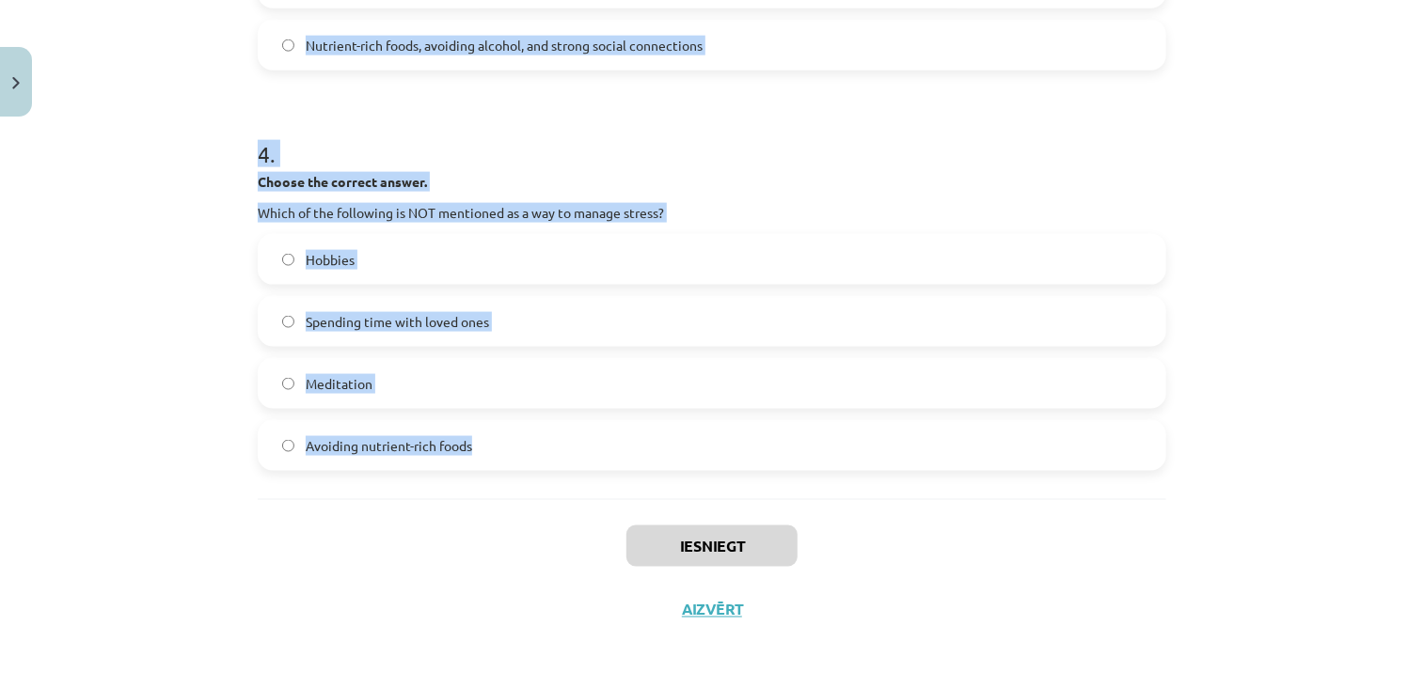
drag, startPoint x: 232, startPoint y: 233, endPoint x: 519, endPoint y: 453, distance: 361.6
click at [519, 453] on div "Mācību tēma: Angļu valoda i - 10.klase 1.ieskaites mācību materiāls #13 ✅ Final…" at bounding box center [712, 344] width 1424 height 688
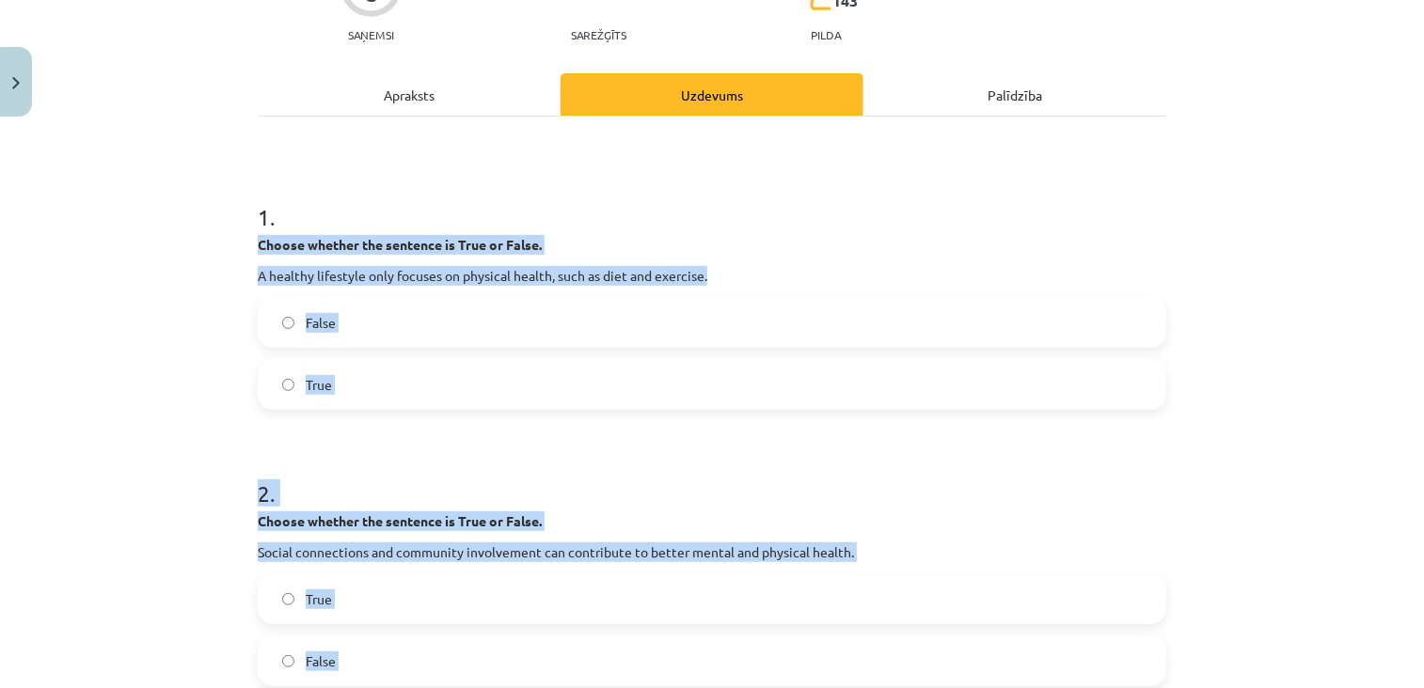
scroll to position [213, 0]
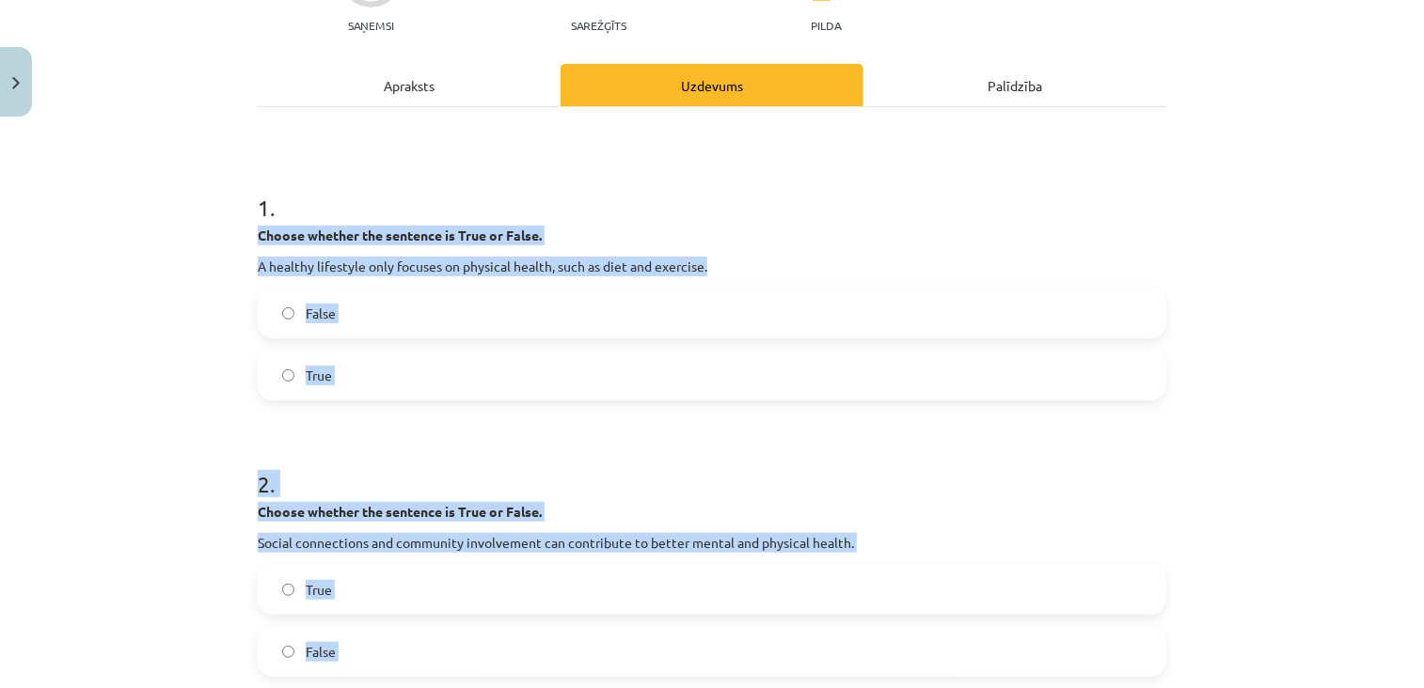
click at [468, 300] on label "False" at bounding box center [712, 313] width 905 height 47
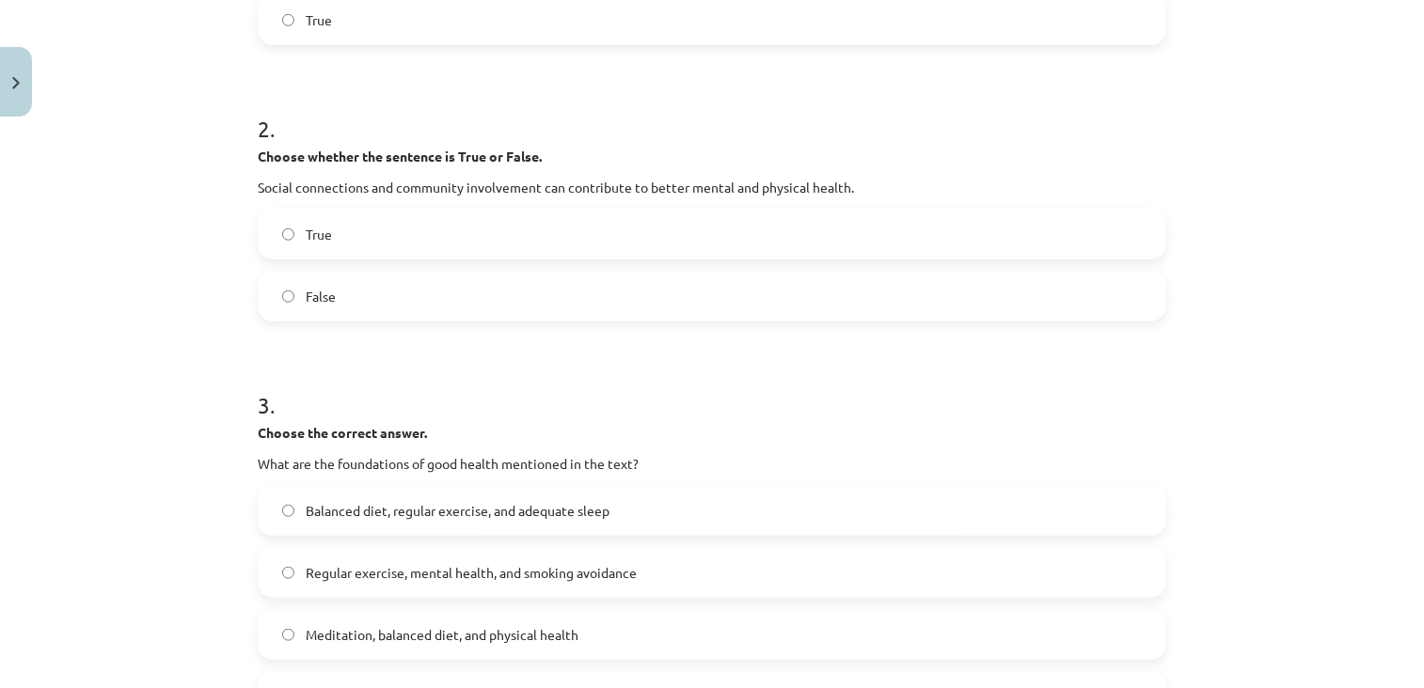
scroll to position [587, 0]
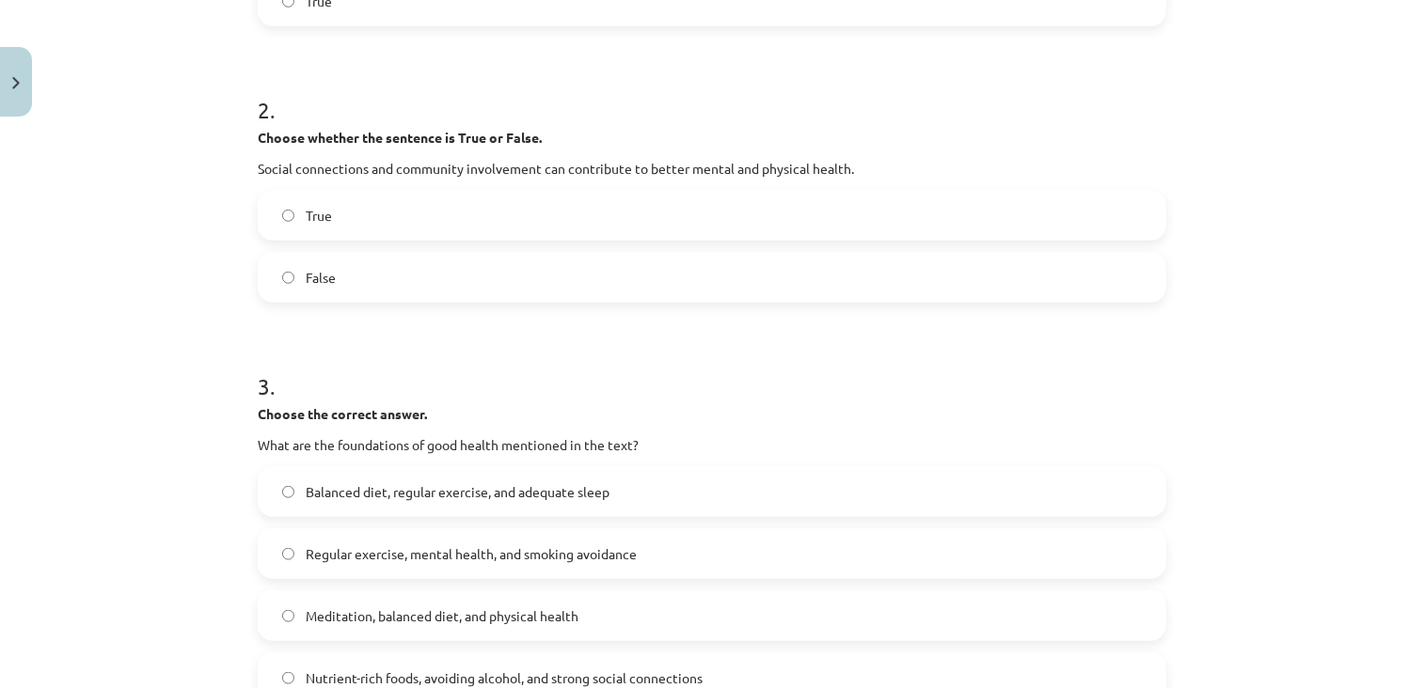
click at [446, 206] on label "True" at bounding box center [712, 215] width 905 height 47
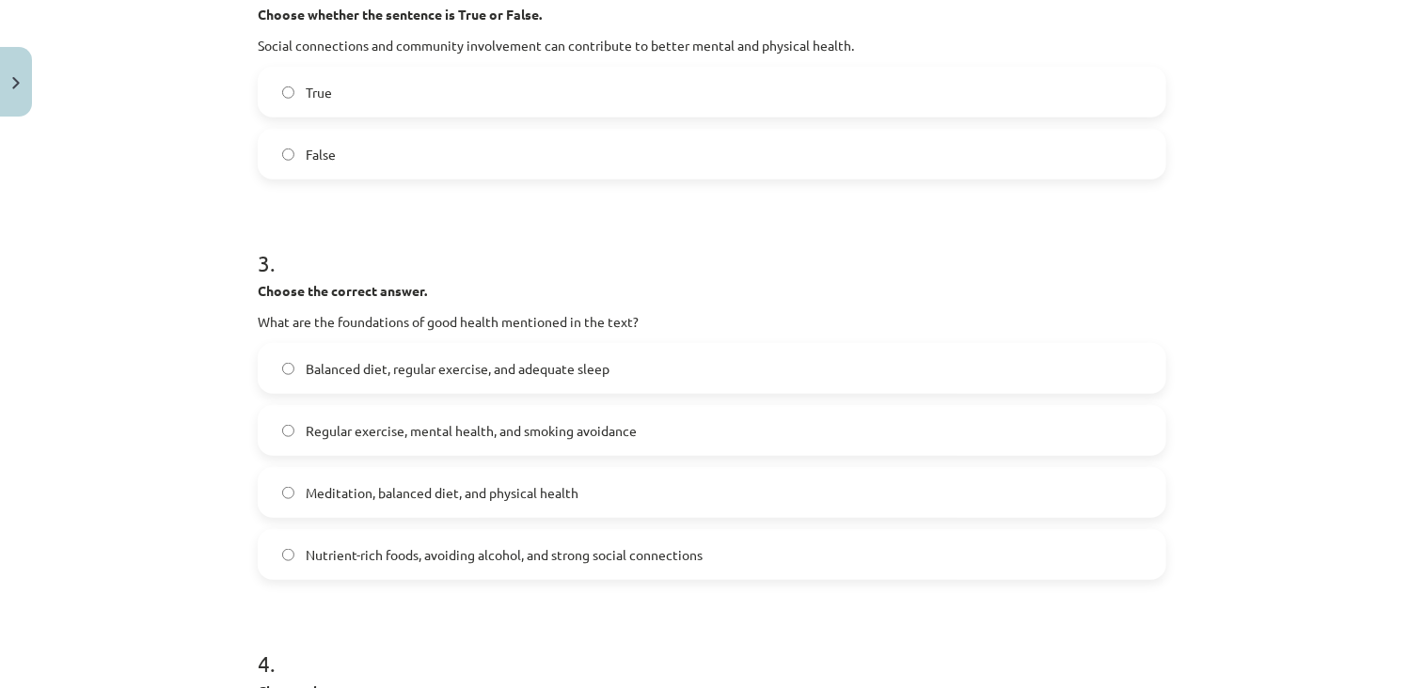
scroll to position [711, 0]
click at [428, 363] on span "Balanced diet, regular exercise, and adequate sleep" at bounding box center [458, 368] width 304 height 20
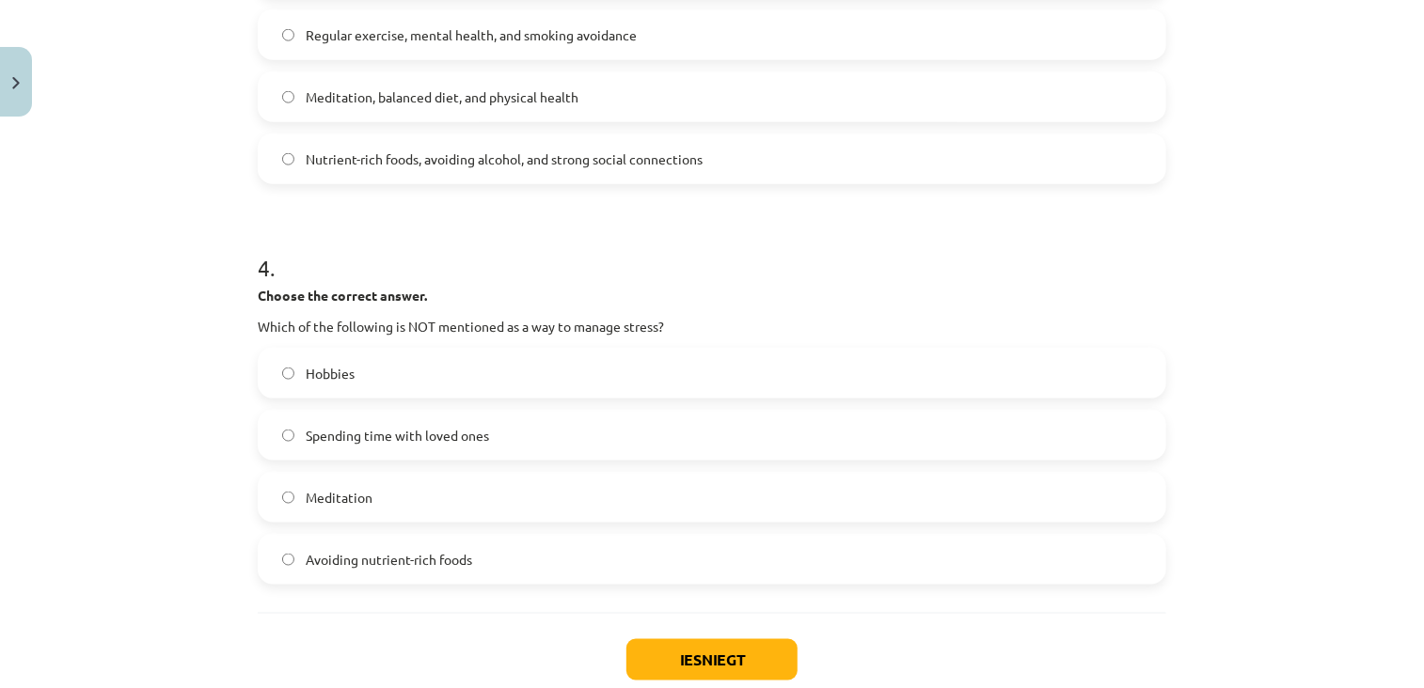
scroll to position [1132, 0]
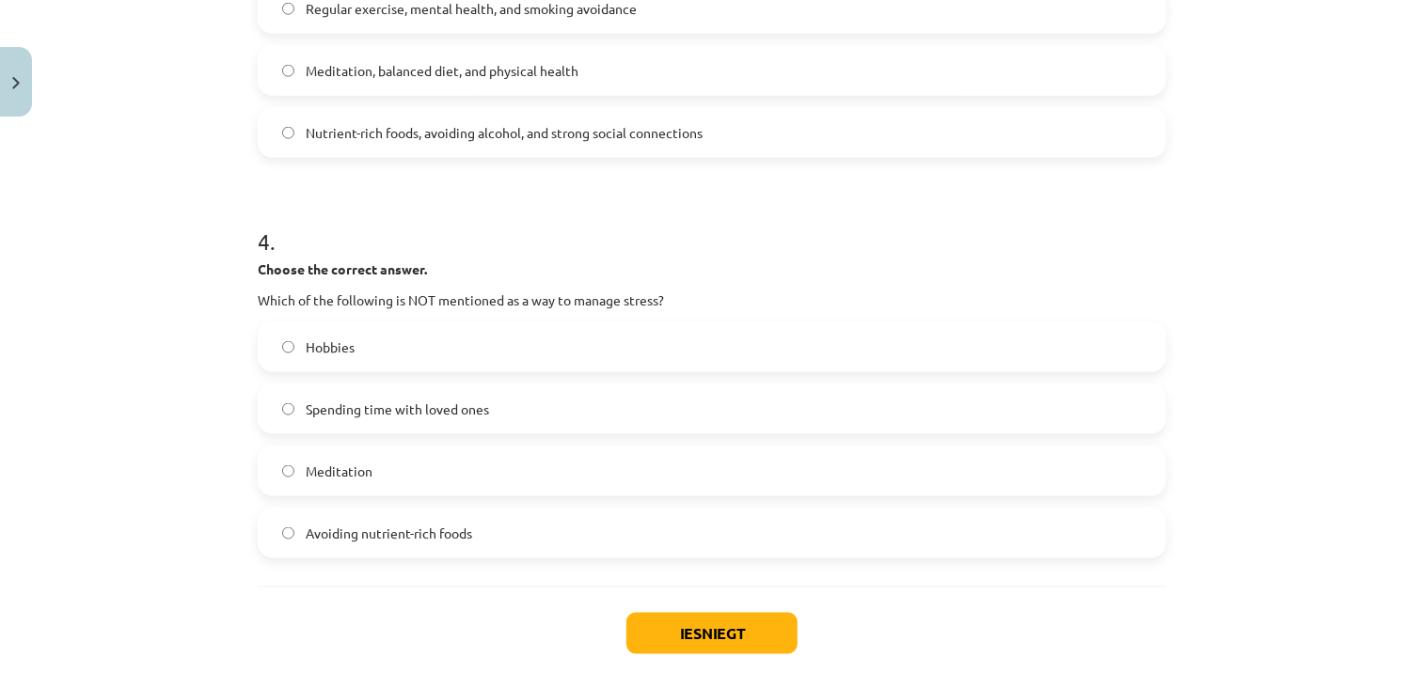
click at [448, 515] on label "Avoiding nutrient-rich foods" at bounding box center [712, 533] width 905 height 47
click at [641, 626] on button "Iesniegt" at bounding box center [711, 633] width 171 height 41
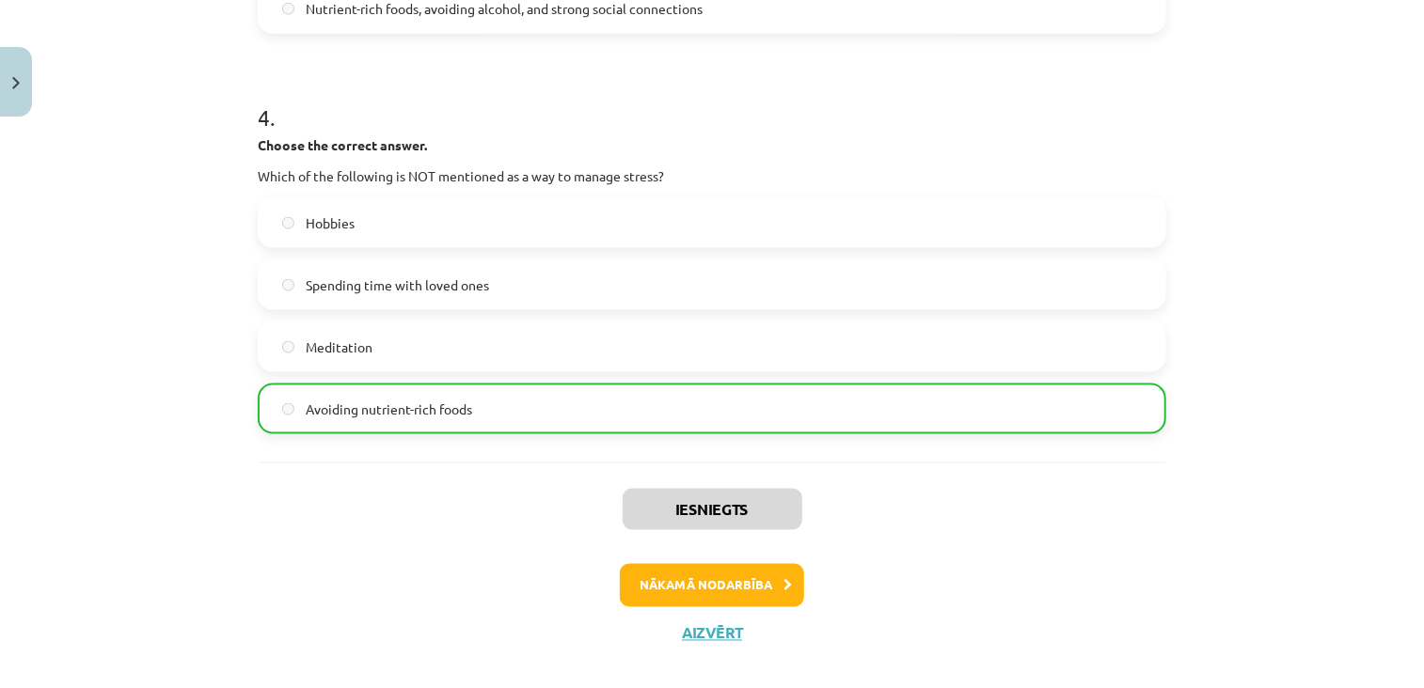
scroll to position [1257, 0]
click at [646, 585] on button "Nākamā nodarbība" at bounding box center [712, 585] width 184 height 43
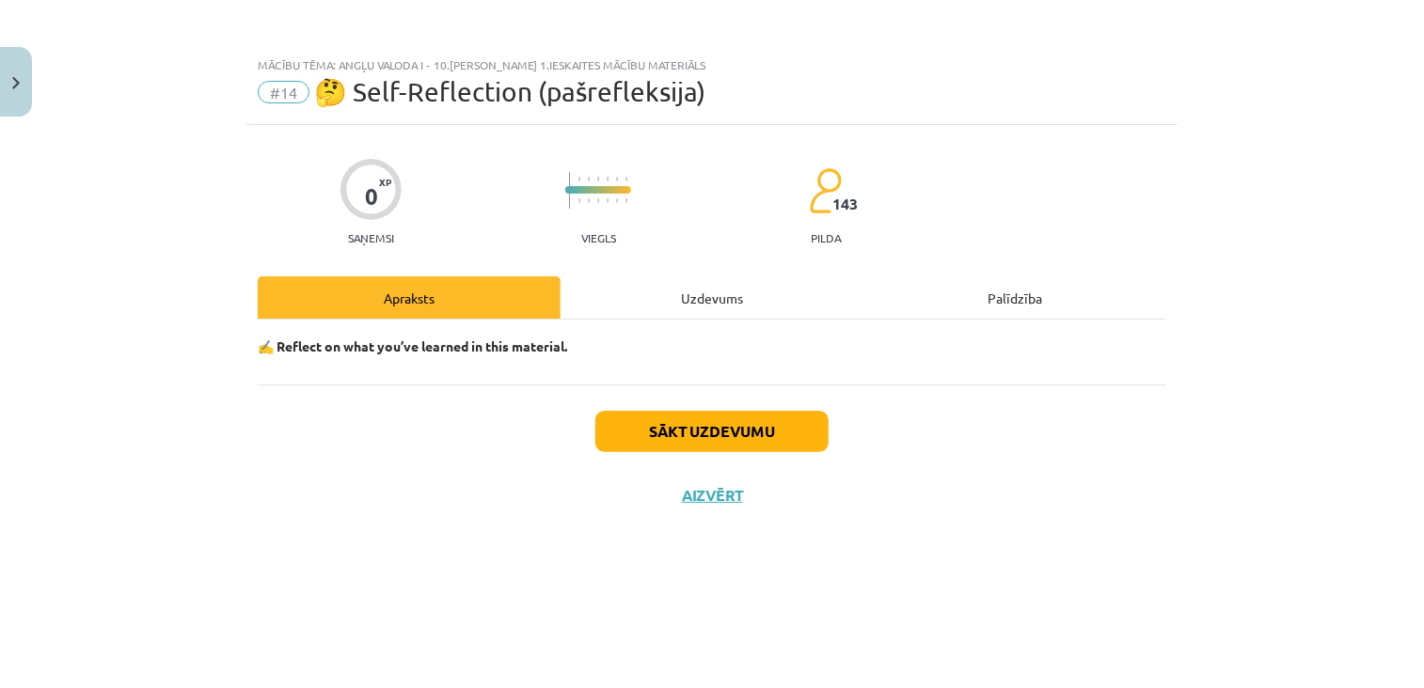
click at [673, 296] on div "Uzdevums" at bounding box center [712, 298] width 303 height 42
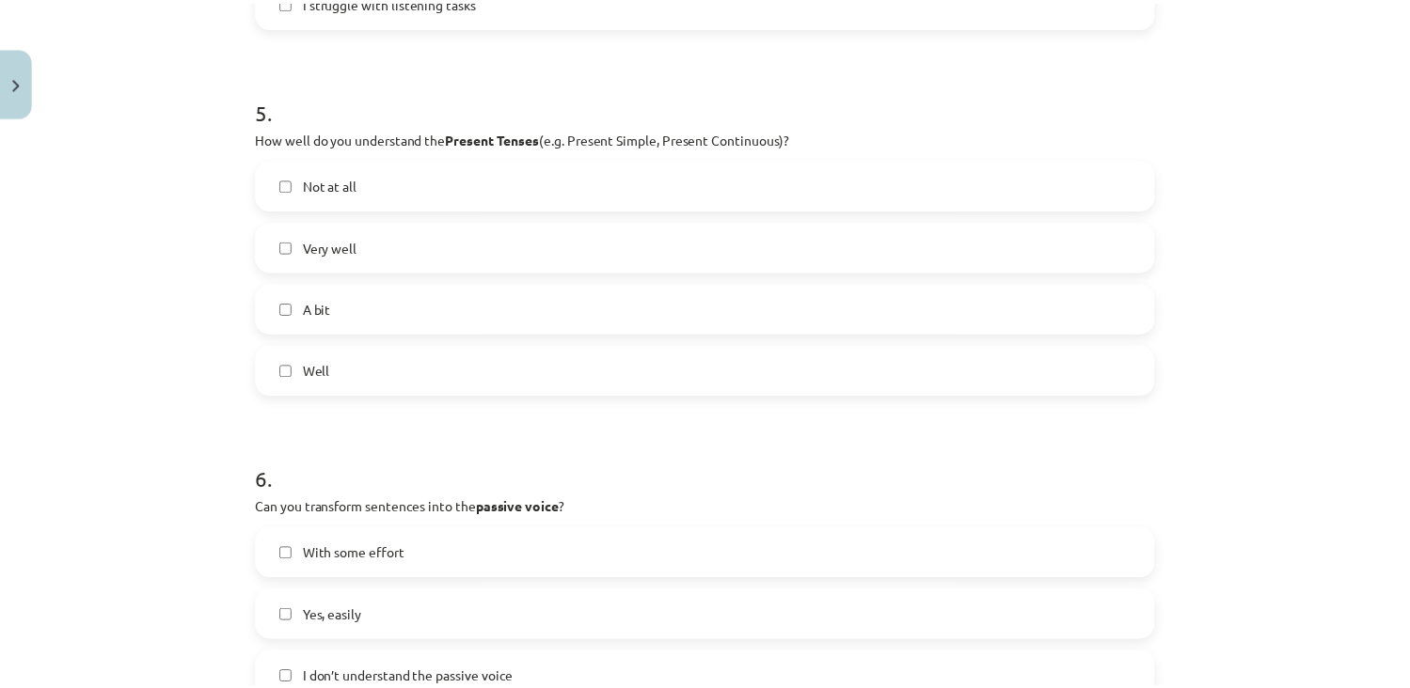
scroll to position [2021, 0]
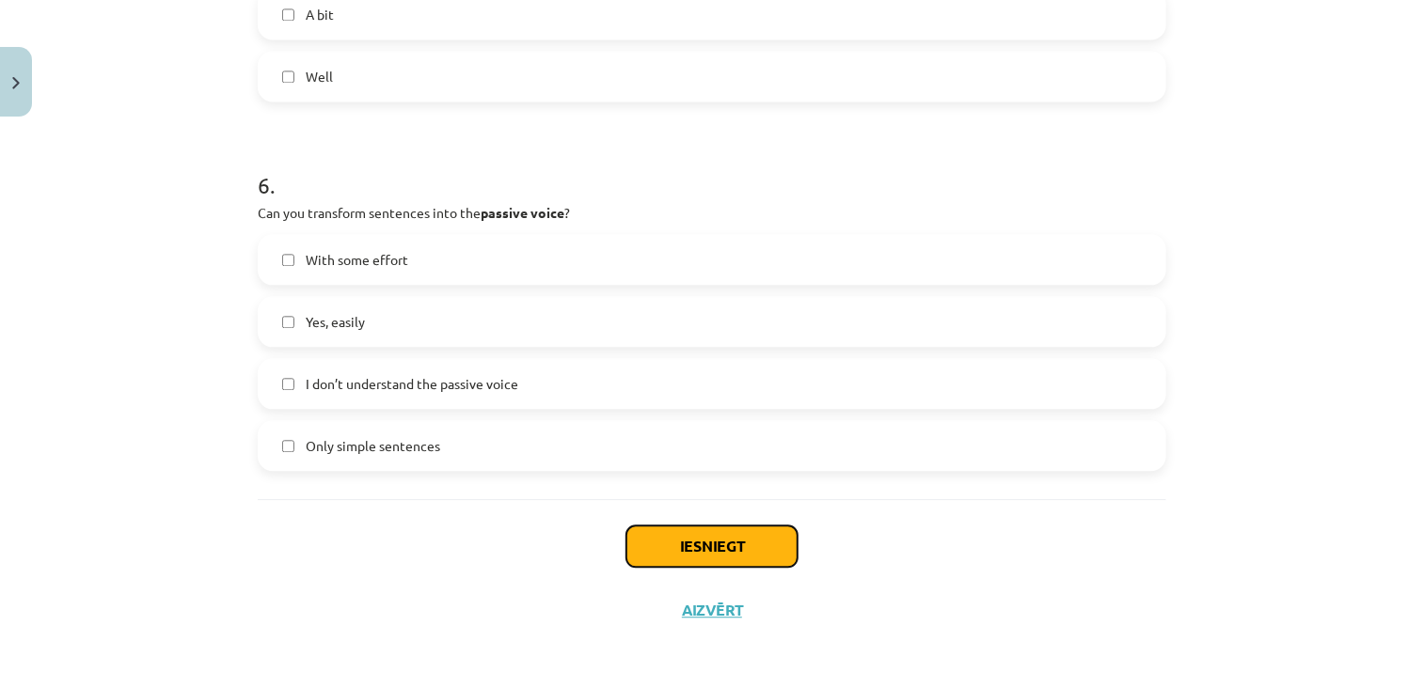
click at [631, 543] on button "Iesniegt" at bounding box center [711, 546] width 171 height 41
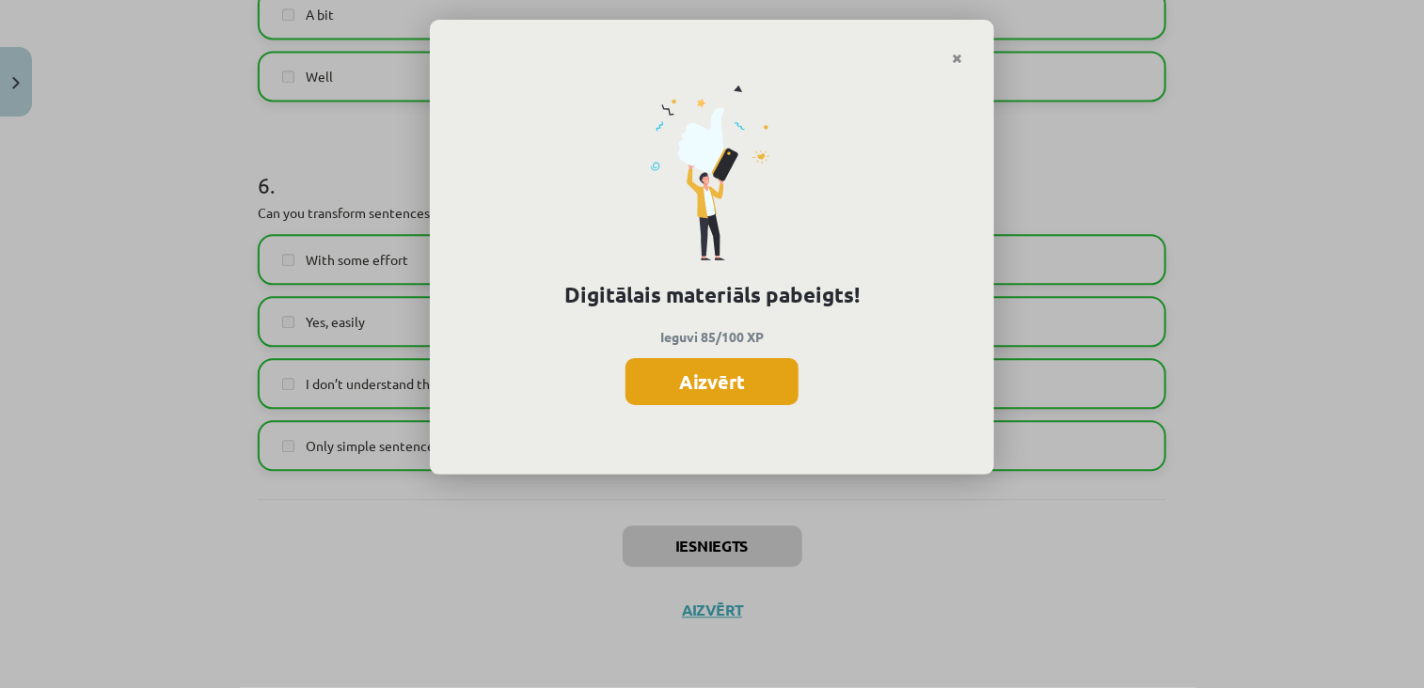
click at [718, 387] on button "Aizvērt" at bounding box center [711, 381] width 173 height 47
